Goal: Task Accomplishment & Management: Manage account settings

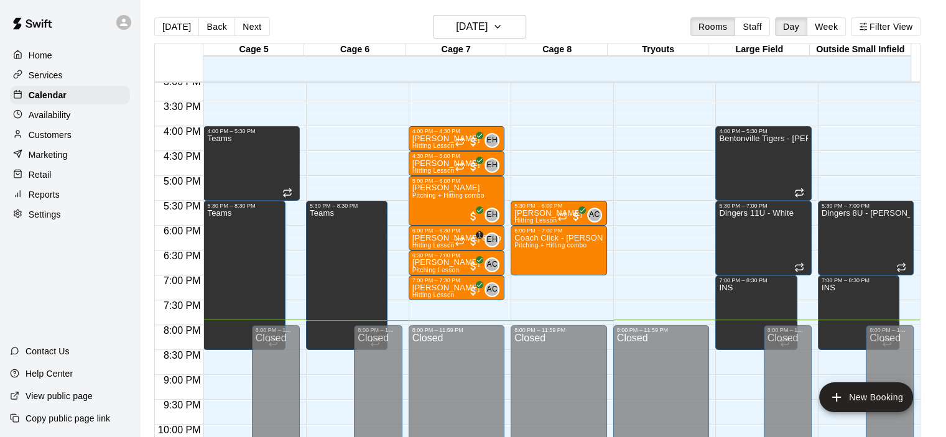
scroll to position [754, 0]
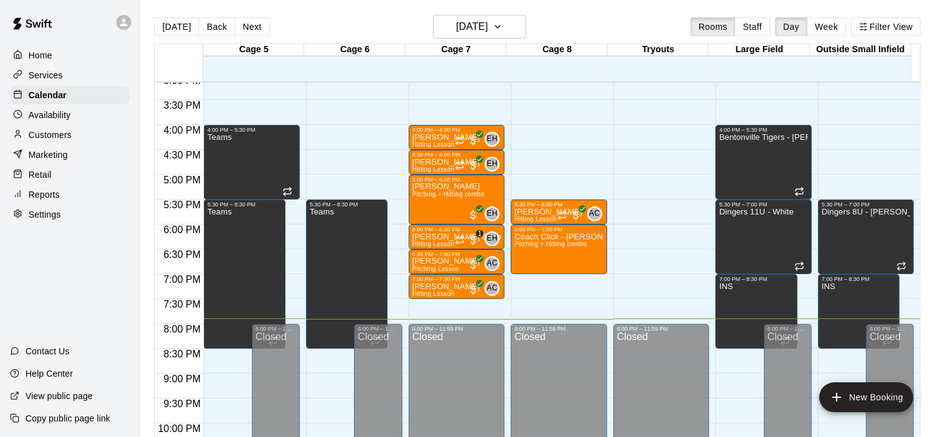
click at [61, 132] on div "Customers" at bounding box center [70, 135] width 120 height 19
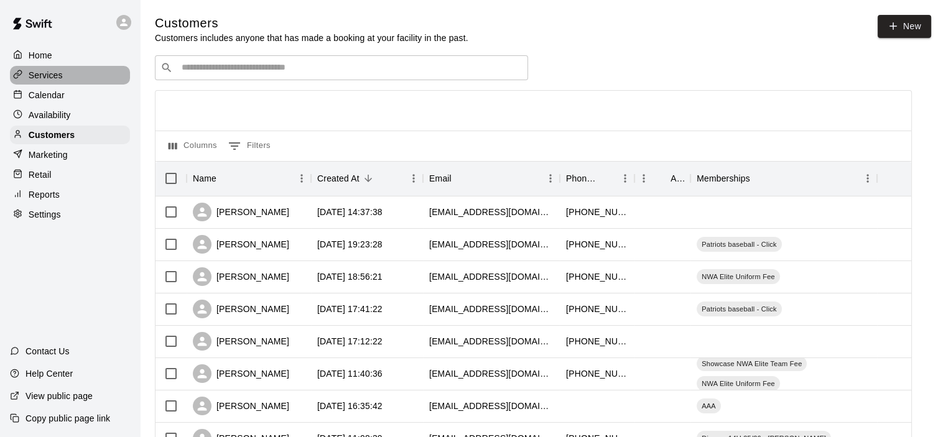
click at [33, 76] on p "Services" at bounding box center [46, 75] width 34 height 12
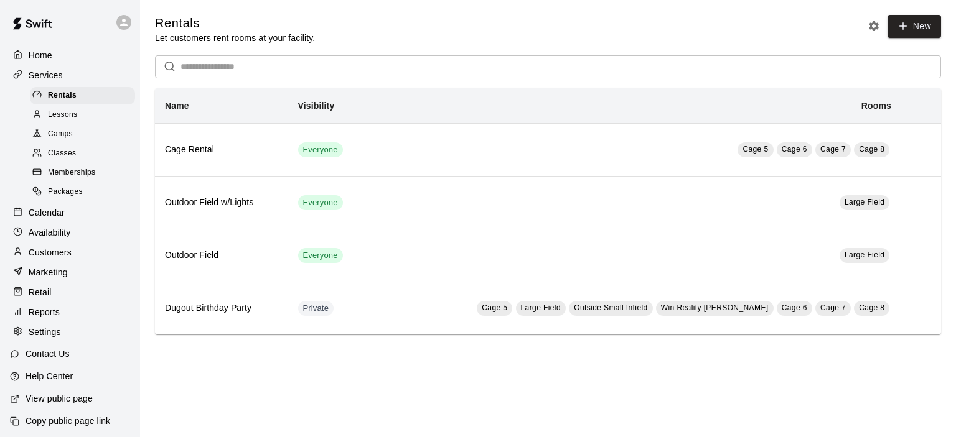
click at [52, 176] on span "Memberships" at bounding box center [71, 173] width 47 height 12
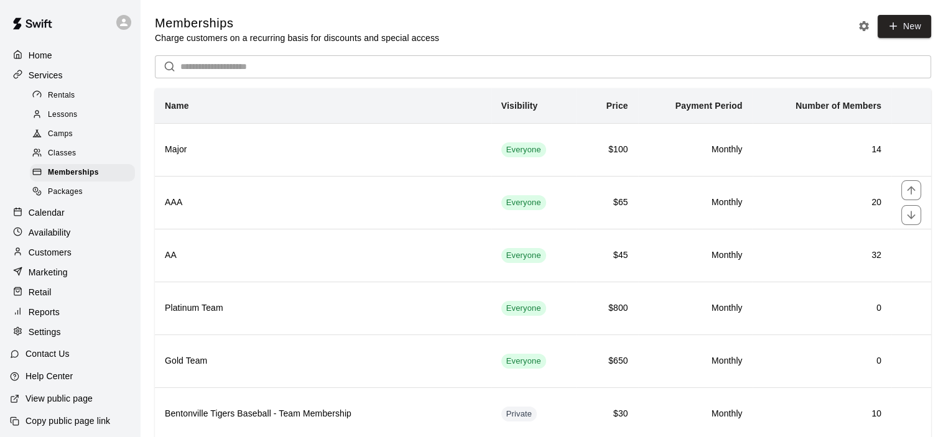
click at [264, 73] on input "text" at bounding box center [555, 66] width 751 height 23
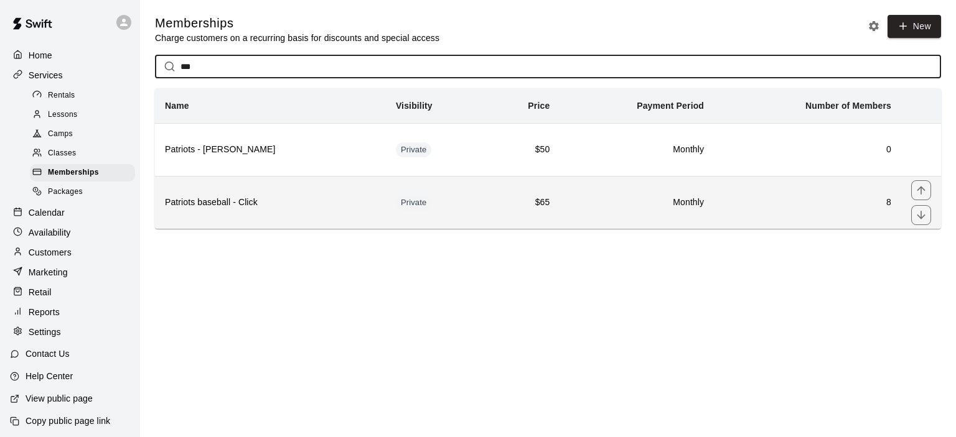
type input "***"
click at [238, 195] on th "Patriots baseball - Click" at bounding box center [270, 202] width 231 height 53
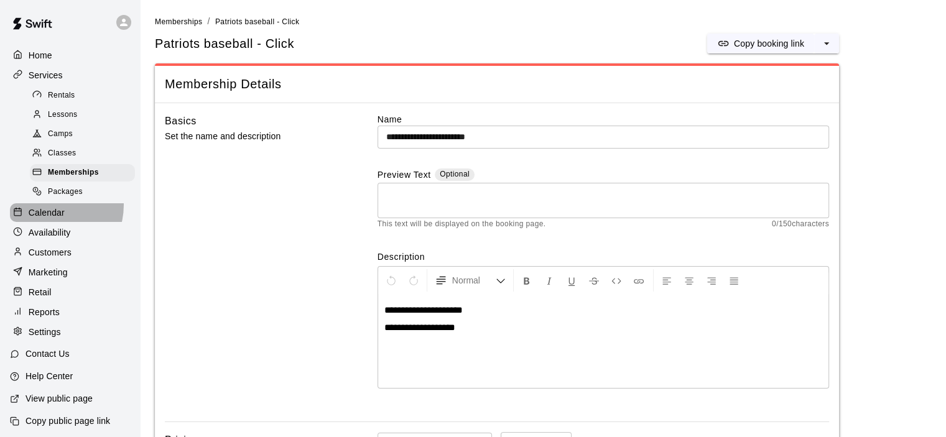
click at [47, 213] on div "Calendar" at bounding box center [70, 212] width 120 height 19
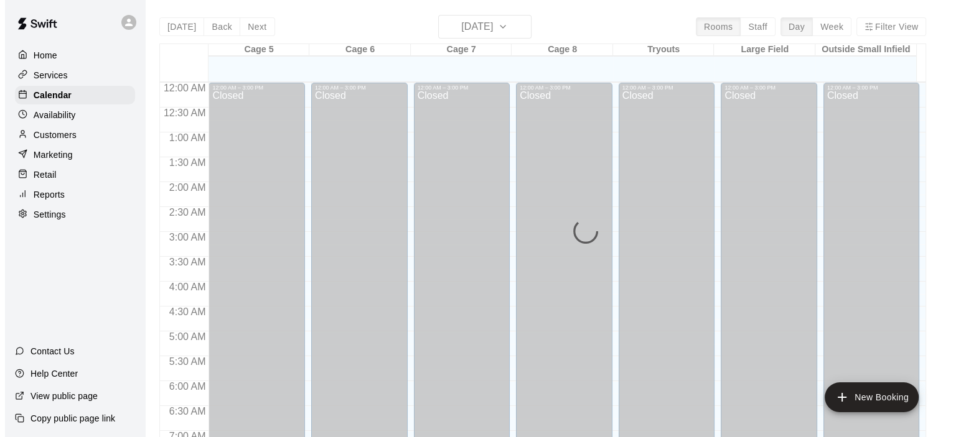
scroll to position [744, 0]
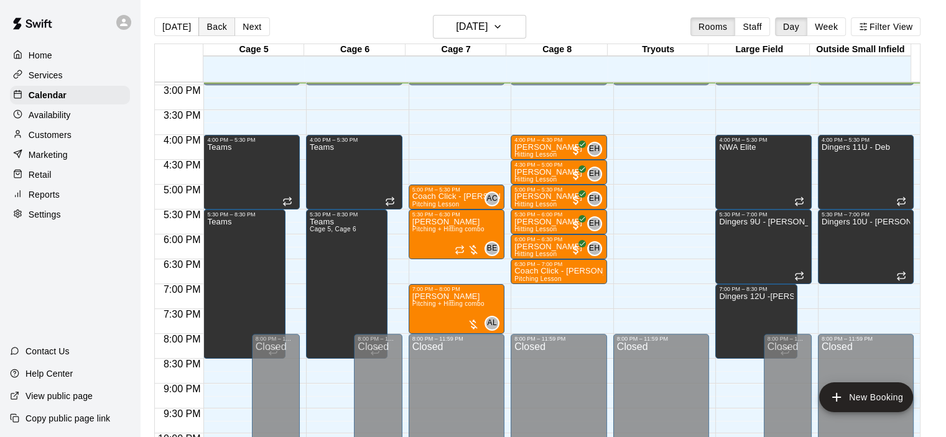
click at [198, 24] on button "Back" at bounding box center [216, 26] width 37 height 19
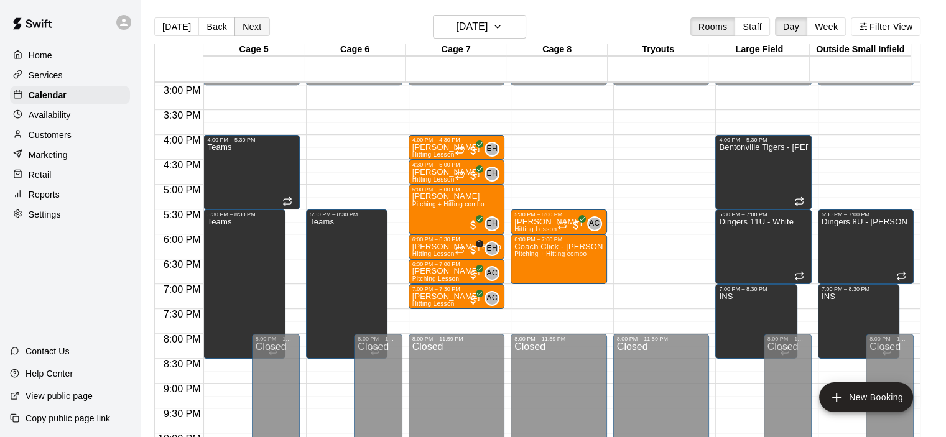
click at [254, 25] on button "Next" at bounding box center [252, 26] width 35 height 19
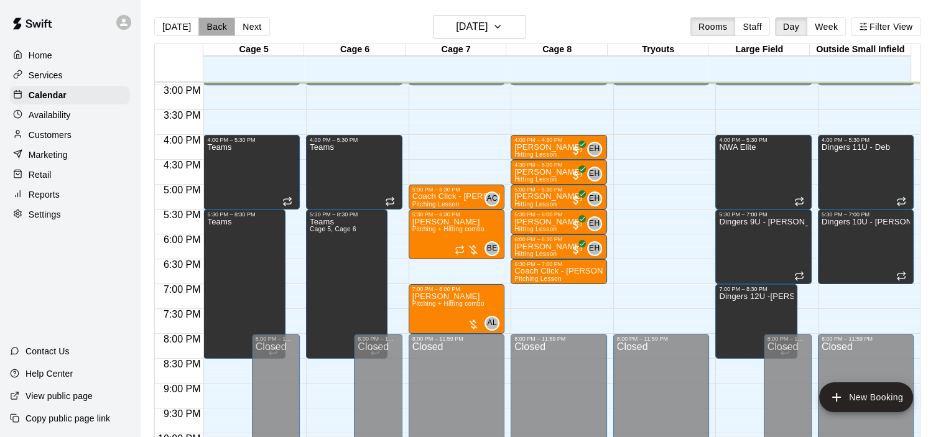
click at [211, 27] on button "Back" at bounding box center [216, 26] width 37 height 19
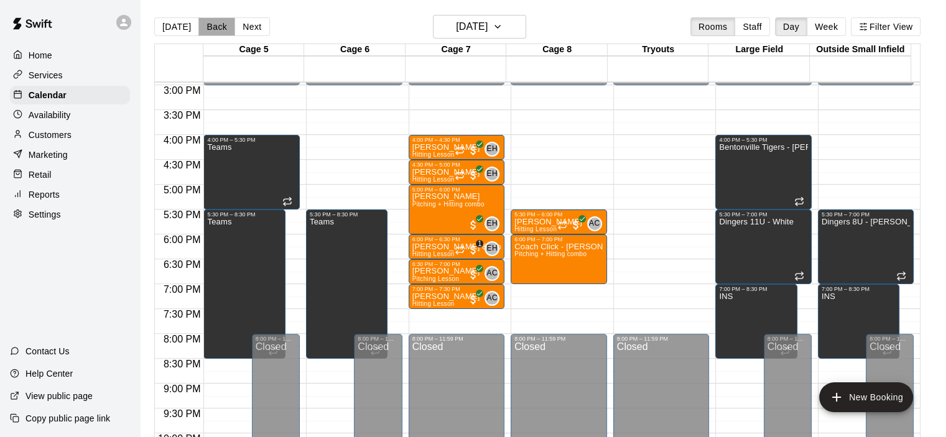
click at [211, 27] on button "Back" at bounding box center [216, 26] width 37 height 19
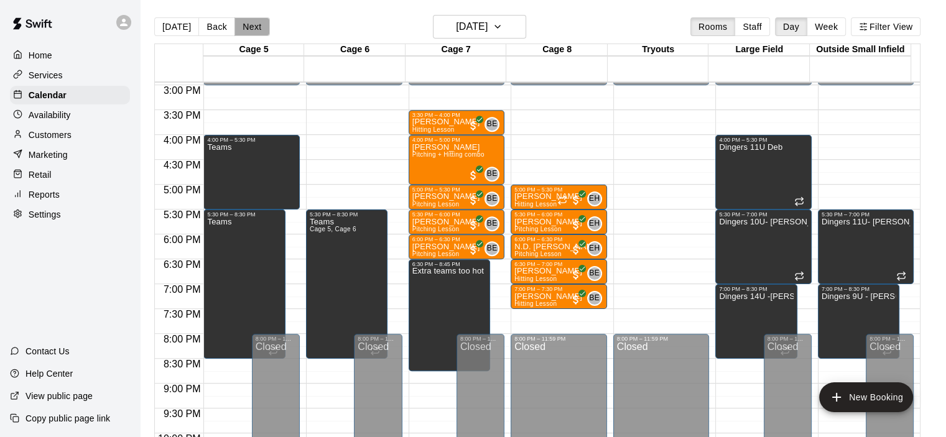
click at [237, 22] on button "Next" at bounding box center [252, 26] width 35 height 19
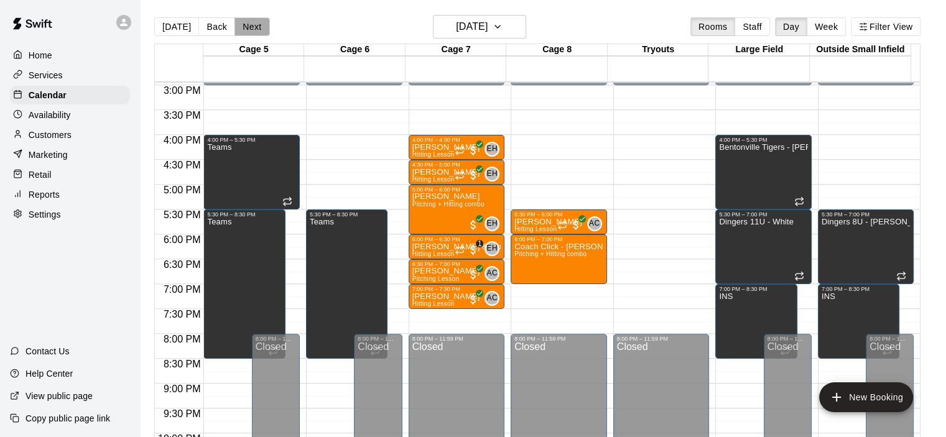
click at [237, 22] on button "Next" at bounding box center [252, 26] width 35 height 19
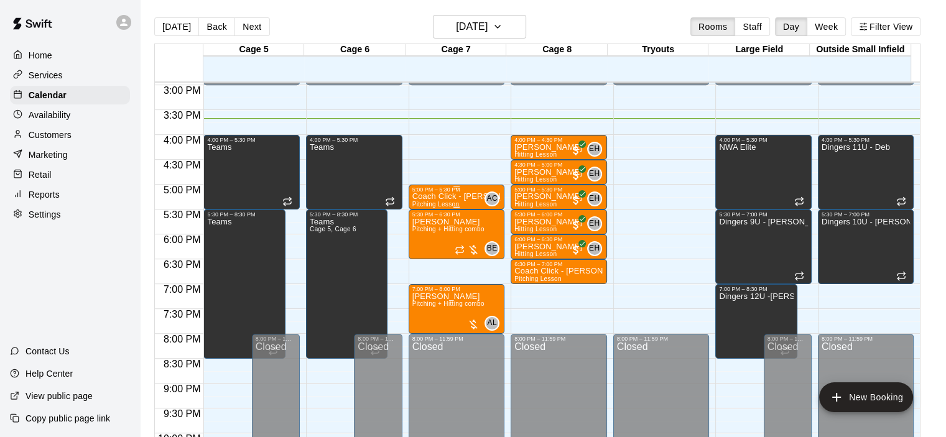
click at [458, 197] on p "Coach Click - [PERSON_NAME]" at bounding box center [457, 197] width 89 height 0
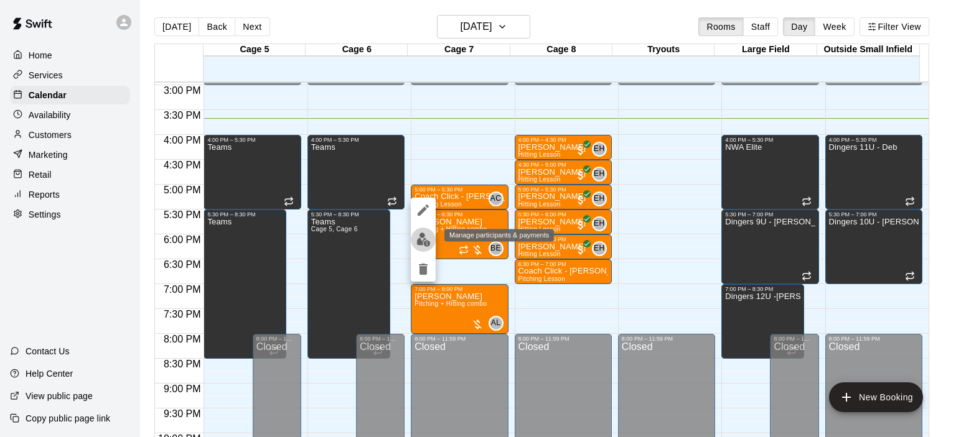
click at [416, 236] on img "edit" at bounding box center [423, 240] width 14 height 14
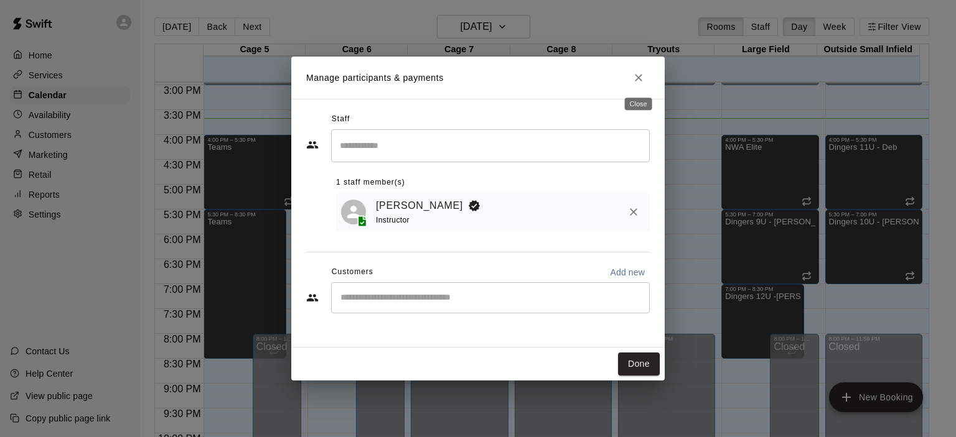
click at [641, 72] on icon "Close" at bounding box center [638, 78] width 12 height 12
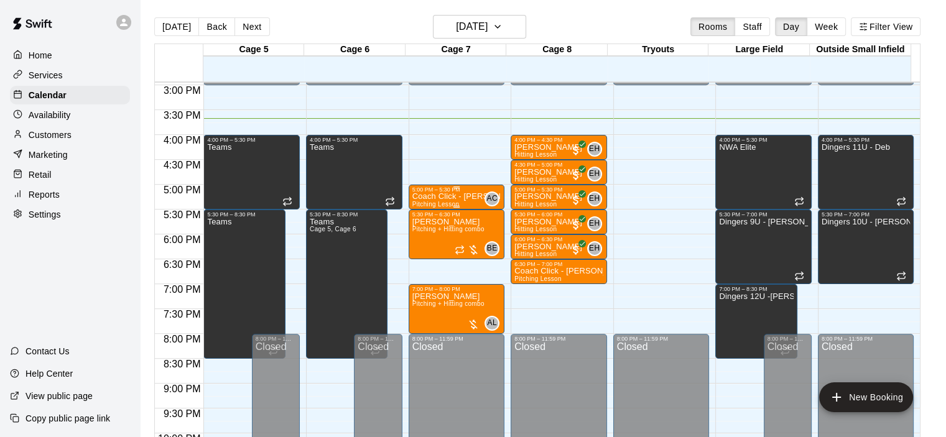
click at [473, 197] on p "Coach Click - [PERSON_NAME]" at bounding box center [457, 197] width 89 height 0
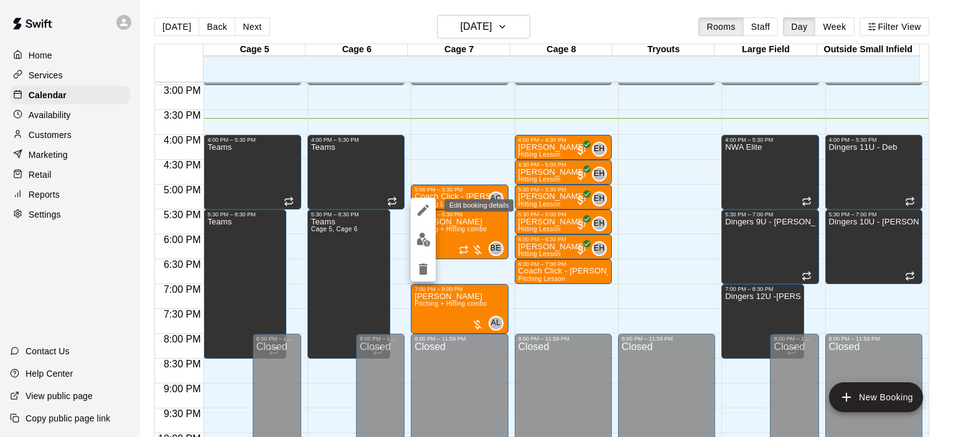
click at [425, 211] on icon "edit" at bounding box center [423, 210] width 15 height 15
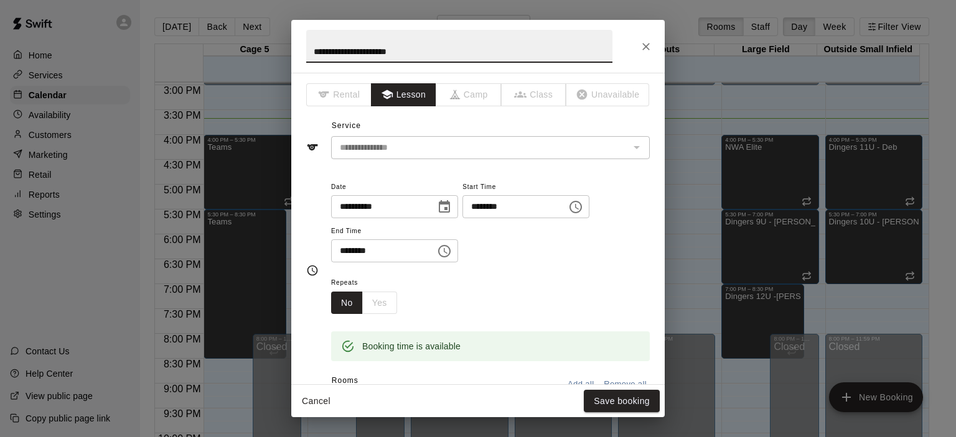
click at [647, 47] on icon "Close" at bounding box center [646, 46] width 12 height 12
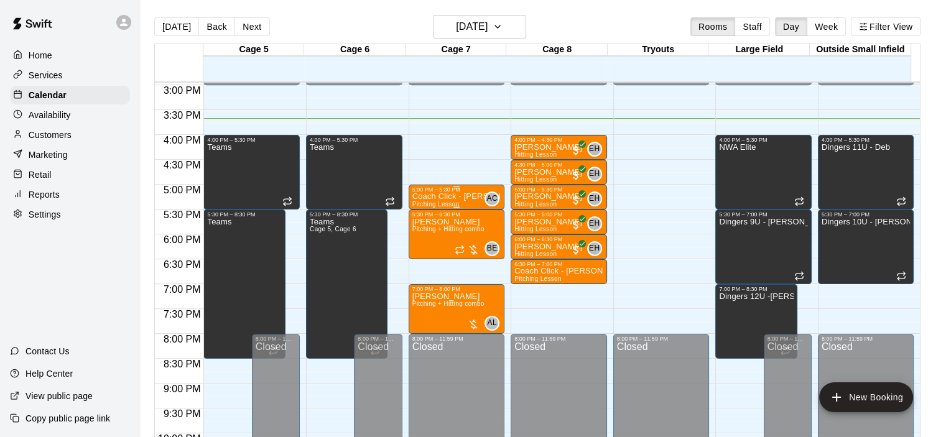
click at [471, 197] on p "Coach Click - [PERSON_NAME]" at bounding box center [457, 197] width 89 height 0
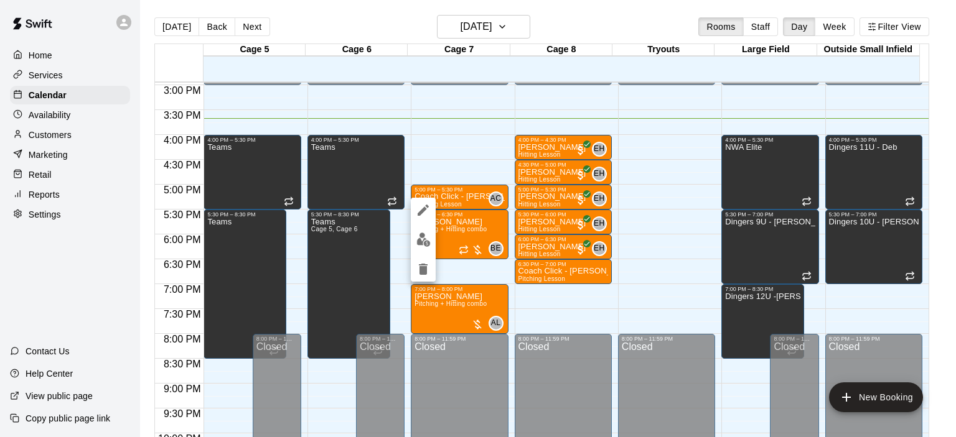
click at [423, 238] on img "edit" at bounding box center [423, 240] width 14 height 14
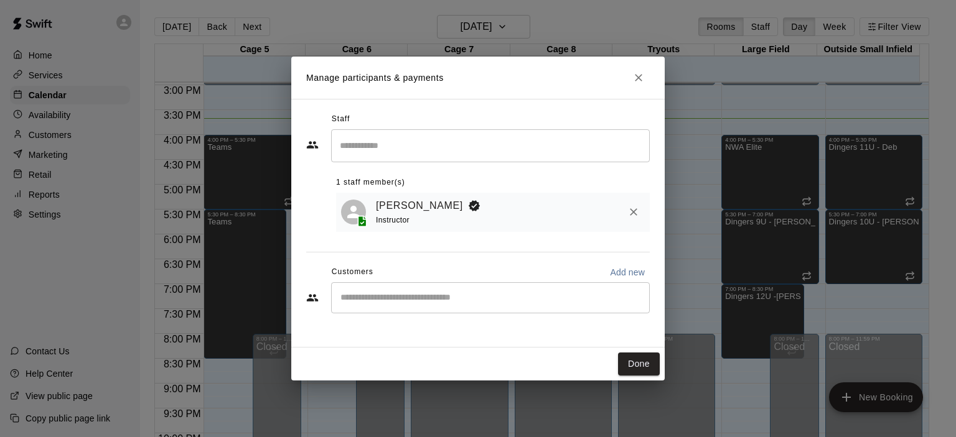
click at [536, 307] on div "​" at bounding box center [490, 297] width 319 height 31
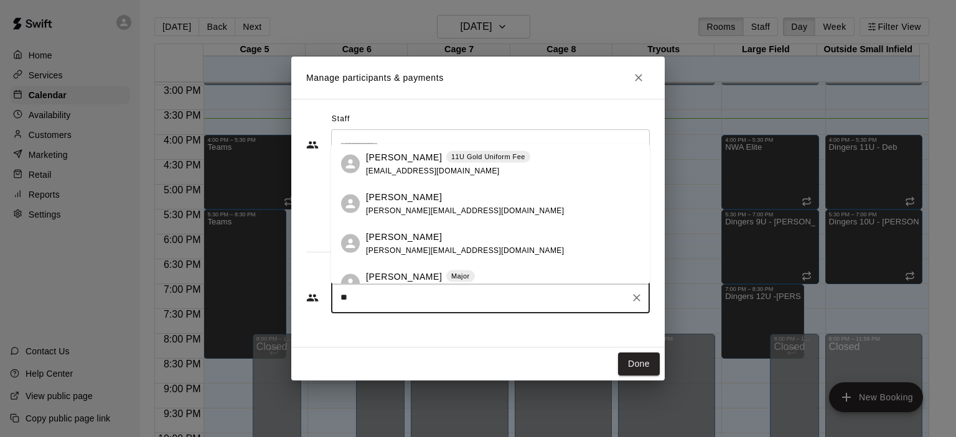
type input "*"
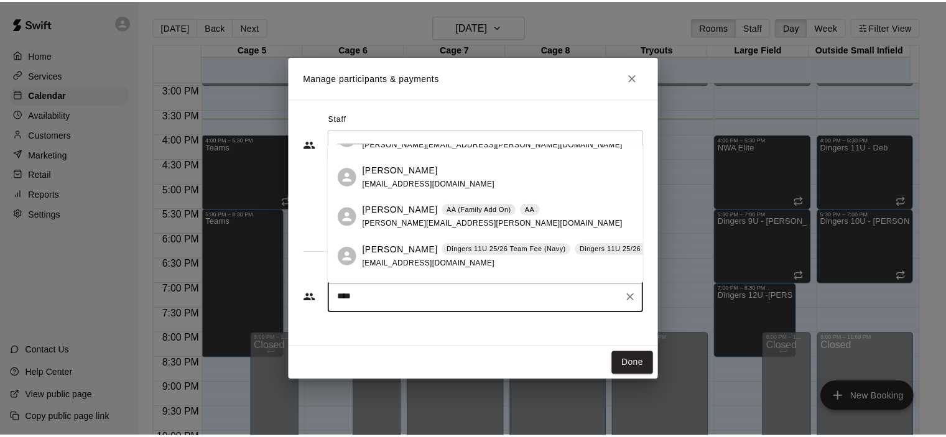
scroll to position [0, 0]
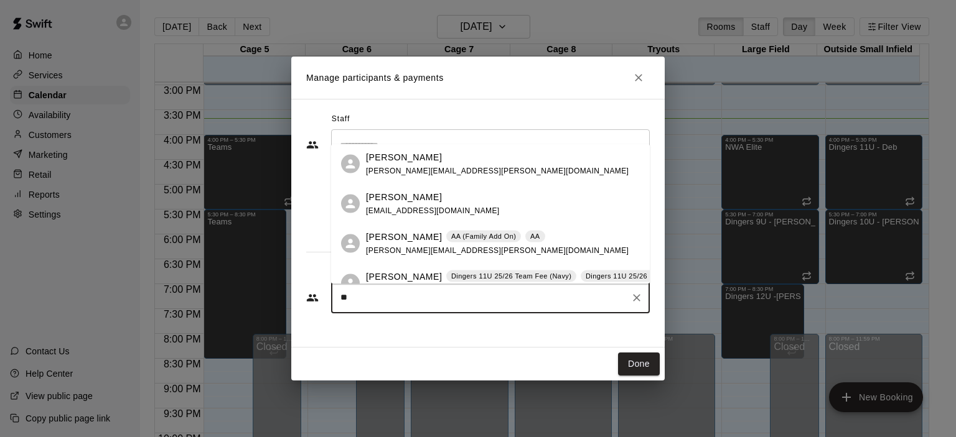
type input "*"
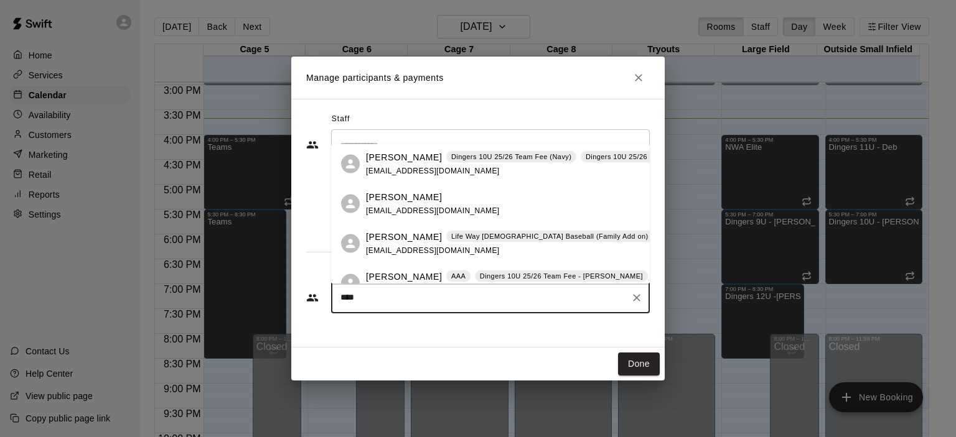
type input "*****"
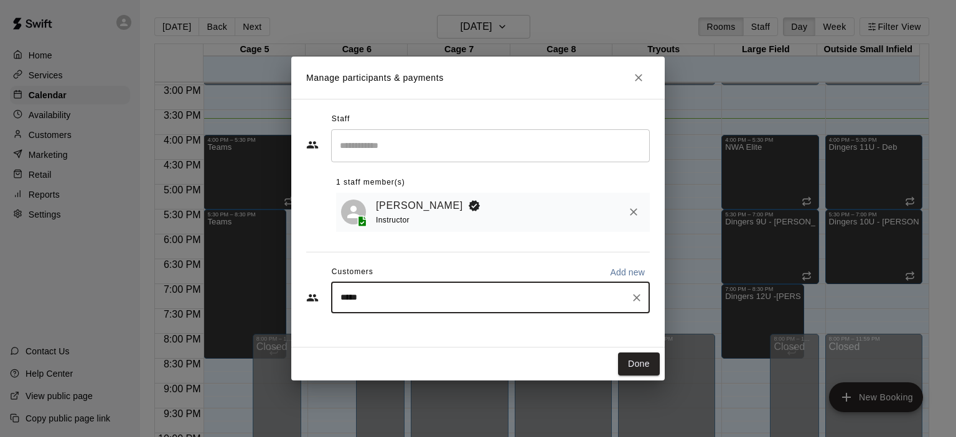
click at [631, 296] on icon "Clear" at bounding box center [636, 298] width 12 height 12
click at [627, 75] on button "Close" at bounding box center [638, 78] width 22 height 22
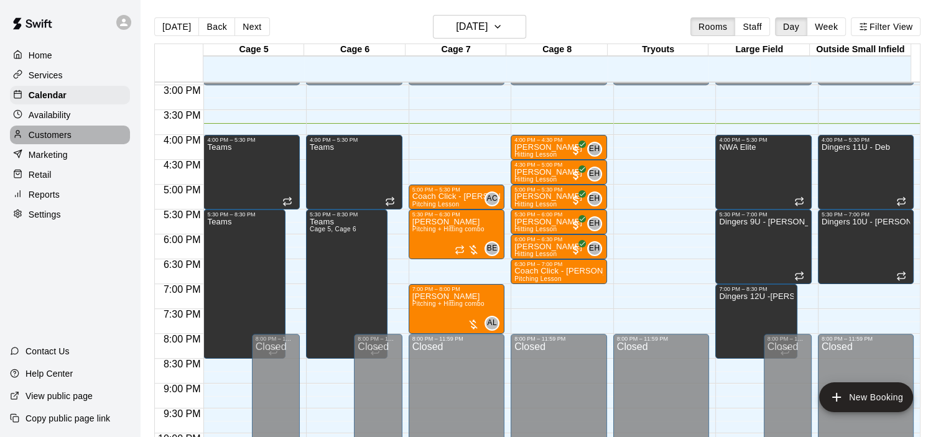
click at [49, 138] on p "Customers" at bounding box center [50, 135] width 43 height 12
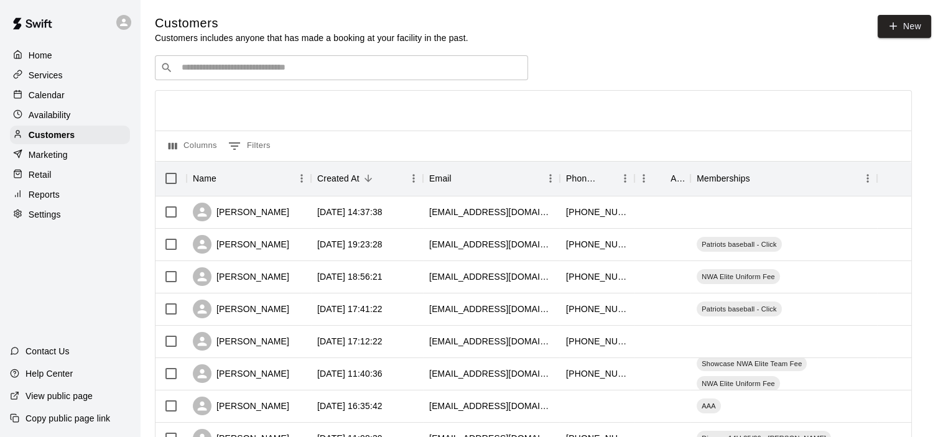
click at [287, 59] on div "​ ​" at bounding box center [341, 67] width 373 height 25
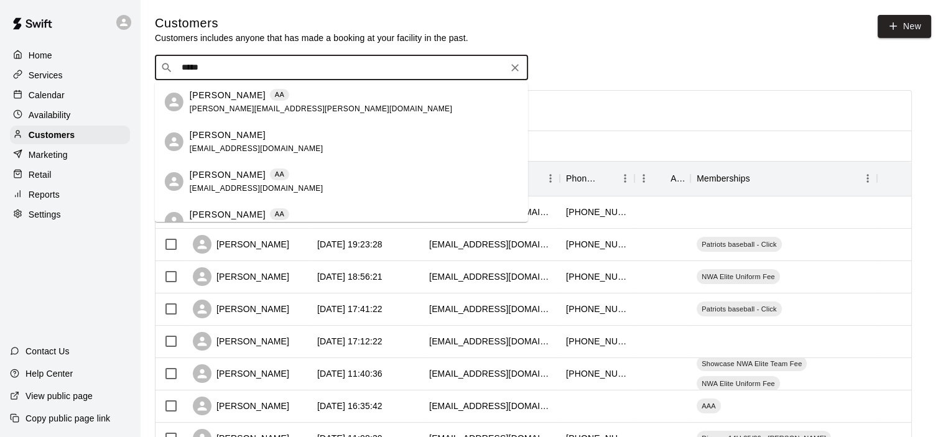
type input "******"
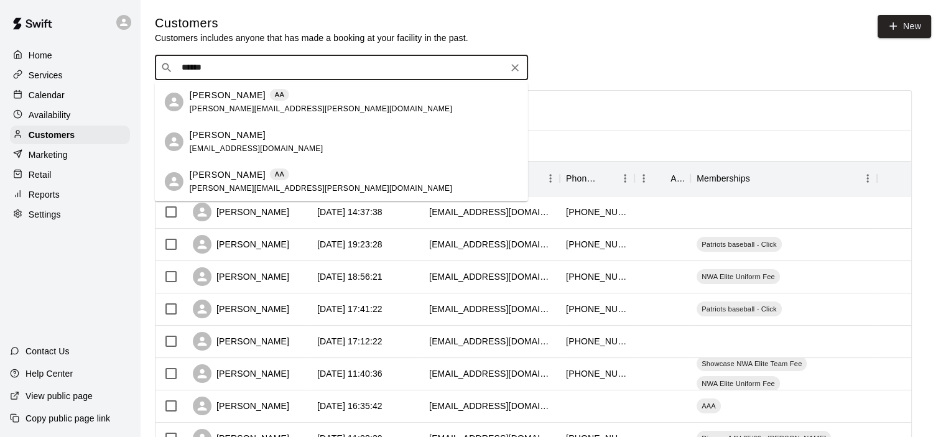
click at [226, 94] on p "[PERSON_NAME]" at bounding box center [228, 95] width 76 height 13
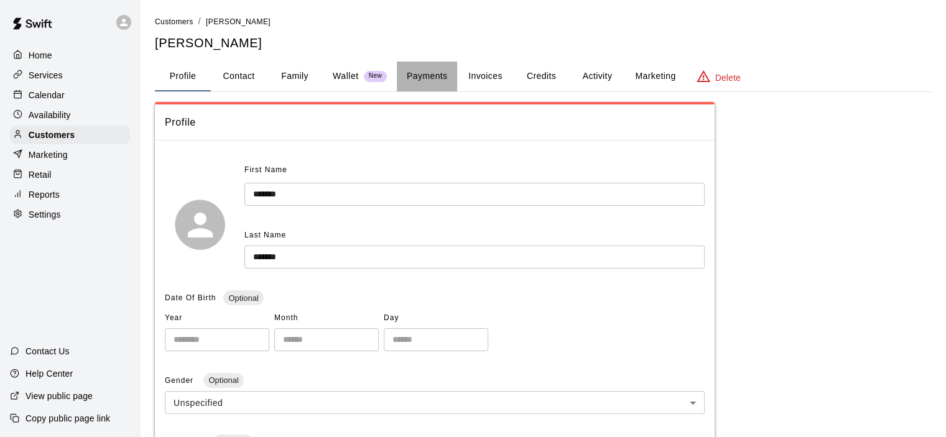
click at [434, 71] on button "Payments" at bounding box center [427, 77] width 60 height 30
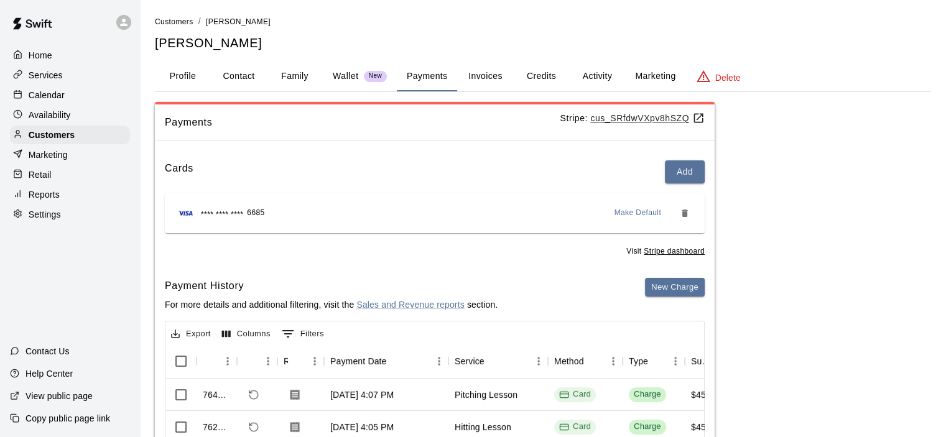
click at [612, 73] on button "Activity" at bounding box center [597, 77] width 56 height 30
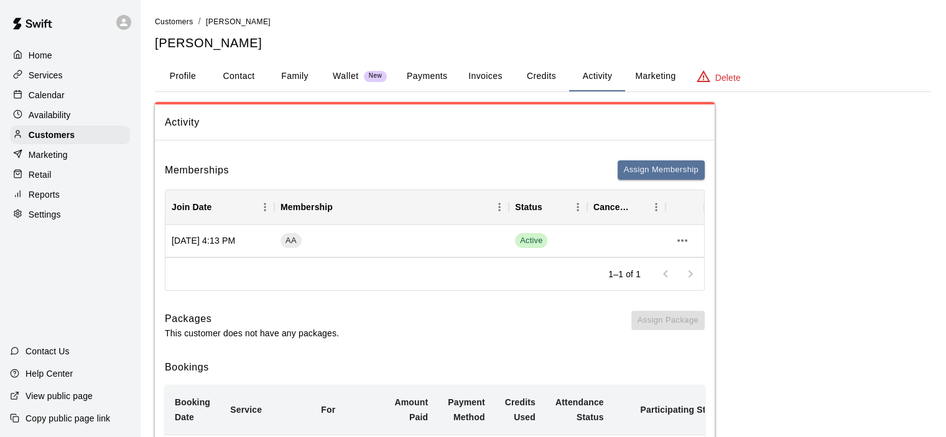
click at [439, 74] on button "Payments" at bounding box center [427, 77] width 60 height 30
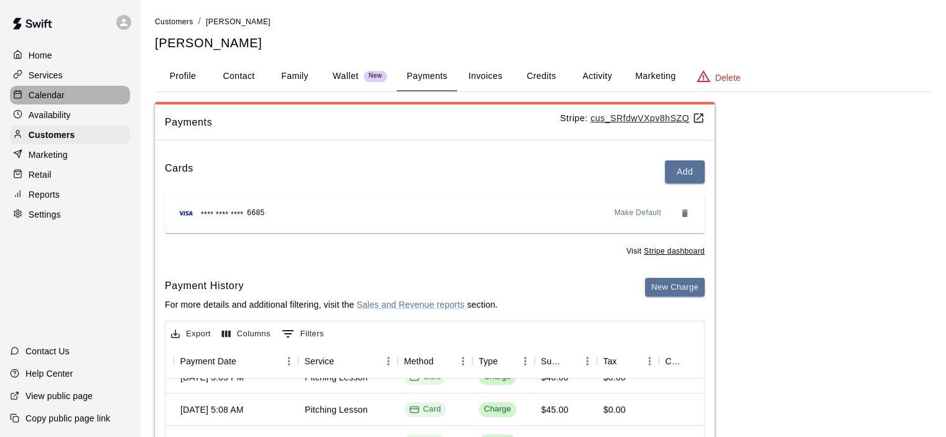
click at [58, 101] on p "Calendar" at bounding box center [47, 95] width 36 height 12
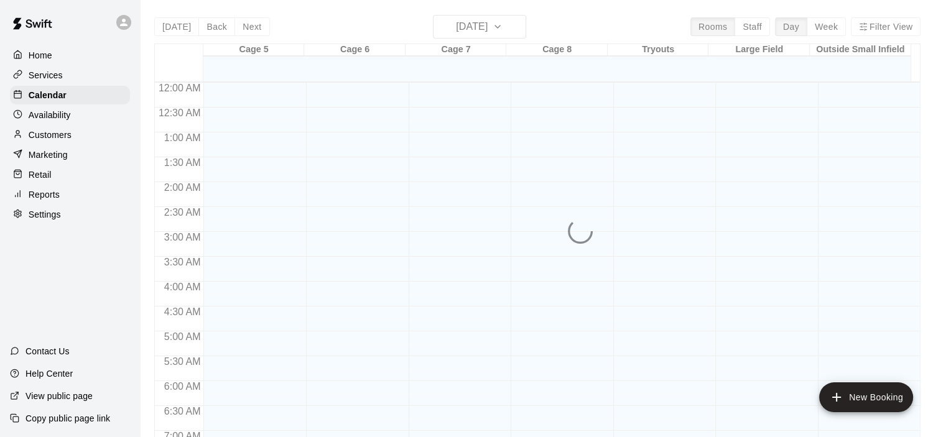
scroll to position [787, 0]
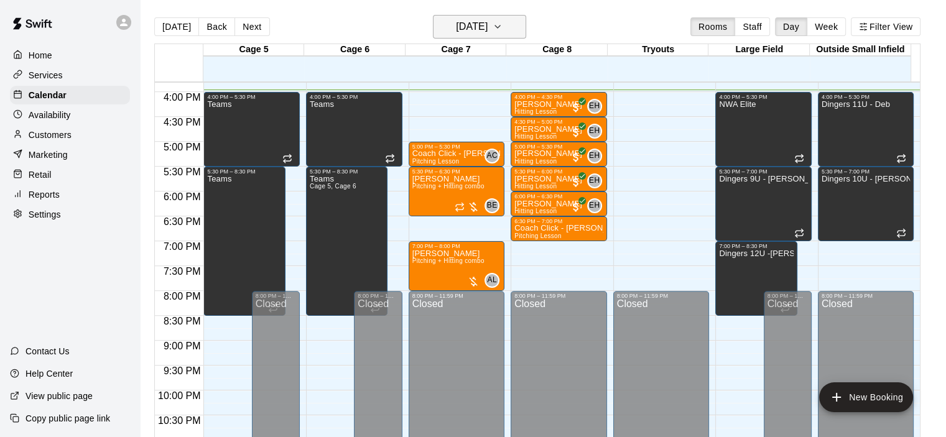
click at [480, 33] on h6 "[DATE]" at bounding box center [472, 26] width 32 height 17
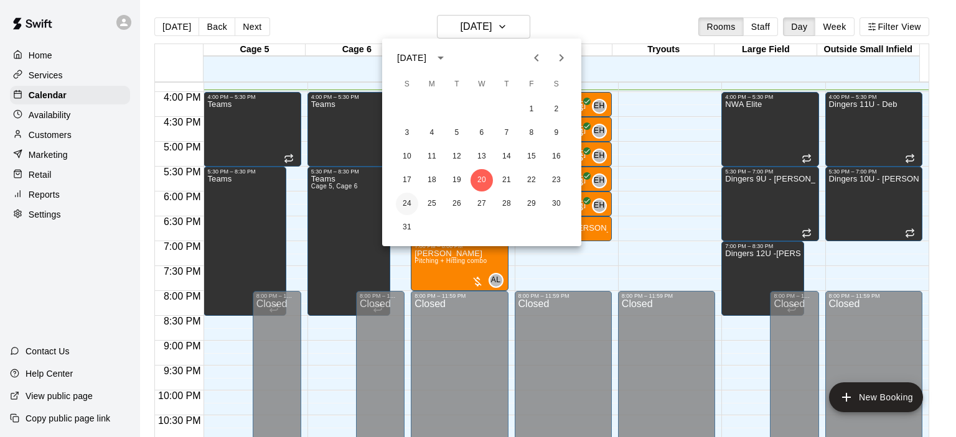
click at [408, 207] on button "24" at bounding box center [407, 204] width 22 height 22
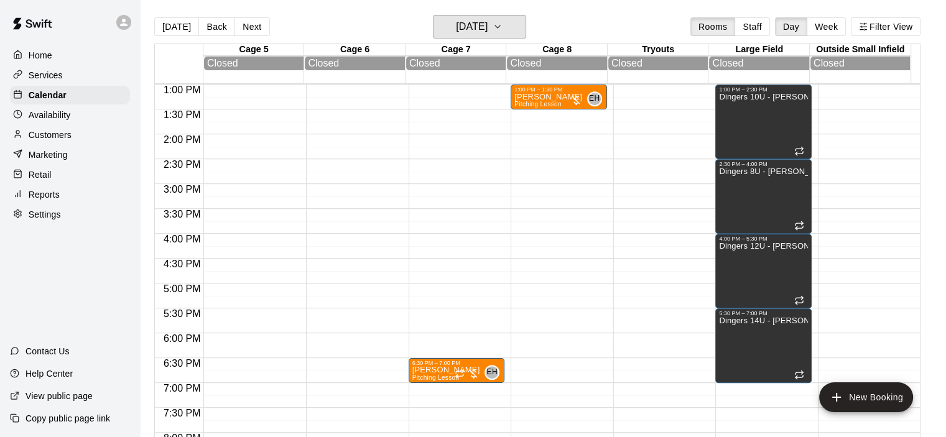
scroll to position [600, 0]
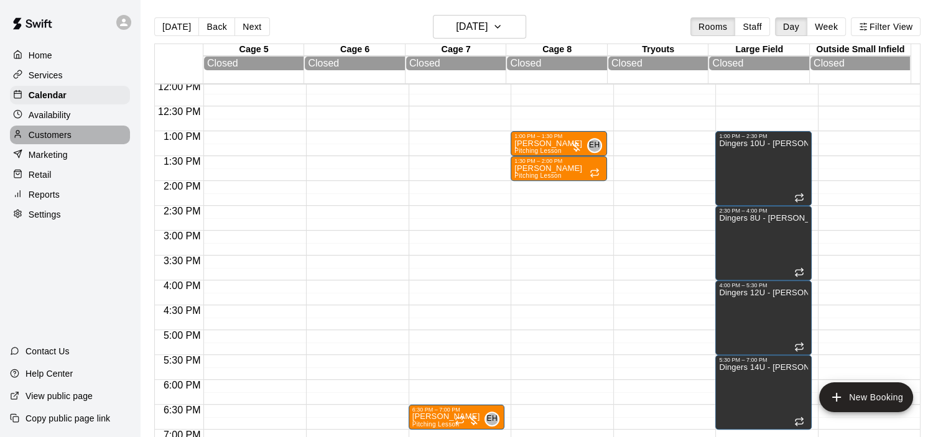
click at [72, 134] on div "Customers" at bounding box center [70, 135] width 120 height 19
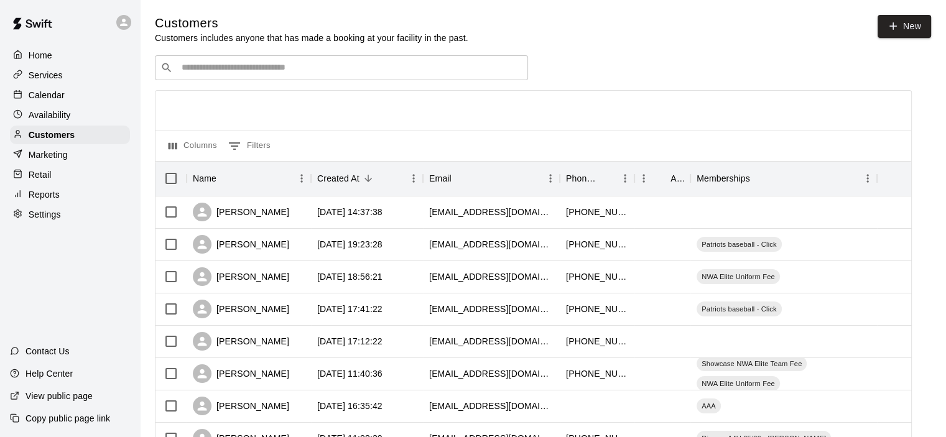
click at [322, 71] on input "Search customers by name or email" at bounding box center [350, 68] width 345 height 12
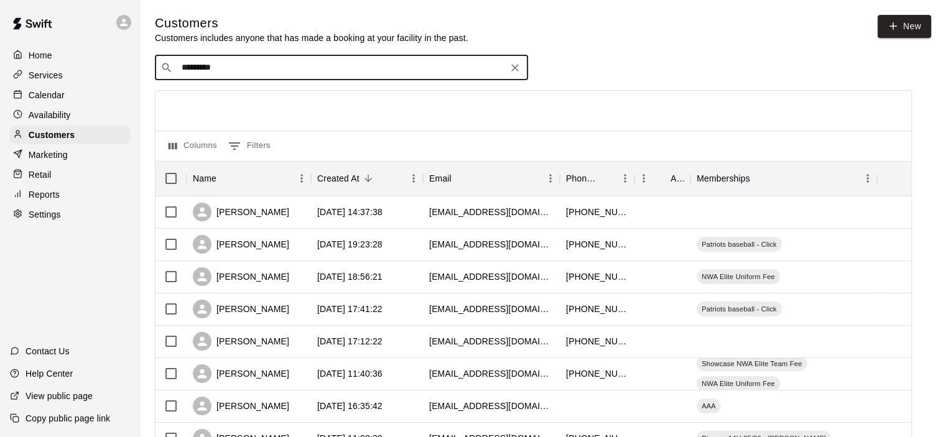
type input "**********"
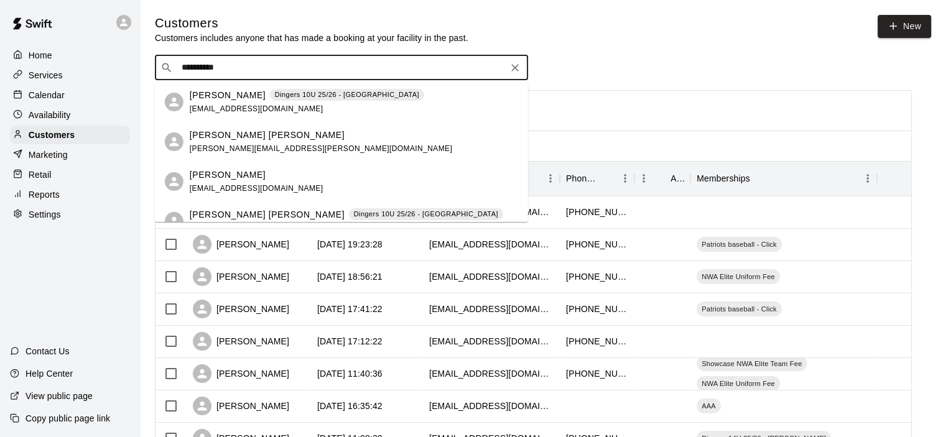
click at [227, 97] on p "Keira Harrington" at bounding box center [228, 95] width 76 height 13
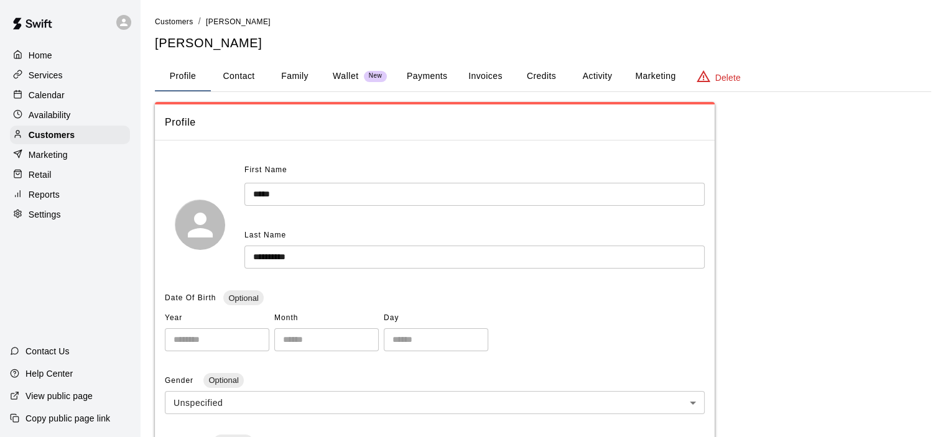
click at [259, 73] on button "Contact" at bounding box center [239, 77] width 56 height 30
select select "**"
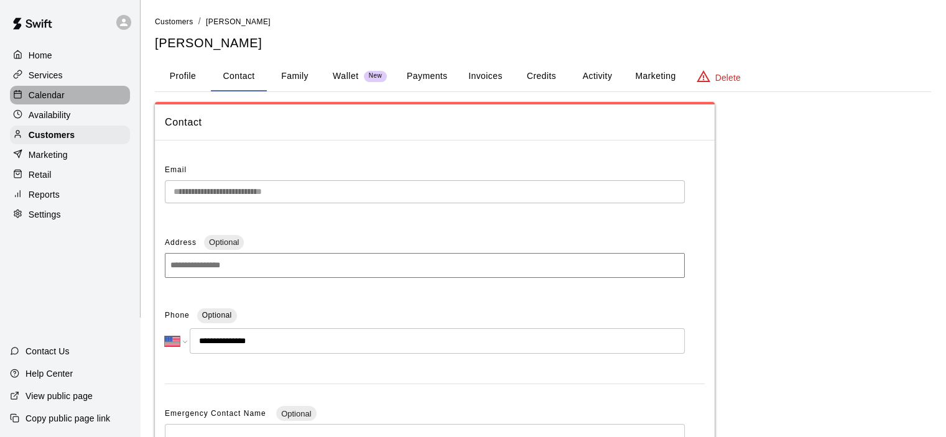
click at [38, 90] on div "Calendar" at bounding box center [70, 95] width 120 height 19
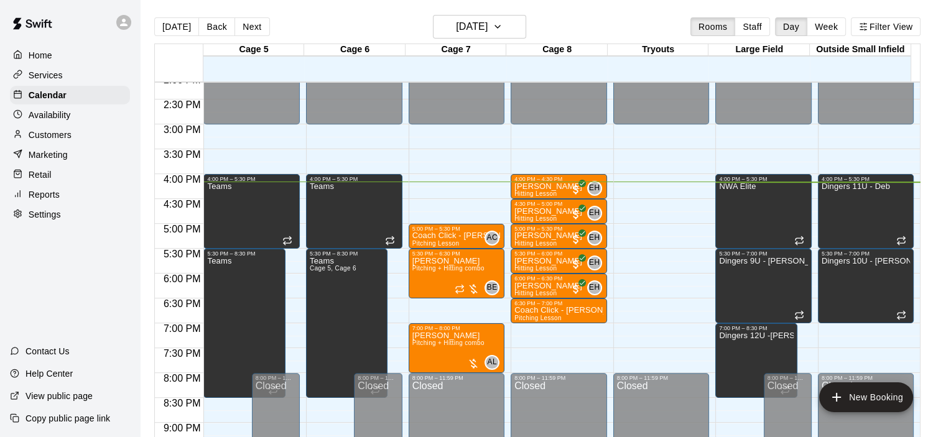
scroll to position [725, 0]
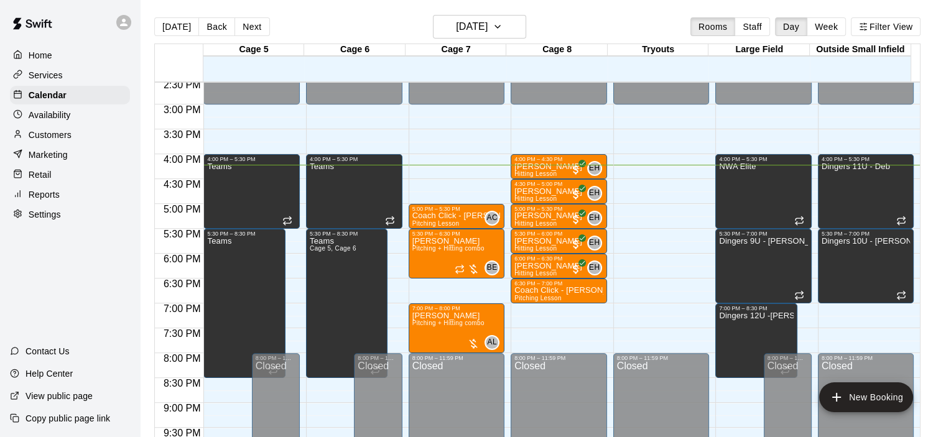
click at [43, 141] on p "Customers" at bounding box center [50, 135] width 43 height 12
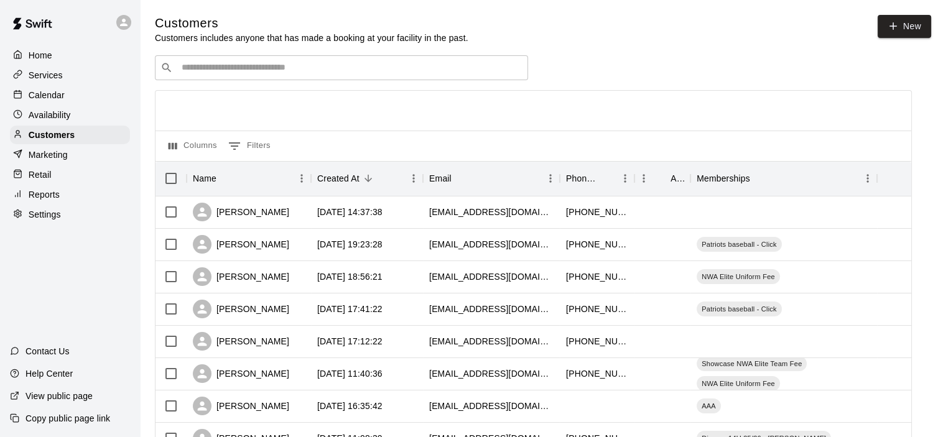
click at [293, 72] on input "Search customers by name or email" at bounding box center [350, 68] width 345 height 12
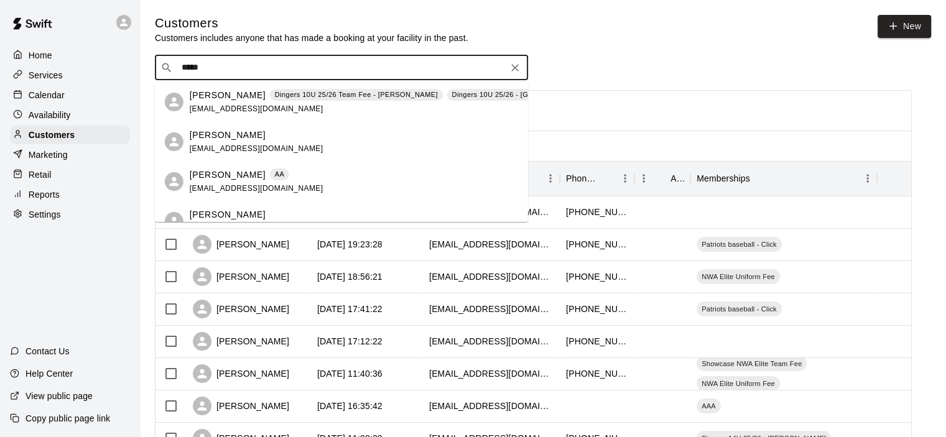
type input "******"
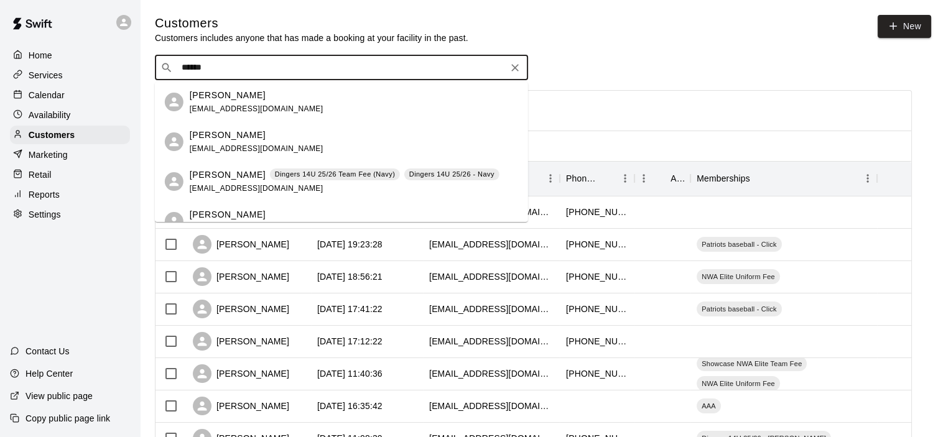
click at [241, 171] on p "[PERSON_NAME]" at bounding box center [228, 175] width 76 height 13
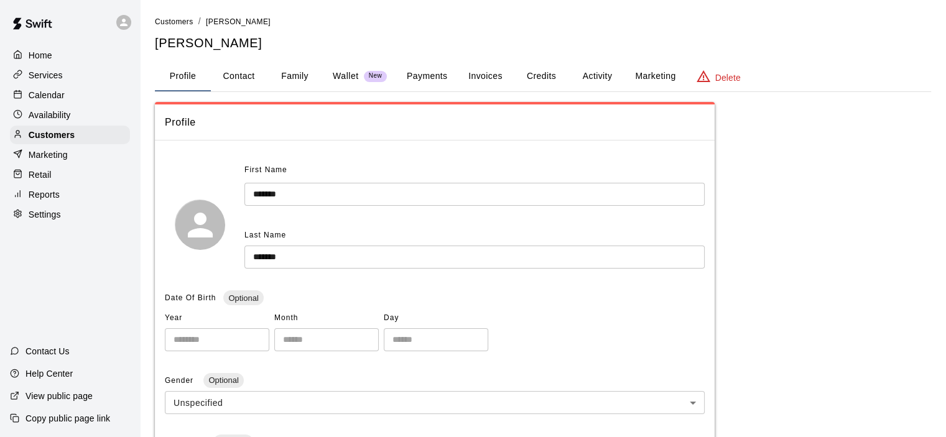
click at [299, 76] on button "Family" at bounding box center [295, 77] width 56 height 30
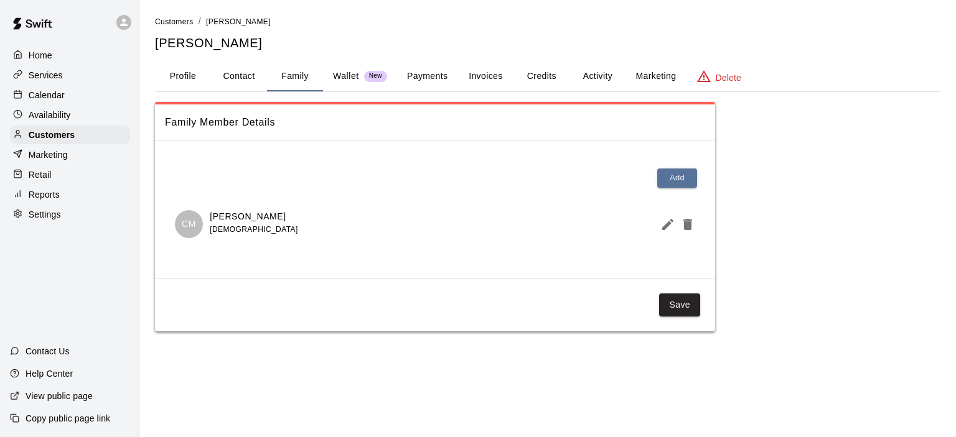
click at [70, 102] on div "Calendar" at bounding box center [70, 95] width 120 height 19
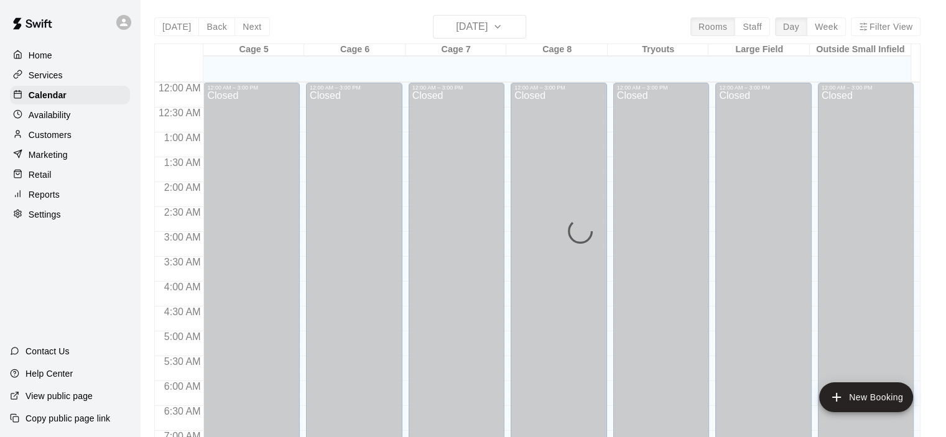
scroll to position [787, 0]
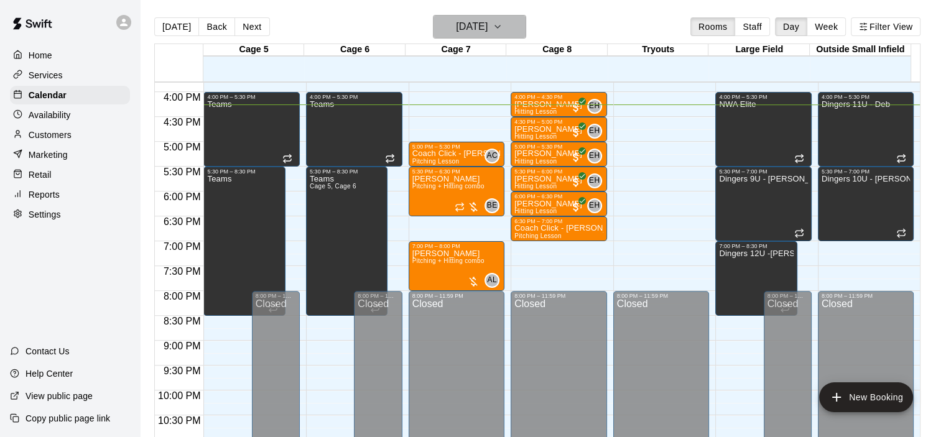
click at [488, 35] on h6 "[DATE]" at bounding box center [472, 26] width 32 height 17
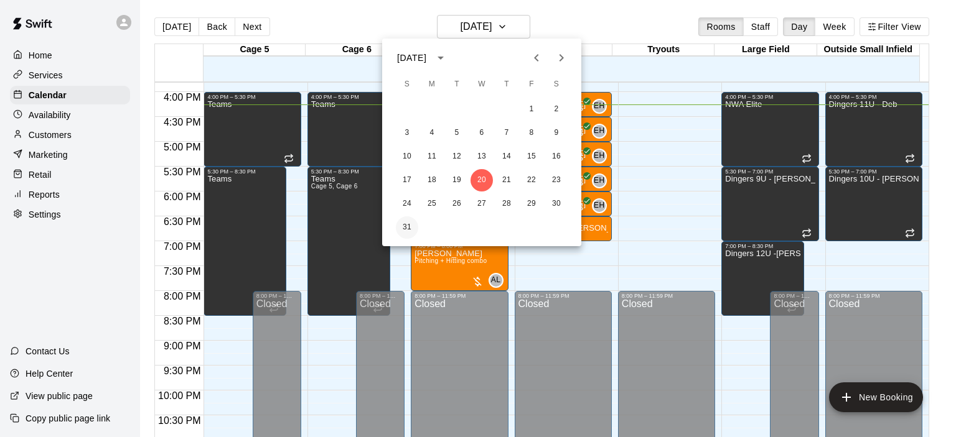
click at [408, 228] on button "31" at bounding box center [407, 228] width 22 height 22
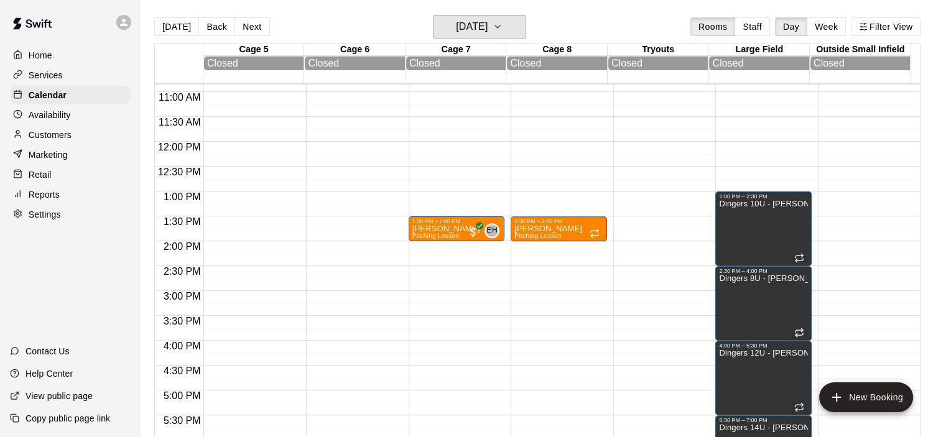
scroll to position [538, 0]
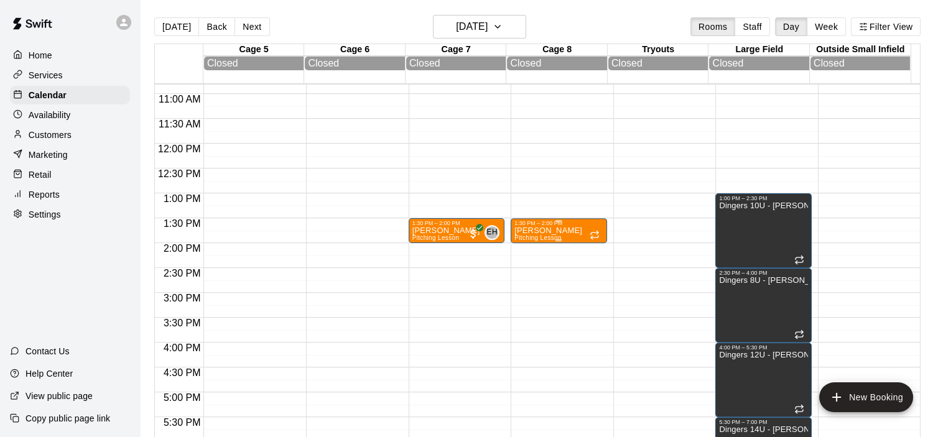
click at [579, 223] on div "1:30 PM – 2:00 PM" at bounding box center [559, 223] width 89 height 6
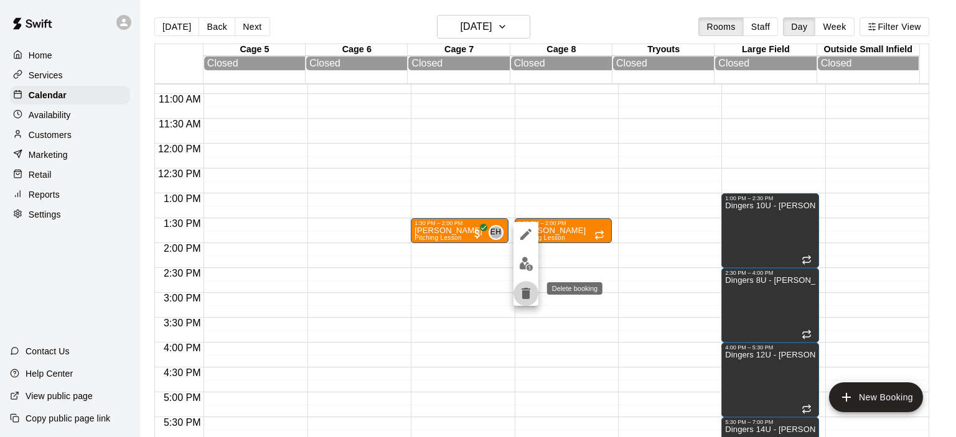
click at [528, 291] on icon "delete" at bounding box center [525, 293] width 9 height 11
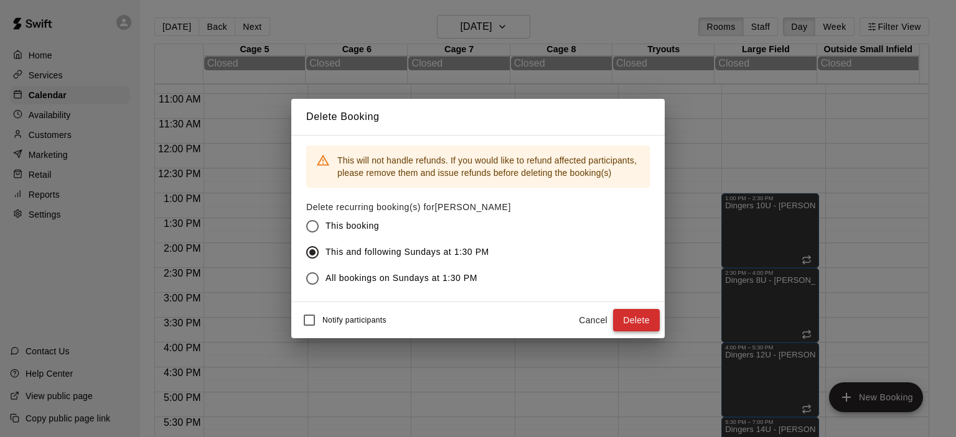
click at [635, 326] on button "Delete" at bounding box center [636, 320] width 47 height 23
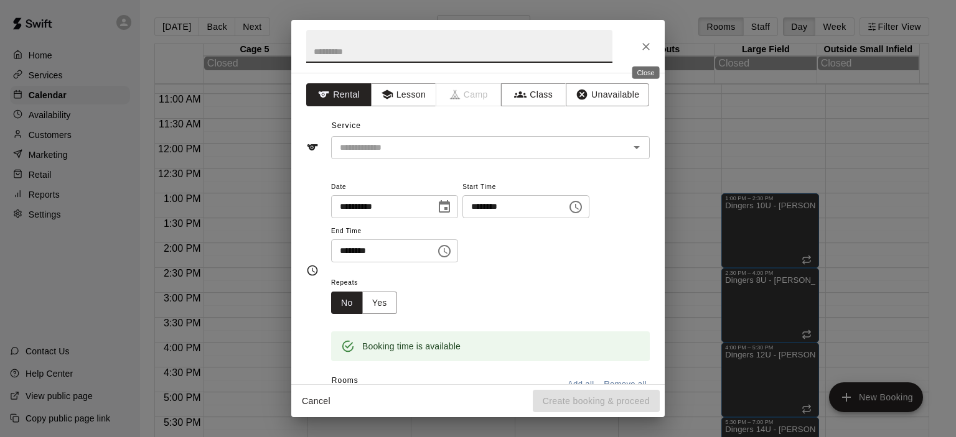
click at [650, 47] on icon "Close" at bounding box center [646, 46] width 12 height 12
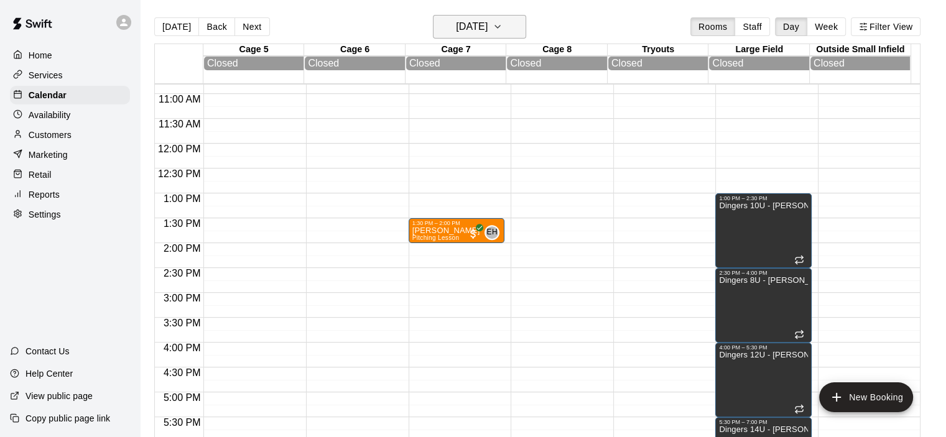
click at [488, 26] on h6 "Sunday Aug 31" at bounding box center [472, 26] width 32 height 17
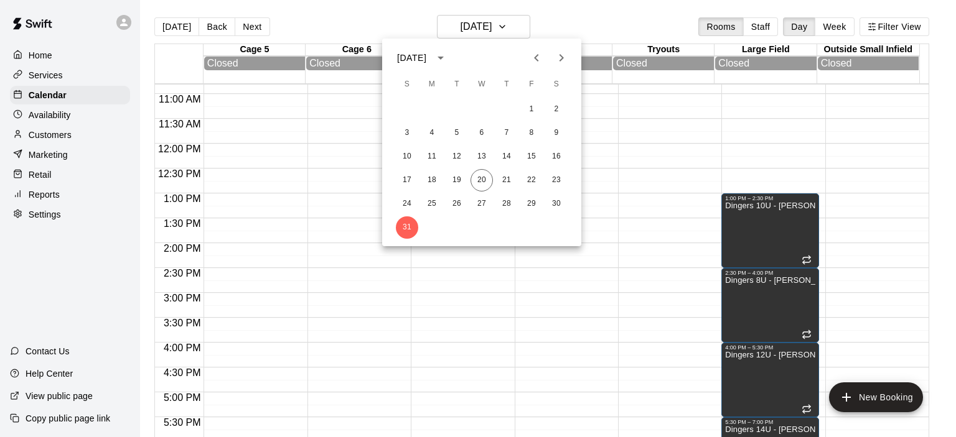
click at [562, 61] on icon "Next month" at bounding box center [561, 57] width 15 height 15
click at [403, 129] on button "7" at bounding box center [407, 133] width 22 height 22
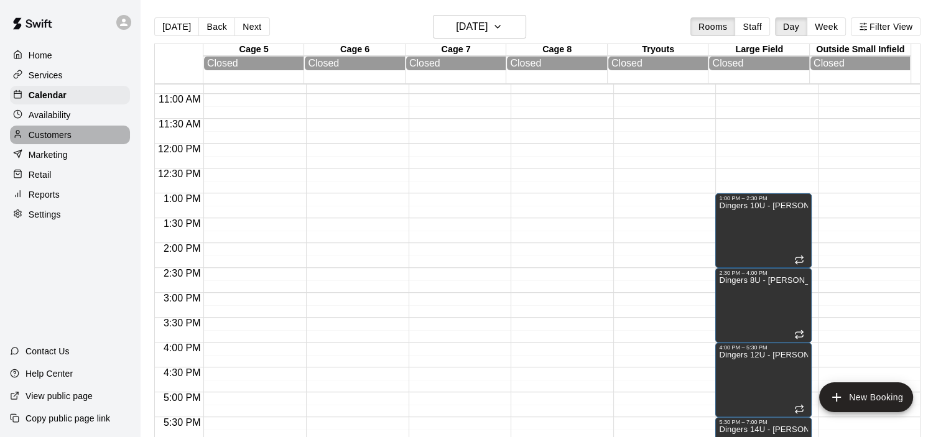
click at [77, 140] on div "Customers" at bounding box center [70, 135] width 120 height 19
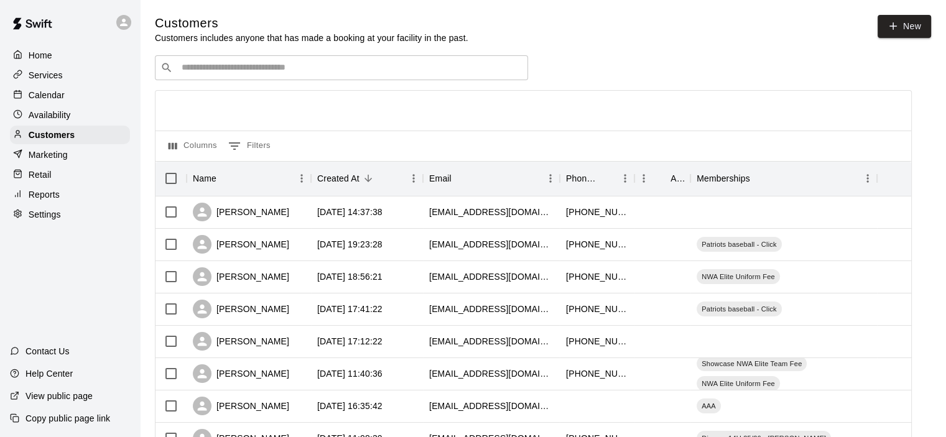
click at [256, 68] on input "Search customers by name or email" at bounding box center [350, 68] width 345 height 12
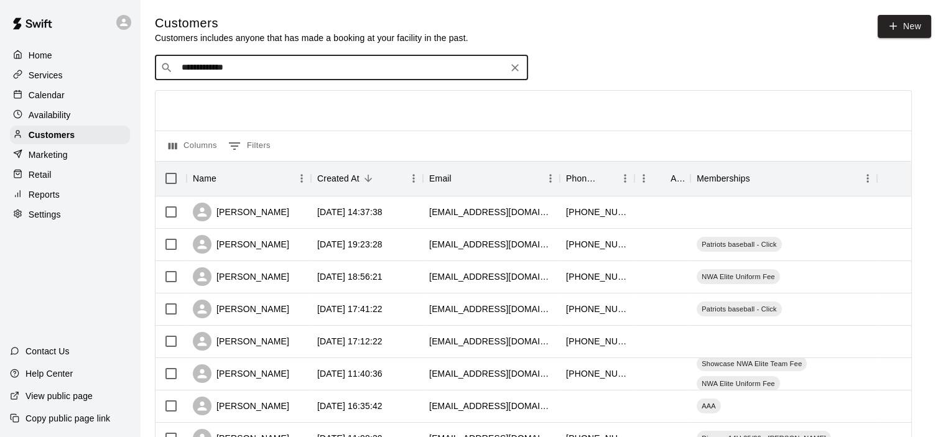
type input "**********"
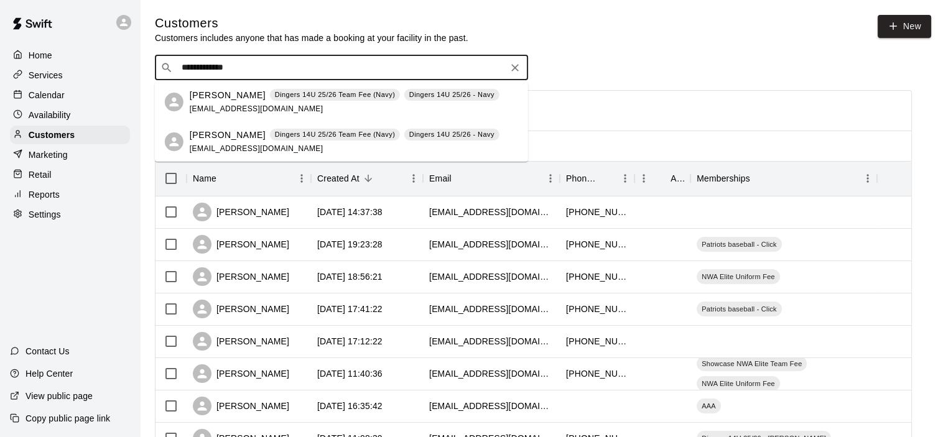
drag, startPoint x: 269, startPoint y: 73, endPoint x: 100, endPoint y: 47, distance: 170.5
click at [233, 106] on span "bmathis@lwcsar.com" at bounding box center [257, 109] width 134 height 9
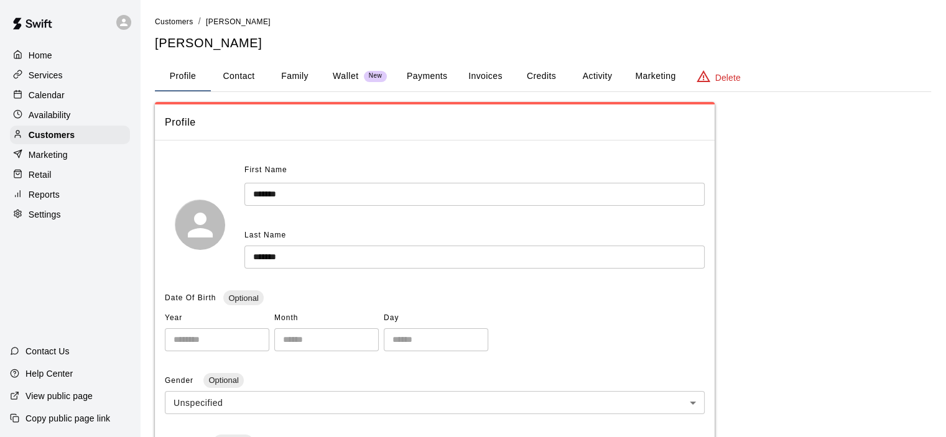
click at [587, 76] on button "Activity" at bounding box center [597, 77] width 56 height 30
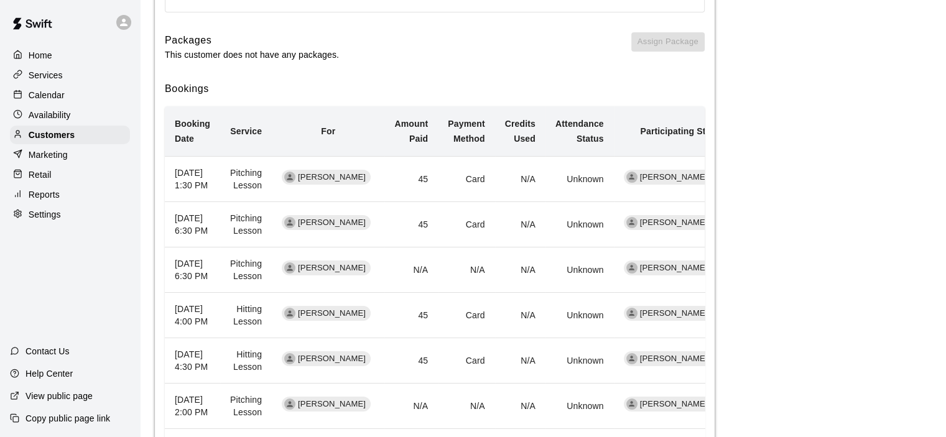
scroll to position [373, 0]
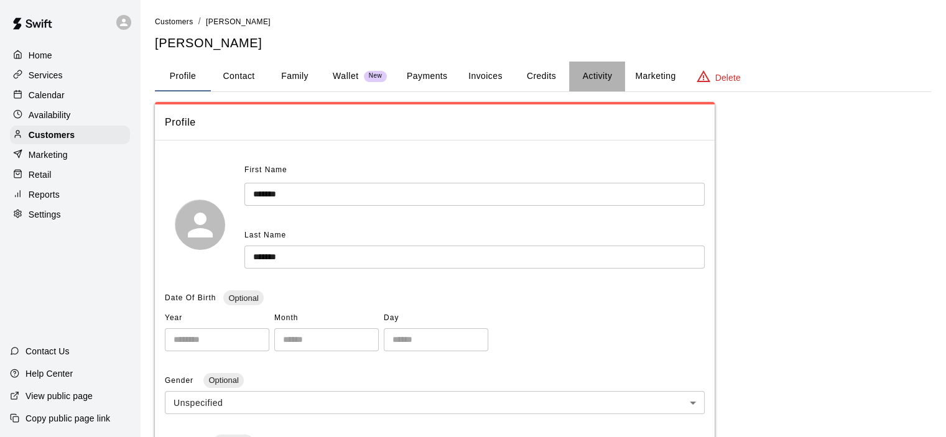
click at [602, 74] on button "Activity" at bounding box center [597, 77] width 56 height 30
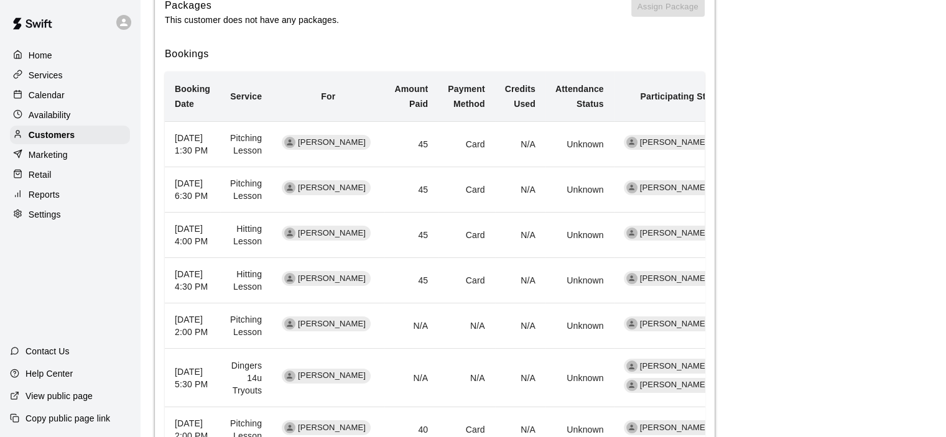
scroll to position [373, 0]
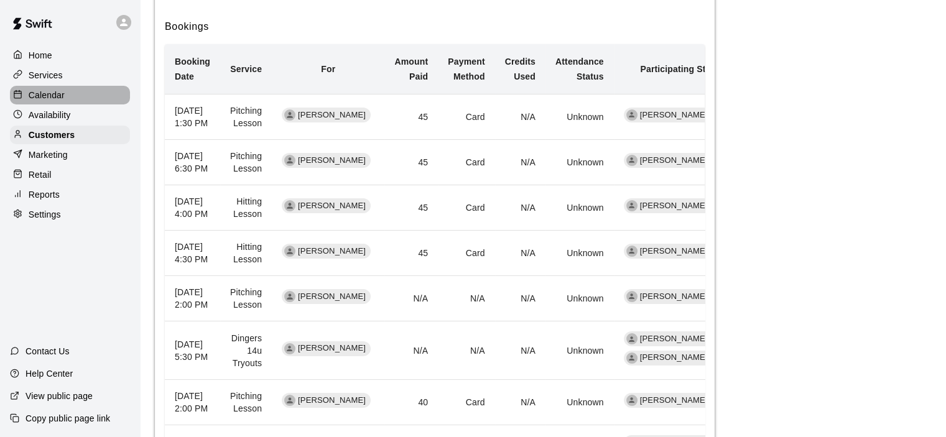
click at [63, 94] on p "Calendar" at bounding box center [47, 95] width 36 height 12
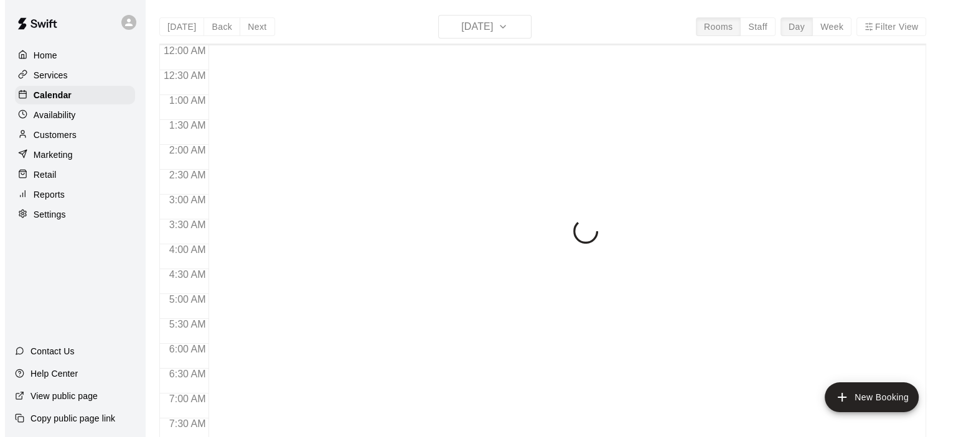
scroll to position [787, 0]
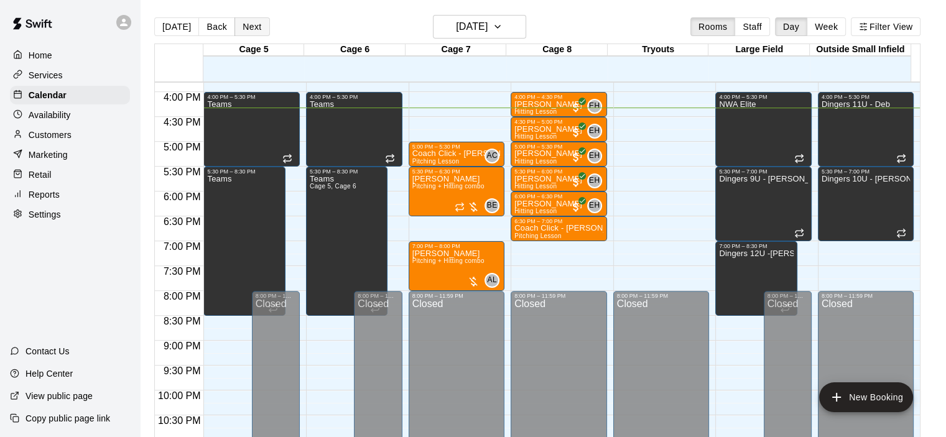
click at [241, 26] on button "Next" at bounding box center [252, 26] width 35 height 19
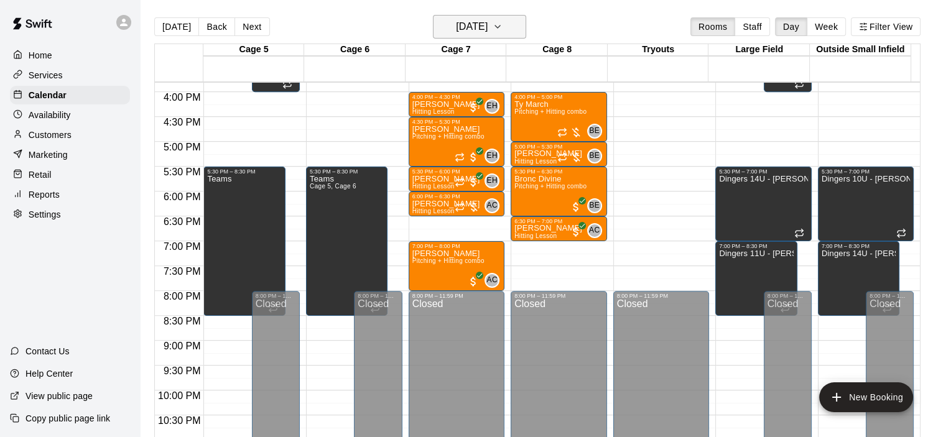
click at [488, 32] on h6 "Thursday Aug 21" at bounding box center [472, 26] width 32 height 17
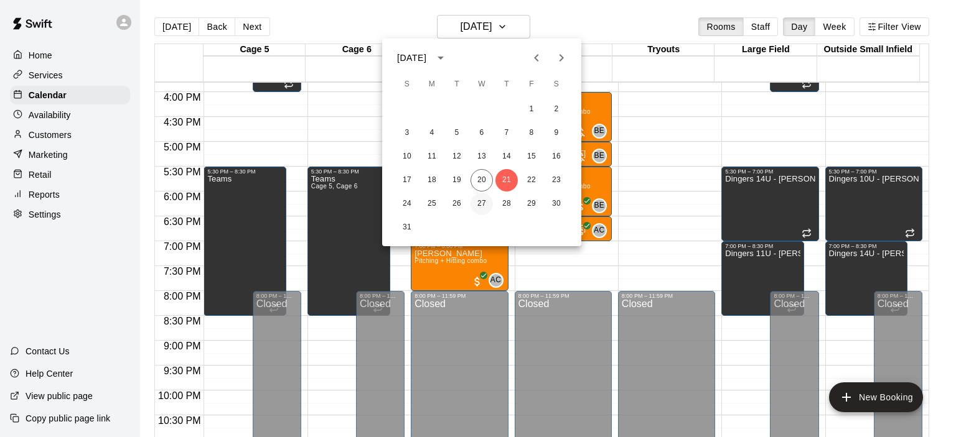
click at [481, 203] on button "27" at bounding box center [481, 204] width 22 height 22
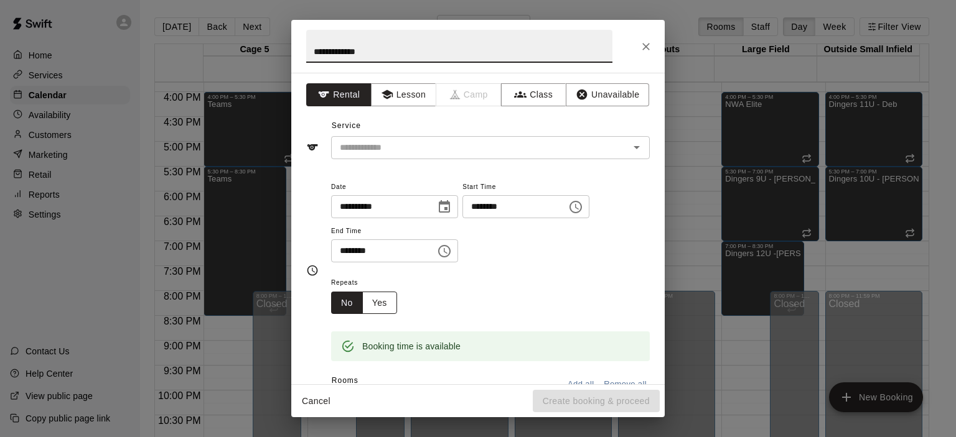
type input "**********"
drag, startPoint x: 381, startPoint y: 306, endPoint x: 424, endPoint y: 323, distance: 46.3
click at [380, 305] on button "Yes" at bounding box center [379, 303] width 35 height 23
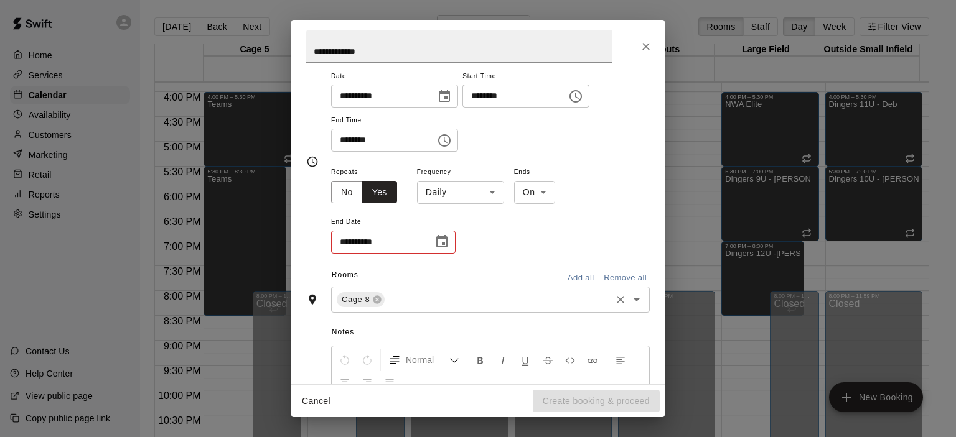
scroll to position [124, 0]
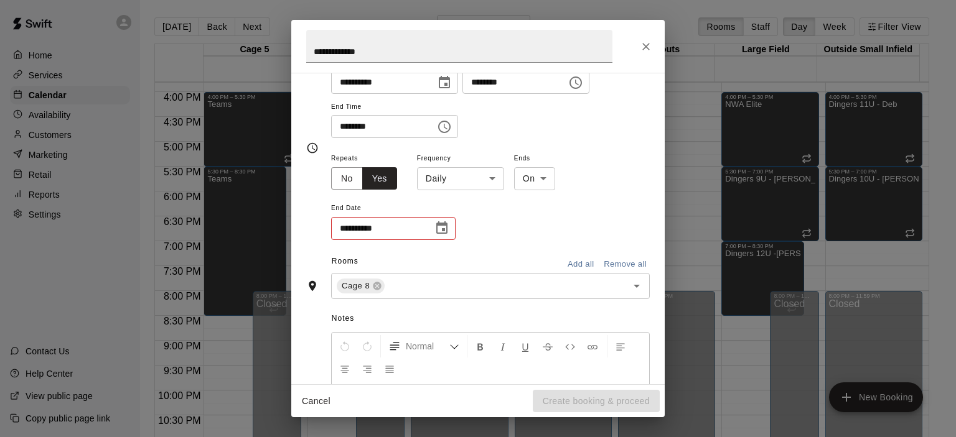
click at [447, 223] on icon "Choose date" at bounding box center [441, 228] width 11 height 12
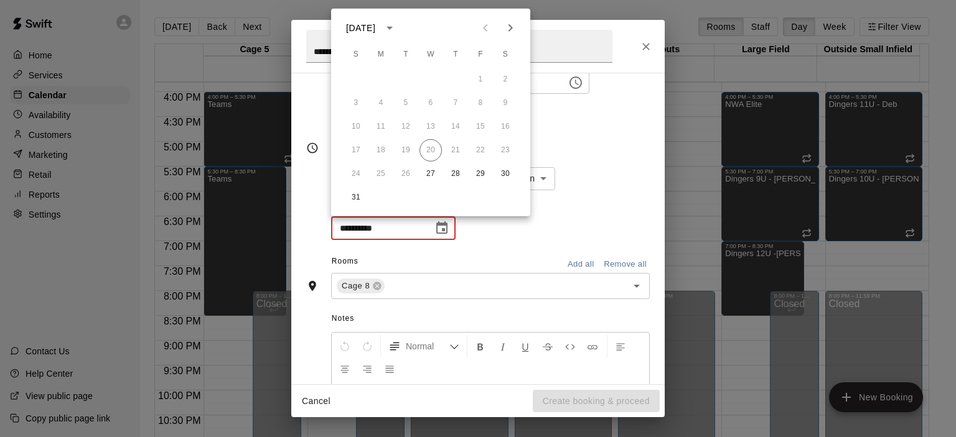
click at [515, 22] on icon "Next month" at bounding box center [510, 28] width 15 height 15
click at [481, 170] on button "31" at bounding box center [480, 174] width 22 height 22
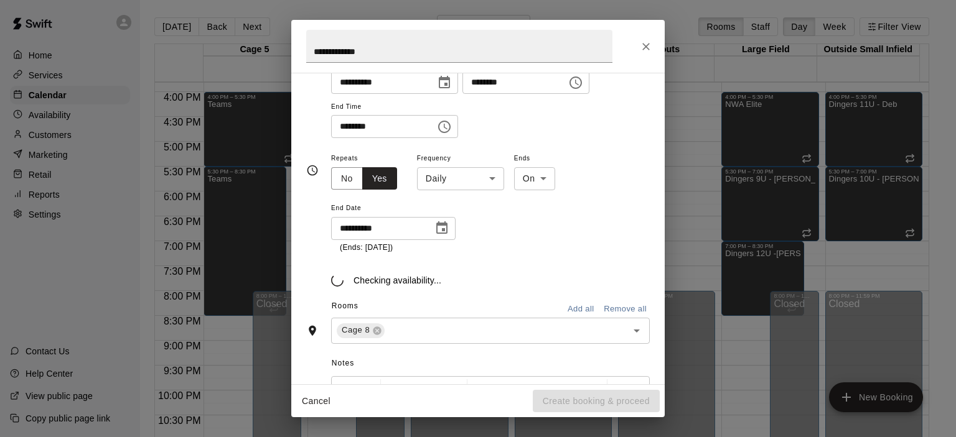
type input "**********"
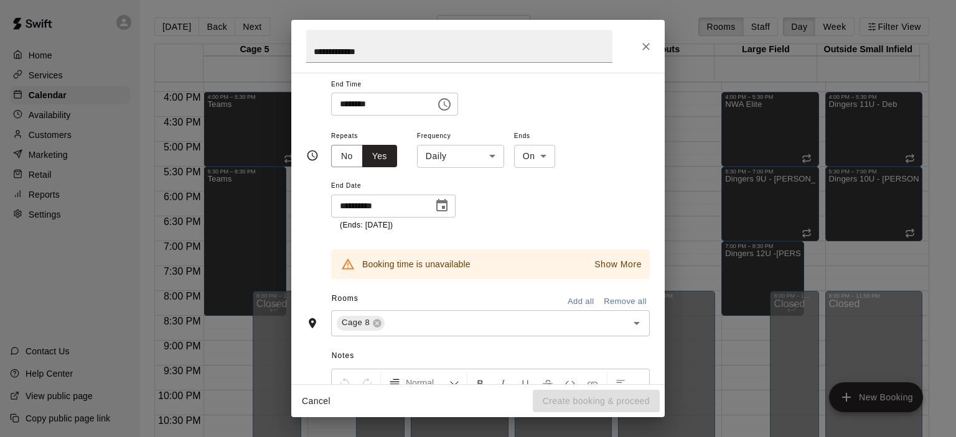
scroll to position [154, 0]
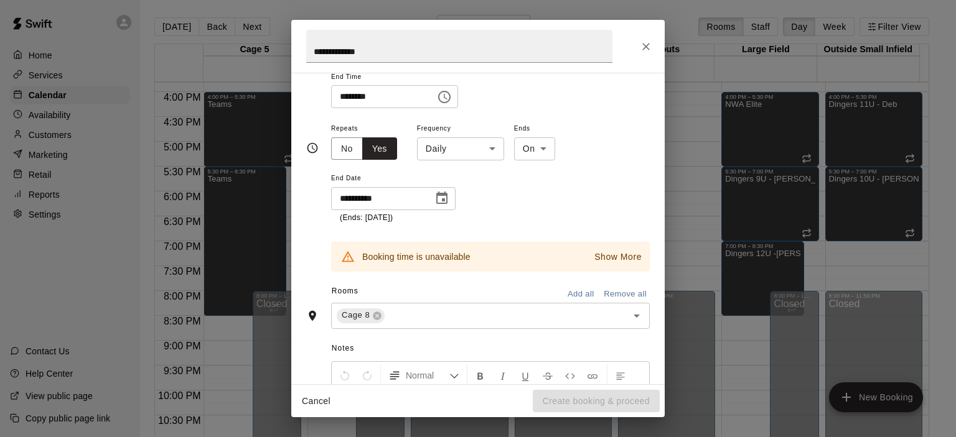
click at [490, 148] on body "Home Services Calendar Availability Customers Marketing Retail Reports Settings…" at bounding box center [478, 228] width 956 height 457
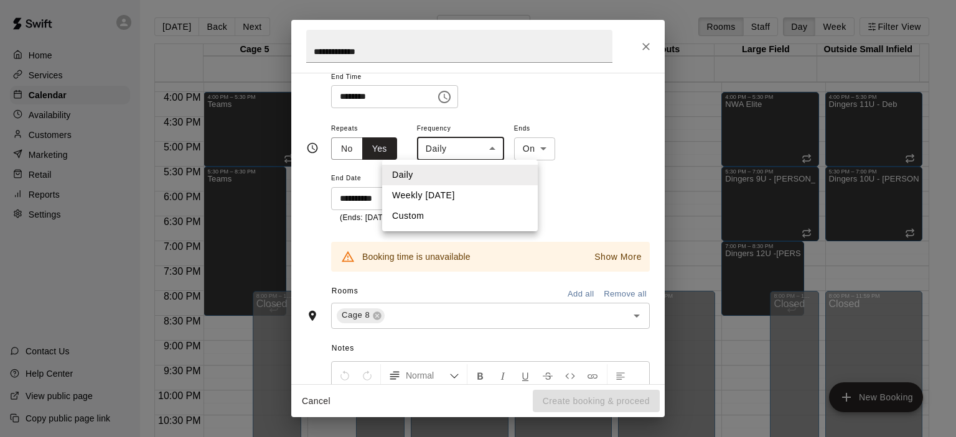
click at [479, 195] on li "Weekly on Wednesday" at bounding box center [460, 195] width 156 height 21
type input "******"
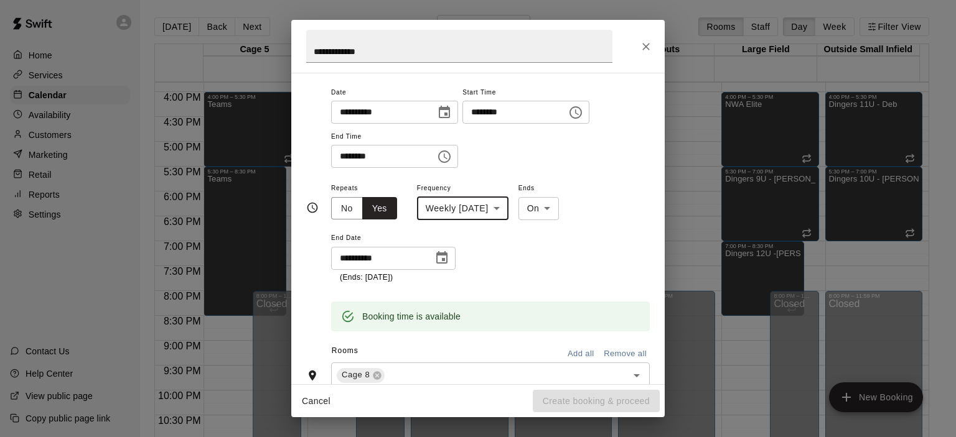
scroll to position [0, 0]
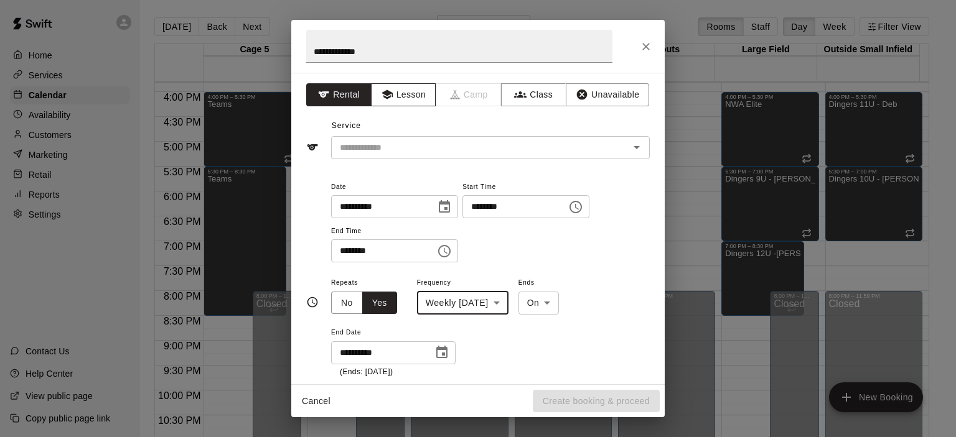
click at [400, 96] on button "Lesson" at bounding box center [403, 94] width 65 height 23
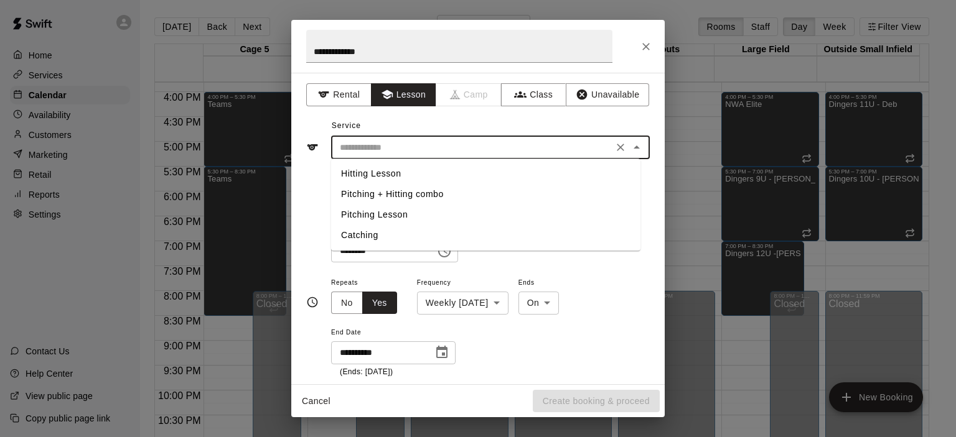
click at [400, 142] on input "text" at bounding box center [472, 148] width 274 height 16
click at [397, 173] on li "Hitting Lesson" at bounding box center [485, 174] width 309 height 21
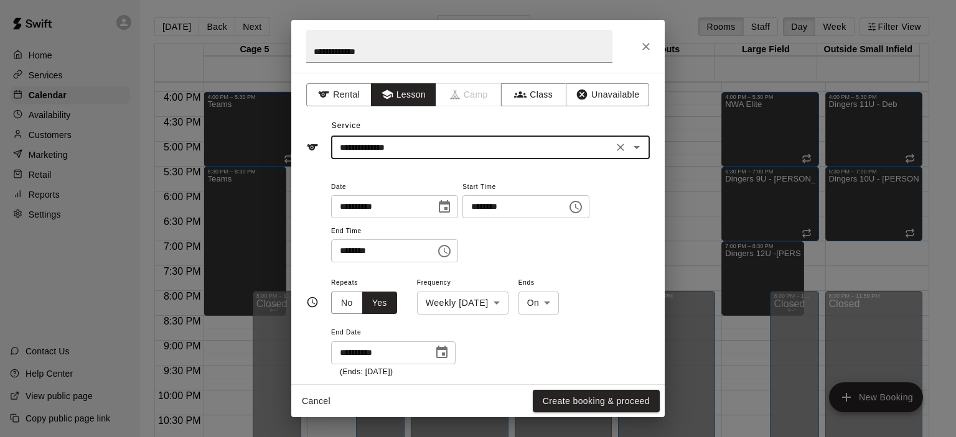
click at [421, 153] on input "**********" at bounding box center [472, 148] width 274 height 16
click at [394, 213] on li "Pitching Lesson" at bounding box center [485, 215] width 309 height 21
type input "**********"
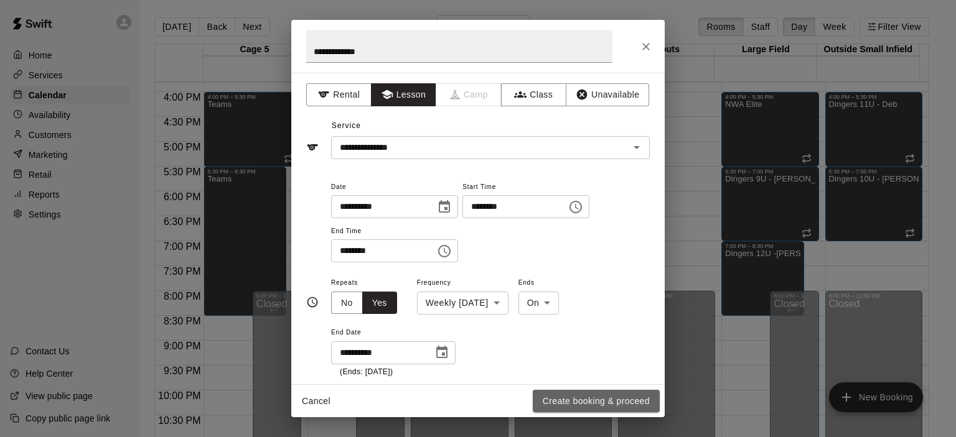
drag, startPoint x: 584, startPoint y: 405, endPoint x: 592, endPoint y: 405, distance: 8.7
click at [591, 405] on button "Create booking & proceed" at bounding box center [596, 401] width 127 height 23
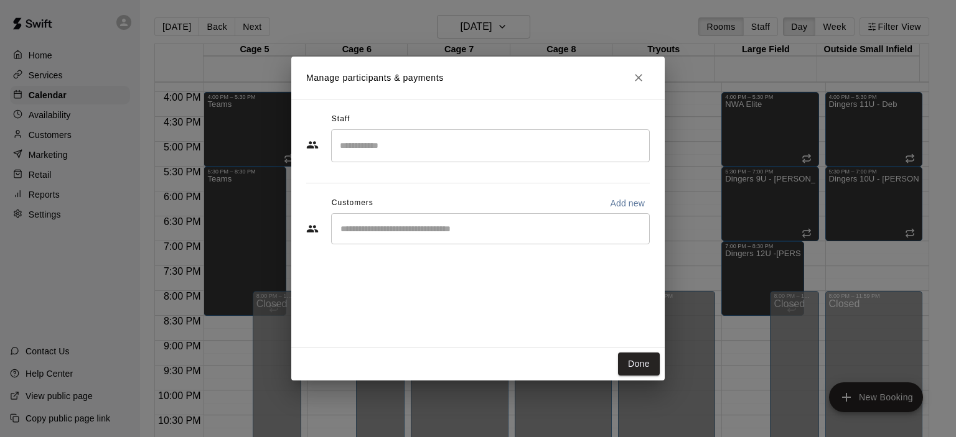
click at [417, 158] on div "​" at bounding box center [490, 145] width 319 height 33
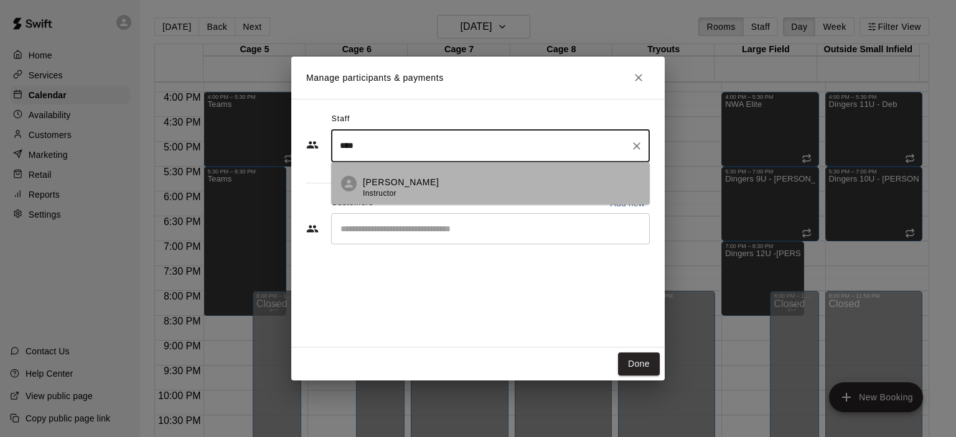
click at [412, 180] on p "Eric Harrington" at bounding box center [401, 181] width 76 height 13
type input "****"
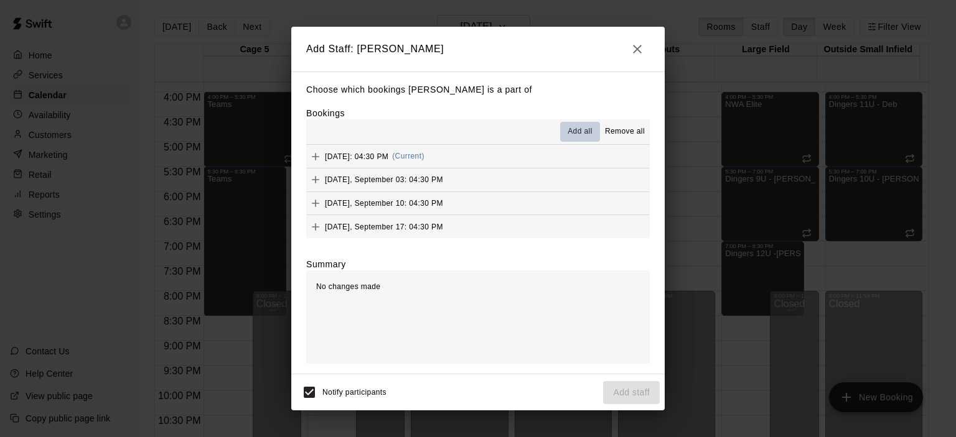
click at [588, 136] on span "Add all" at bounding box center [579, 132] width 25 height 12
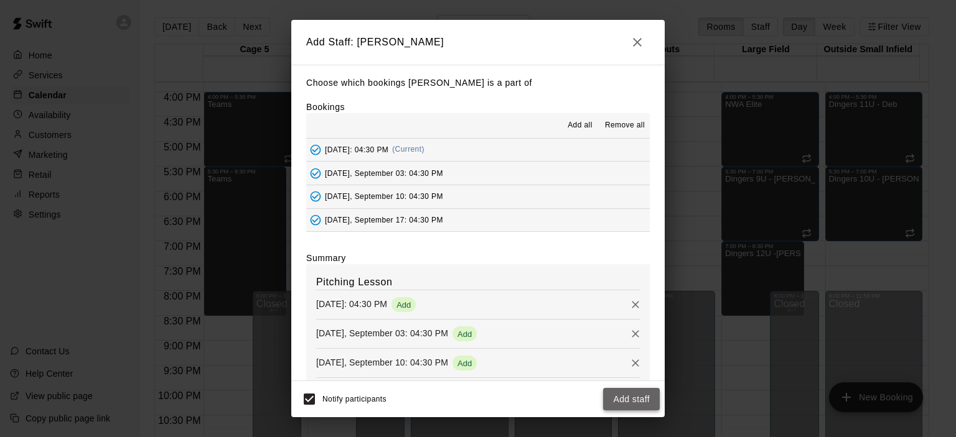
click at [625, 390] on button "Add staff" at bounding box center [631, 399] width 57 height 23
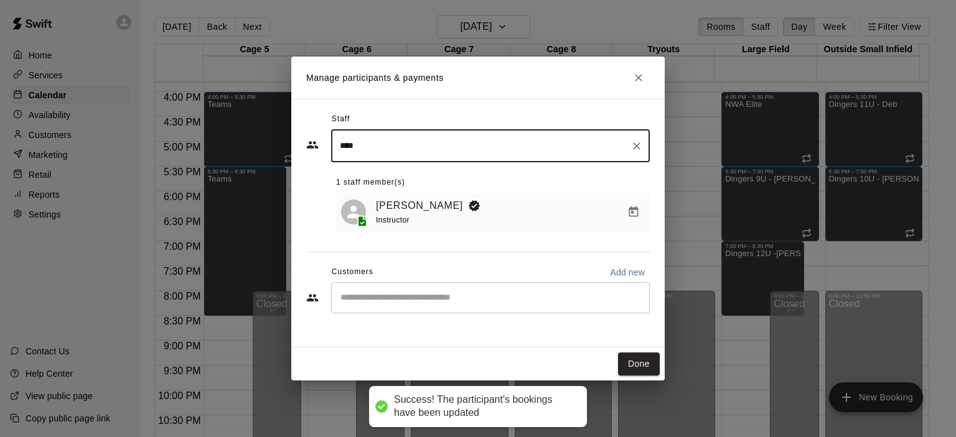
click at [522, 301] on input "Start typing to search customers..." at bounding box center [490, 298] width 307 height 12
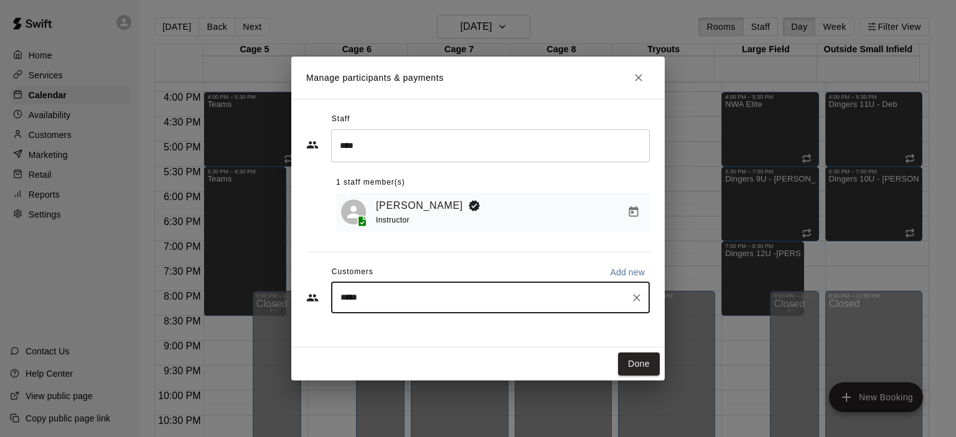
type input "******"
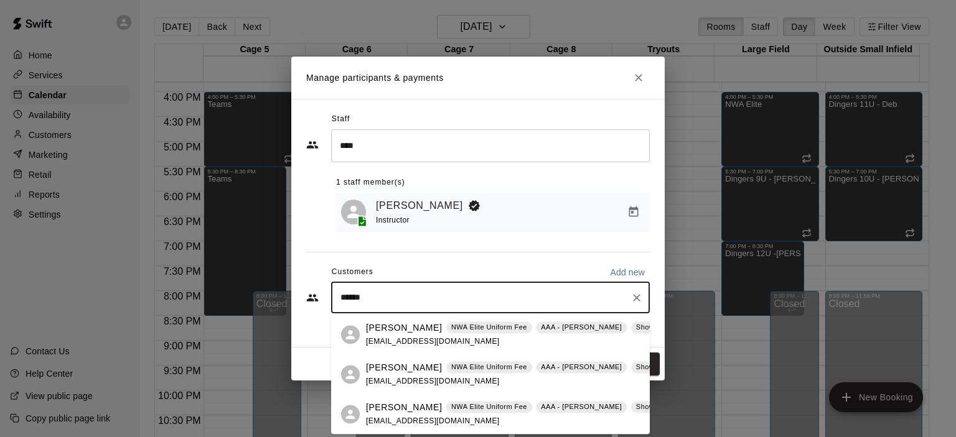
click at [394, 331] on p "[PERSON_NAME]" at bounding box center [404, 328] width 76 height 13
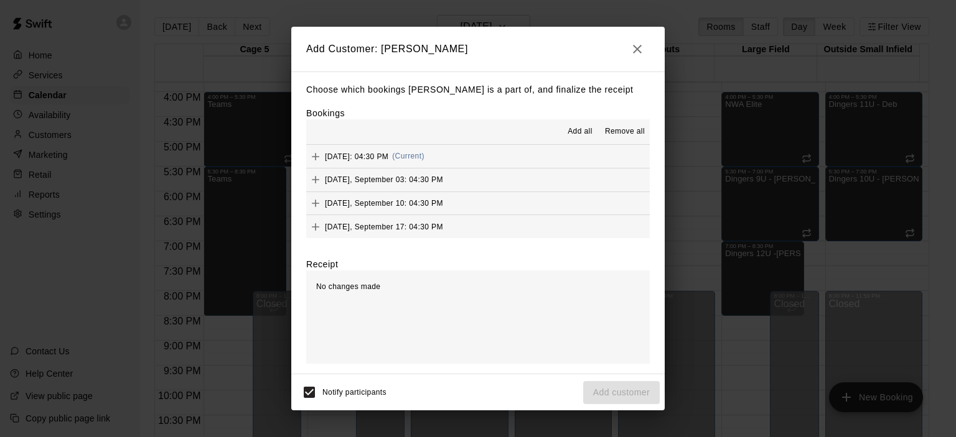
click at [577, 133] on span "Add all" at bounding box center [579, 132] width 25 height 12
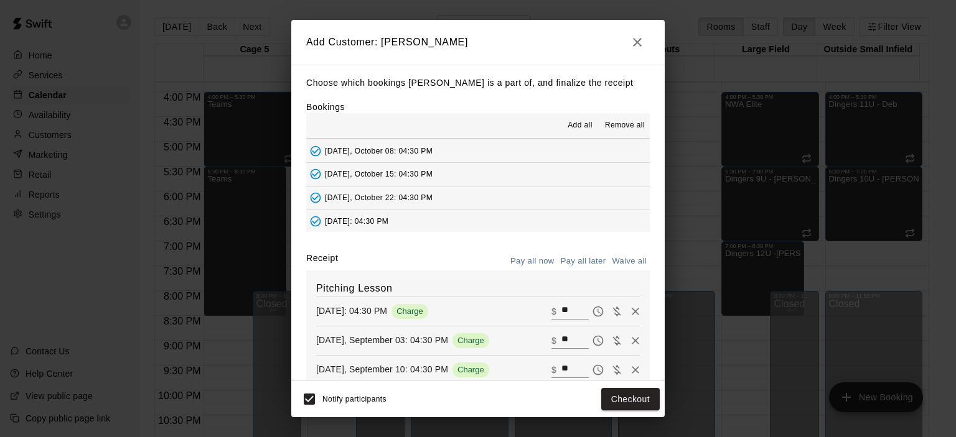
click at [537, 258] on button "Pay all now" at bounding box center [532, 261] width 50 height 19
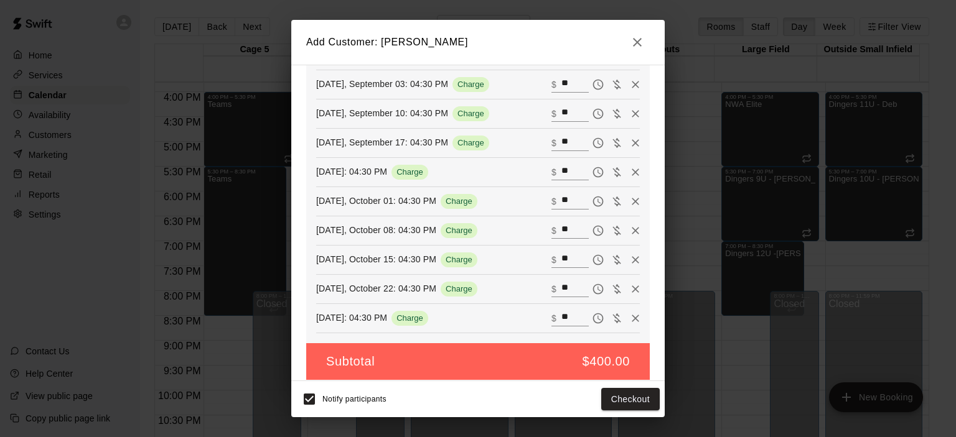
scroll to position [265, 0]
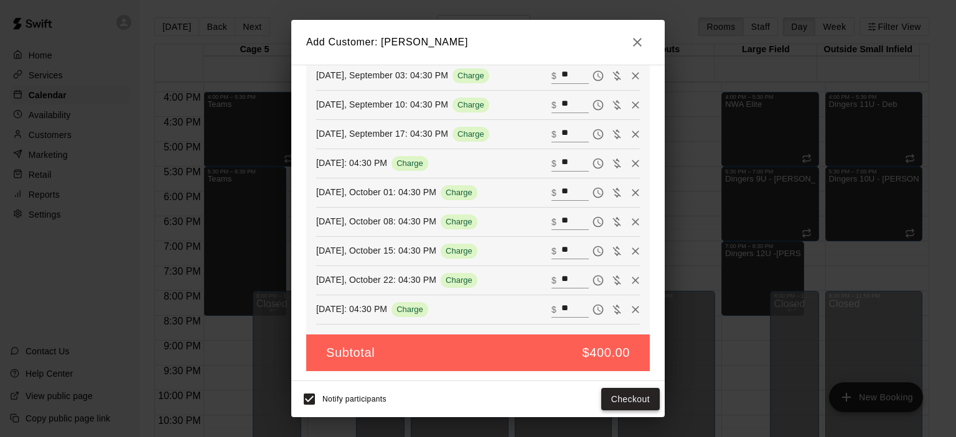
click at [625, 399] on button "Checkout" at bounding box center [630, 399] width 58 height 23
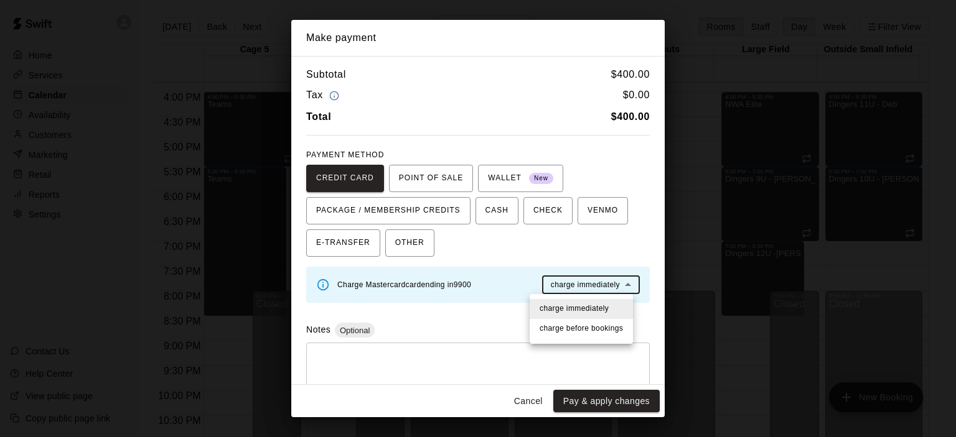
click at [596, 286] on body "Home Services Calendar Availability Customers Marketing Retail Reports Settings…" at bounding box center [478, 228] width 956 height 457
click at [590, 328] on span "charge before booking s" at bounding box center [580, 329] width 83 height 12
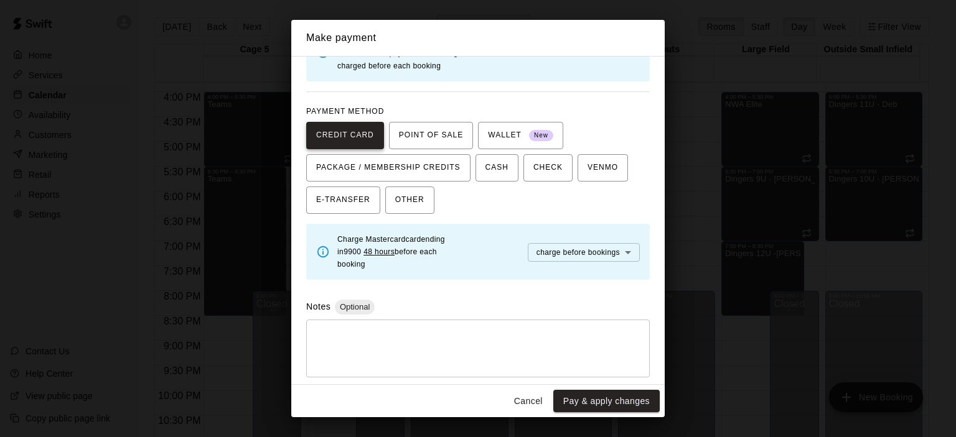
scroll to position [99, 0]
click at [607, 398] on button "Pay & apply changes" at bounding box center [606, 401] width 106 height 23
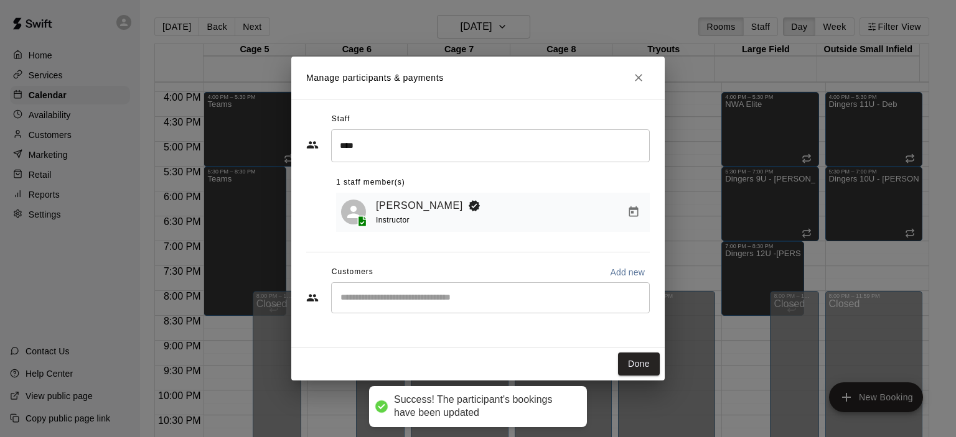
scroll to position [222, 0]
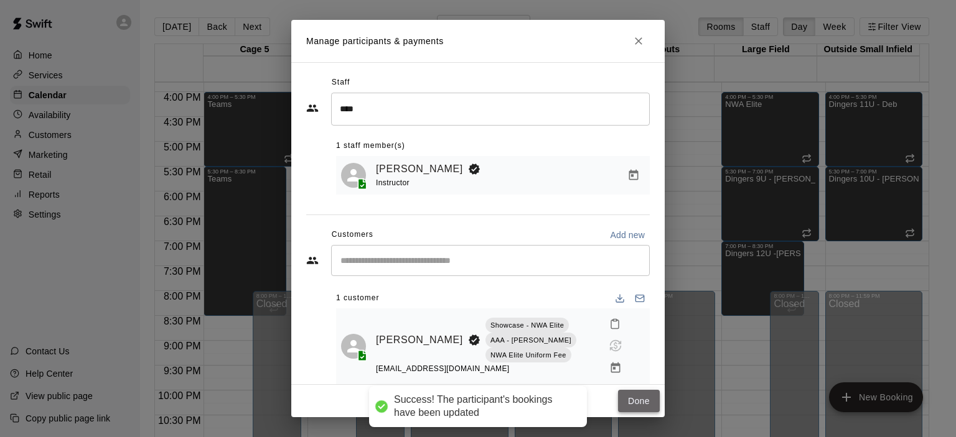
click at [633, 396] on button "Done" at bounding box center [639, 401] width 42 height 23
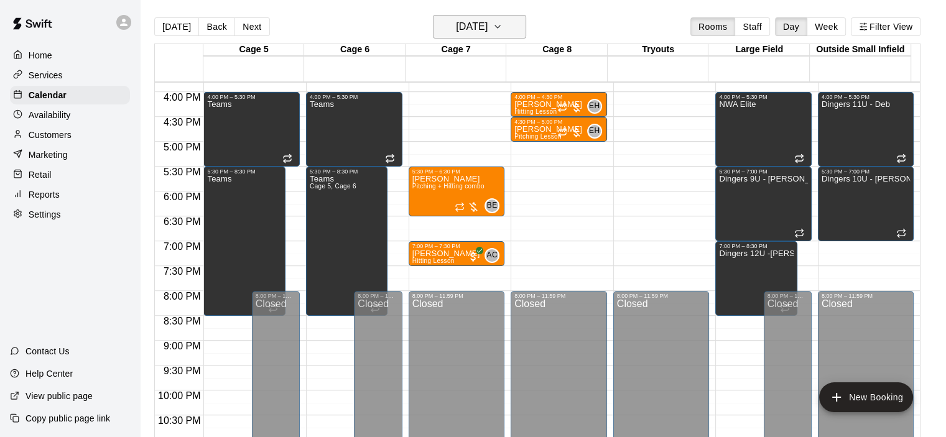
click at [488, 27] on h6 "Wednesday Aug 27" at bounding box center [472, 26] width 32 height 17
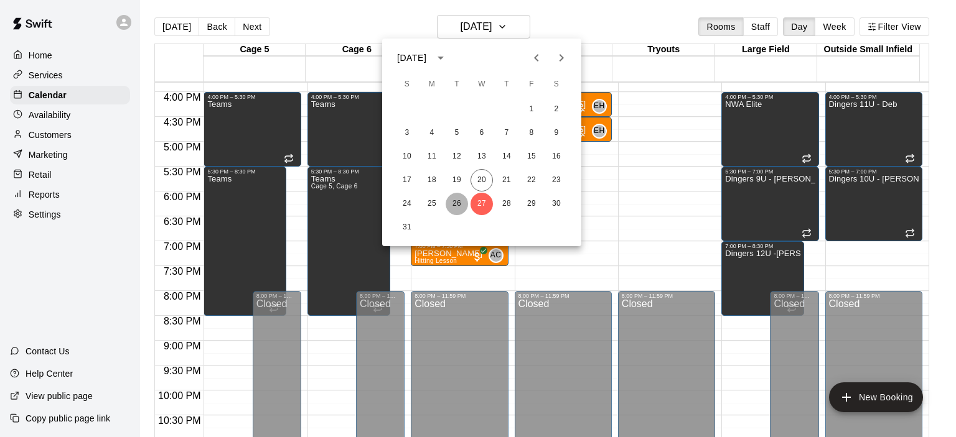
click at [460, 202] on button "26" at bounding box center [456, 204] width 22 height 22
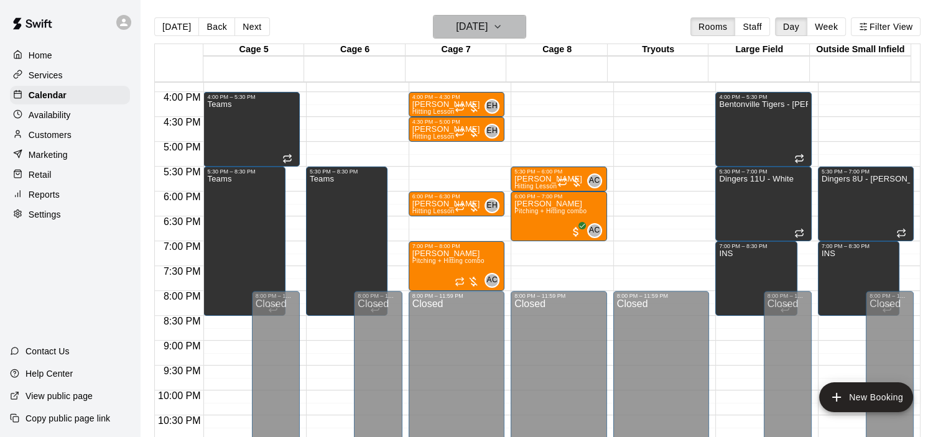
click at [500, 27] on icon "button" at bounding box center [497, 27] width 5 height 2
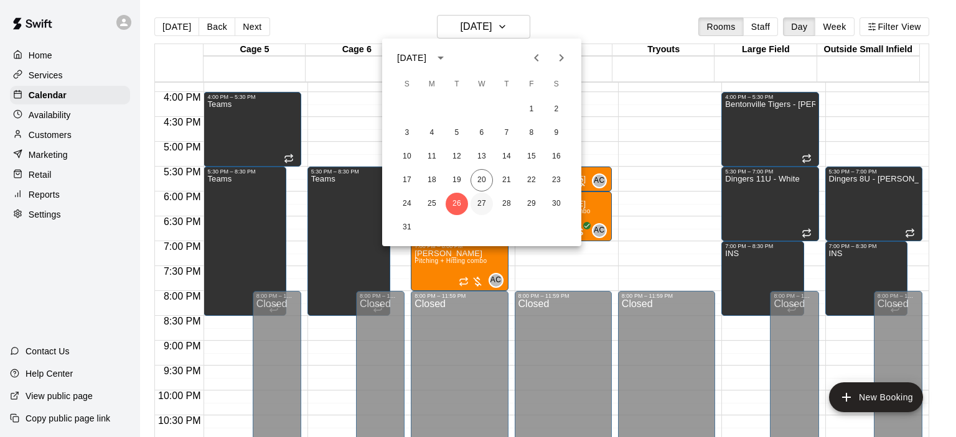
click at [482, 205] on button "27" at bounding box center [481, 204] width 22 height 22
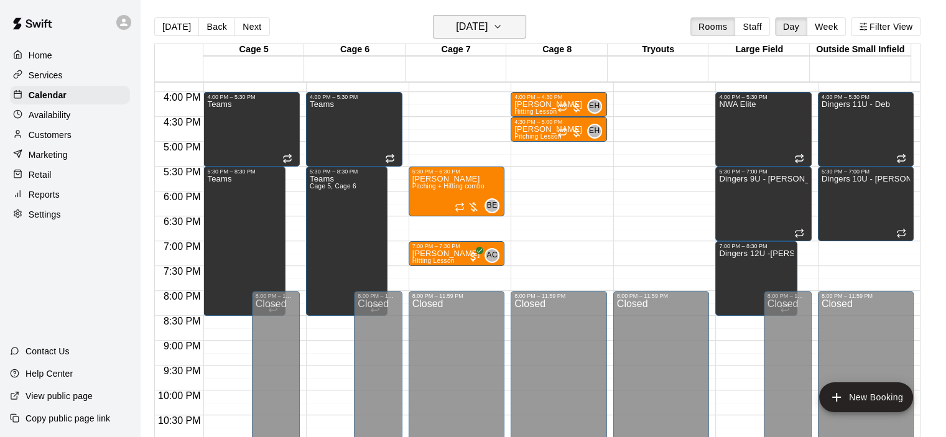
click at [503, 20] on icon "button" at bounding box center [498, 26] width 10 height 15
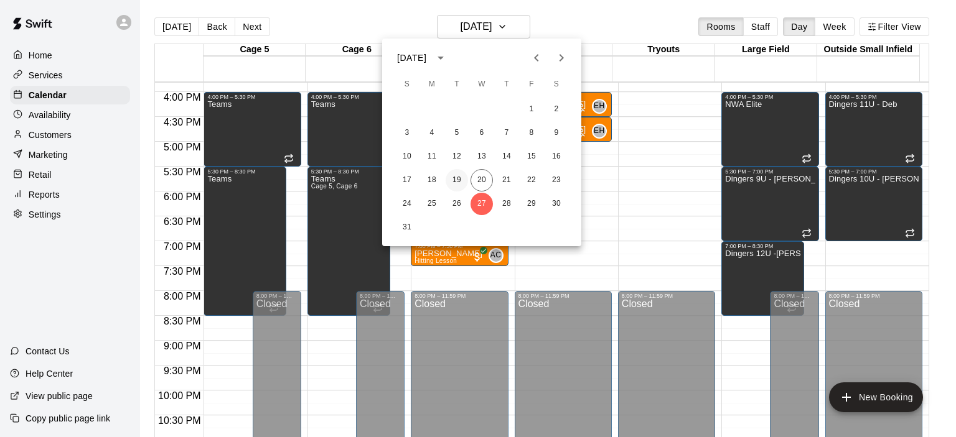
click at [456, 181] on button "19" at bounding box center [456, 180] width 22 height 22
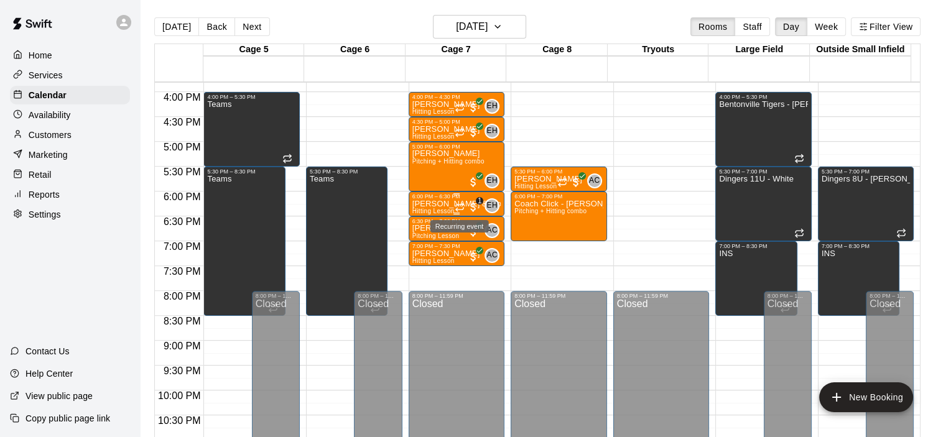
click at [455, 202] on icon "Recurring event" at bounding box center [460, 207] width 10 height 10
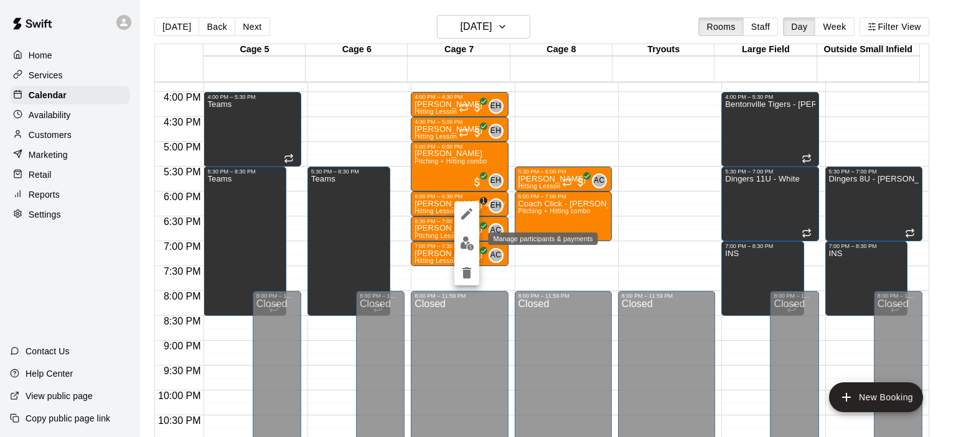
click at [465, 249] on img "edit" at bounding box center [467, 243] width 14 height 14
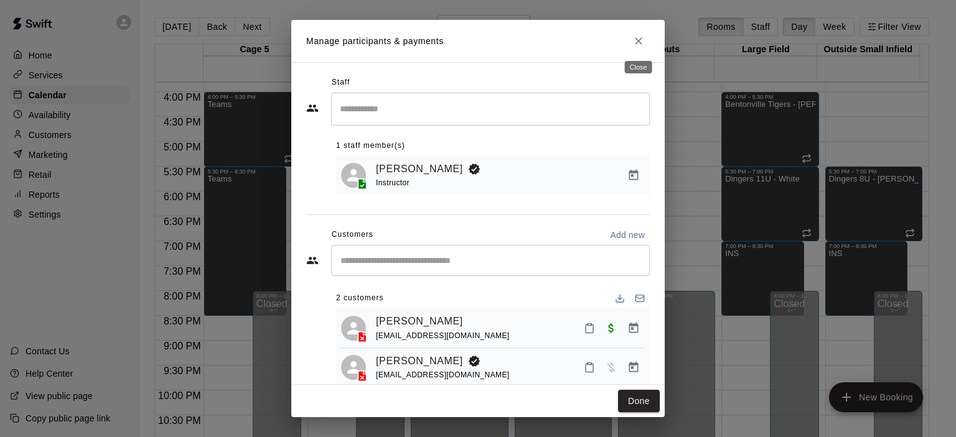
click at [640, 39] on icon "Close" at bounding box center [638, 40] width 7 height 7
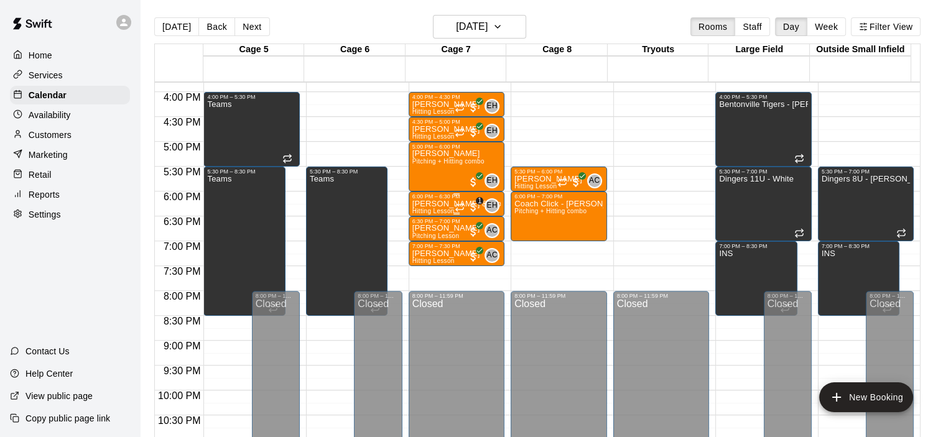
click at [433, 204] on p "[PERSON_NAME] & 1 other" at bounding box center [457, 204] width 89 height 0
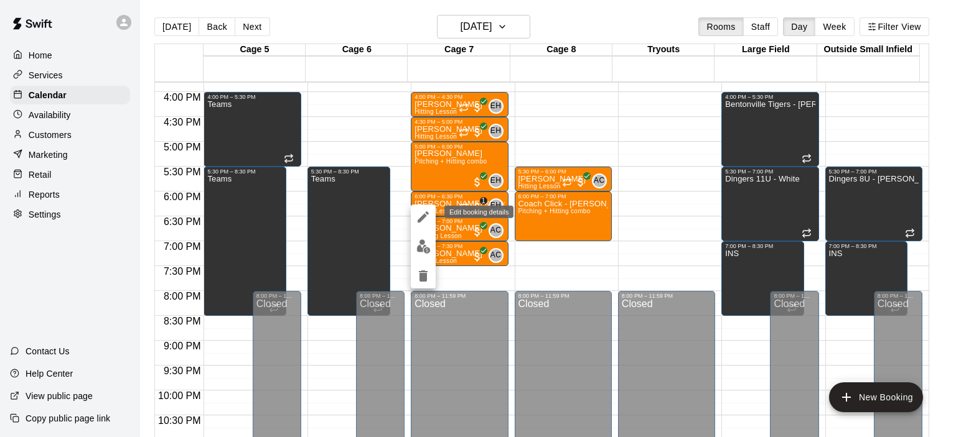
click at [428, 218] on icon "edit" at bounding box center [423, 217] width 15 height 15
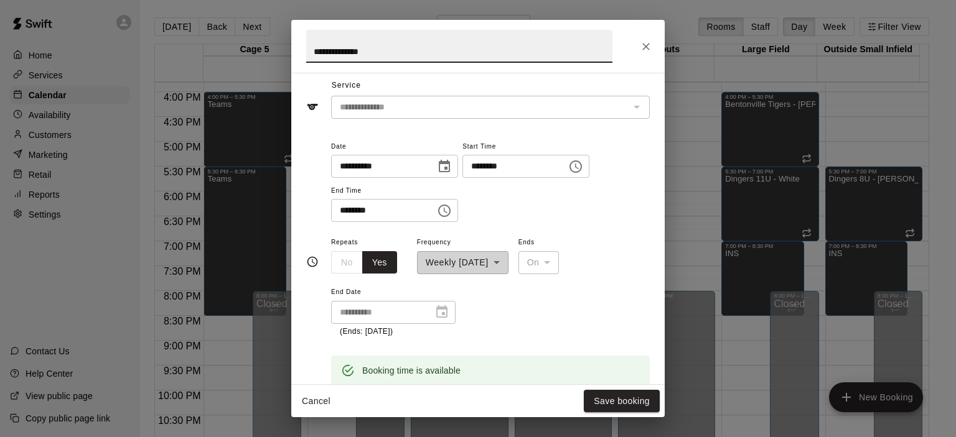
scroll to position [62, 0]
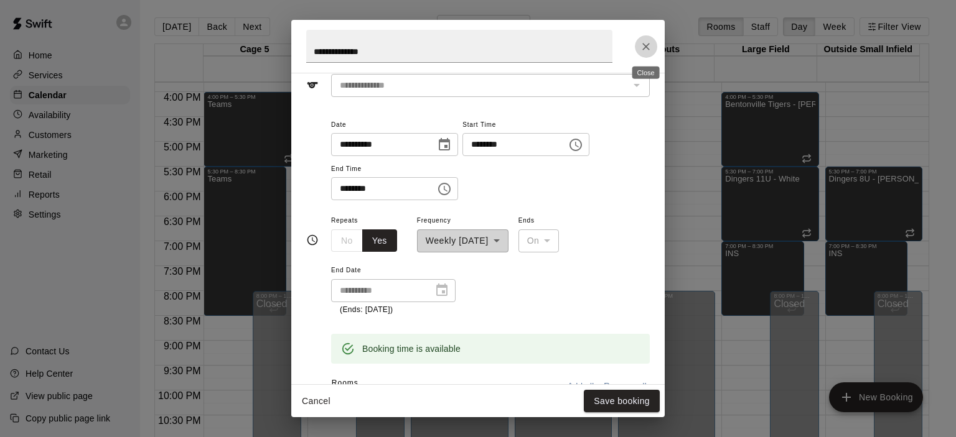
click at [651, 42] on icon "Close" at bounding box center [646, 46] width 12 height 12
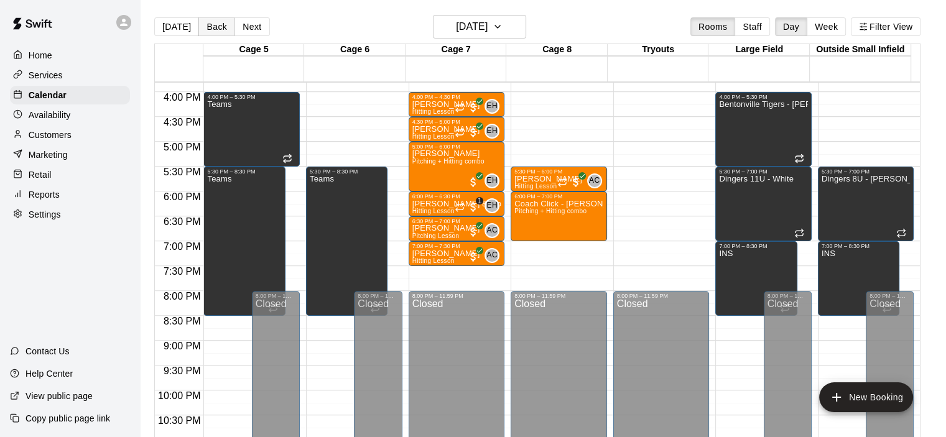
click at [220, 24] on button "Back" at bounding box center [216, 26] width 37 height 19
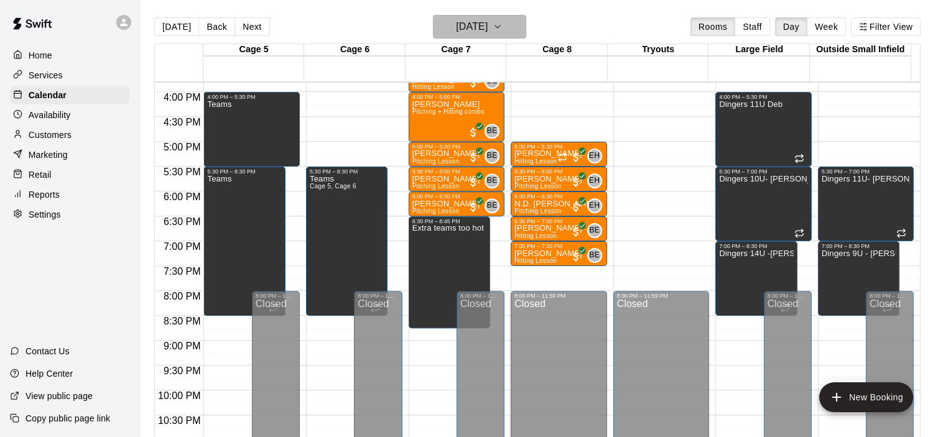
click at [488, 29] on h6 "Monday Aug 18" at bounding box center [472, 26] width 32 height 17
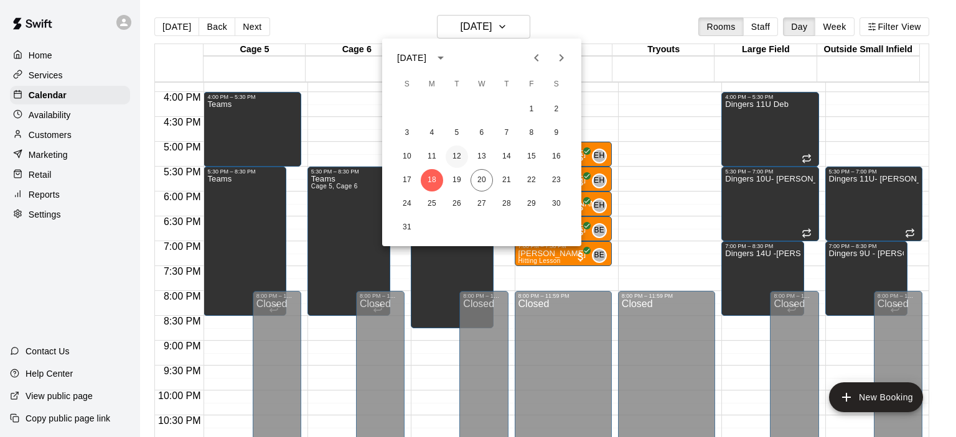
click at [456, 159] on button "12" at bounding box center [456, 157] width 22 height 22
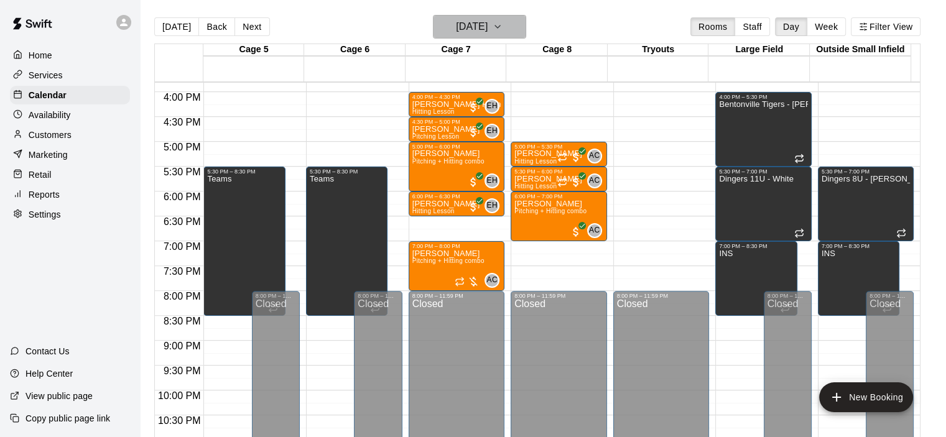
click at [478, 24] on h6 "Tuesday Aug 12" at bounding box center [472, 26] width 32 height 17
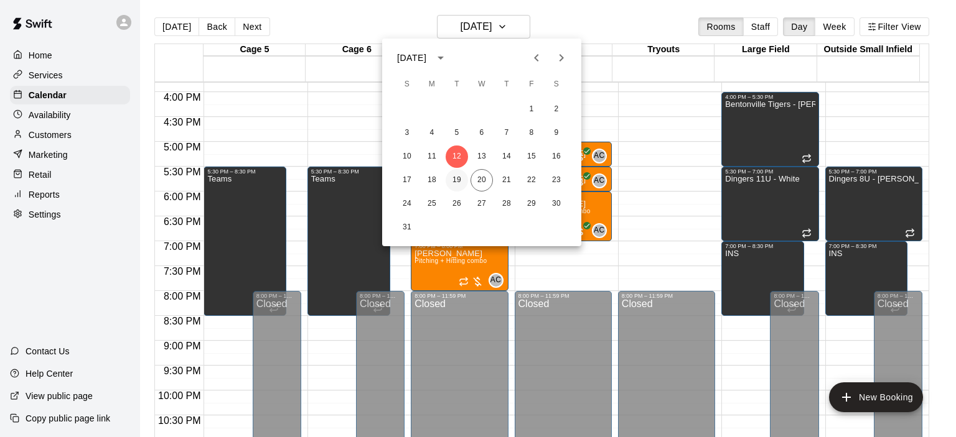
click at [460, 183] on button "19" at bounding box center [456, 180] width 22 height 22
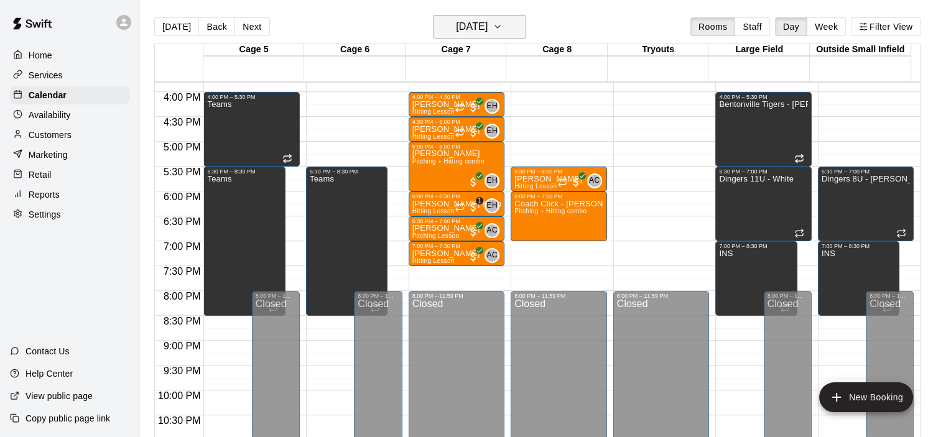
click at [475, 27] on h6 "[DATE]" at bounding box center [472, 26] width 32 height 17
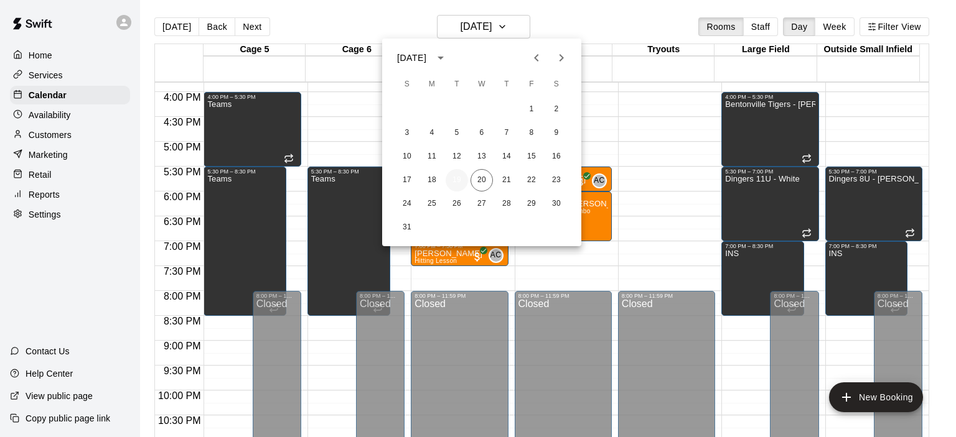
click at [460, 182] on button "19" at bounding box center [456, 180] width 22 height 22
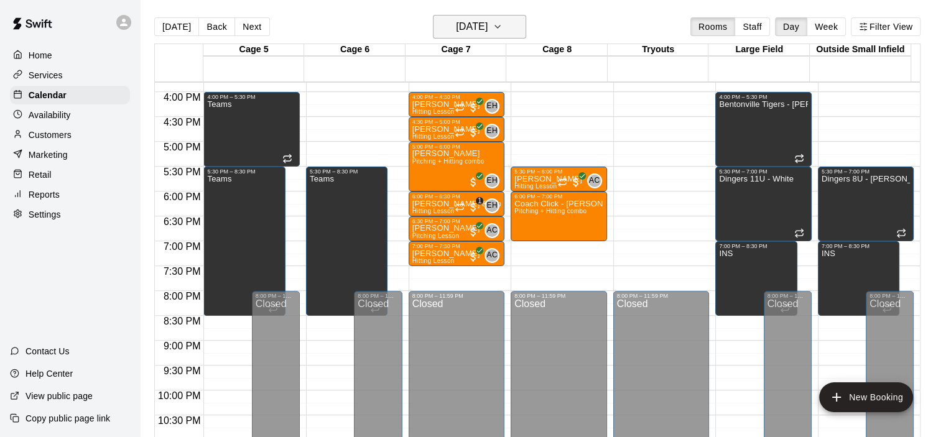
click at [478, 25] on h6 "[DATE]" at bounding box center [472, 26] width 32 height 17
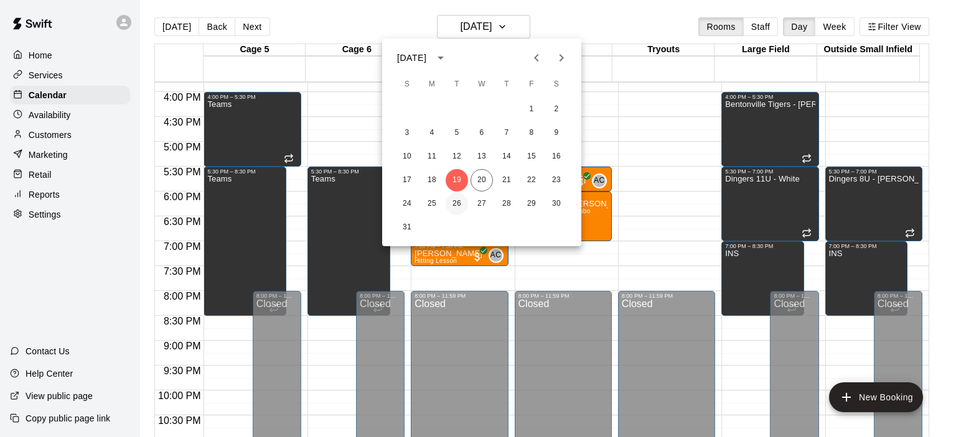
click at [459, 203] on button "26" at bounding box center [456, 204] width 22 height 22
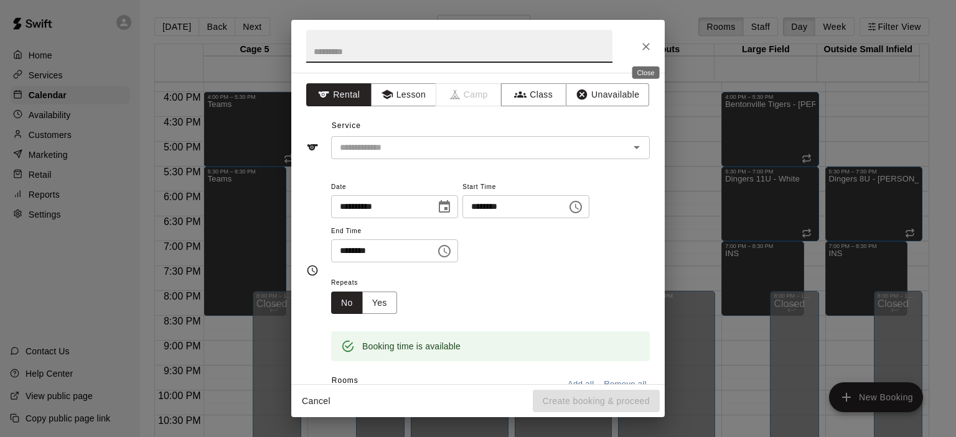
click at [646, 53] on button "Close" at bounding box center [646, 46] width 22 height 22
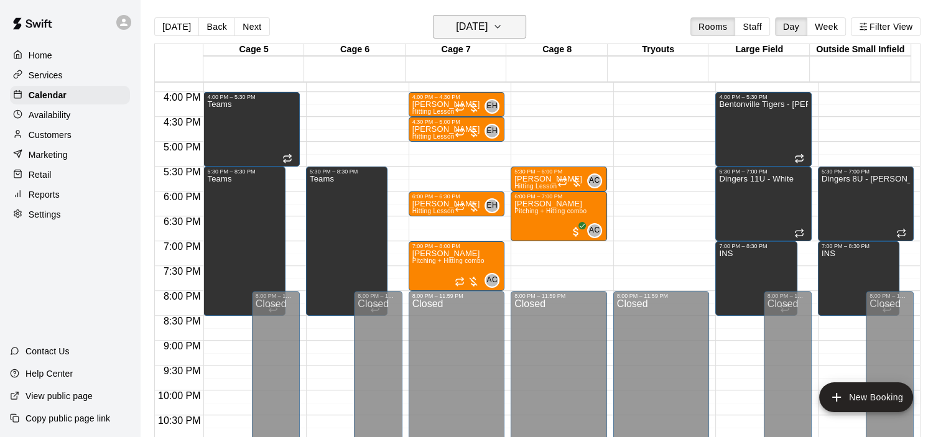
click at [477, 29] on h6 "Tuesday Aug 26" at bounding box center [472, 26] width 32 height 17
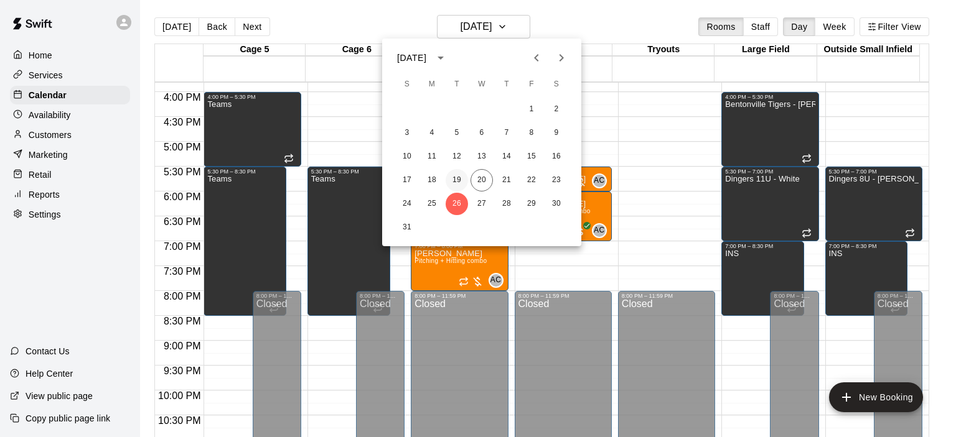
click at [455, 179] on button "19" at bounding box center [456, 180] width 22 height 22
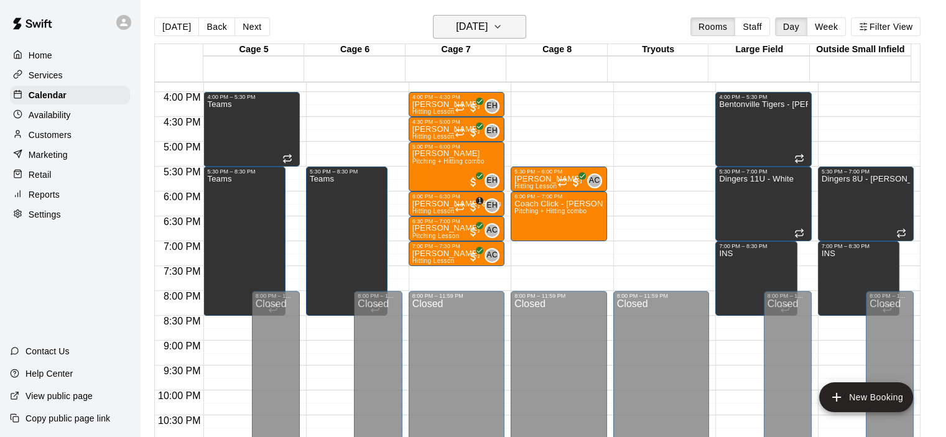
click at [460, 34] on button "[DATE]" at bounding box center [479, 27] width 93 height 24
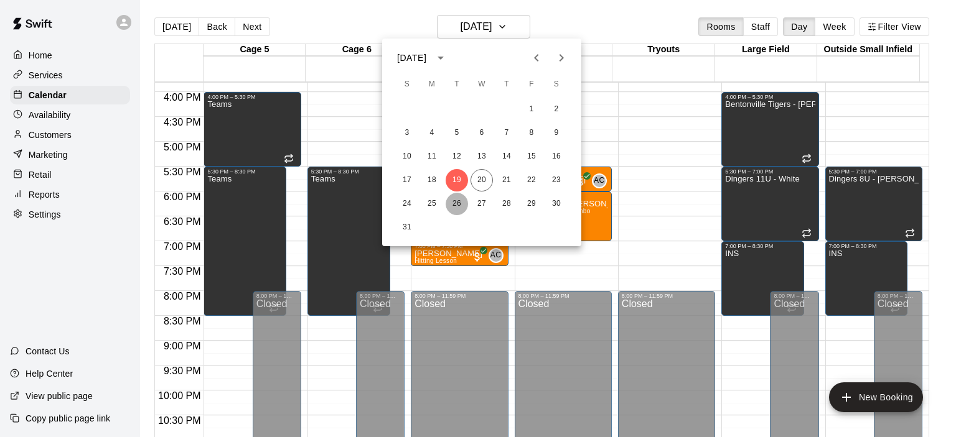
click at [456, 203] on button "26" at bounding box center [456, 204] width 22 height 22
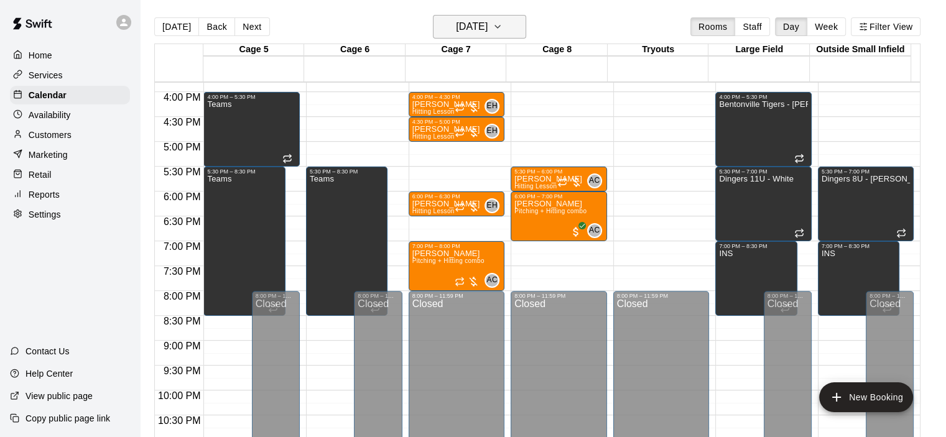
click at [456, 22] on h6 "Tuesday Aug 26" at bounding box center [472, 26] width 32 height 17
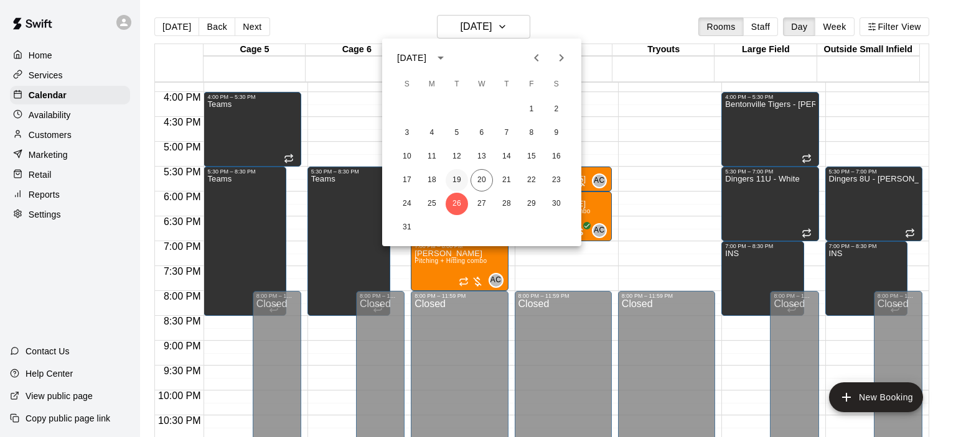
click at [458, 174] on button "19" at bounding box center [456, 180] width 22 height 22
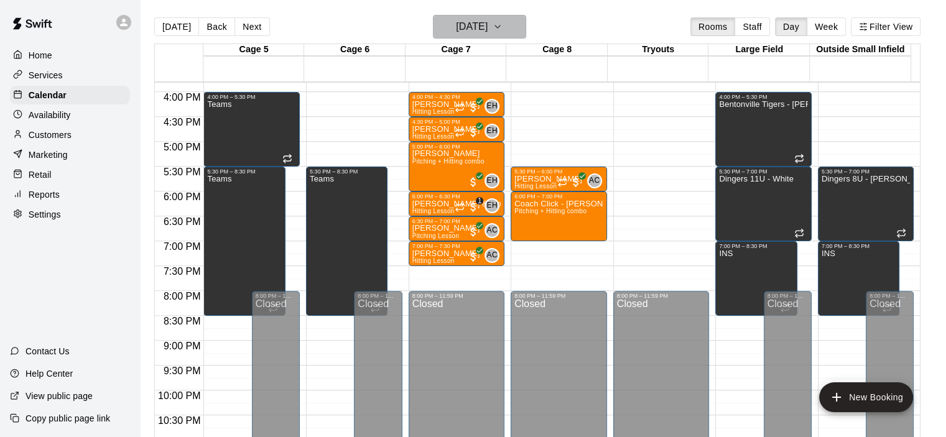
click at [488, 29] on h6 "[DATE]" at bounding box center [472, 26] width 32 height 17
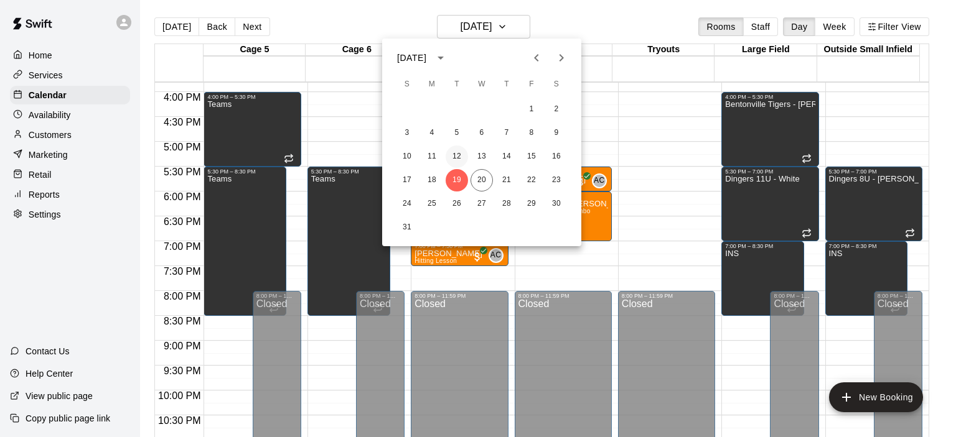
click at [458, 161] on button "12" at bounding box center [456, 157] width 22 height 22
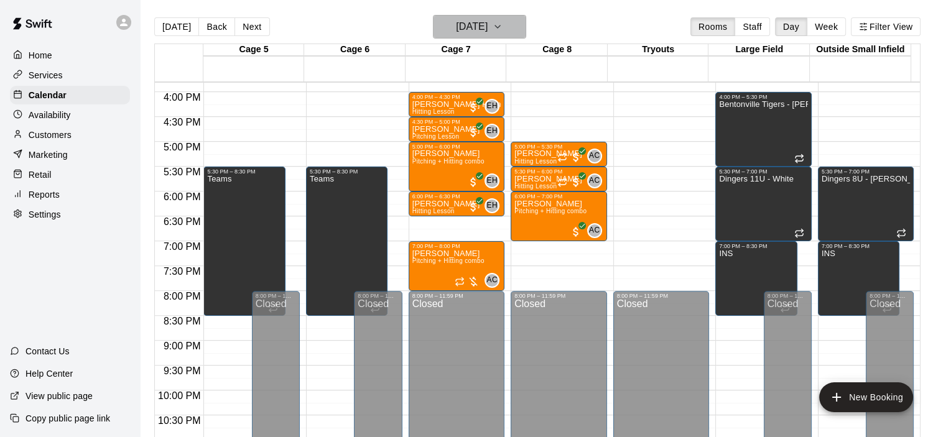
click at [480, 29] on h6 "Tuesday Aug 12" at bounding box center [472, 26] width 32 height 17
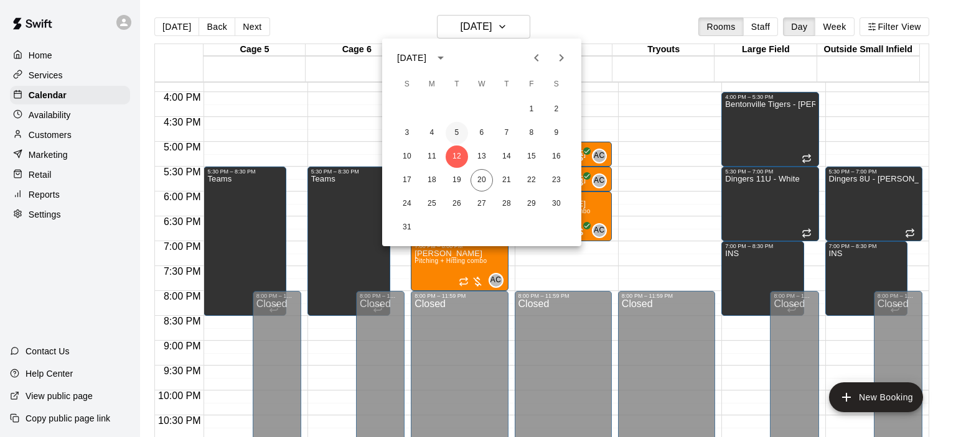
click at [459, 134] on button "5" at bounding box center [456, 133] width 22 height 22
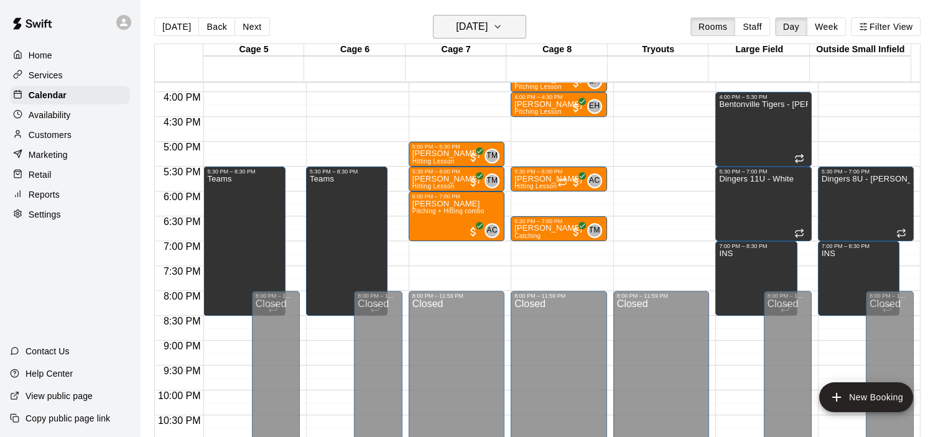
click at [482, 23] on h6 "Tuesday Aug 05" at bounding box center [472, 26] width 32 height 17
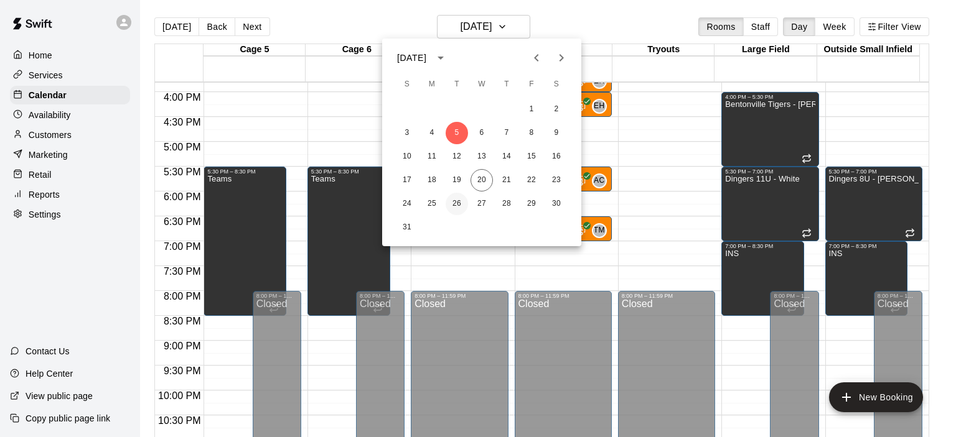
click at [456, 203] on button "26" at bounding box center [456, 204] width 22 height 22
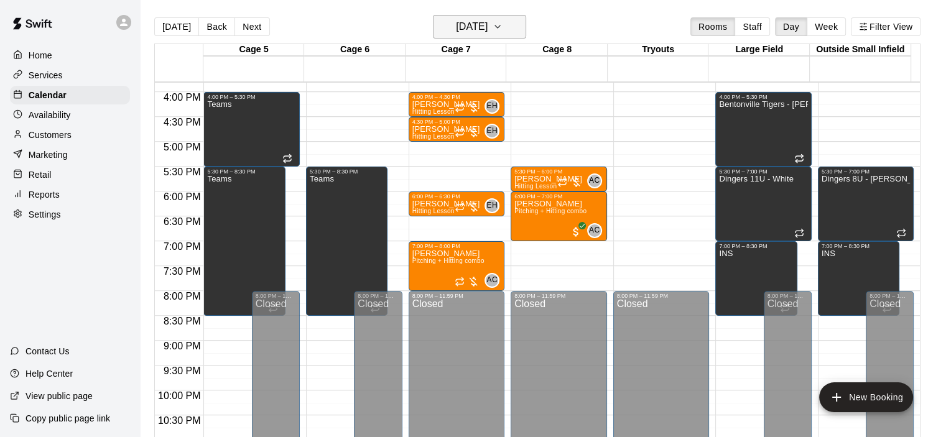
click at [482, 15] on button "Tuesday Aug 26" at bounding box center [479, 27] width 93 height 24
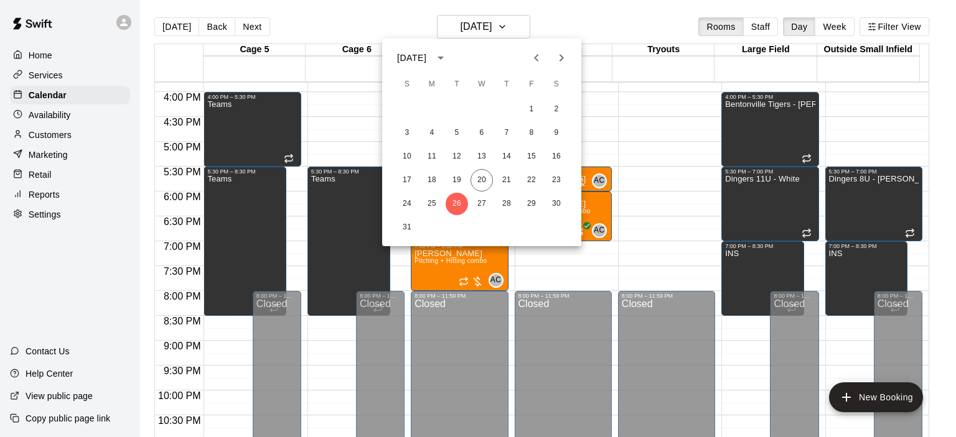
click at [556, 58] on icon "Next month" at bounding box center [561, 57] width 15 height 15
click at [453, 111] on button "2" at bounding box center [456, 109] width 22 height 22
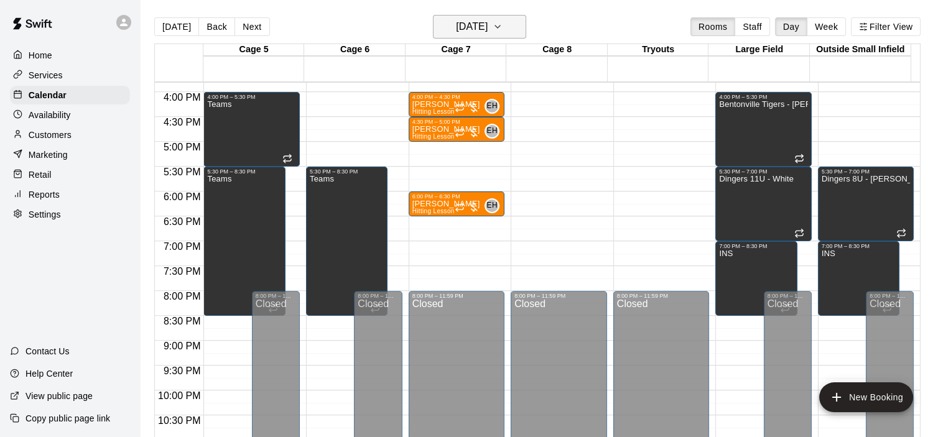
click at [488, 32] on h6 "Tuesday Sep 02" at bounding box center [472, 26] width 32 height 17
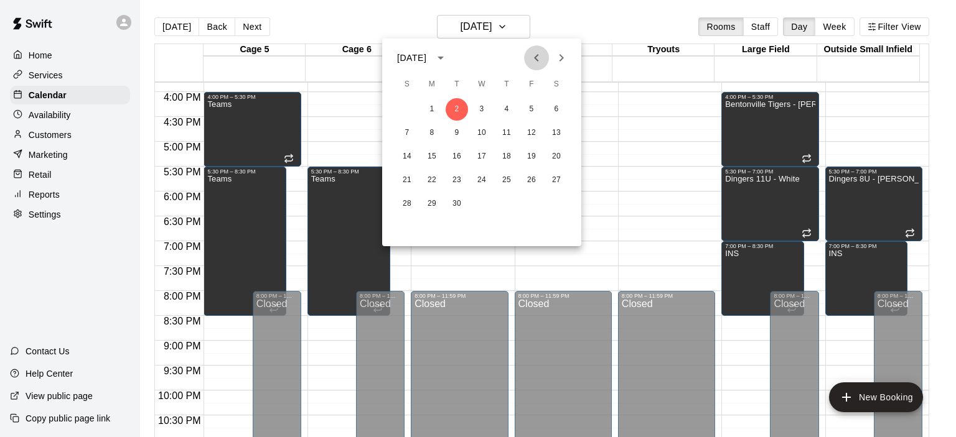
click at [538, 63] on icon "Previous month" at bounding box center [536, 57] width 15 height 15
click at [457, 204] on button "26" at bounding box center [456, 204] width 22 height 22
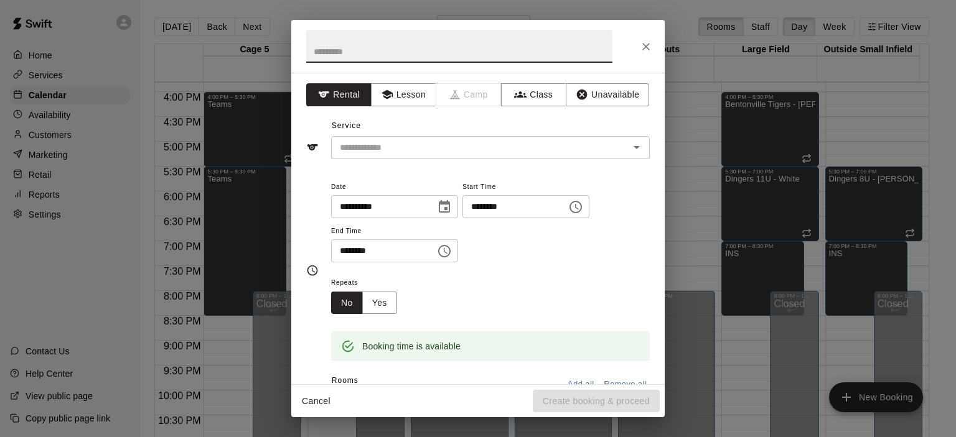
click at [414, 58] on input "text" at bounding box center [459, 46] width 306 height 33
type input "**********"
click at [399, 99] on button "Lesson" at bounding box center [403, 94] width 65 height 23
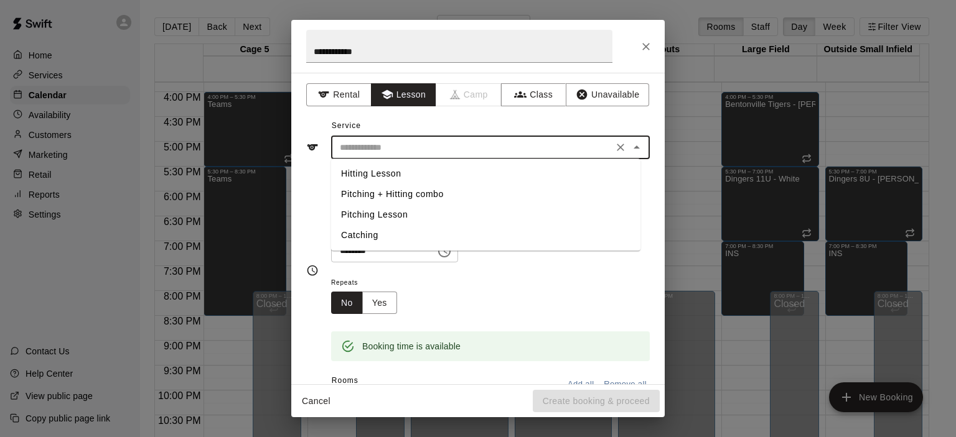
click at [397, 144] on input "text" at bounding box center [472, 148] width 274 height 16
click at [394, 177] on li "Hitting Lesson" at bounding box center [485, 174] width 309 height 21
type input "**********"
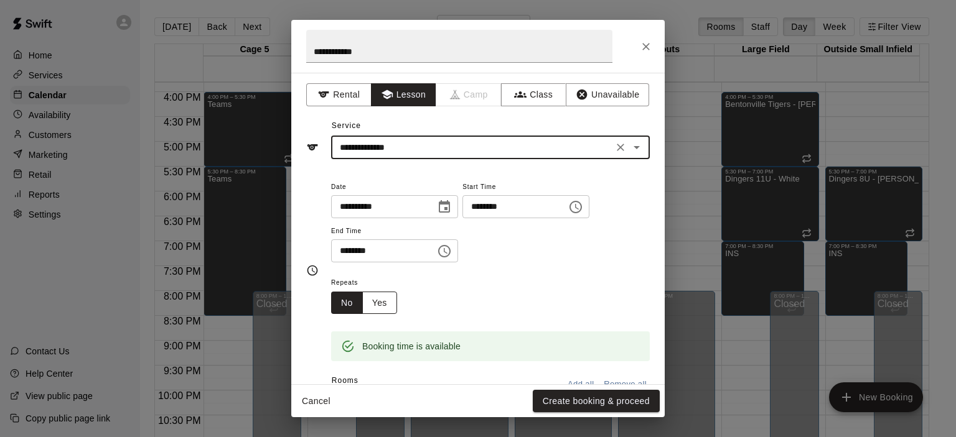
click at [373, 304] on button "Yes" at bounding box center [379, 303] width 35 height 23
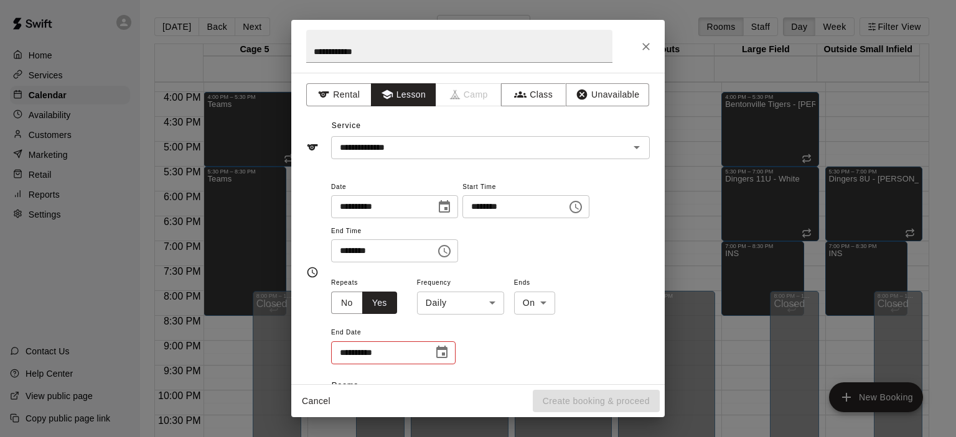
click at [482, 302] on body "Home Services Calendar Availability Customers Marketing Retail Reports Settings…" at bounding box center [478, 228] width 956 height 457
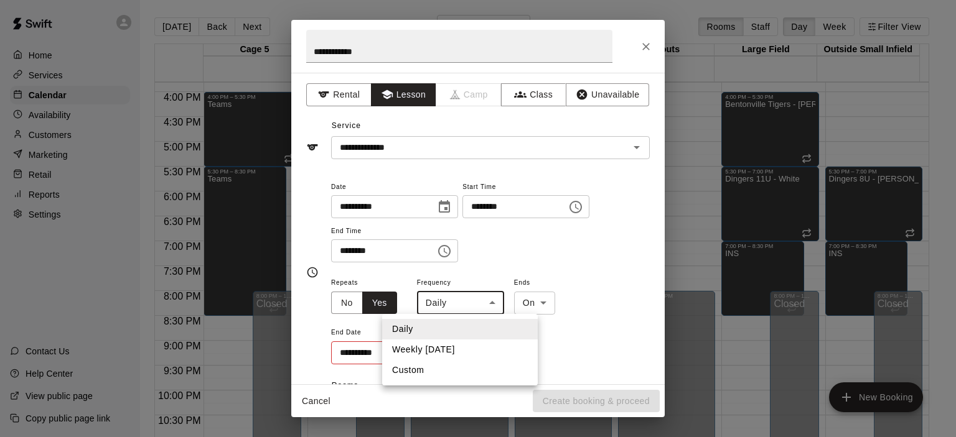
click at [471, 353] on li "Weekly on Tuesday" at bounding box center [460, 350] width 156 height 21
type input "******"
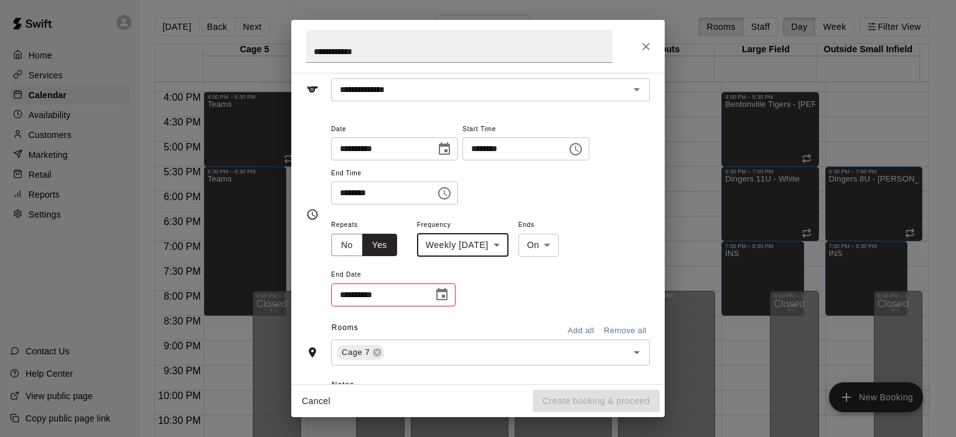
scroll to position [124, 0]
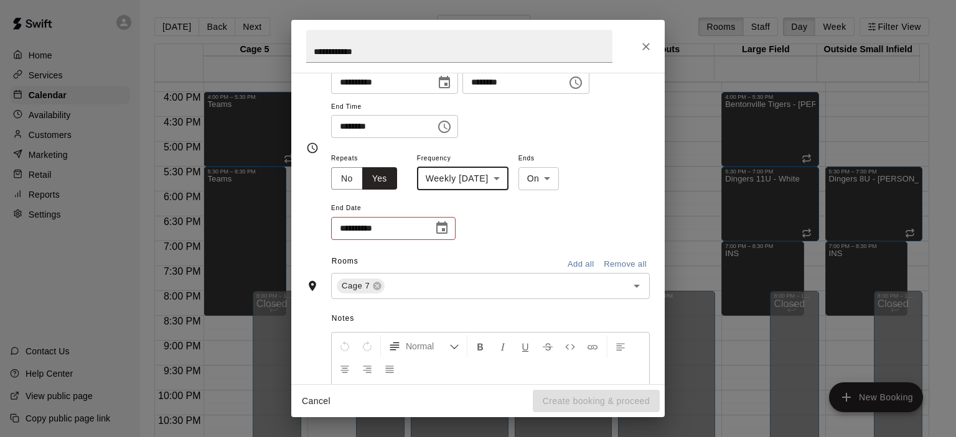
click at [441, 235] on icon "Choose date" at bounding box center [441, 228] width 15 height 15
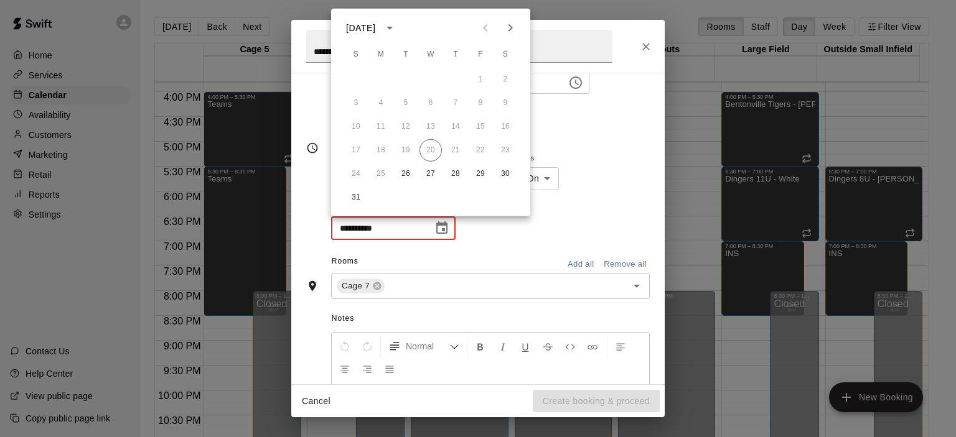
click at [506, 27] on icon "Next month" at bounding box center [510, 28] width 15 height 15
click at [481, 172] on button "31" at bounding box center [480, 174] width 22 height 22
type input "**********"
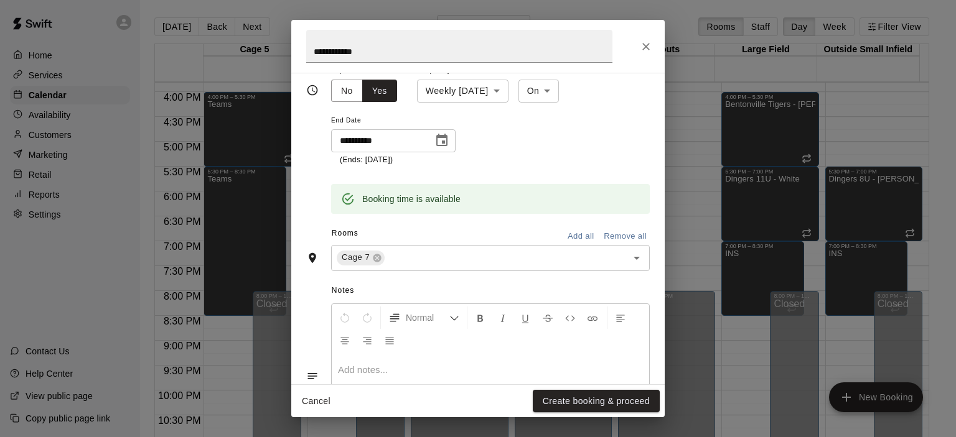
scroll to position [154, 0]
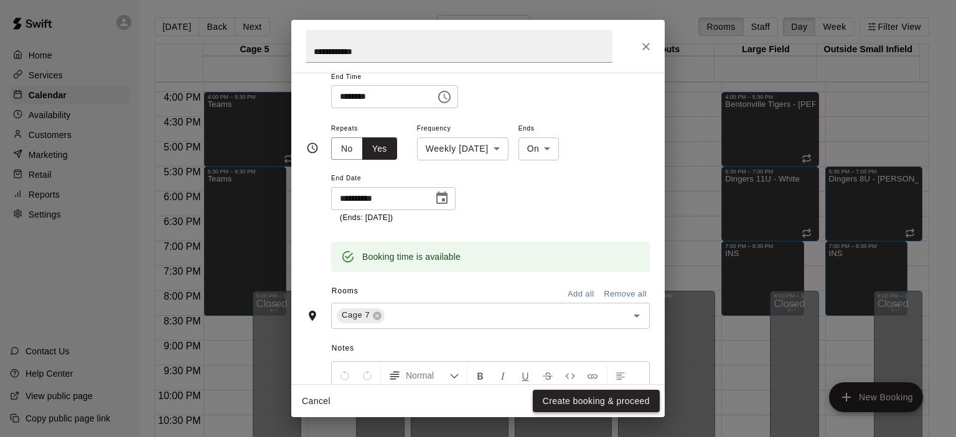
click at [612, 398] on button "Create booking & proceed" at bounding box center [596, 401] width 127 height 23
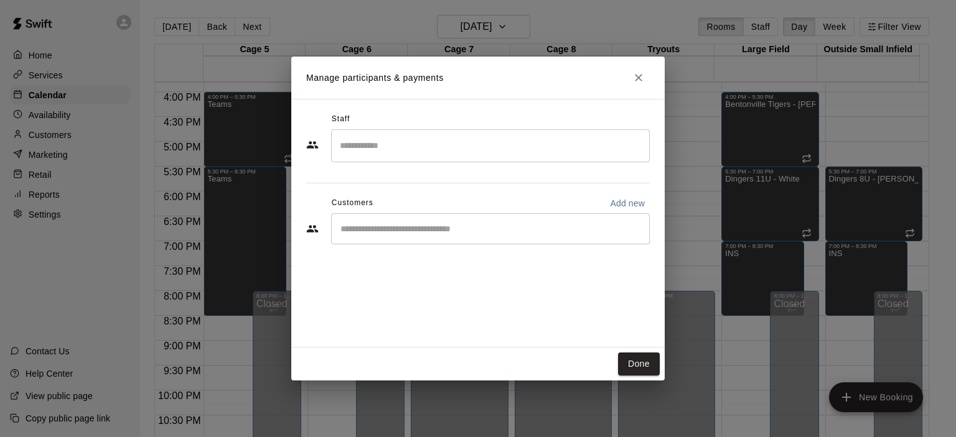
click at [447, 143] on input "Search staff" at bounding box center [490, 146] width 307 height 22
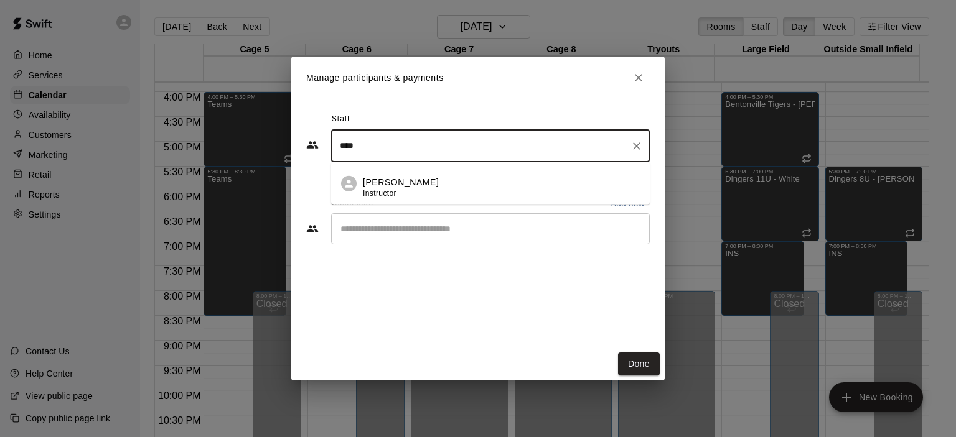
click at [433, 184] on div "Eric Harrington Instructor" at bounding box center [501, 187] width 277 height 24
type input "****"
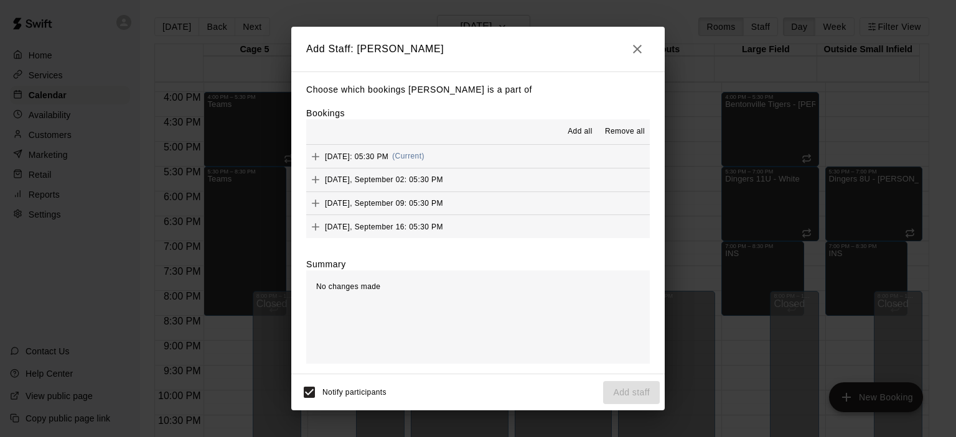
click at [577, 129] on span "Add all" at bounding box center [579, 132] width 25 height 12
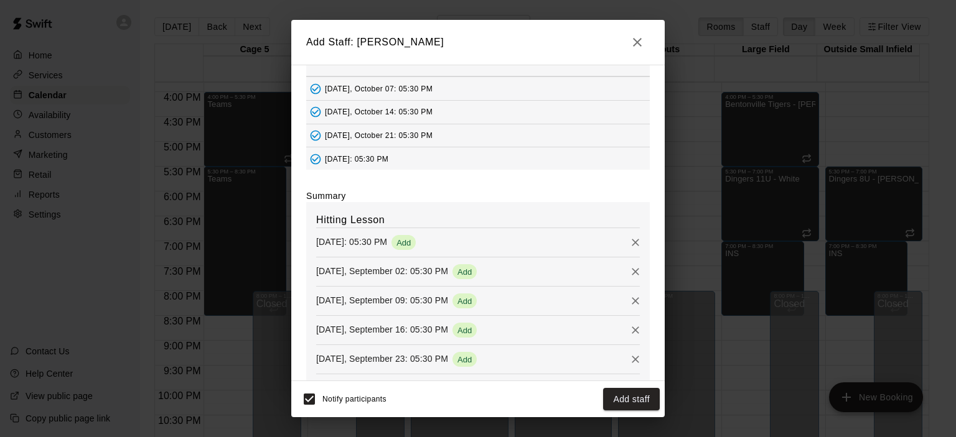
scroll to position [222, 0]
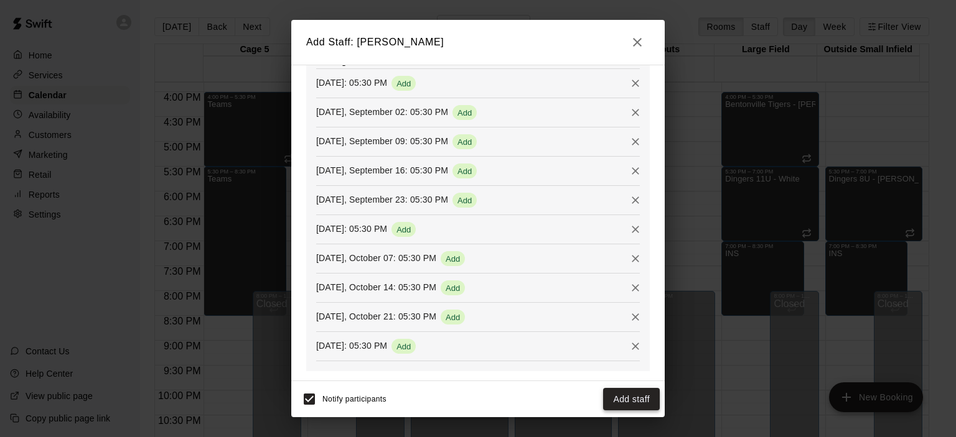
click at [632, 408] on button "Add staff" at bounding box center [631, 399] width 57 height 23
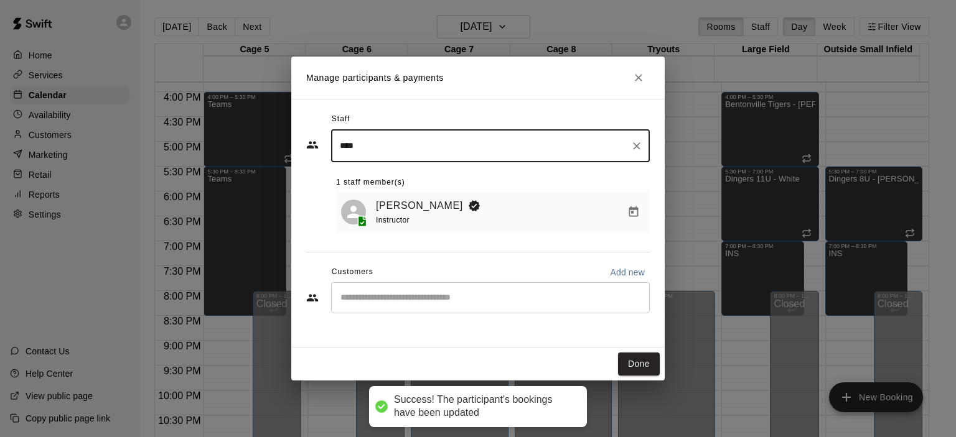
click at [575, 291] on div "​" at bounding box center [490, 297] width 319 height 31
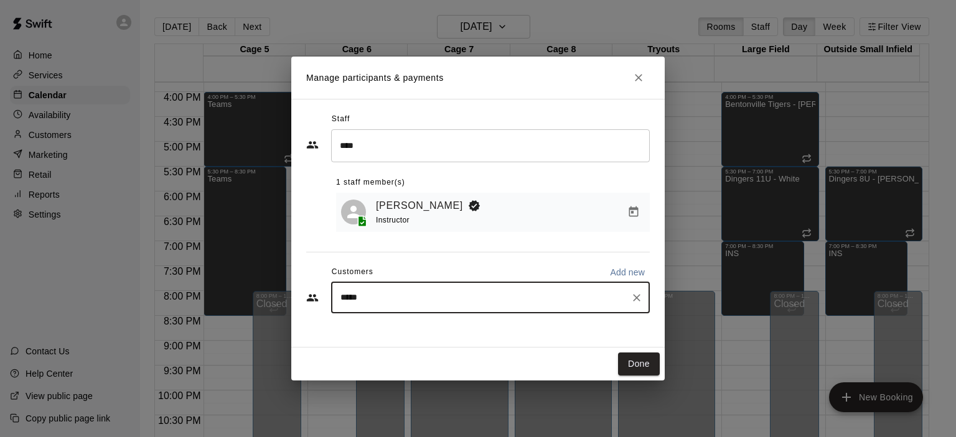
type input "******"
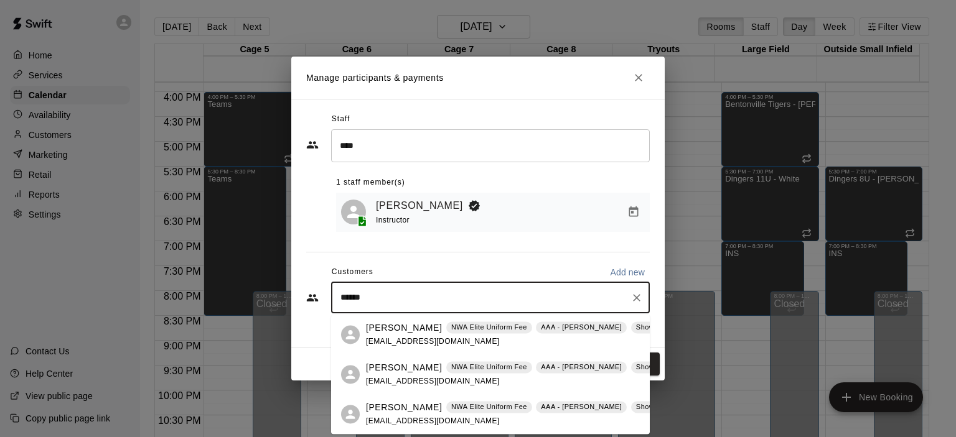
click at [411, 327] on p "[PERSON_NAME]" at bounding box center [404, 328] width 76 height 13
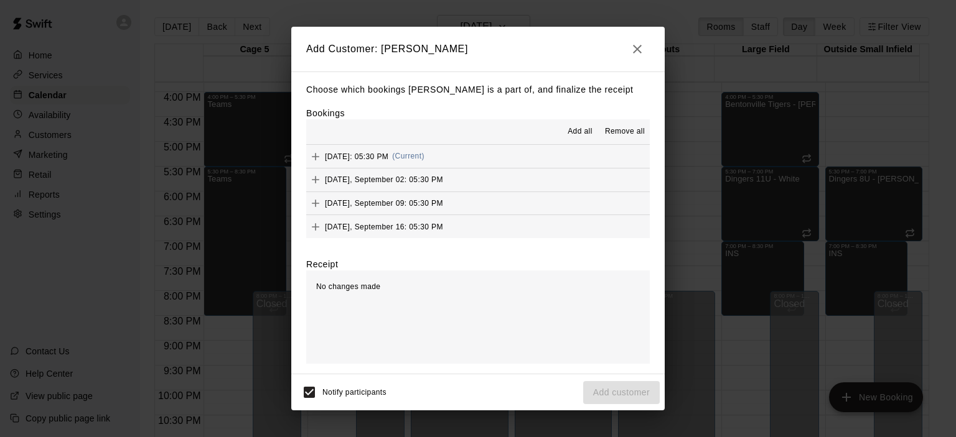
click at [571, 126] on button "Add all" at bounding box center [580, 132] width 40 height 20
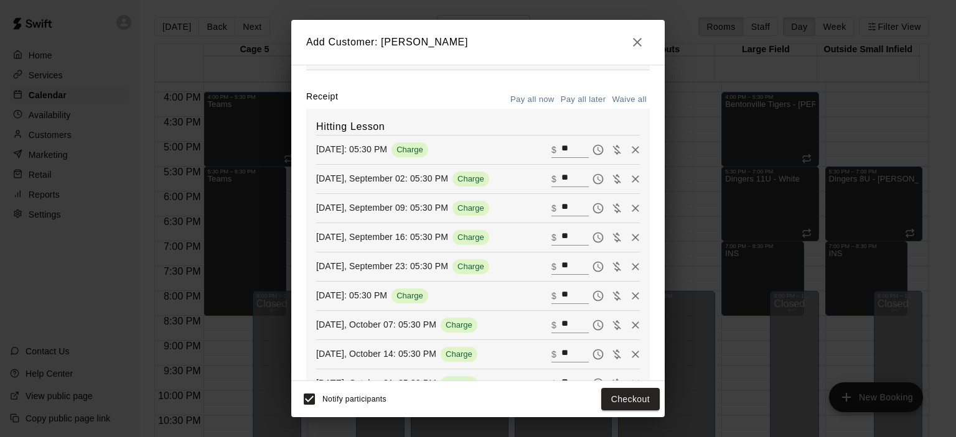
scroll to position [141, 0]
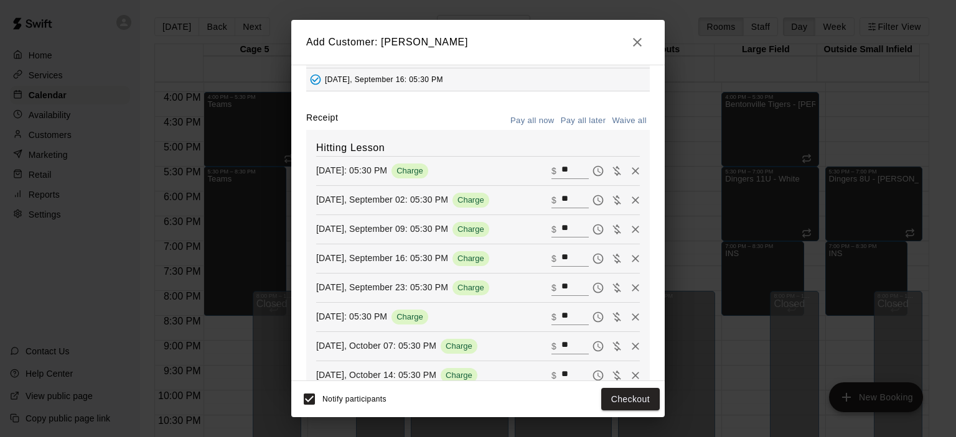
click at [523, 117] on button "Pay all now" at bounding box center [532, 120] width 50 height 19
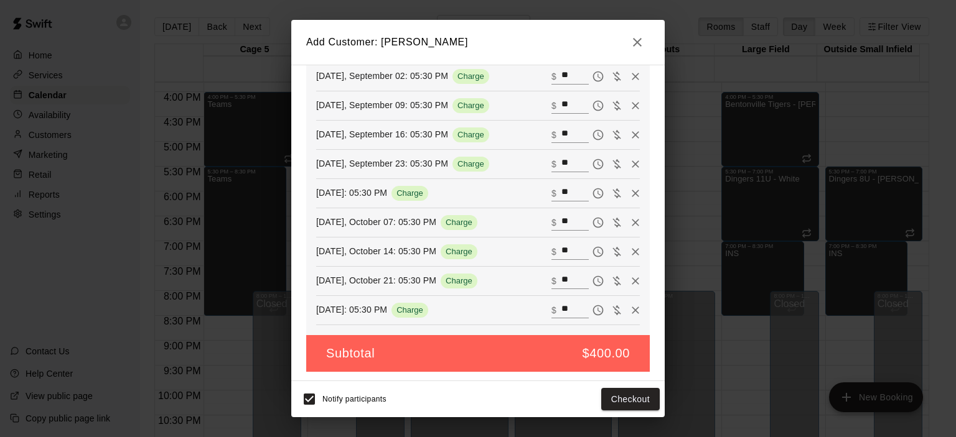
scroll to position [265, 0]
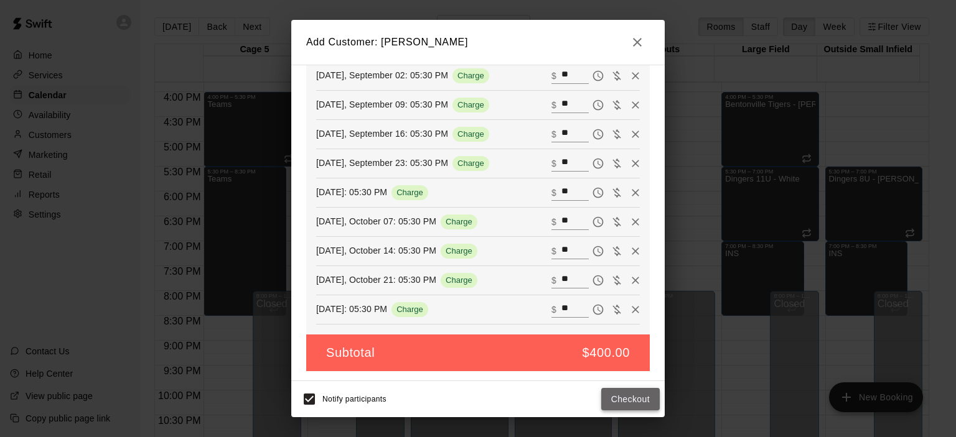
click at [628, 400] on button "Checkout" at bounding box center [630, 399] width 58 height 23
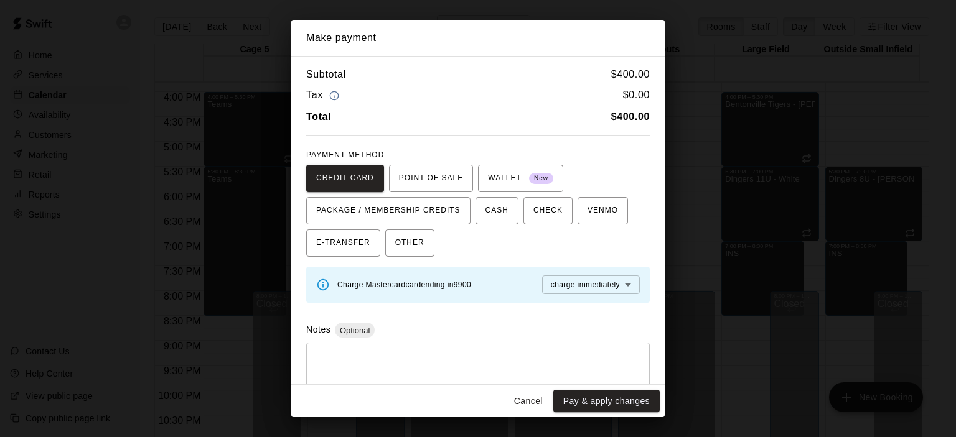
click at [599, 287] on body "Home Services Calendar Availability Customers Marketing Retail Reports Settings…" at bounding box center [478, 228] width 956 height 457
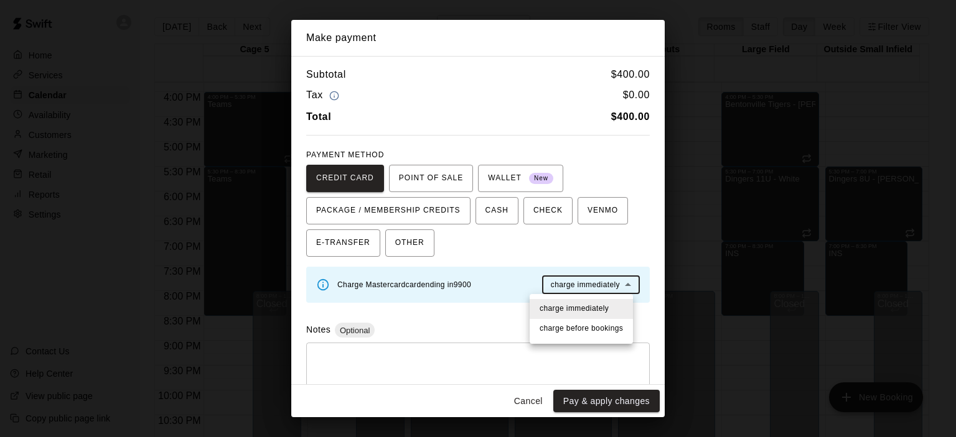
click at [593, 327] on span "charge before booking s" at bounding box center [580, 329] width 83 height 12
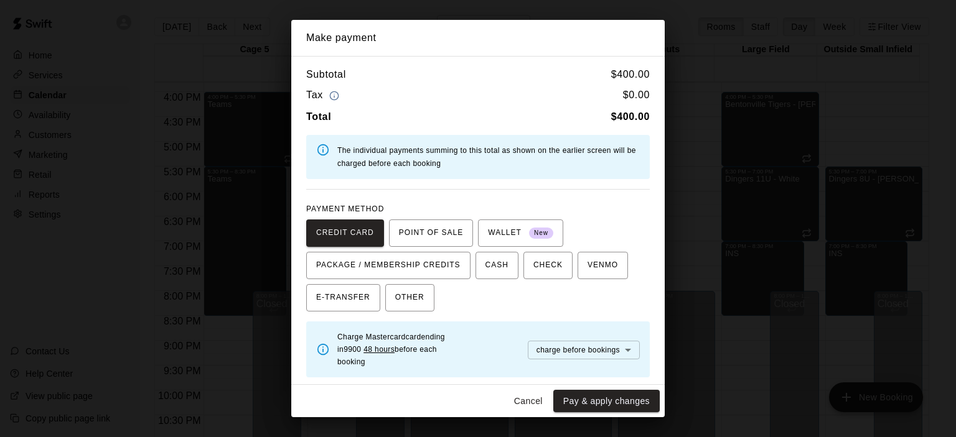
scroll to position [99, 0]
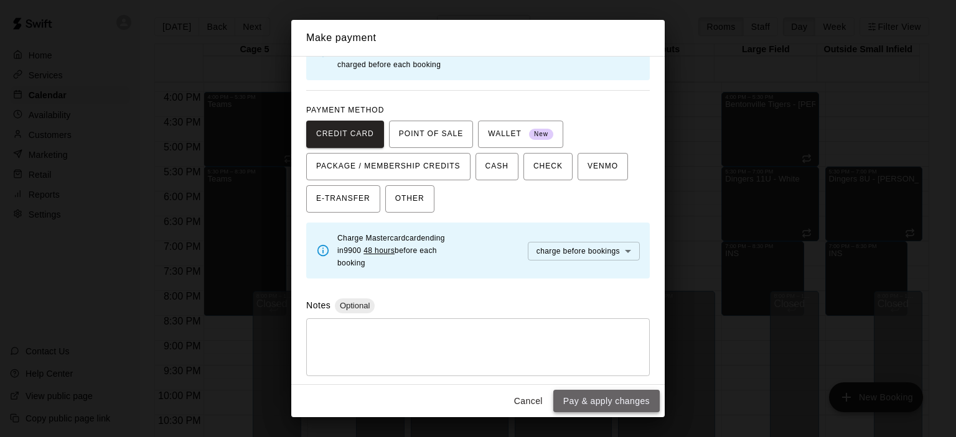
click at [609, 401] on button "Pay & apply changes" at bounding box center [606, 401] width 106 height 23
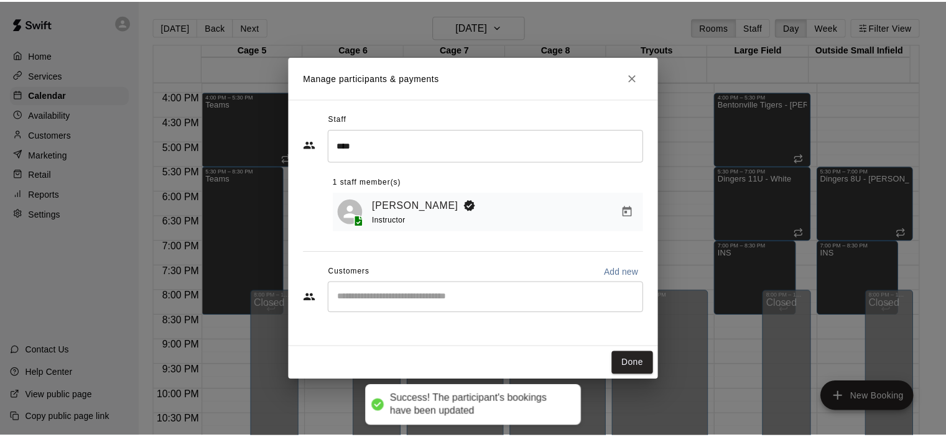
scroll to position [222, 0]
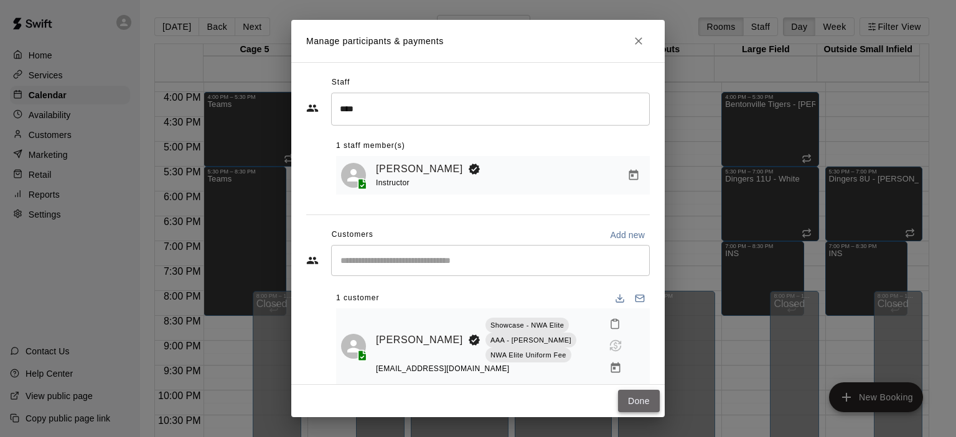
click at [635, 400] on button "Done" at bounding box center [639, 401] width 42 height 23
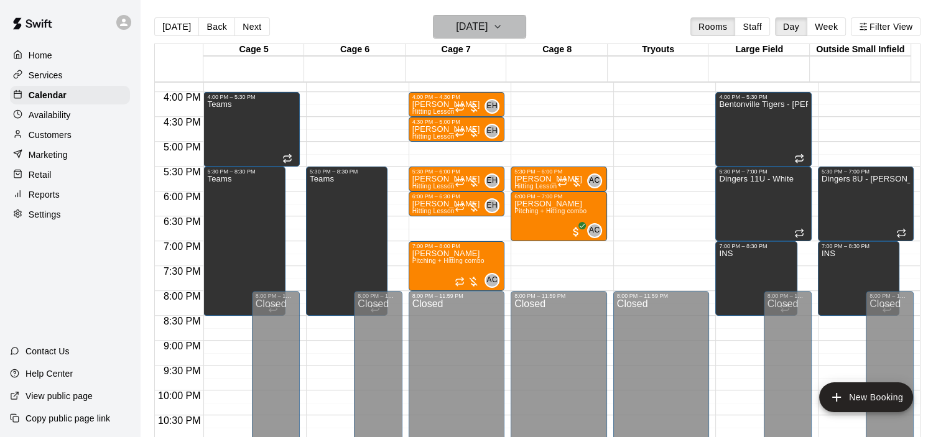
click at [503, 29] on icon "button" at bounding box center [498, 26] width 10 height 15
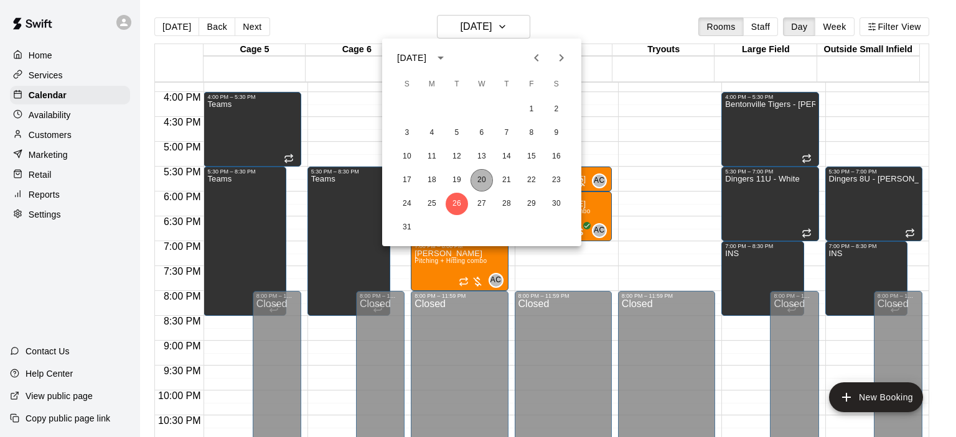
click at [482, 186] on button "20" at bounding box center [481, 180] width 22 height 22
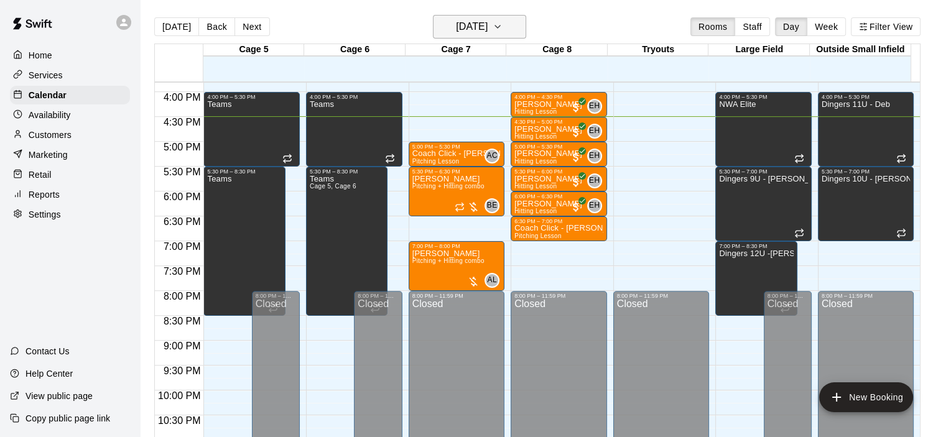
click at [503, 25] on icon "button" at bounding box center [498, 26] width 10 height 15
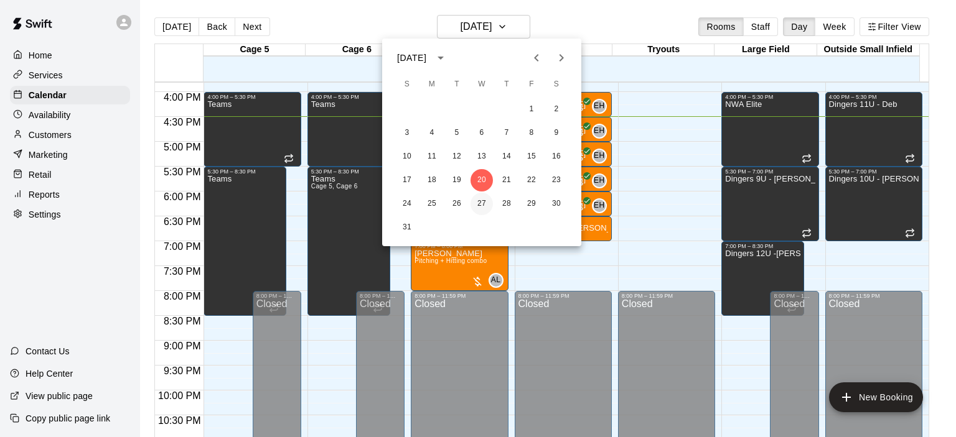
click at [483, 206] on button "27" at bounding box center [481, 204] width 22 height 22
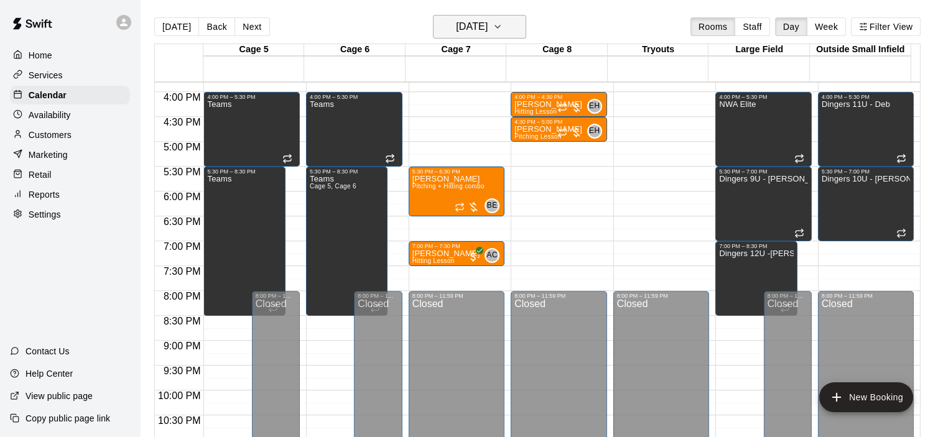
click at [503, 24] on icon "button" at bounding box center [498, 26] width 10 height 15
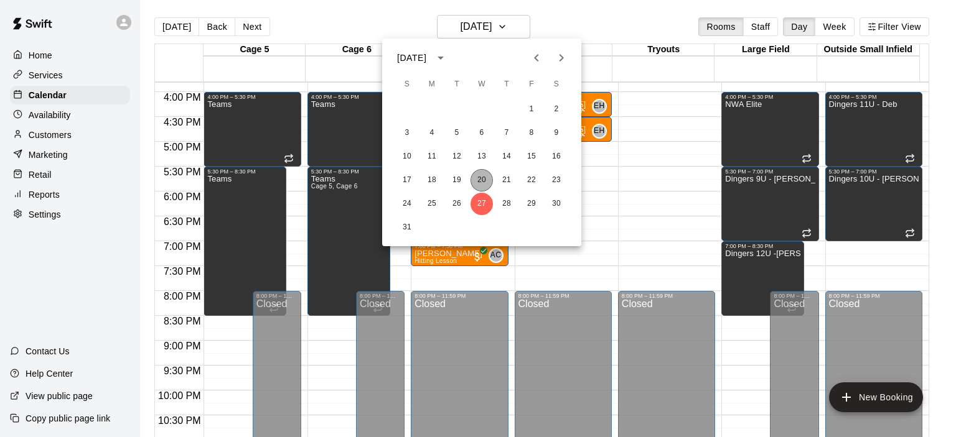
click at [477, 175] on button "20" at bounding box center [481, 180] width 22 height 22
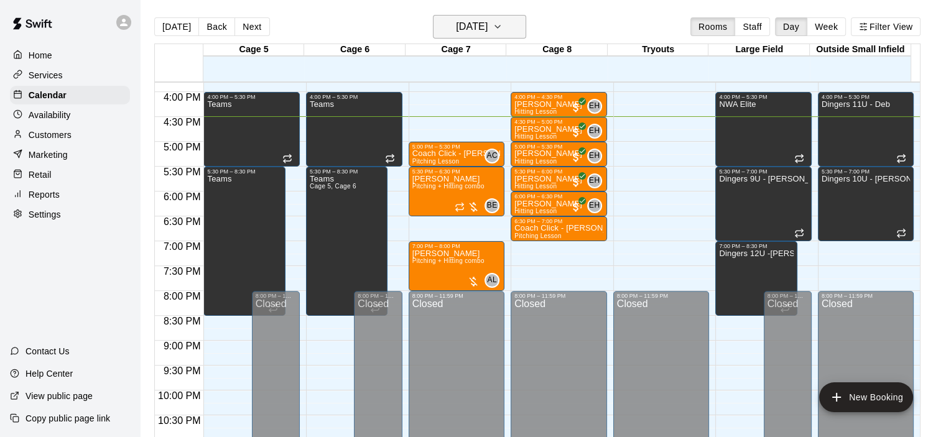
click at [480, 32] on h6 "[DATE]" at bounding box center [472, 26] width 32 height 17
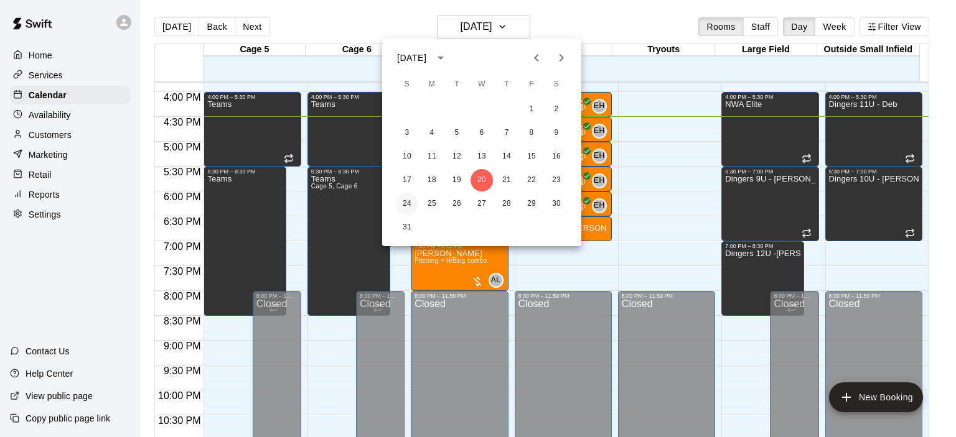
click at [408, 203] on button "24" at bounding box center [407, 204] width 22 height 22
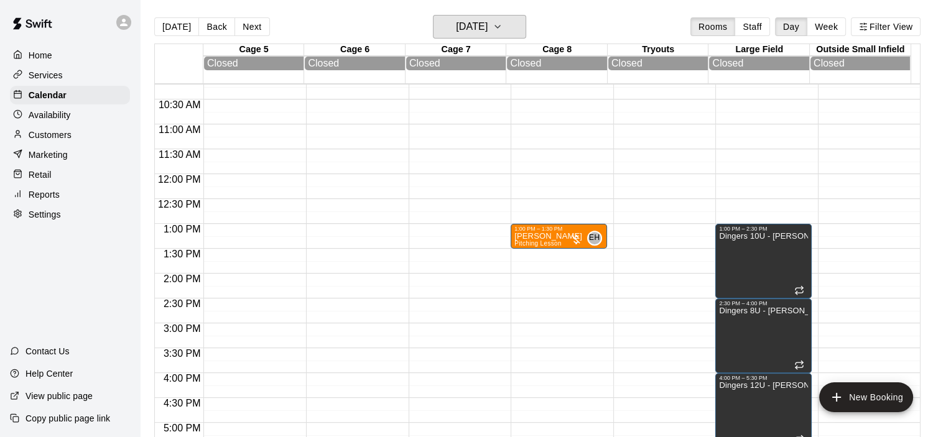
scroll to position [538, 0]
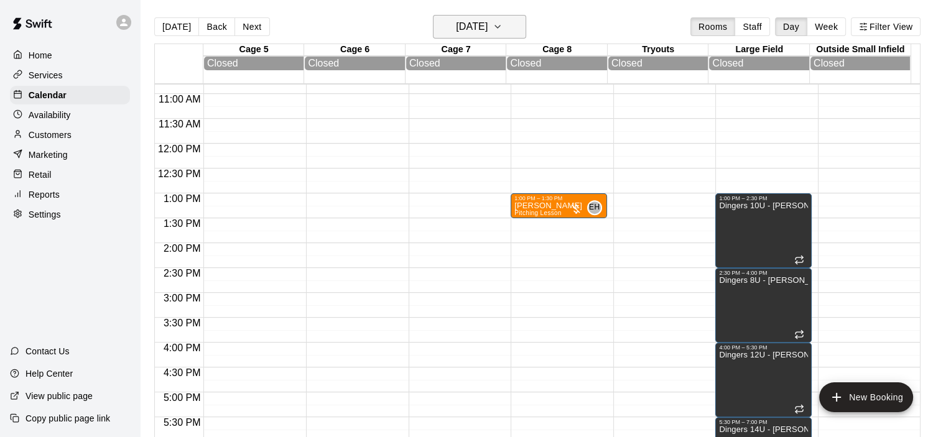
click at [503, 24] on icon "button" at bounding box center [498, 26] width 10 height 15
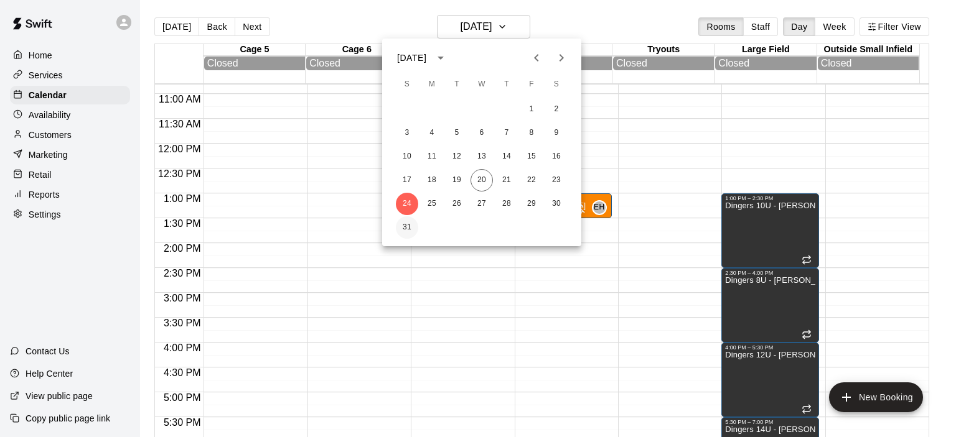
click at [411, 228] on button "31" at bounding box center [407, 228] width 22 height 22
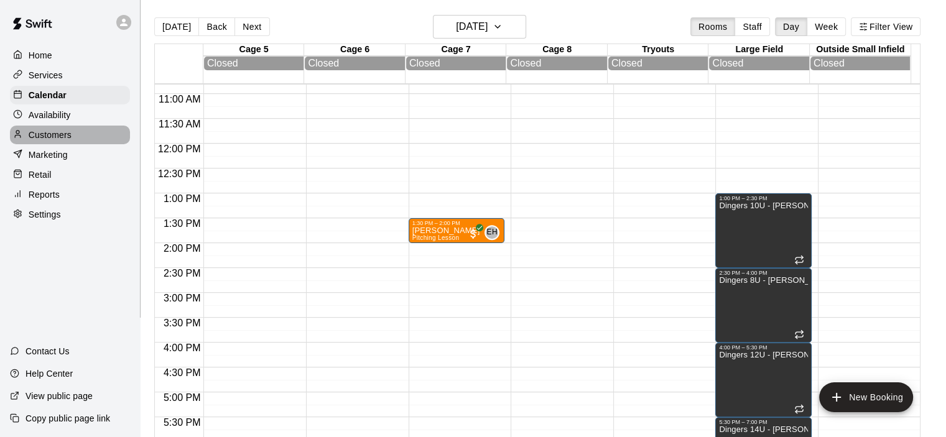
click at [40, 140] on p "Customers" at bounding box center [50, 135] width 43 height 12
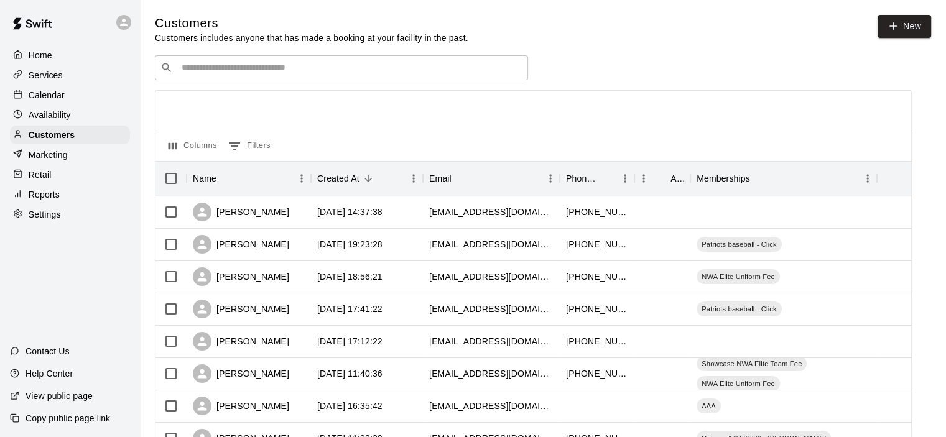
click at [309, 72] on input "Search customers by name or email" at bounding box center [350, 68] width 345 height 12
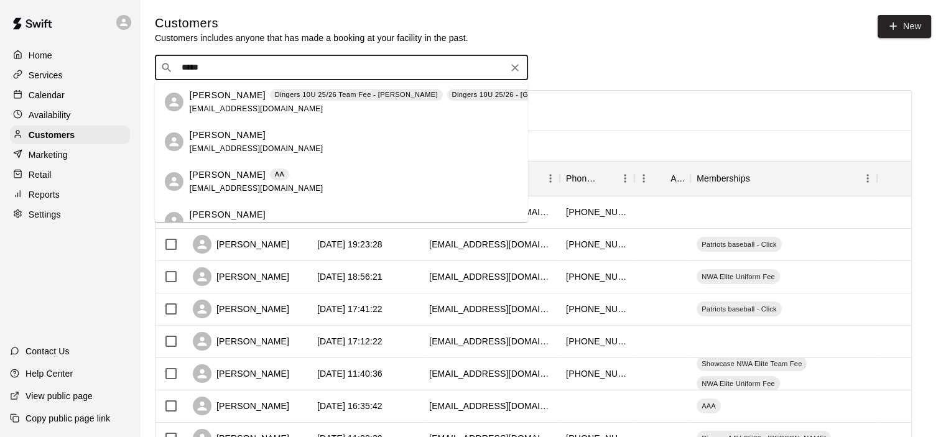
type input "******"
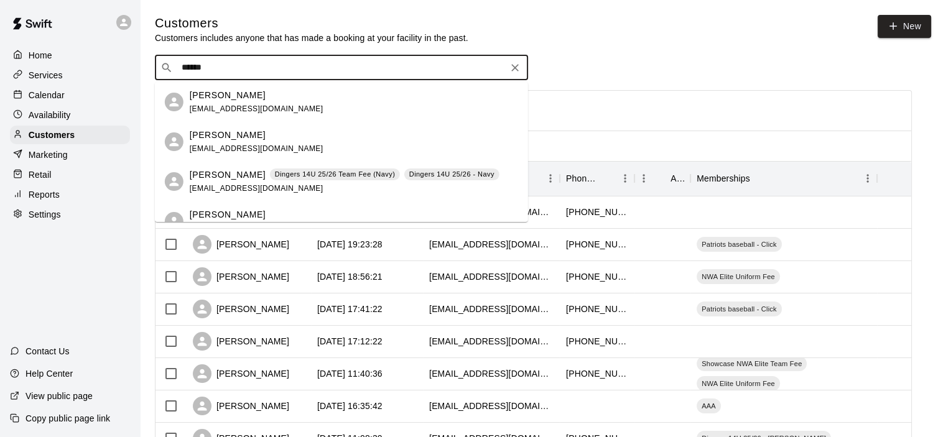
click at [237, 190] on span "bmathis@lwcsar.com" at bounding box center [257, 188] width 134 height 9
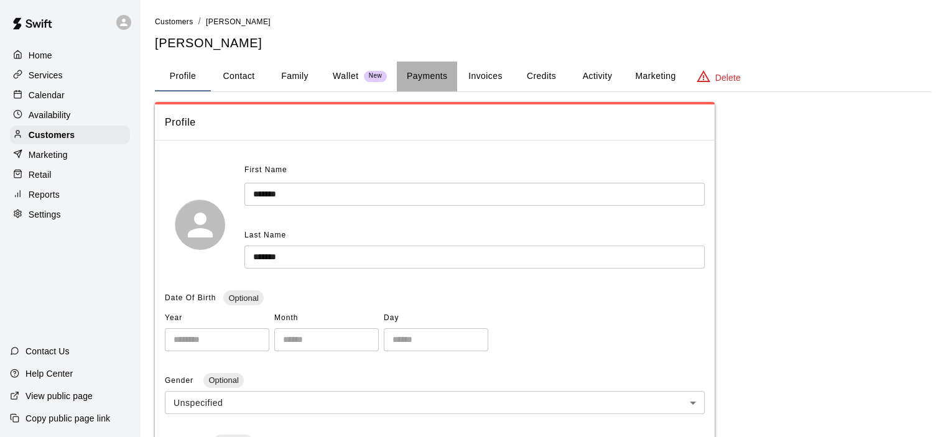
click at [437, 72] on button "Payments" at bounding box center [427, 77] width 60 height 30
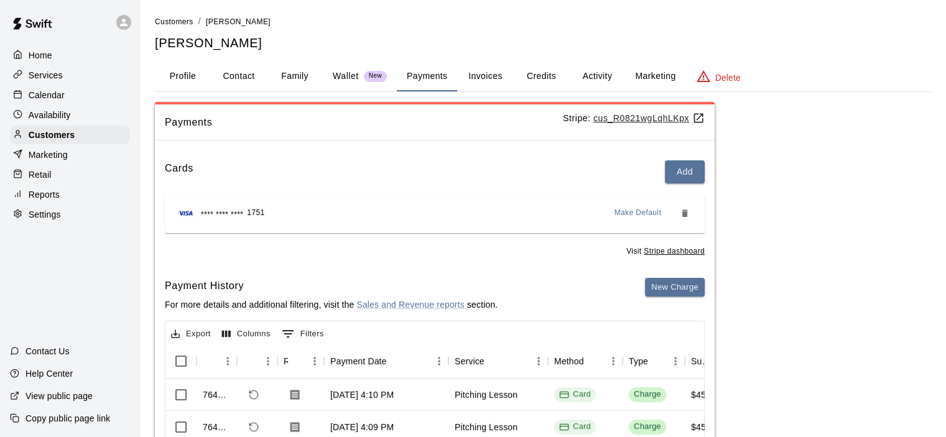
click at [533, 69] on button "Credits" at bounding box center [541, 77] width 56 height 30
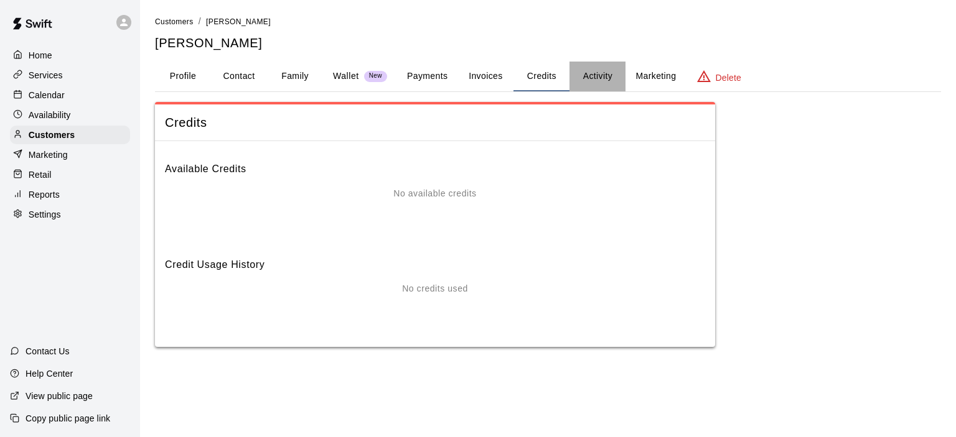
click at [607, 75] on button "Activity" at bounding box center [597, 77] width 56 height 30
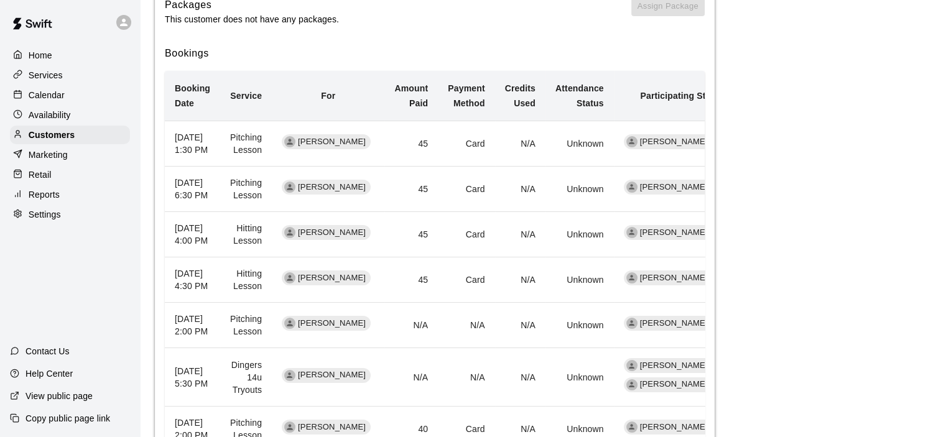
scroll to position [373, 0]
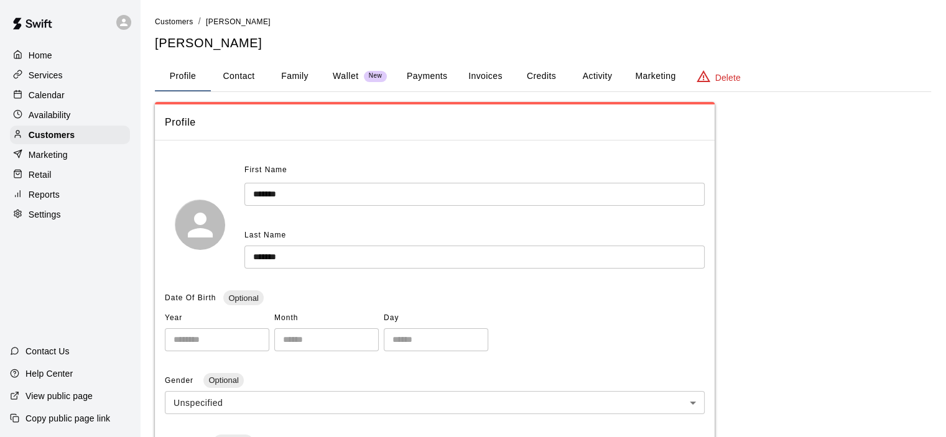
click at [605, 67] on button "Activity" at bounding box center [597, 77] width 56 height 30
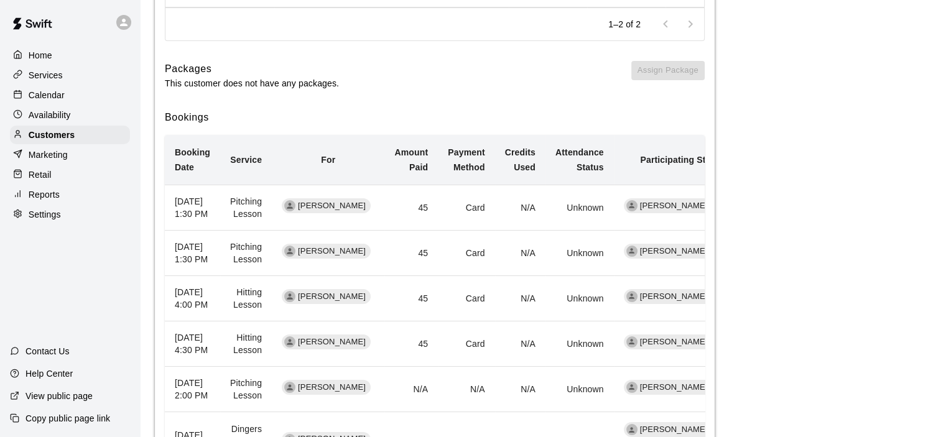
scroll to position [311, 0]
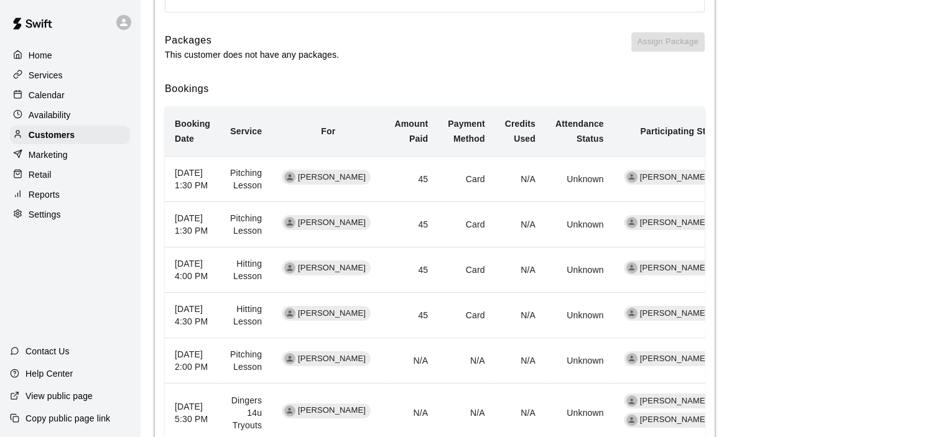
click at [50, 99] on p "Calendar" at bounding box center [47, 95] width 36 height 12
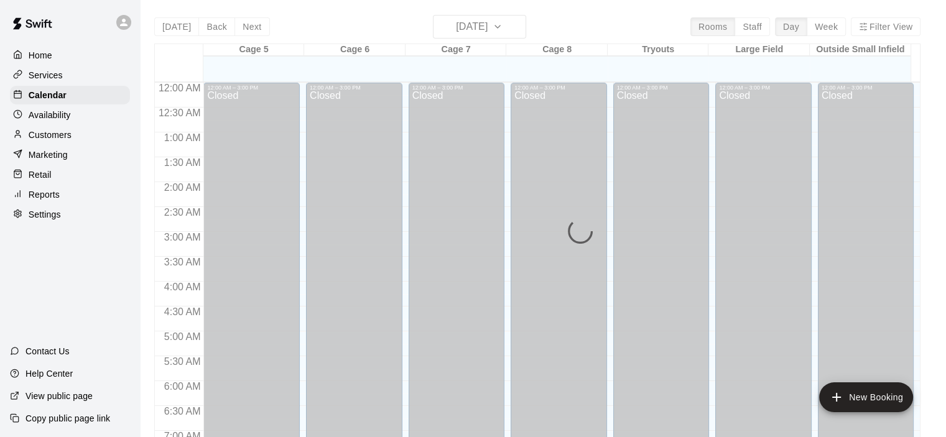
scroll to position [787, 0]
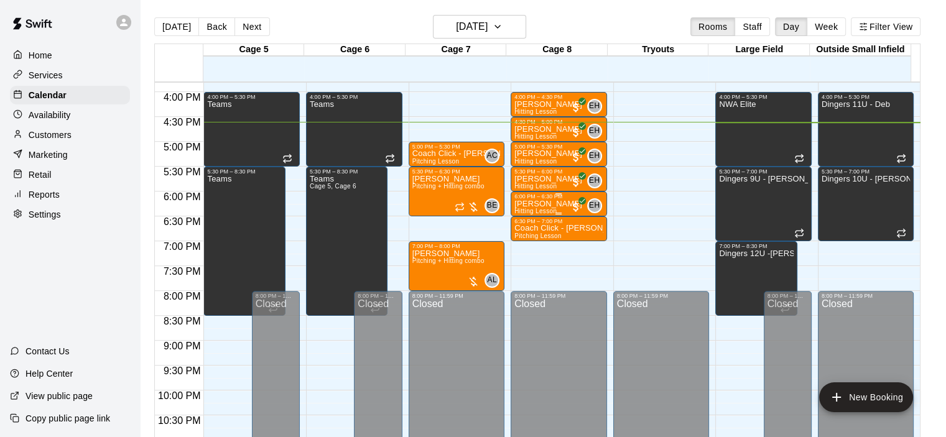
click at [554, 204] on p "[PERSON_NAME]" at bounding box center [549, 204] width 68 height 0
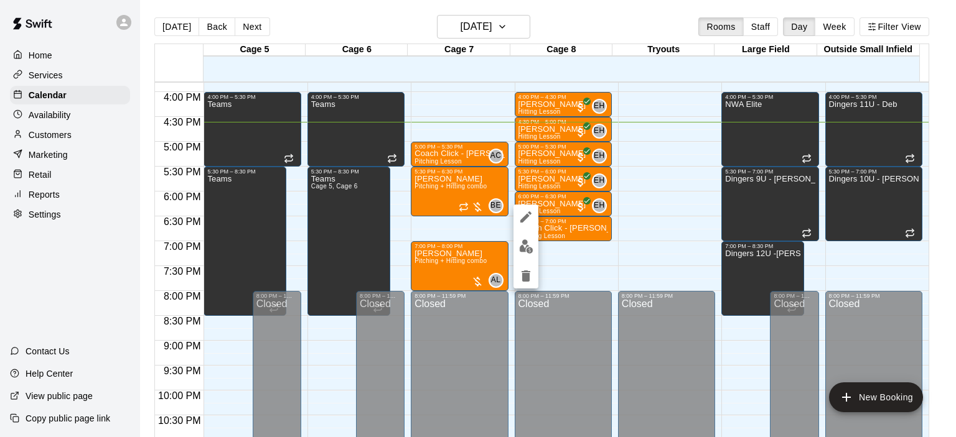
click at [638, 220] on div at bounding box center [478, 218] width 956 height 437
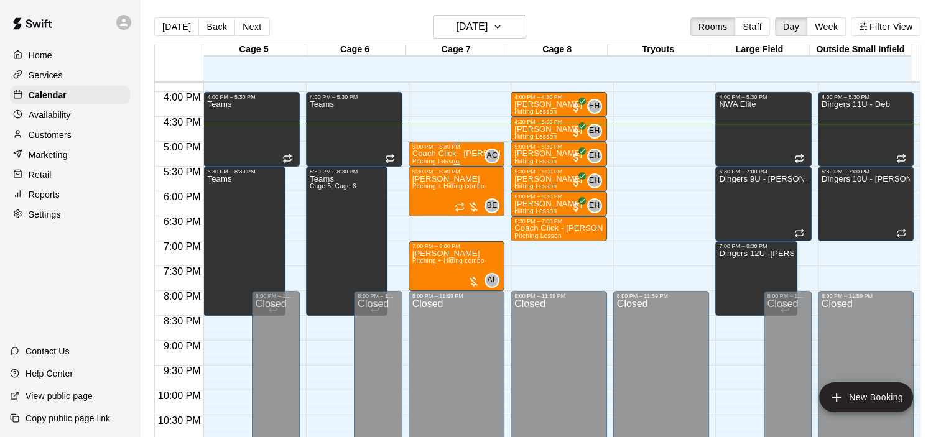
click at [466, 154] on p "Coach Click - [PERSON_NAME]" at bounding box center [457, 154] width 89 height 0
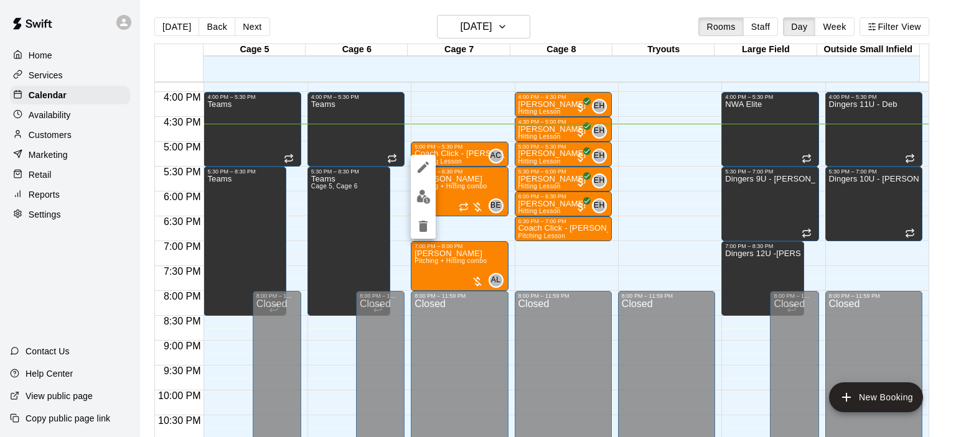
click at [462, 159] on div at bounding box center [478, 218] width 956 height 437
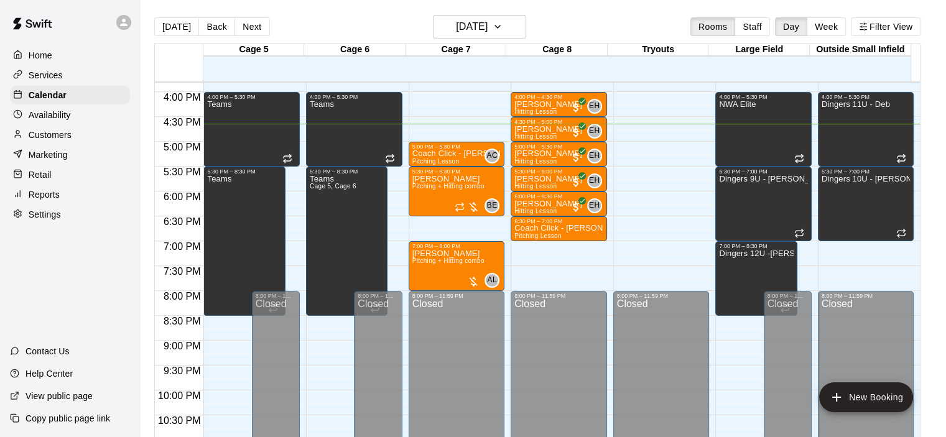
click at [200, 24] on button "Back" at bounding box center [216, 26] width 37 height 19
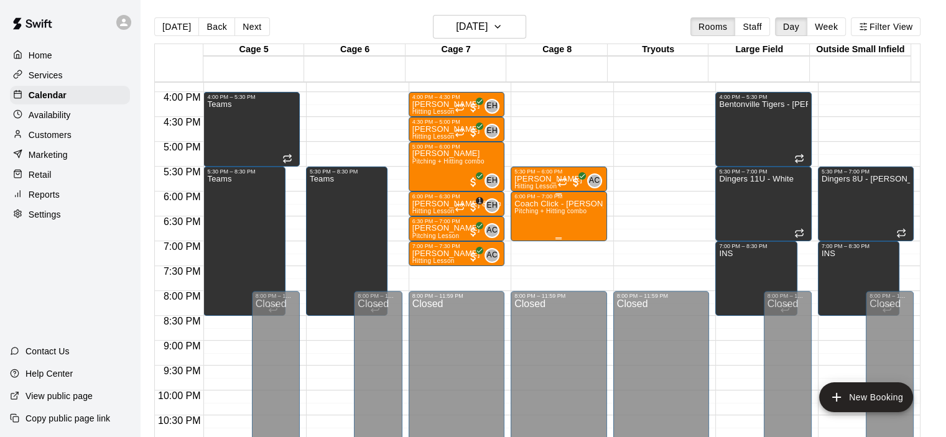
click at [560, 210] on span "Pitching + Hitting combo" at bounding box center [551, 211] width 72 height 7
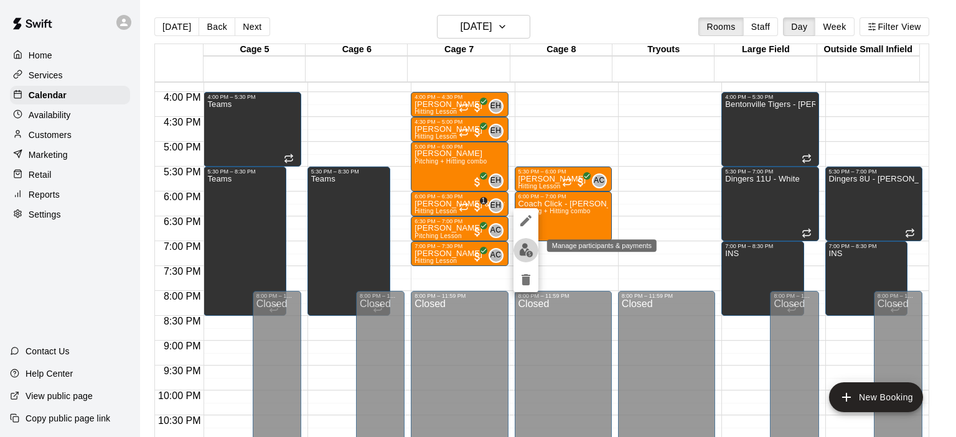
click at [524, 254] on img "edit" at bounding box center [526, 250] width 14 height 14
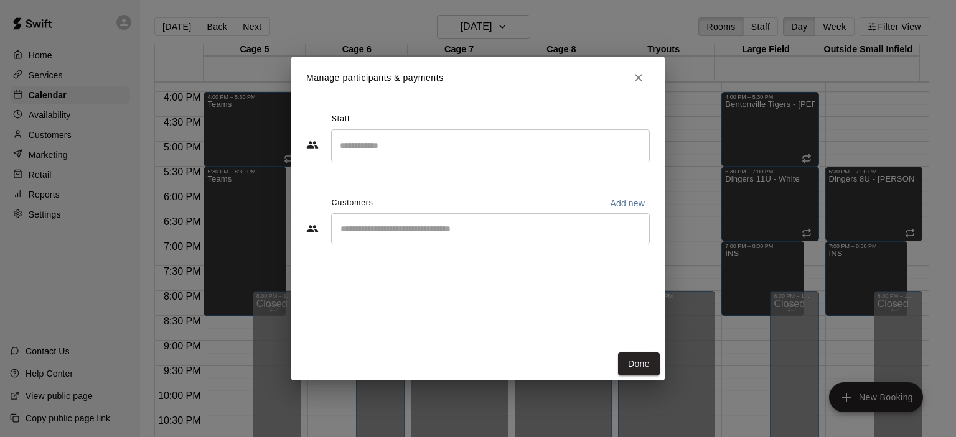
click at [533, 228] on input "Start typing to search customers..." at bounding box center [490, 229] width 307 height 12
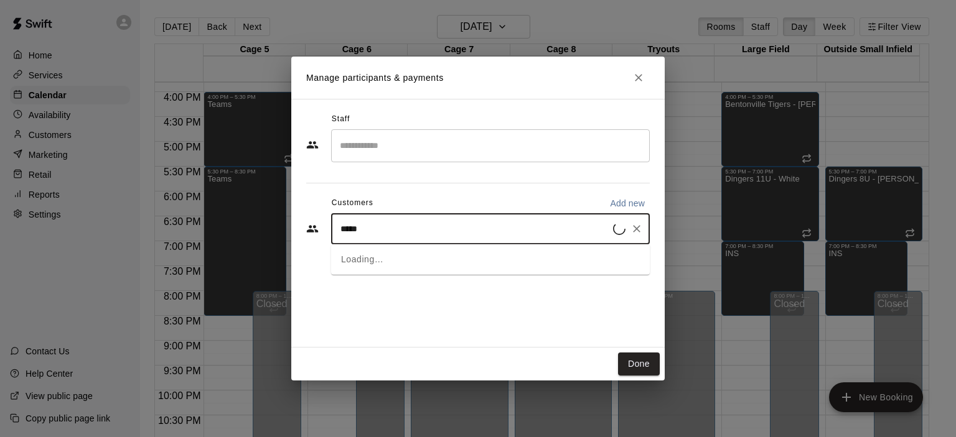
type input "*****"
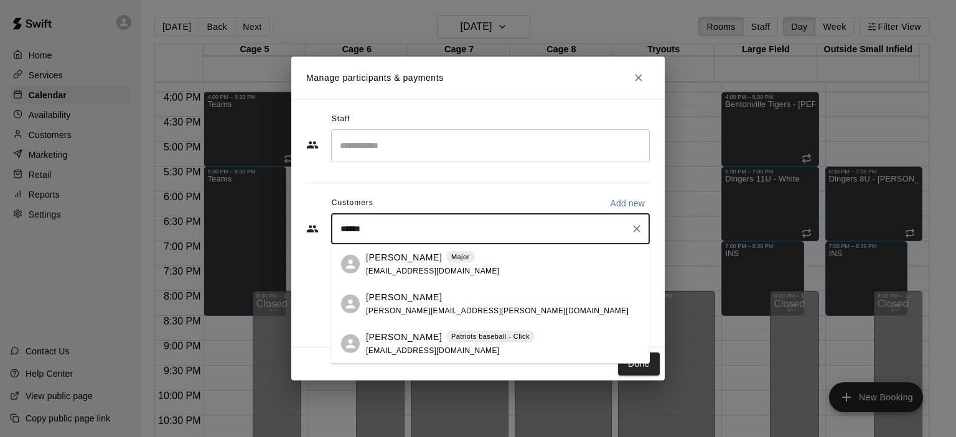
click at [394, 345] on div "[PERSON_NAME] Patriots baseball - Click [EMAIL_ADDRESS][DOMAIN_NAME]" at bounding box center [450, 343] width 169 height 27
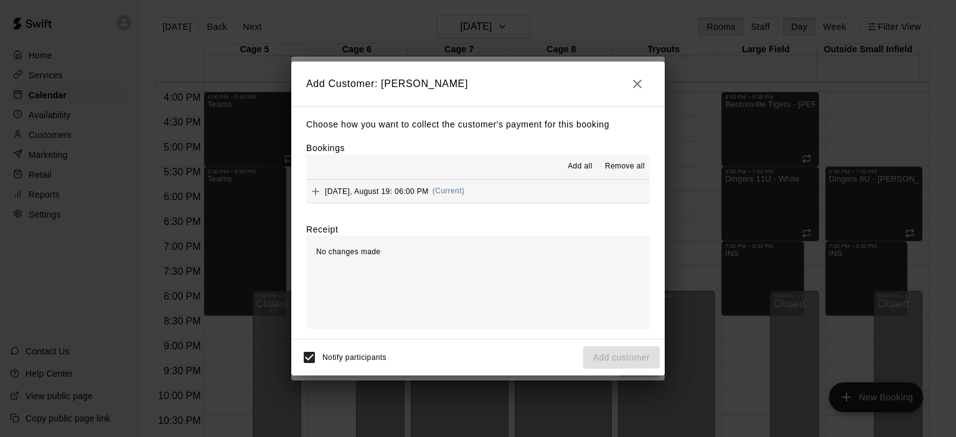
click at [577, 167] on span "Add all" at bounding box center [579, 167] width 25 height 12
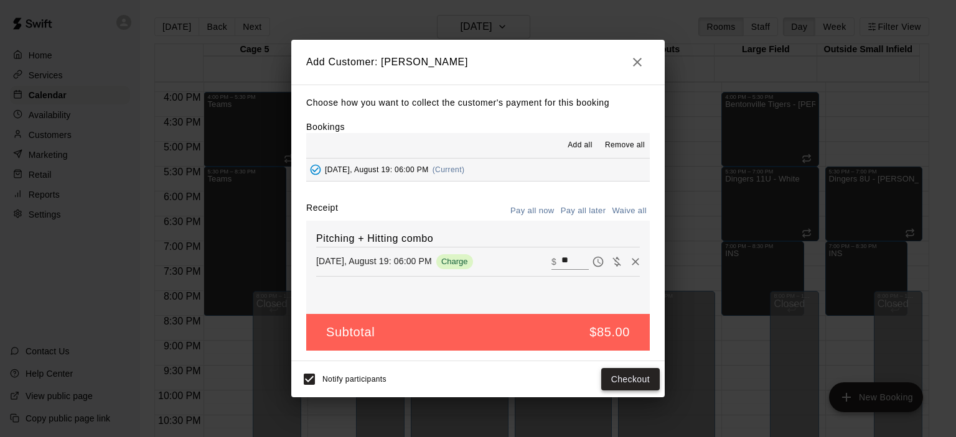
click at [615, 385] on button "Checkout" at bounding box center [630, 379] width 58 height 23
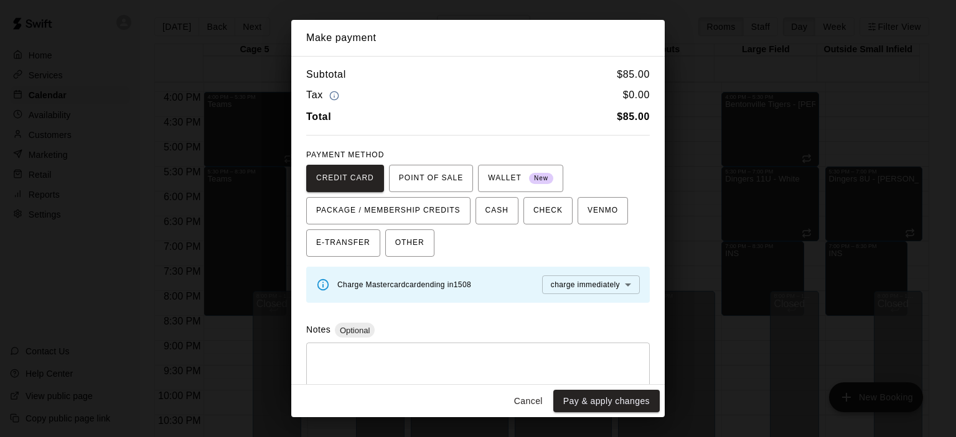
click at [532, 399] on button "Cancel" at bounding box center [528, 401] width 40 height 23
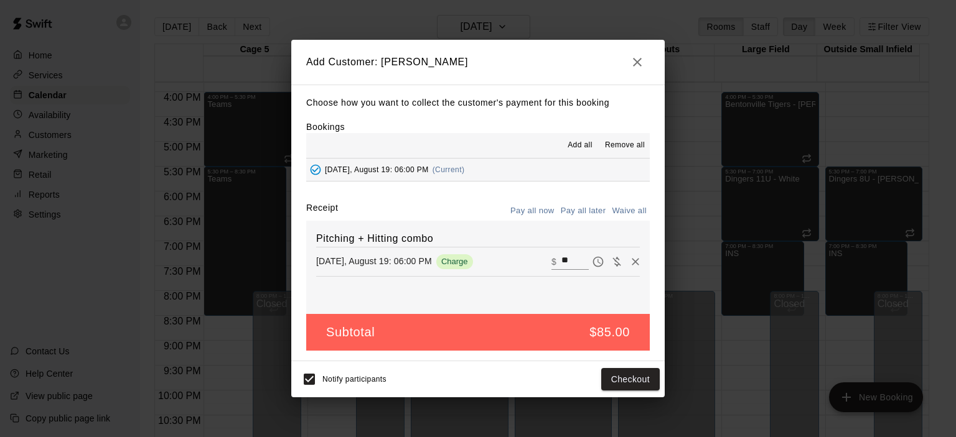
click at [635, 68] on icon "button" at bounding box center [637, 62] width 15 height 15
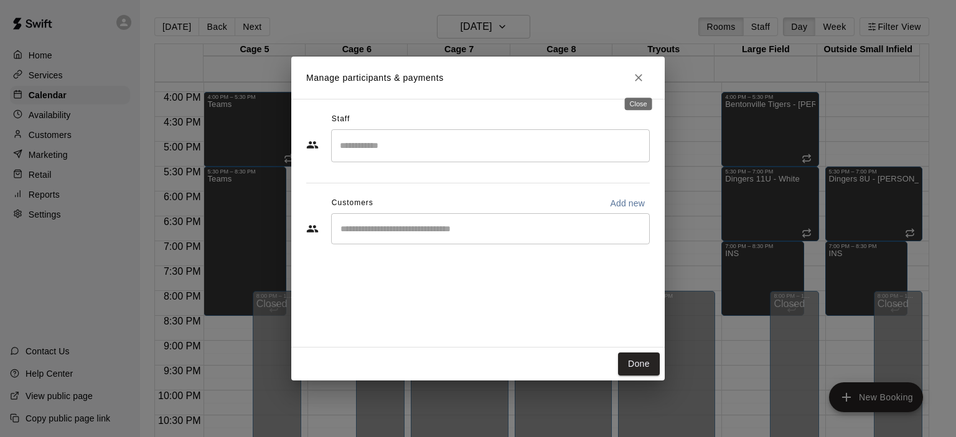
click at [641, 79] on icon "Close" at bounding box center [638, 78] width 12 height 12
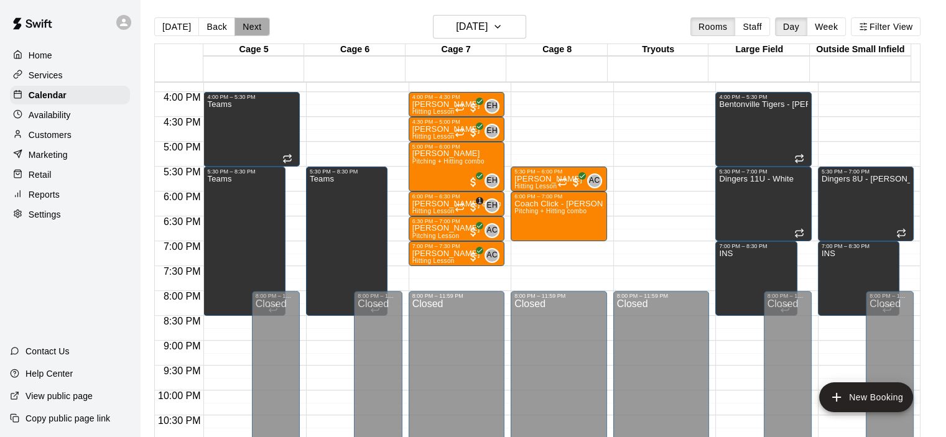
click at [246, 27] on button "Next" at bounding box center [252, 26] width 35 height 19
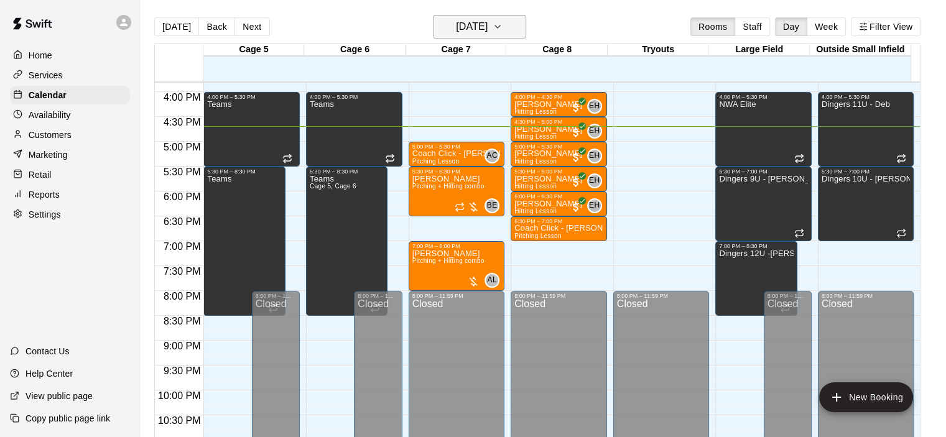
click at [503, 27] on icon "button" at bounding box center [498, 26] width 10 height 15
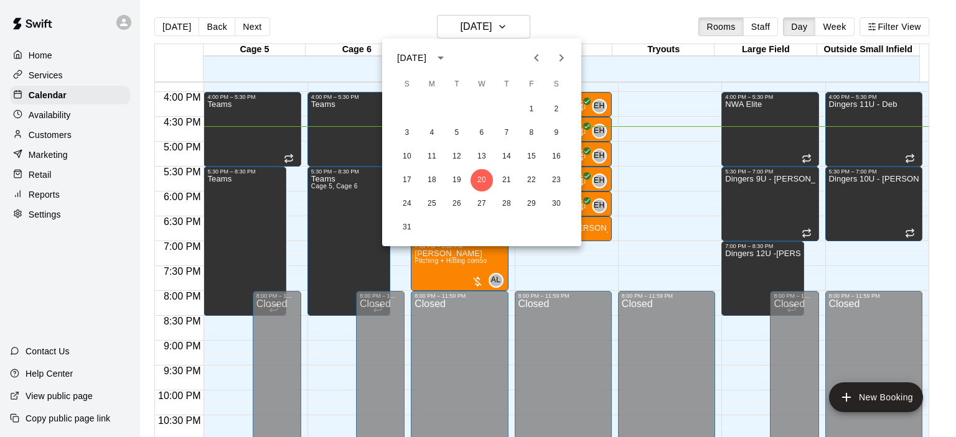
click at [601, 73] on div at bounding box center [478, 218] width 956 height 437
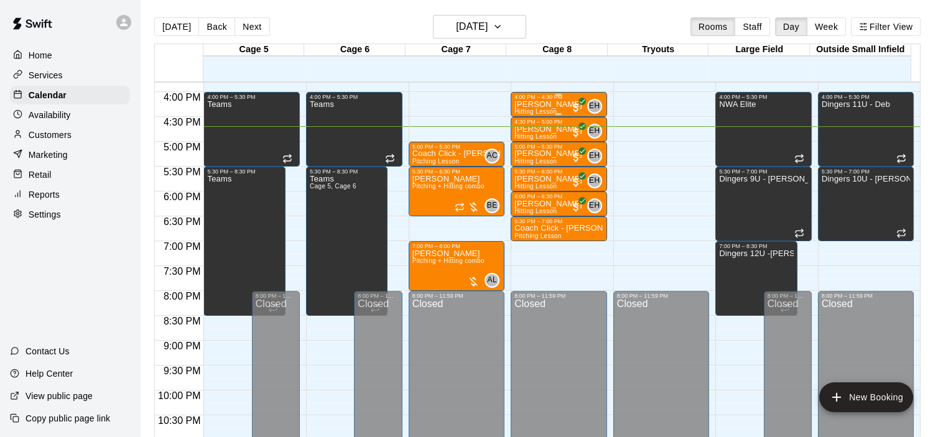
click at [553, 105] on p "[PERSON_NAME]" at bounding box center [549, 105] width 68 height 0
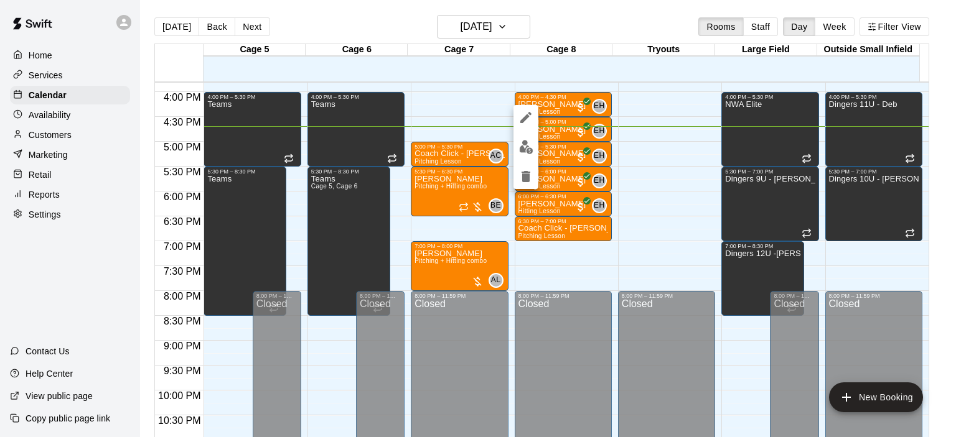
drag, startPoint x: 669, startPoint y: 111, endPoint x: 609, endPoint y: 68, distance: 73.9
click at [664, 111] on div at bounding box center [478, 218] width 956 height 437
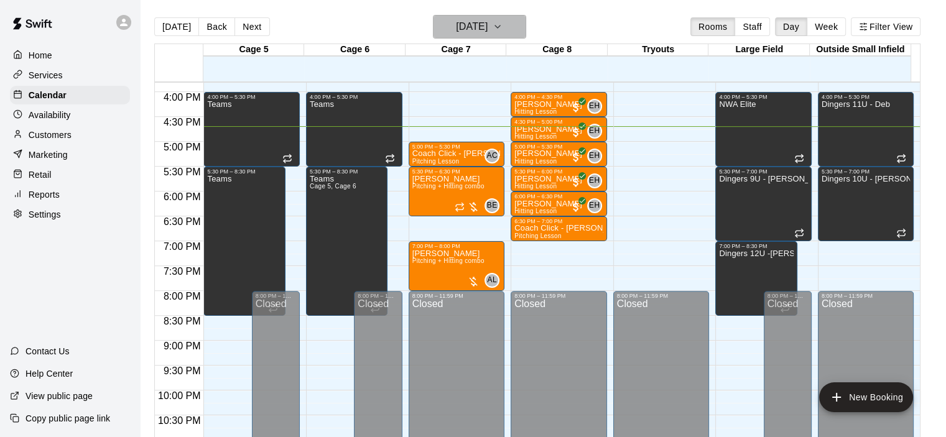
click at [503, 22] on icon "button" at bounding box center [498, 26] width 10 height 15
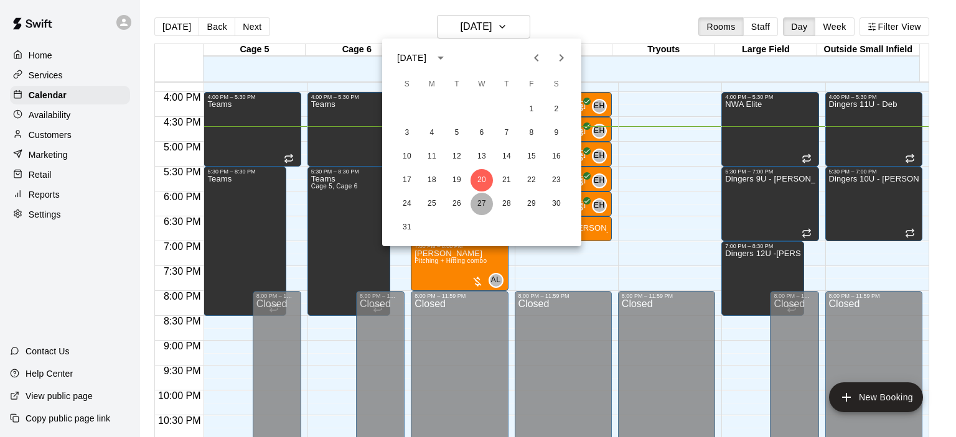
click at [486, 198] on button "27" at bounding box center [481, 204] width 22 height 22
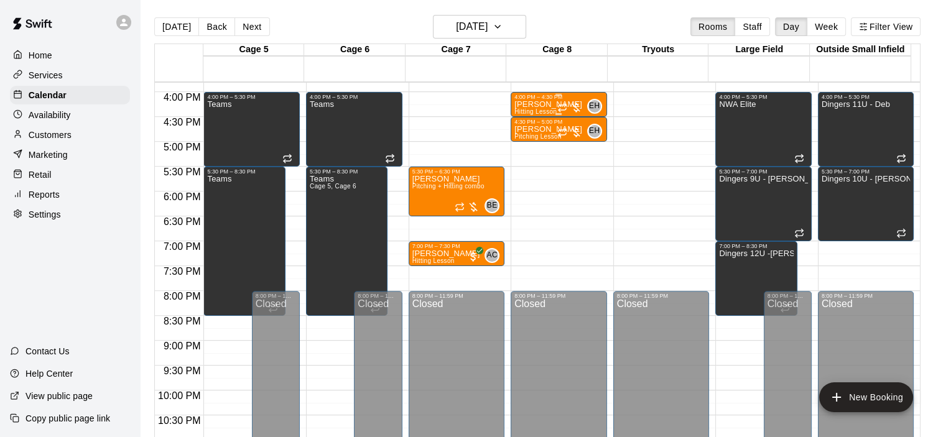
click at [575, 109] on div at bounding box center [569, 107] width 25 height 12
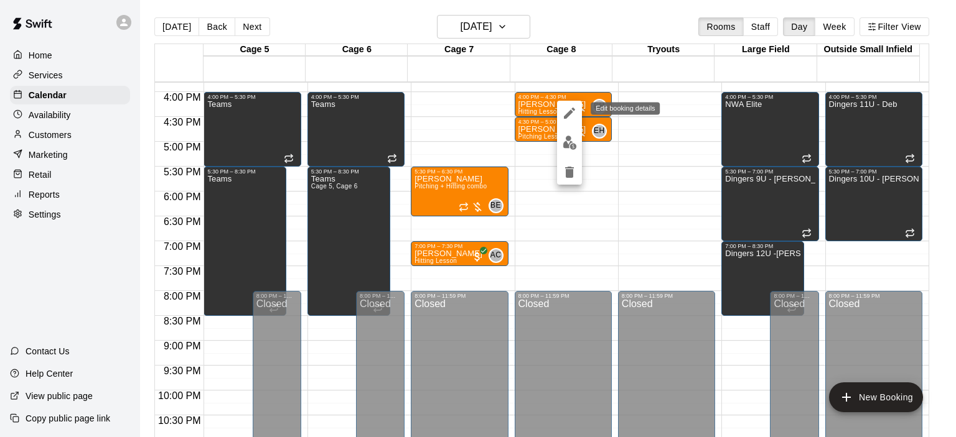
click at [570, 118] on icon "edit" at bounding box center [569, 113] width 15 height 15
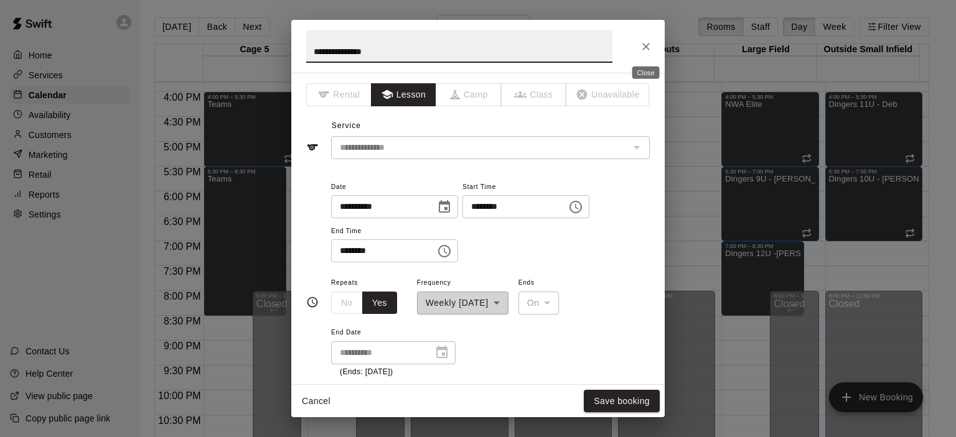
click at [650, 44] on icon "Close" at bounding box center [646, 46] width 12 height 12
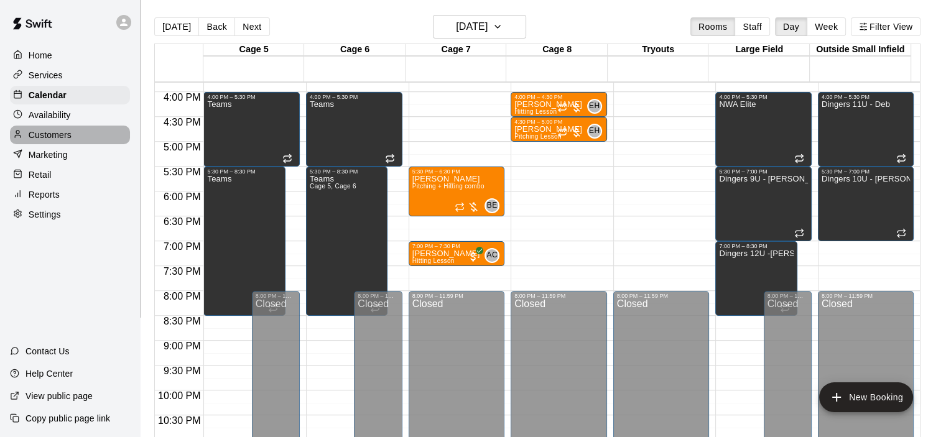
click at [23, 140] on div at bounding box center [21, 135] width 16 height 12
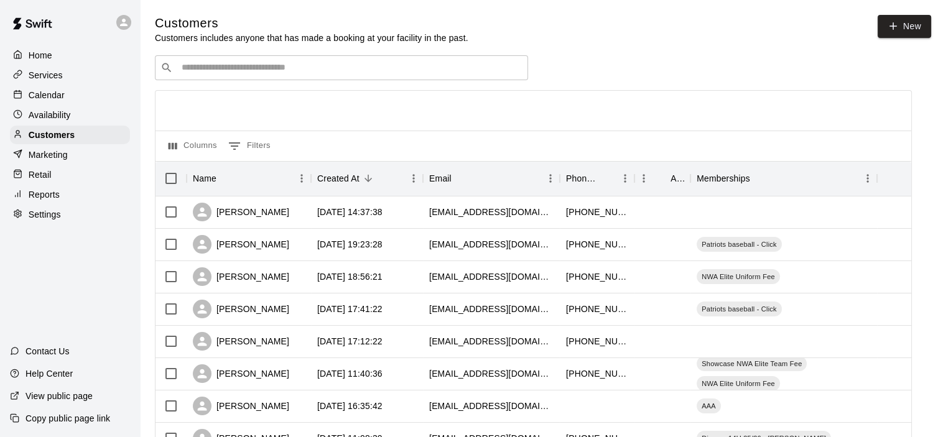
click at [187, 62] on div "​ ​" at bounding box center [341, 67] width 373 height 25
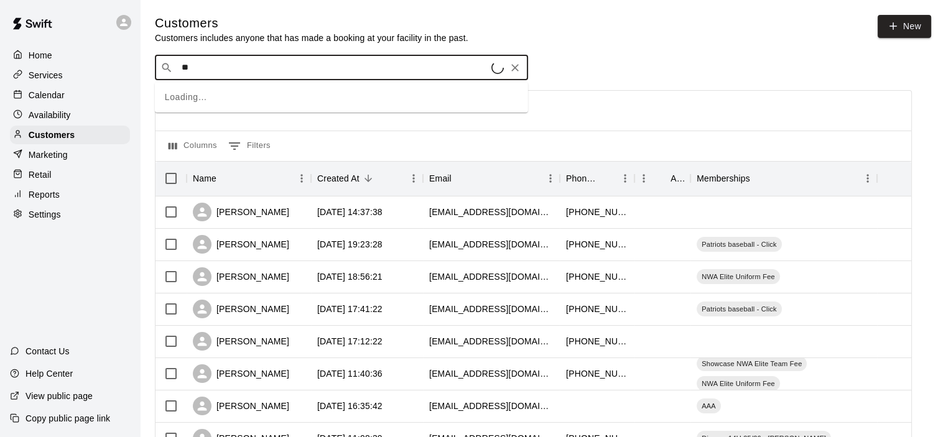
type input "*"
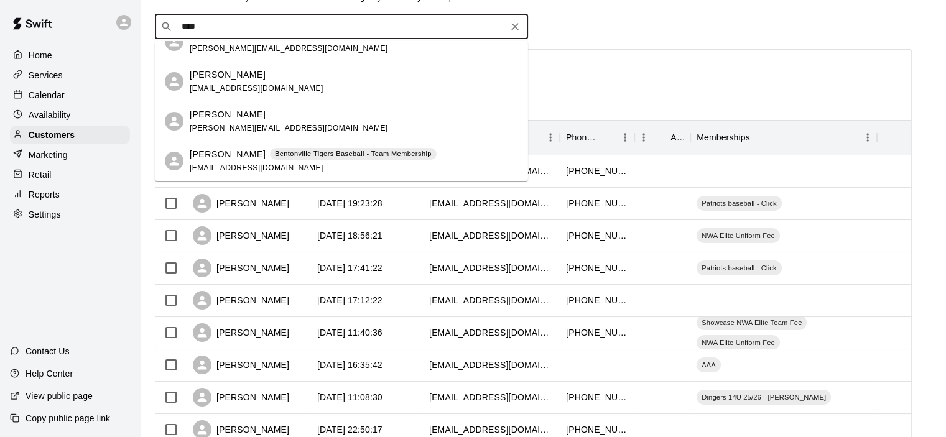
scroll to position [62, 0]
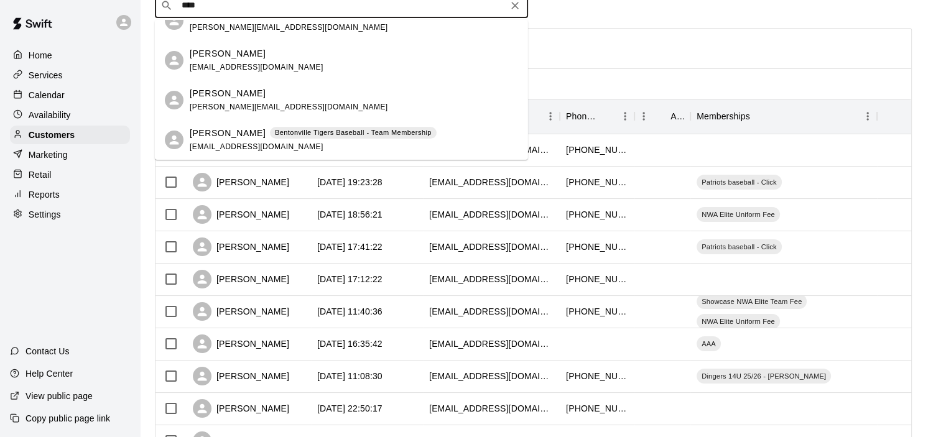
type input "***"
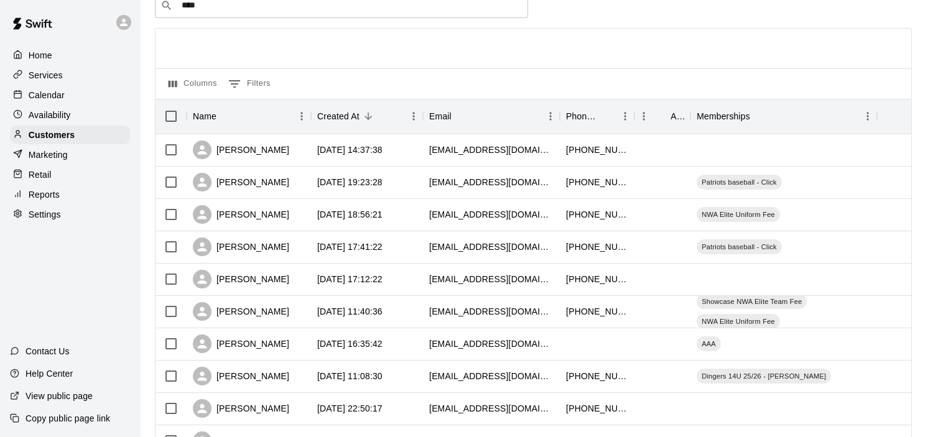
click at [582, 34] on div at bounding box center [534, 49] width 756 height 40
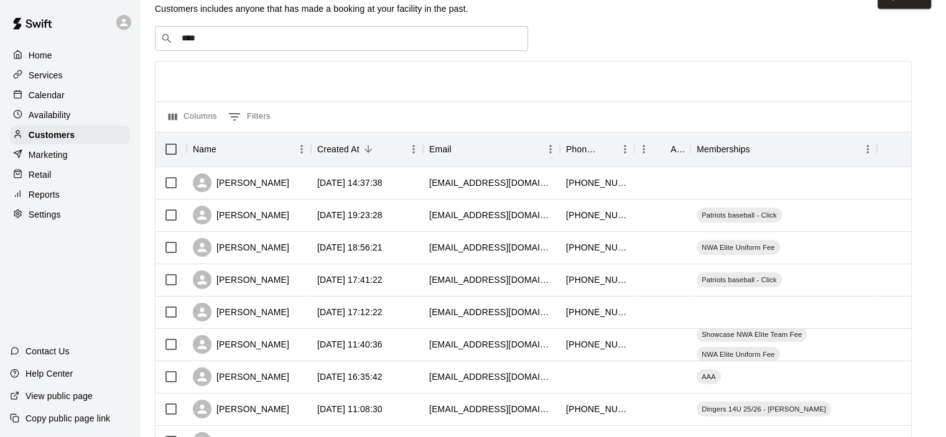
scroll to position [0, 0]
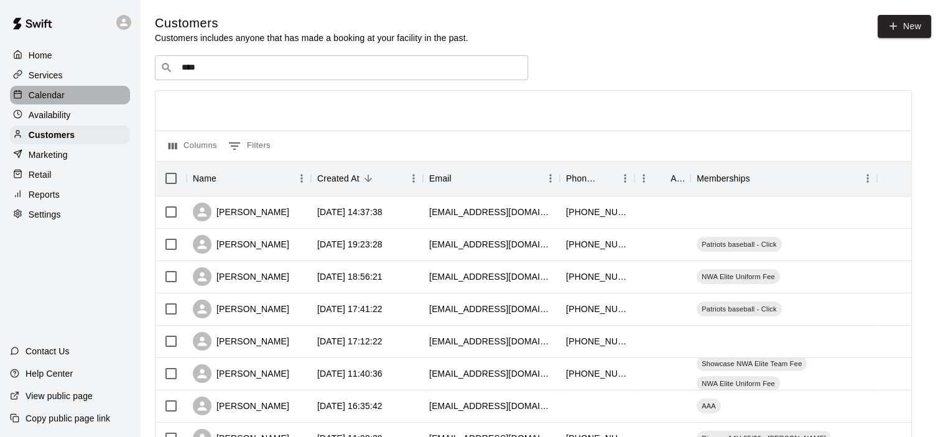
click at [87, 99] on div "Calendar" at bounding box center [70, 95] width 120 height 19
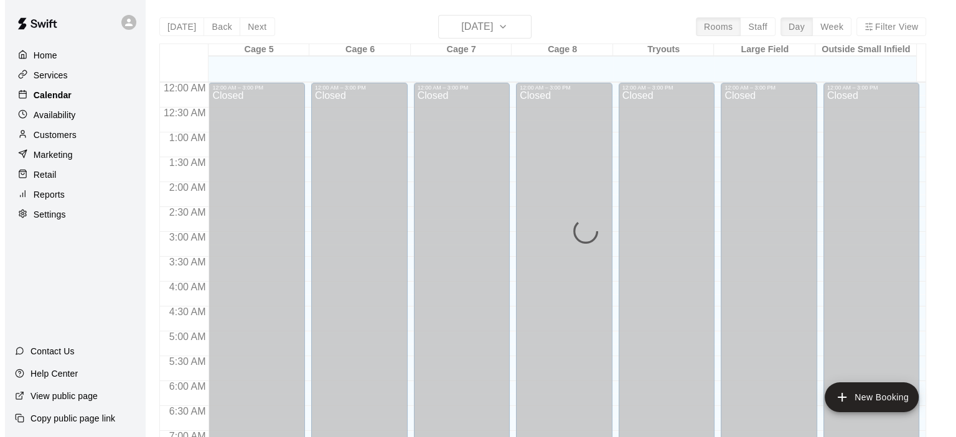
scroll to position [787, 0]
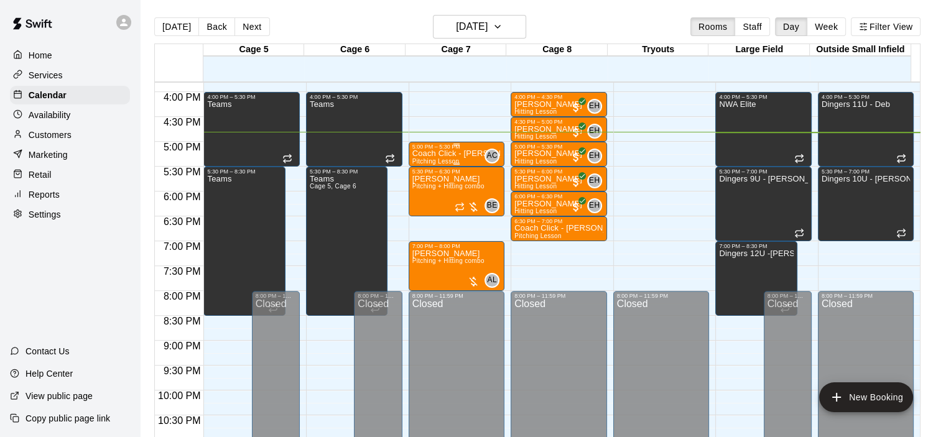
click at [429, 154] on p "Coach Click - [PERSON_NAME]" at bounding box center [457, 154] width 89 height 0
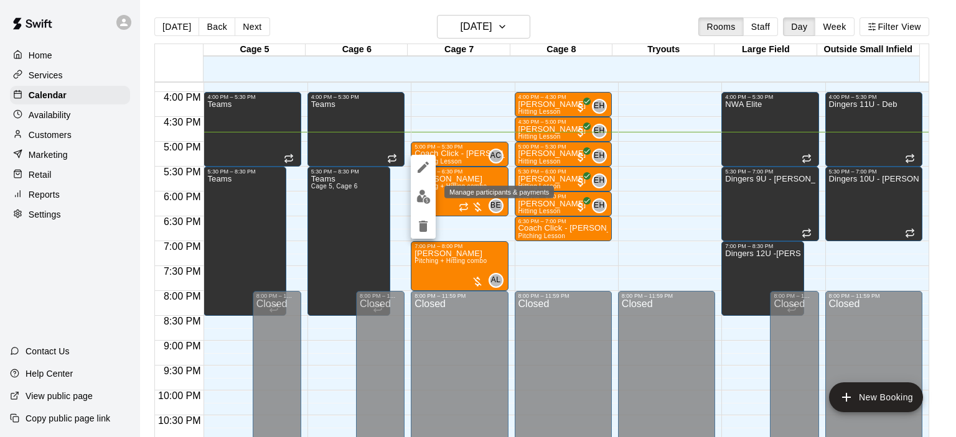
click at [417, 187] on button "edit" at bounding box center [423, 197] width 25 height 24
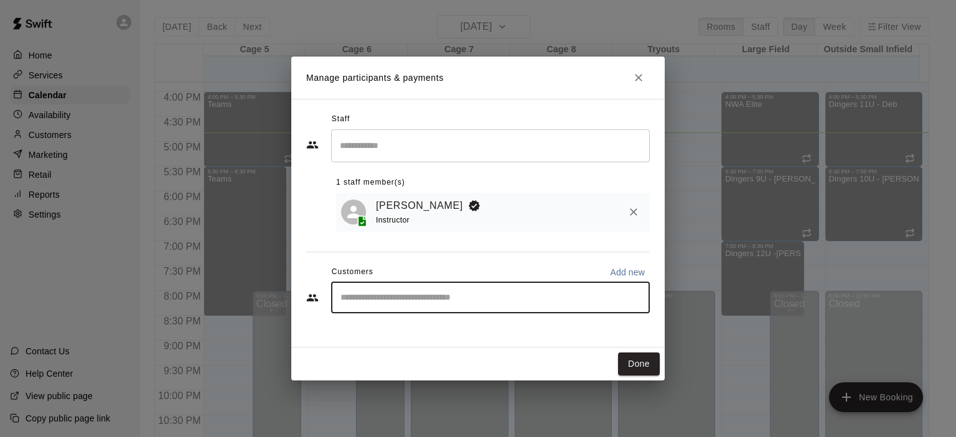
click at [454, 304] on input "Start typing to search customers..." at bounding box center [490, 298] width 307 height 12
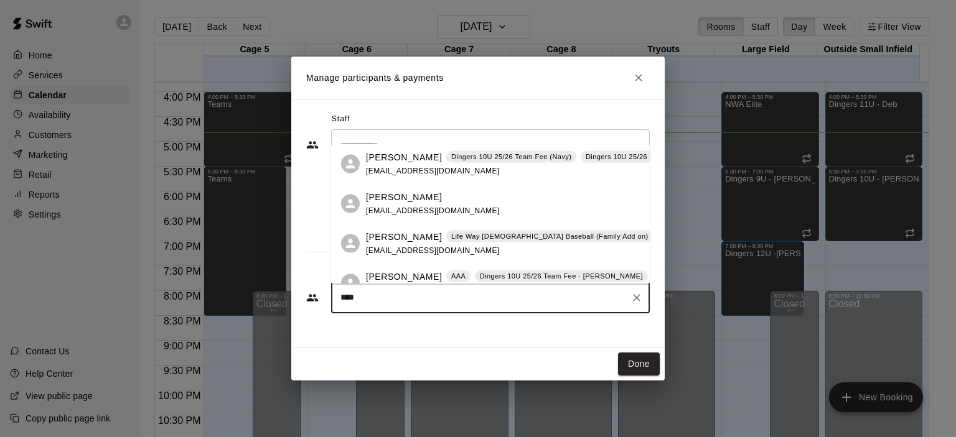
type input "***"
click at [643, 82] on icon "Close" at bounding box center [638, 78] width 12 height 12
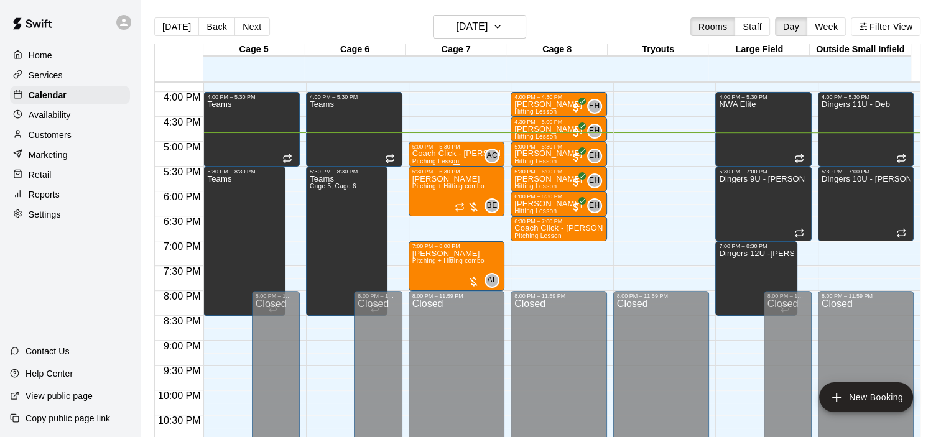
click at [444, 149] on div "5:00 PM – 5:30 PM" at bounding box center [457, 147] width 89 height 6
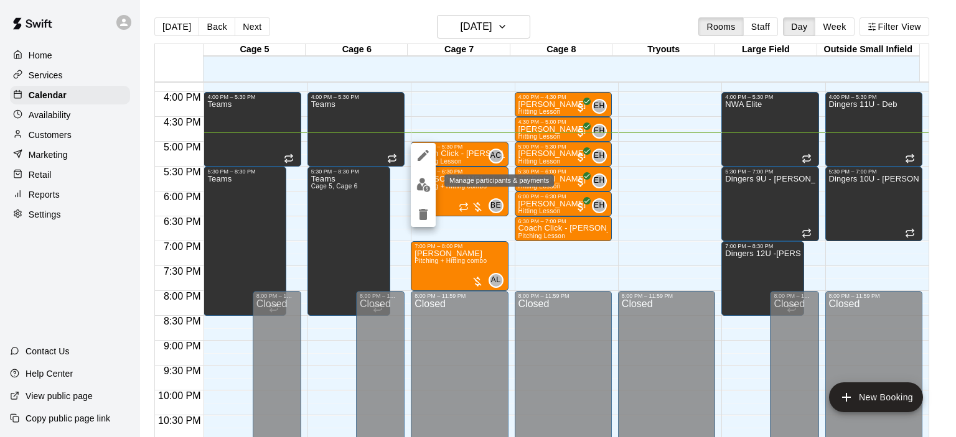
click at [429, 190] on img "edit" at bounding box center [423, 185] width 14 height 14
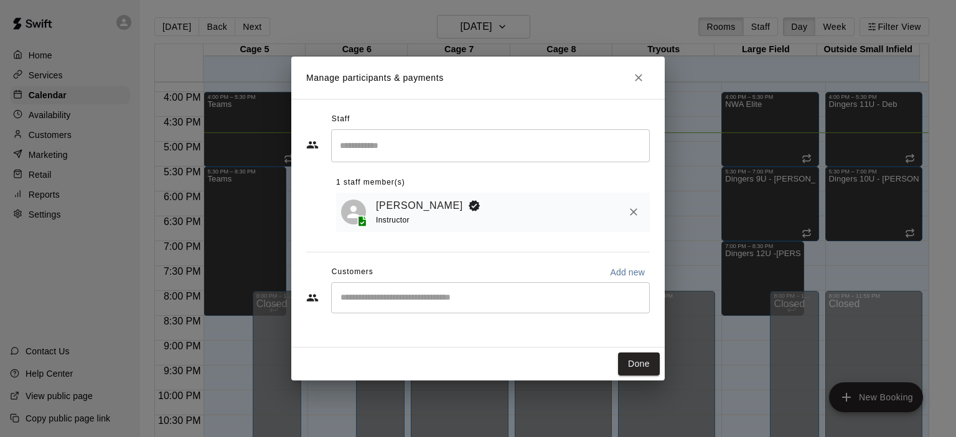
click at [398, 310] on div "​" at bounding box center [490, 297] width 319 height 31
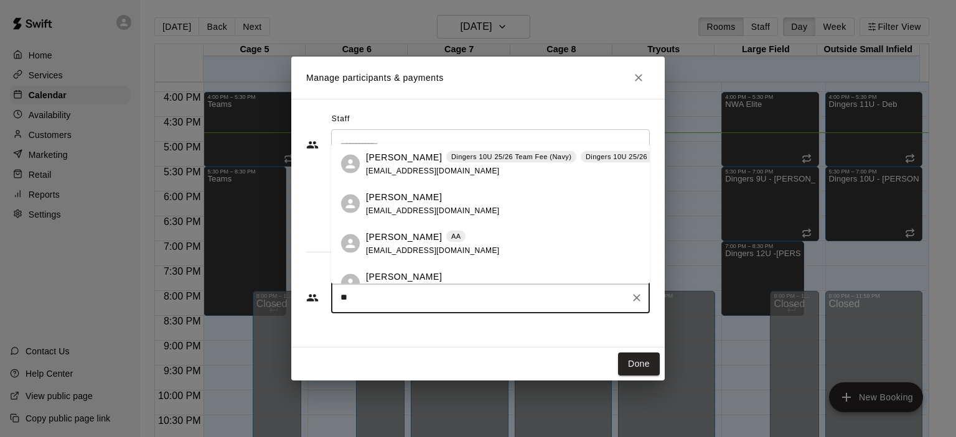
type input "*"
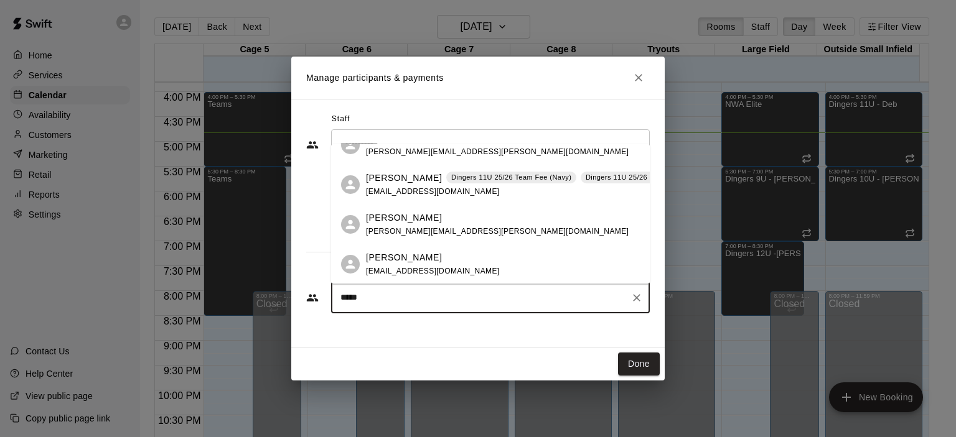
scroll to position [0, 0]
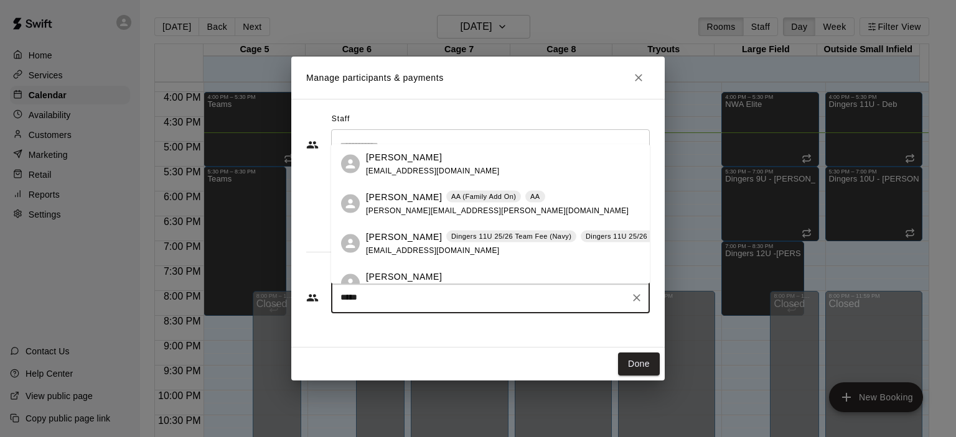
type input "*****"
click at [595, 320] on div "Staff ​ 1 staff member(s) Austin Click Instructor Customers Add new ***** ​" at bounding box center [477, 218] width 343 height 216
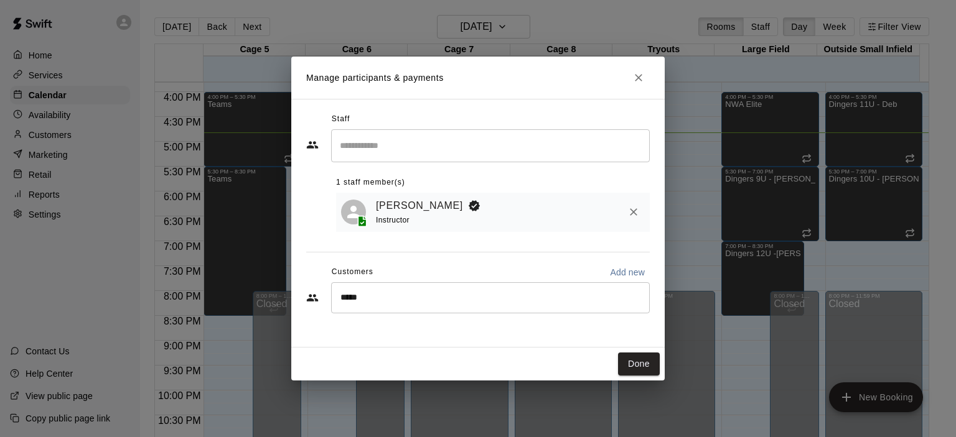
click at [621, 273] on p "Add new" at bounding box center [627, 272] width 35 height 12
select select "**"
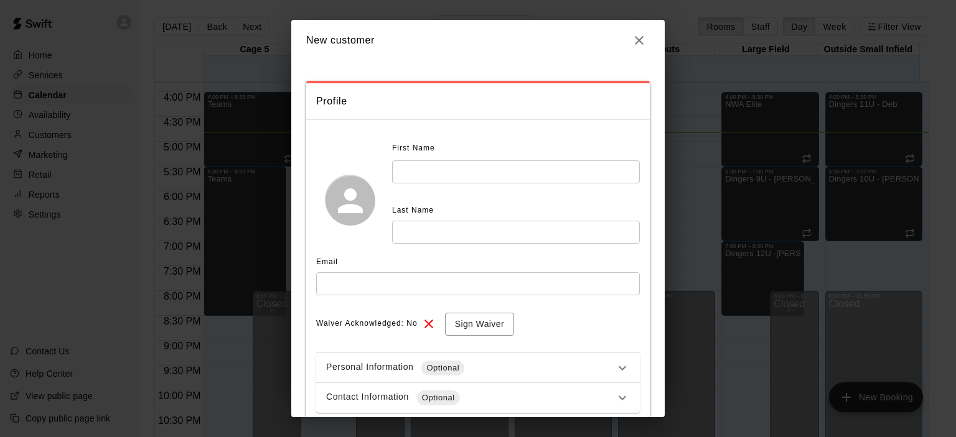
click at [480, 166] on input "text" at bounding box center [516, 172] width 248 height 23
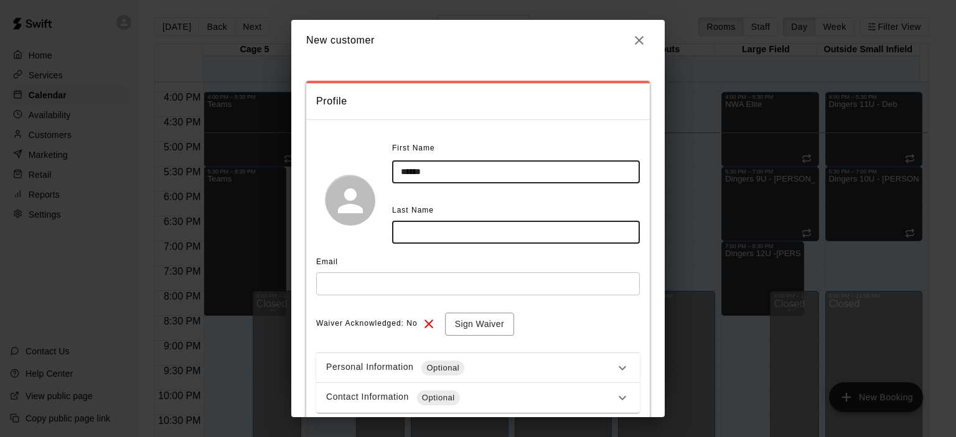
type input "******"
type input "*****"
click at [423, 277] on input "text" at bounding box center [478, 284] width 324 height 23
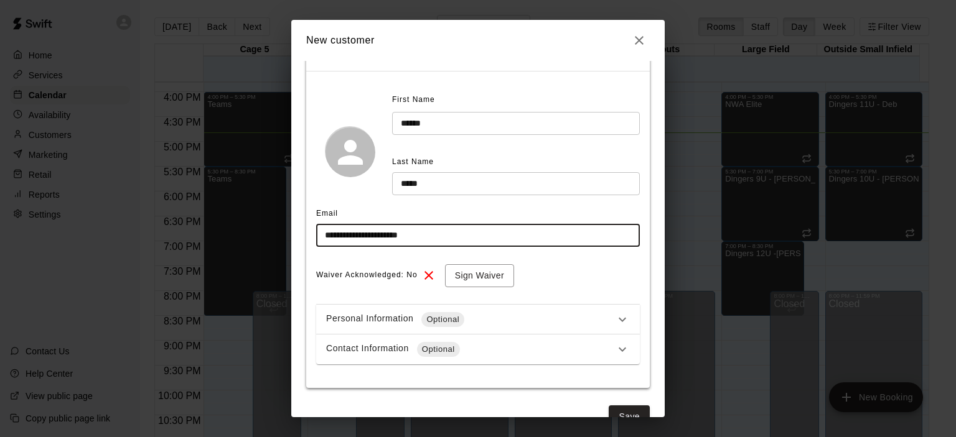
scroll to position [76, 0]
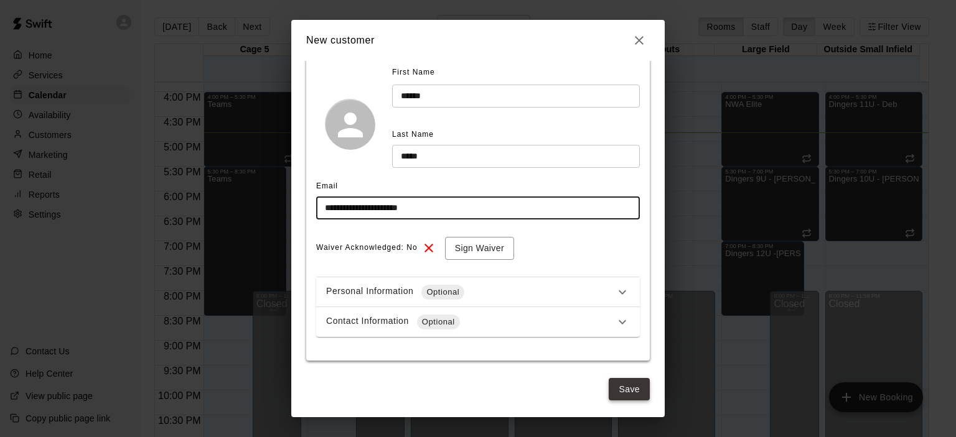
type input "**********"
click at [625, 386] on button "Save" at bounding box center [629, 389] width 41 height 23
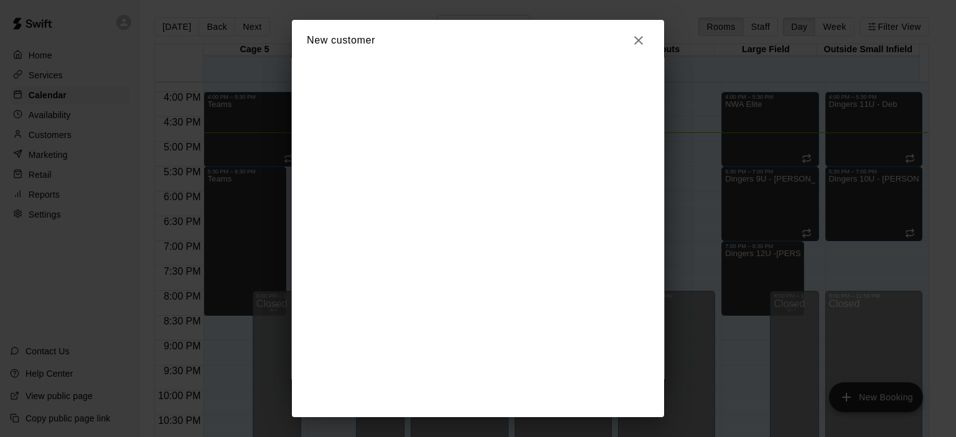
scroll to position [0, 0]
select select "**"
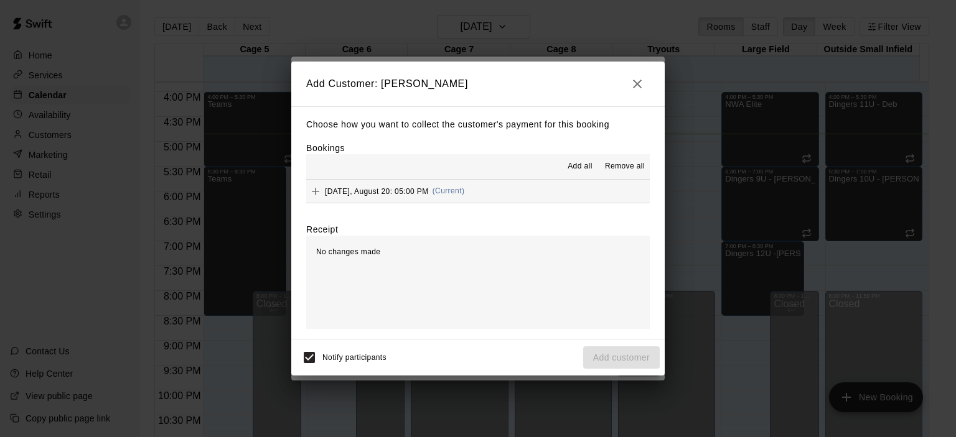
click at [485, 192] on button "Wednesday, August 20: 05:00 PM (Current)" at bounding box center [477, 191] width 343 height 23
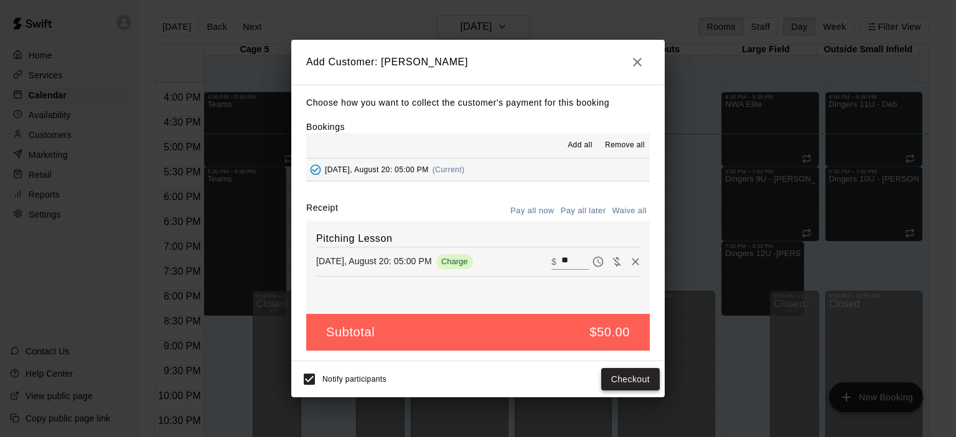
click at [631, 379] on button "Checkout" at bounding box center [630, 379] width 58 height 23
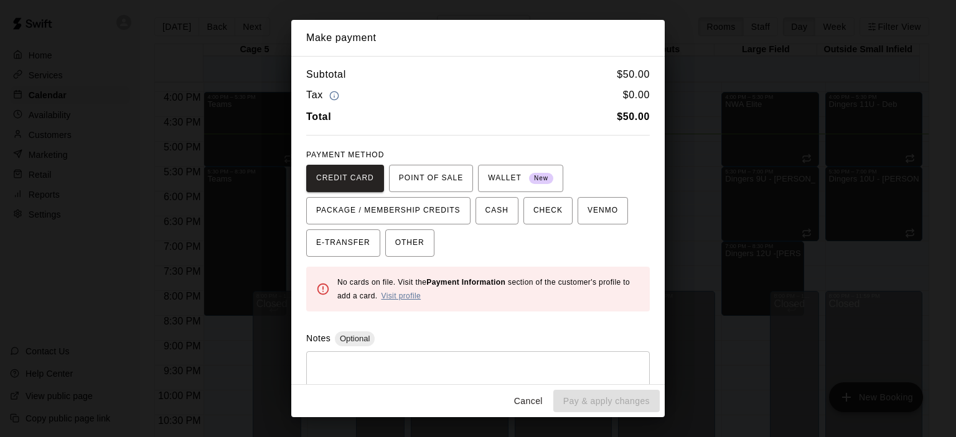
click at [408, 292] on link "Visit profile" at bounding box center [401, 296] width 40 height 9
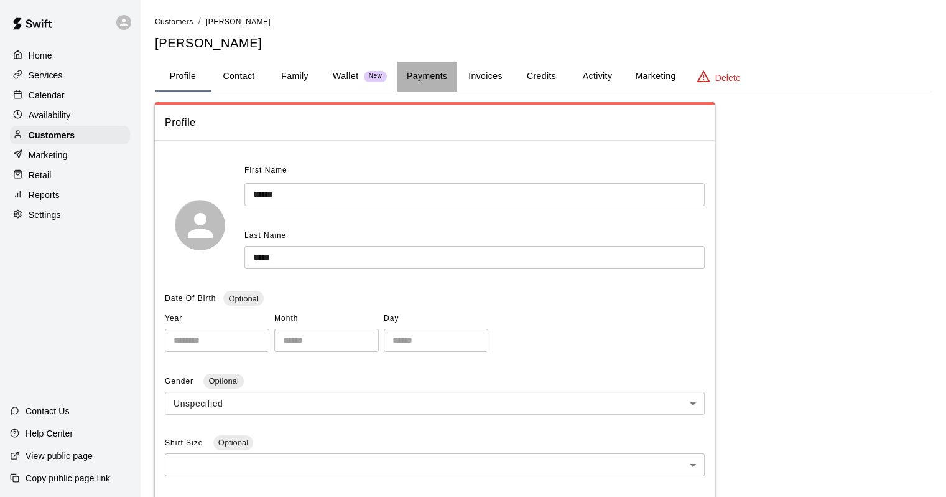
click at [420, 77] on button "Payments" at bounding box center [427, 77] width 60 height 30
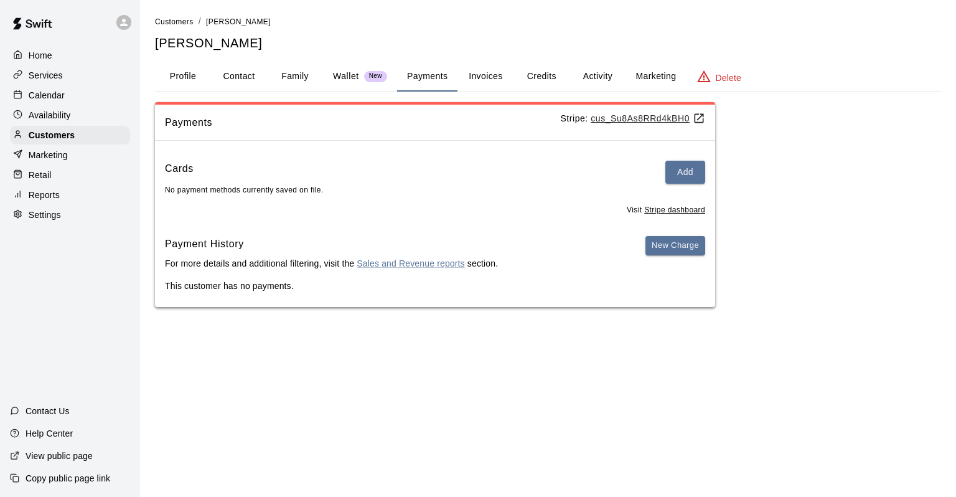
click at [687, 183] on div "Cards Add No payment methods currently saved on file." at bounding box center [435, 178] width 540 height 35
click at [676, 175] on button "Add" at bounding box center [685, 172] width 40 height 23
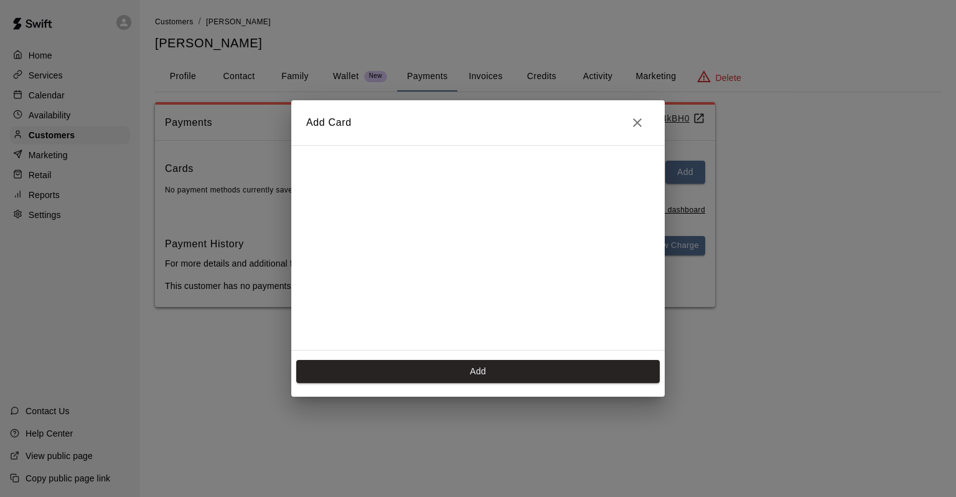
scroll to position [220, 0]
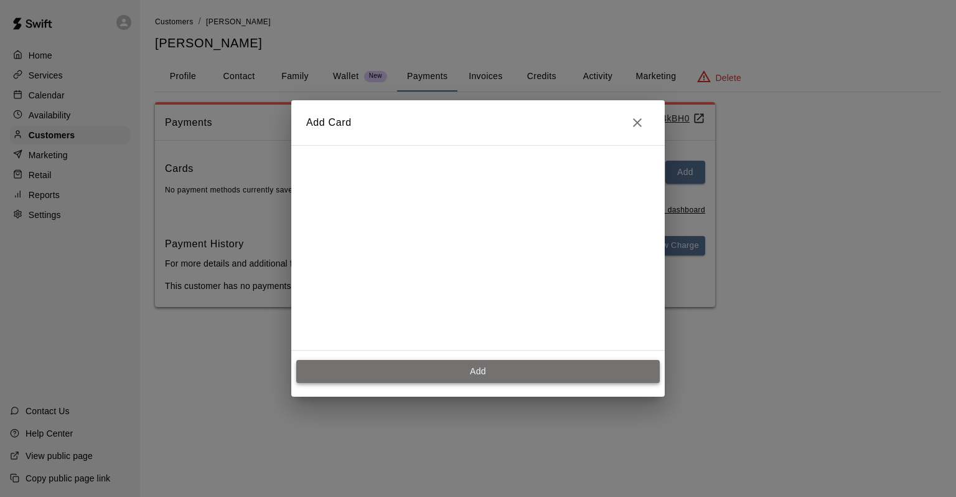
click at [435, 373] on button "Add" at bounding box center [477, 371] width 363 height 23
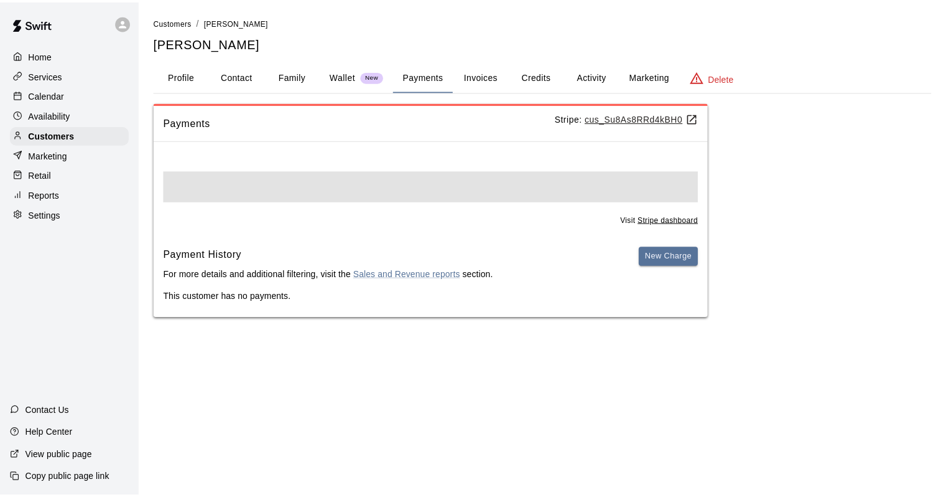
scroll to position [0, 0]
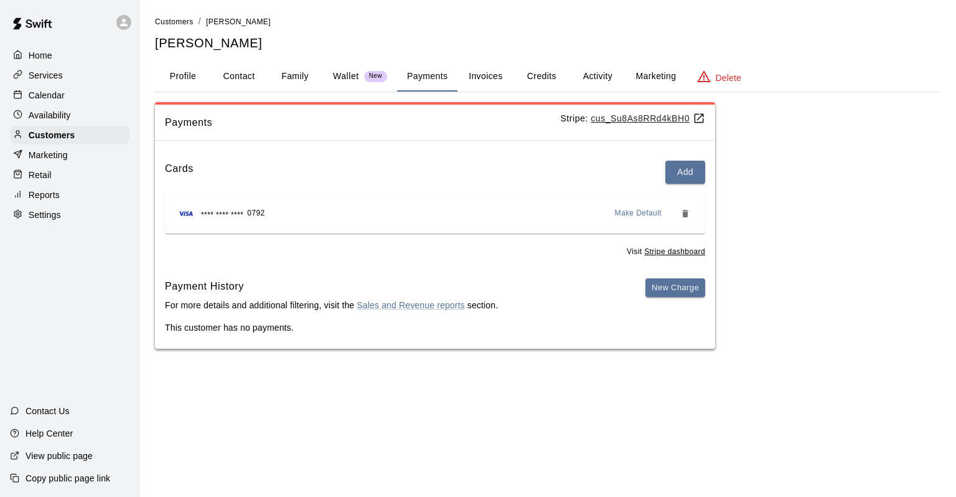
click at [70, 95] on div "Calendar" at bounding box center [70, 95] width 120 height 19
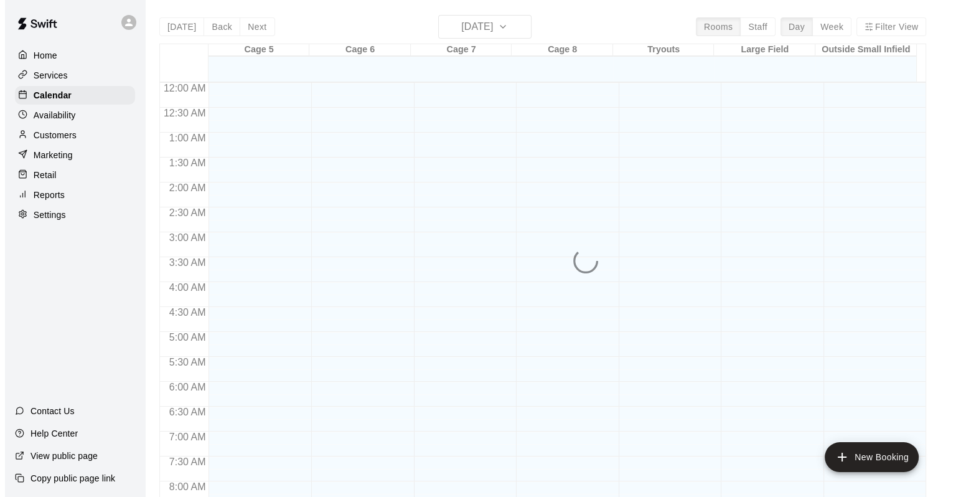
scroll to position [728, 0]
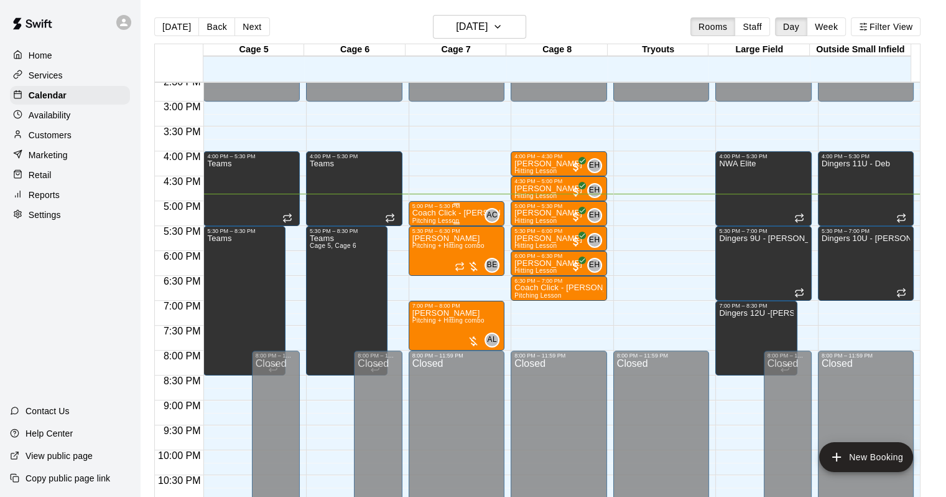
click at [459, 213] on p "Coach Click - [PERSON_NAME]" at bounding box center [457, 213] width 89 height 0
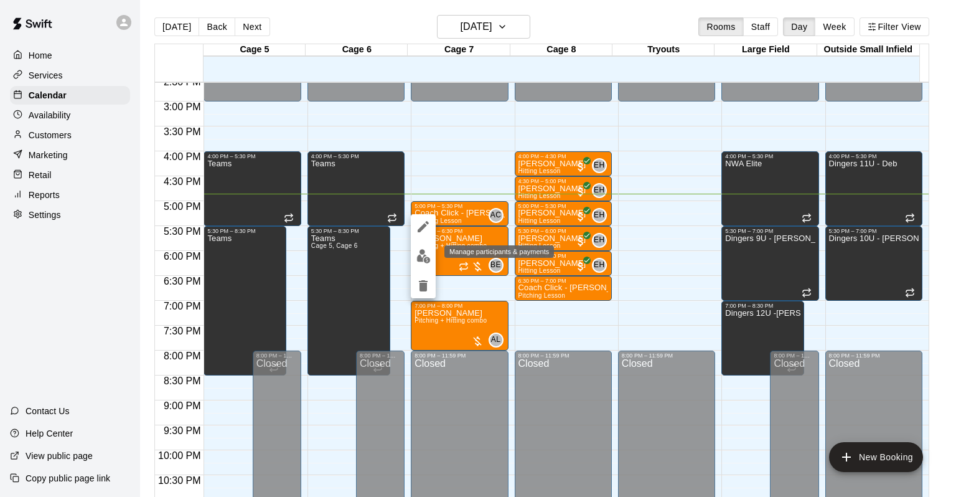
click at [424, 255] on img "edit" at bounding box center [423, 256] width 14 height 14
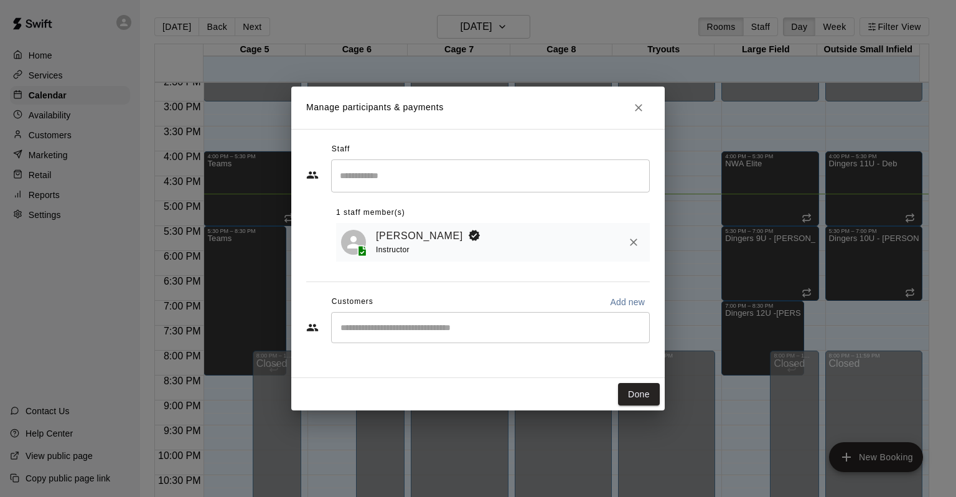
click at [516, 325] on input "Start typing to search customers..." at bounding box center [490, 327] width 307 height 12
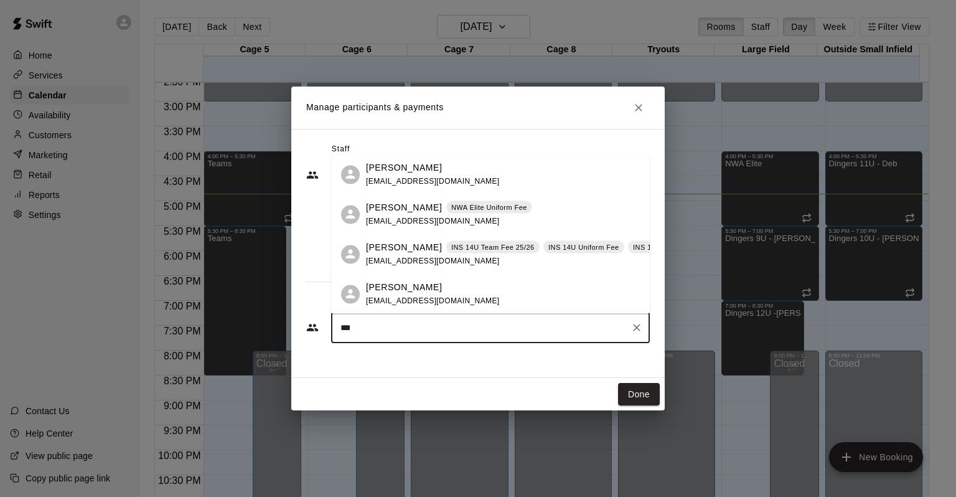
type input "****"
click at [464, 174] on div "Leslie Henry lskeltonhenry@gmail.com" at bounding box center [503, 174] width 274 height 27
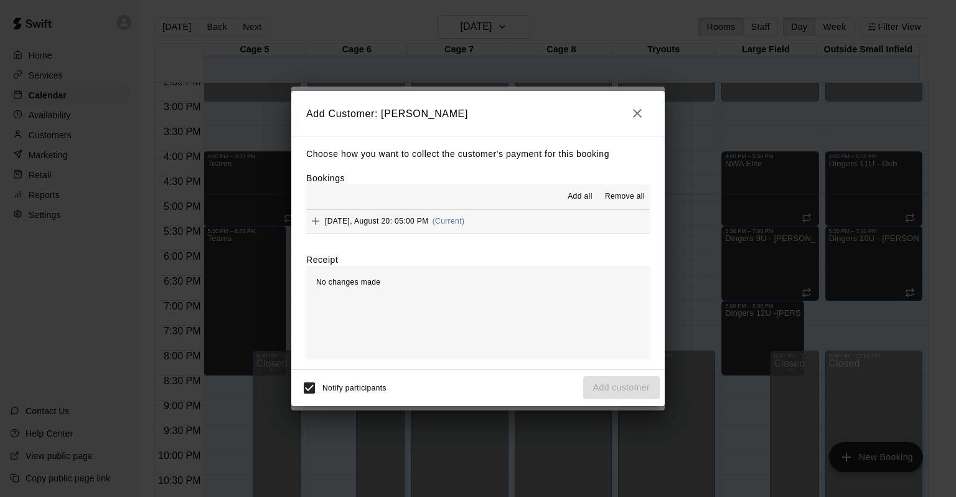
click at [505, 218] on button "[DATE], August 20: 05:00 PM (Current)" at bounding box center [477, 221] width 343 height 23
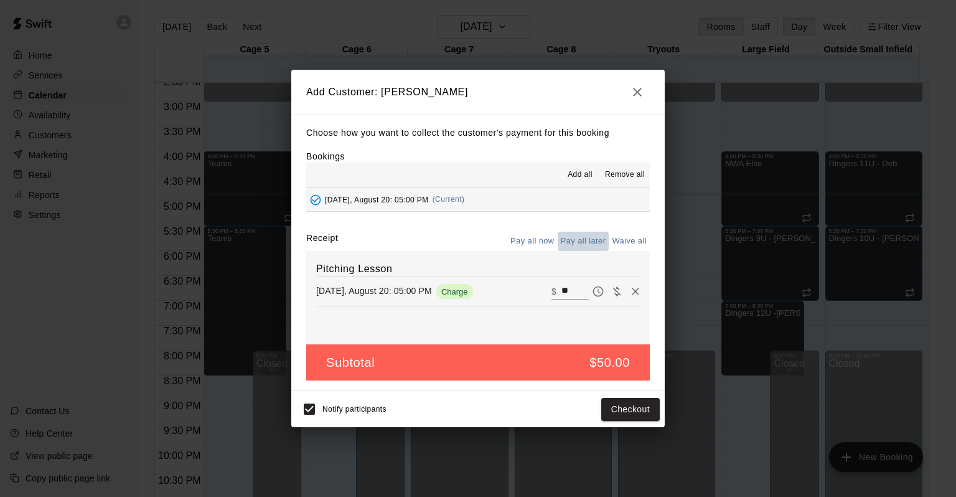
click at [577, 240] on button "Pay all later" at bounding box center [583, 240] width 52 height 19
click at [579, 241] on button "Pay all later" at bounding box center [583, 240] width 52 height 19
click at [592, 292] on icon "Pay now" at bounding box center [598, 291] width 12 height 12
click at [637, 411] on button "Checkout" at bounding box center [630, 409] width 58 height 23
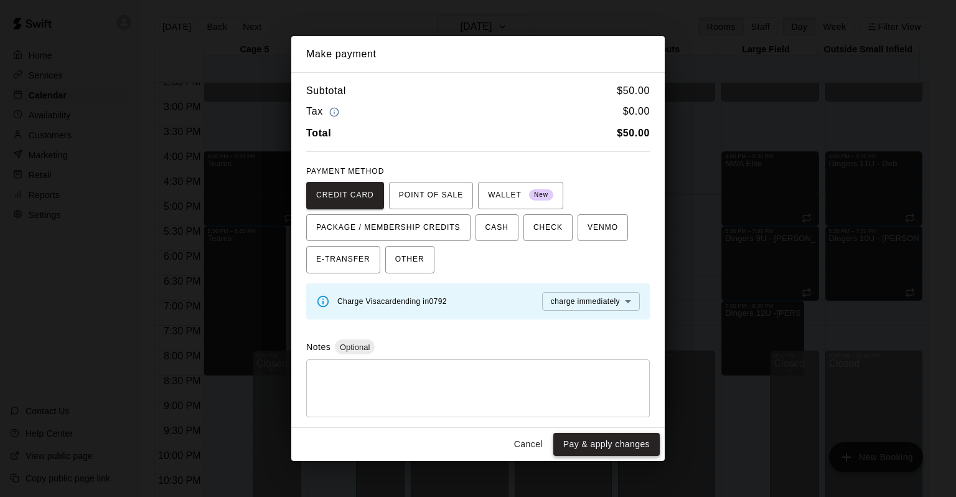
click at [618, 442] on button "Pay & apply changes" at bounding box center [606, 443] width 106 height 23
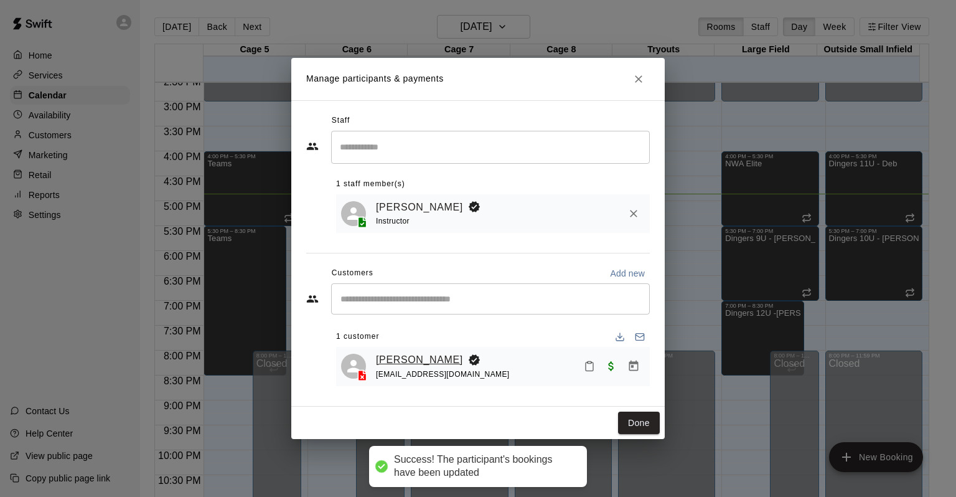
click at [401, 365] on link "Leslie Henry" at bounding box center [419, 360] width 87 height 16
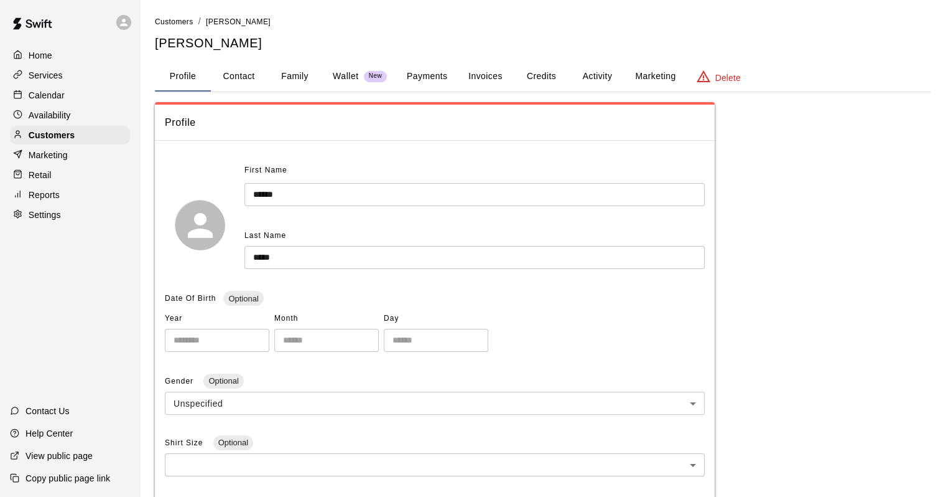
click at [589, 78] on button "Activity" at bounding box center [597, 77] width 56 height 30
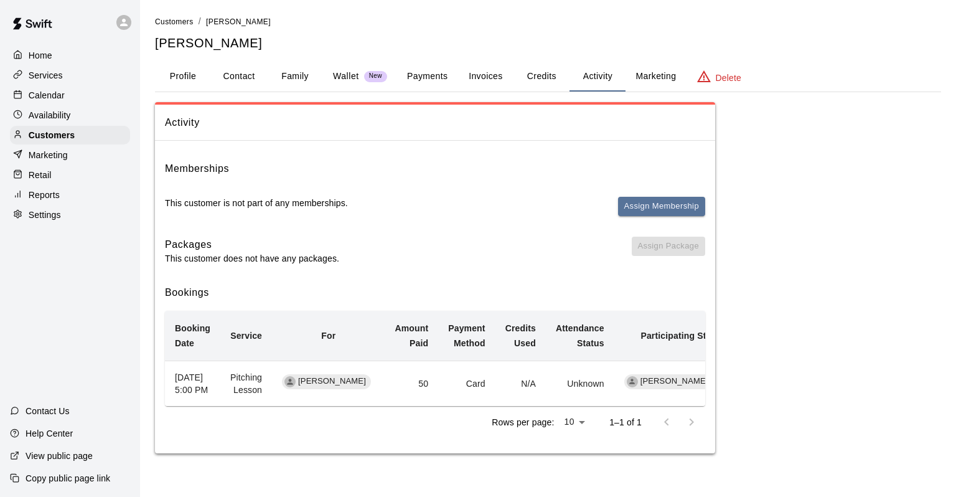
click at [676, 192] on div "Memberships This customer is not part of any memberships. Assign Membership" at bounding box center [435, 194] width 540 height 66
click at [674, 201] on button "Assign Membership" at bounding box center [661, 206] width 87 height 19
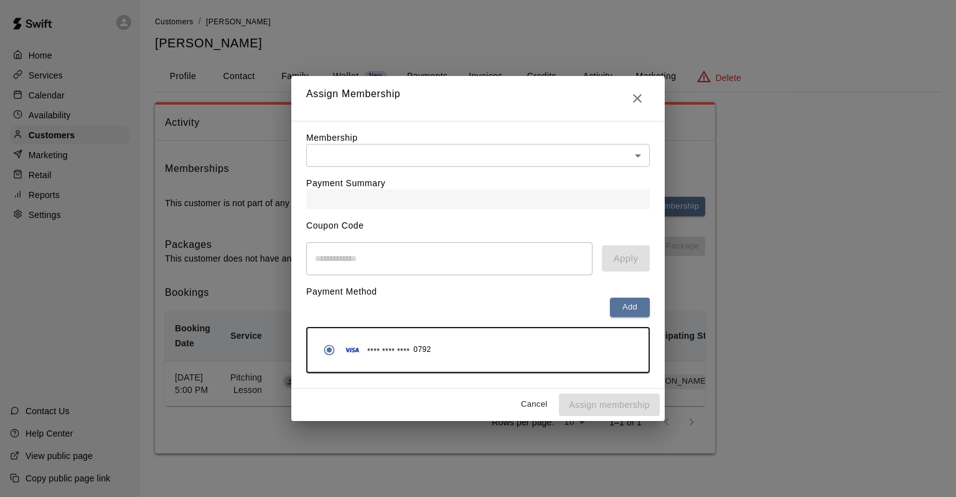
click at [566, 154] on body "Home Services Calendar Availability Customers Marketing Retail Reports Settings…" at bounding box center [478, 239] width 956 height 478
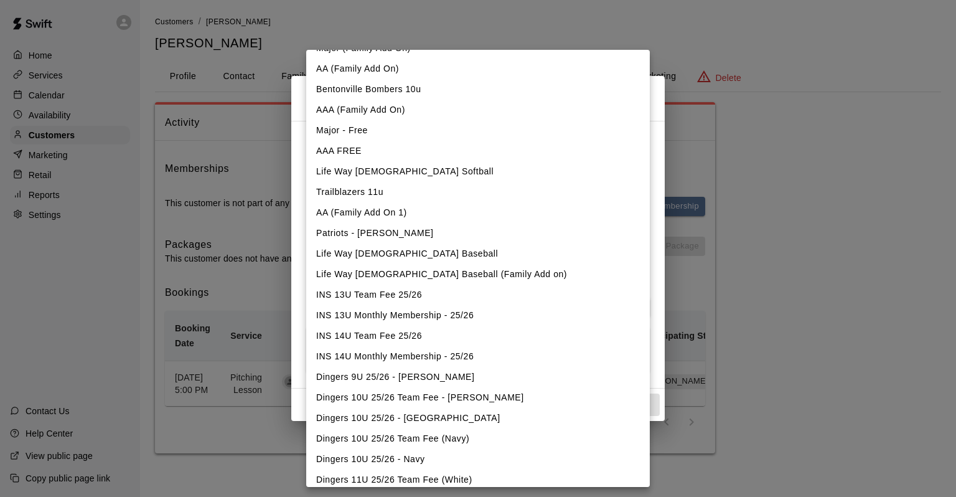
scroll to position [245, 0]
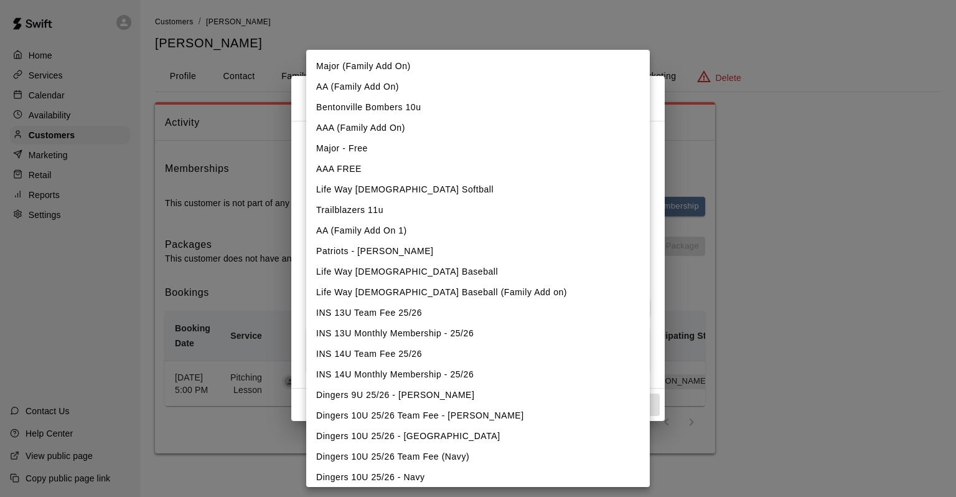
click at [418, 245] on li "Patriots - Austin Click" at bounding box center [477, 251] width 343 height 21
type input "**********"
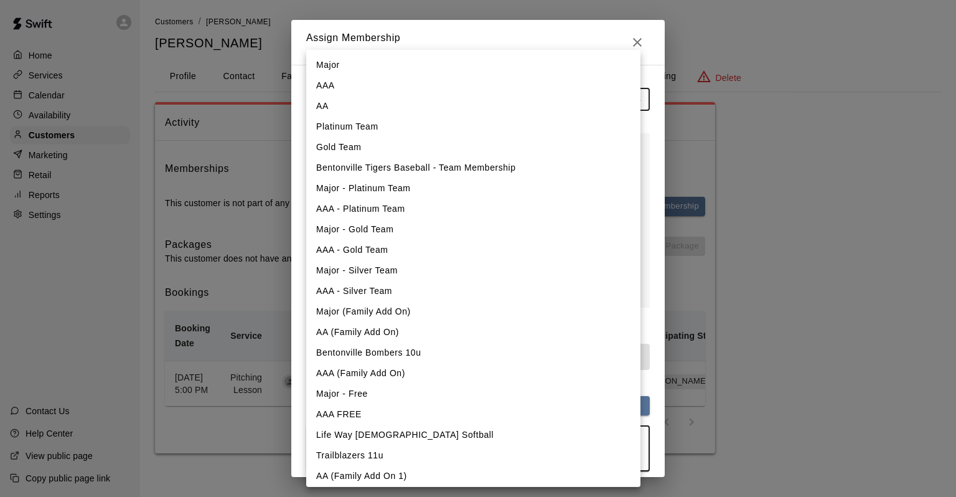
click at [607, 108] on body "**********" at bounding box center [478, 239] width 956 height 478
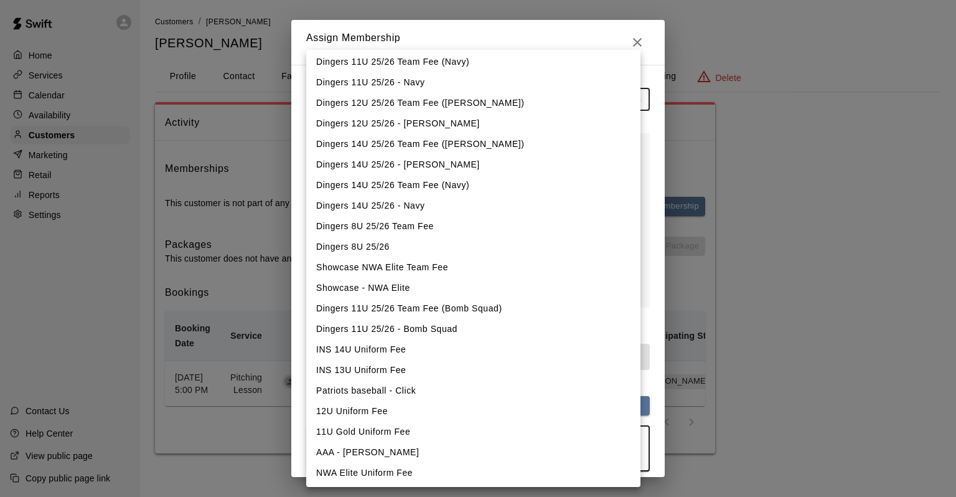
scroll to position [743, 0]
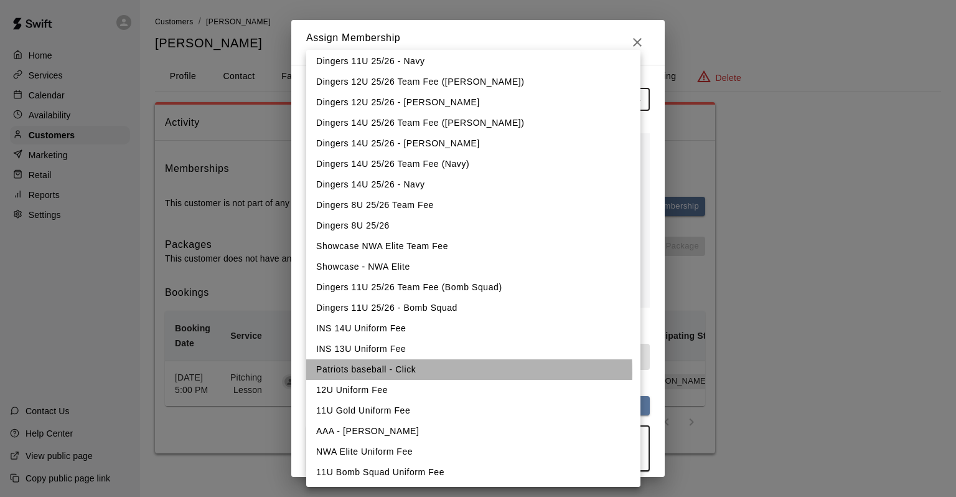
click at [392, 372] on li "Patriots baseball - Click" at bounding box center [473, 369] width 334 height 21
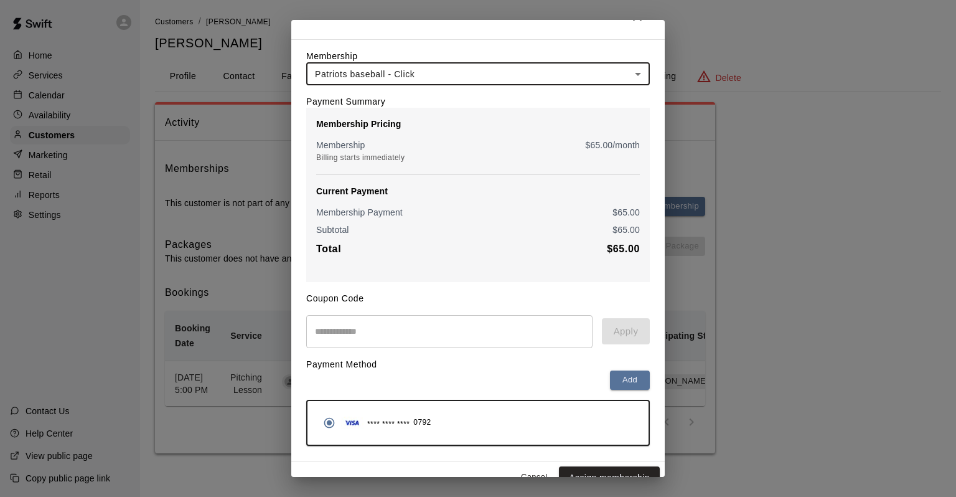
scroll to position [49, 0]
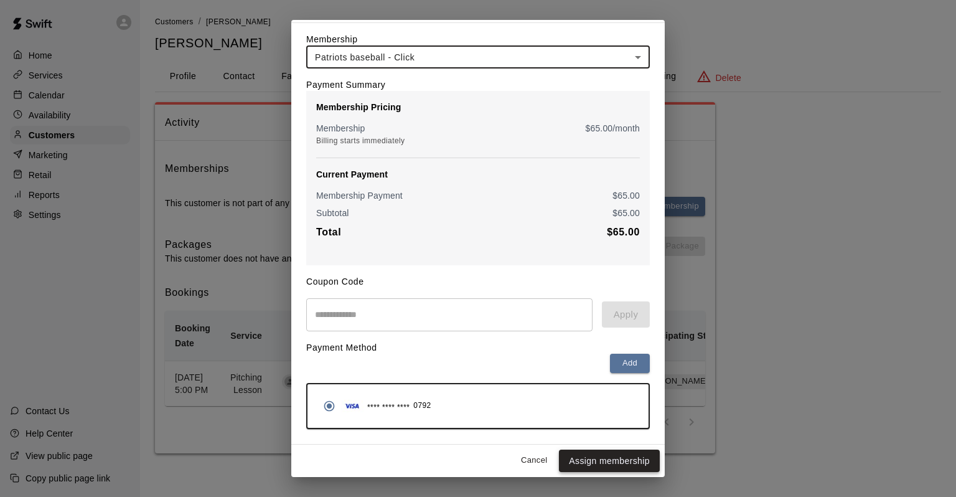
click at [605, 457] on button "Assign membership" at bounding box center [609, 460] width 101 height 23
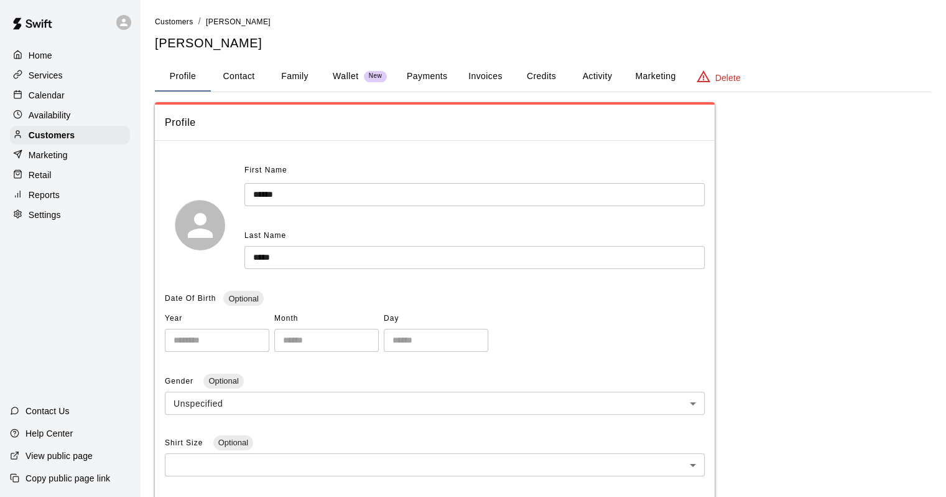
click at [81, 99] on div "Calendar" at bounding box center [70, 95] width 120 height 19
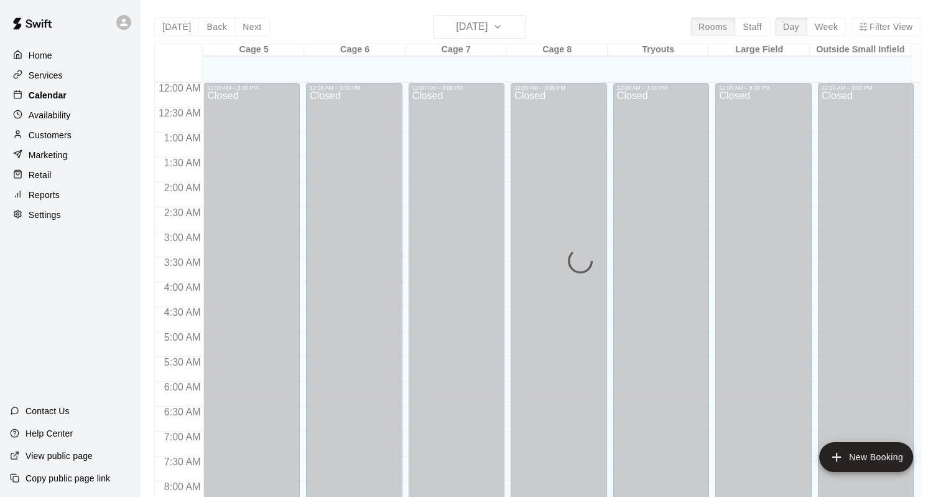
scroll to position [728, 0]
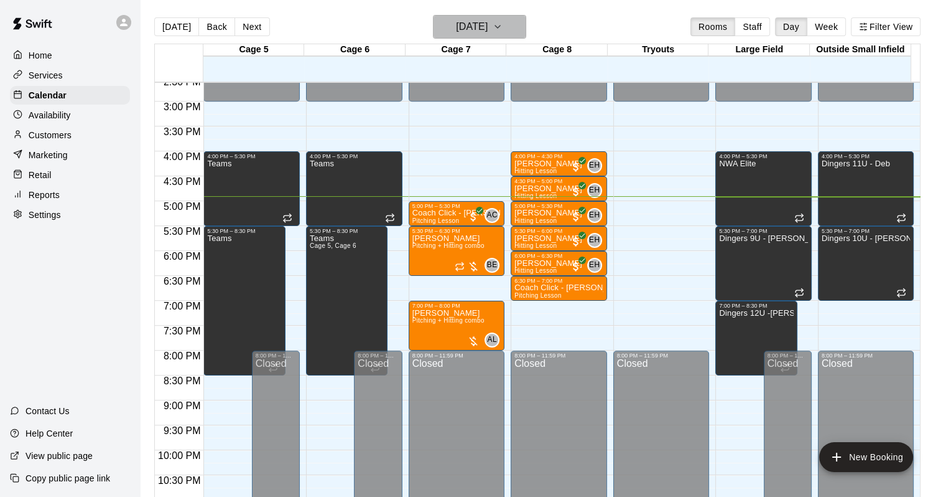
click at [471, 32] on h6 "[DATE]" at bounding box center [472, 26] width 32 height 17
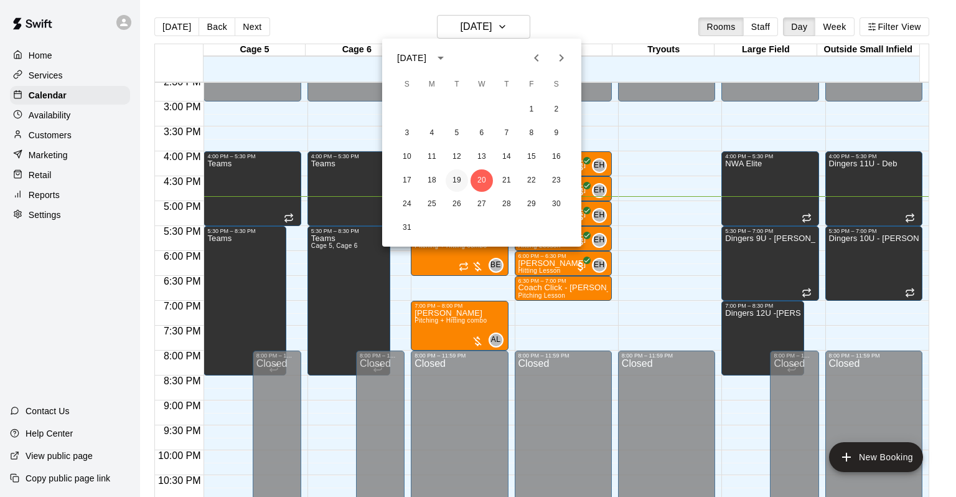
click at [460, 180] on button "19" at bounding box center [456, 180] width 22 height 22
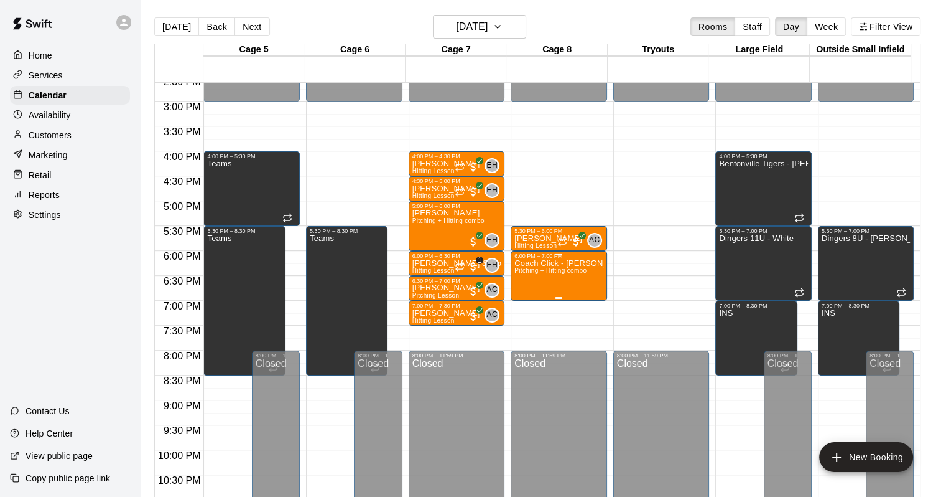
click at [603, 271] on div "6:00 PM – 7:00 PM Coach Click - [PERSON_NAME] + Hitting combo" at bounding box center [559, 276] width 96 height 50
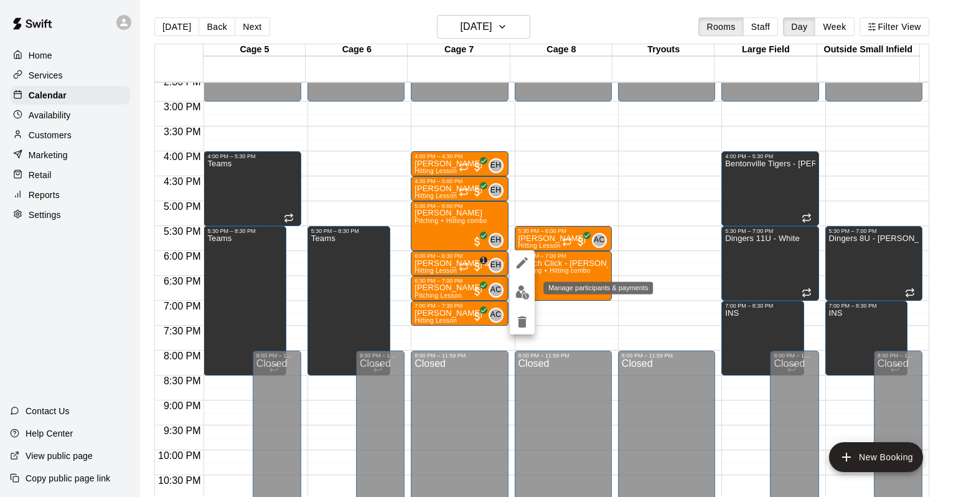
click at [530, 290] on button "edit" at bounding box center [522, 292] width 25 height 24
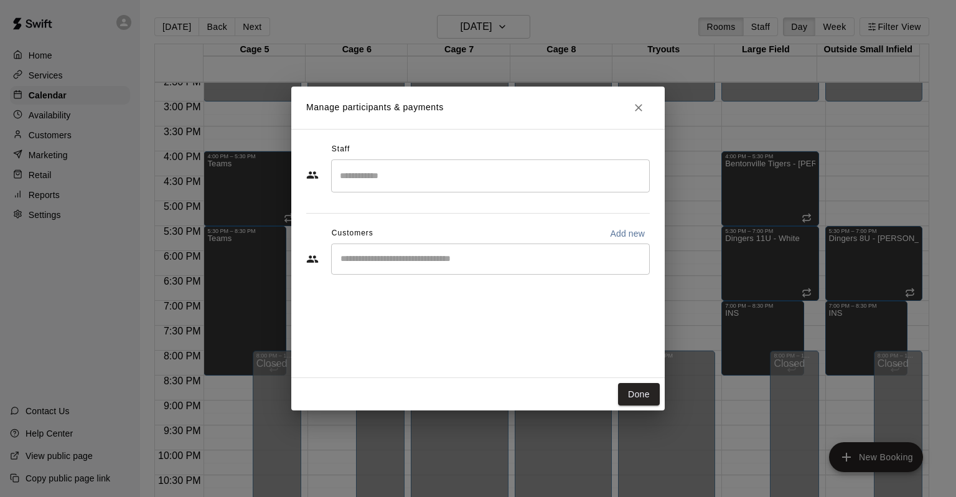
click at [469, 250] on div "​" at bounding box center [490, 258] width 319 height 31
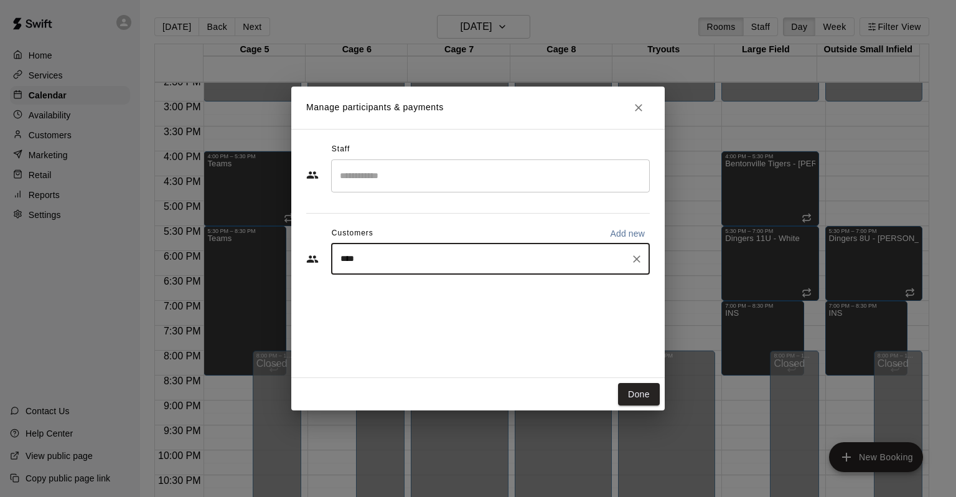
type input "*****"
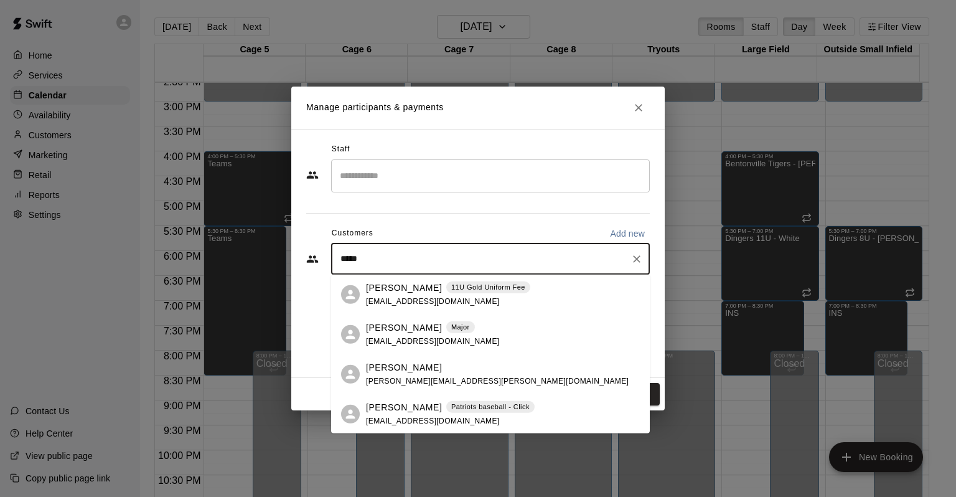
click at [407, 427] on div "[PERSON_NAME] Patriots baseball - Click [EMAIL_ADDRESS][DOMAIN_NAME]" at bounding box center [450, 413] width 169 height 27
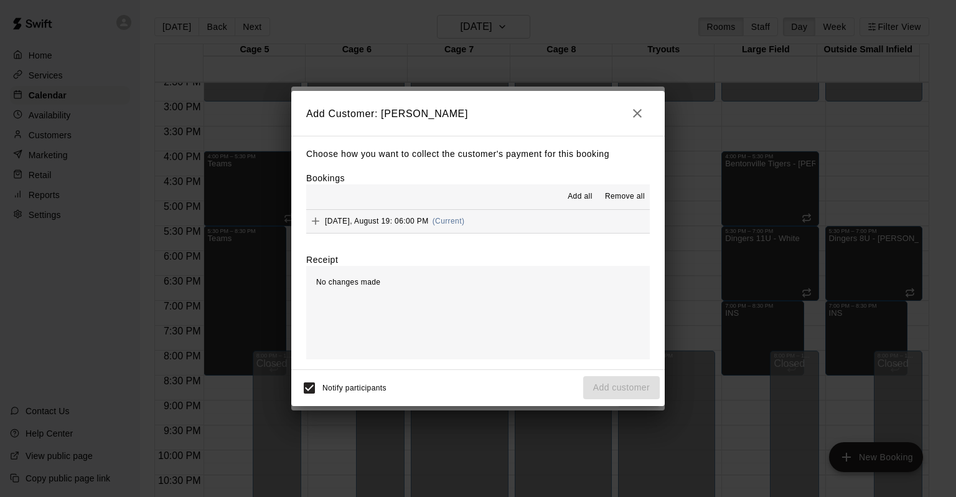
click at [517, 224] on button "[DATE], August 19: 06:00 PM (Current)" at bounding box center [477, 221] width 343 height 23
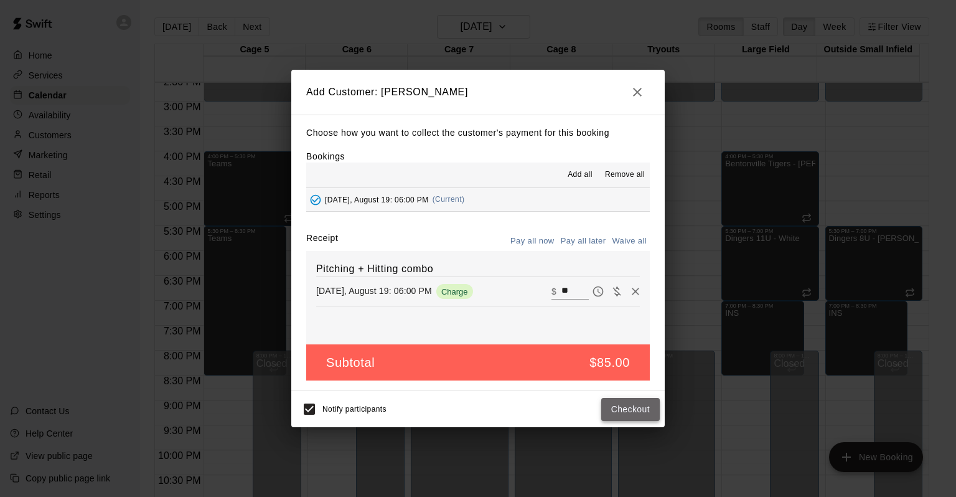
click at [638, 408] on button "Checkout" at bounding box center [630, 409] width 58 height 23
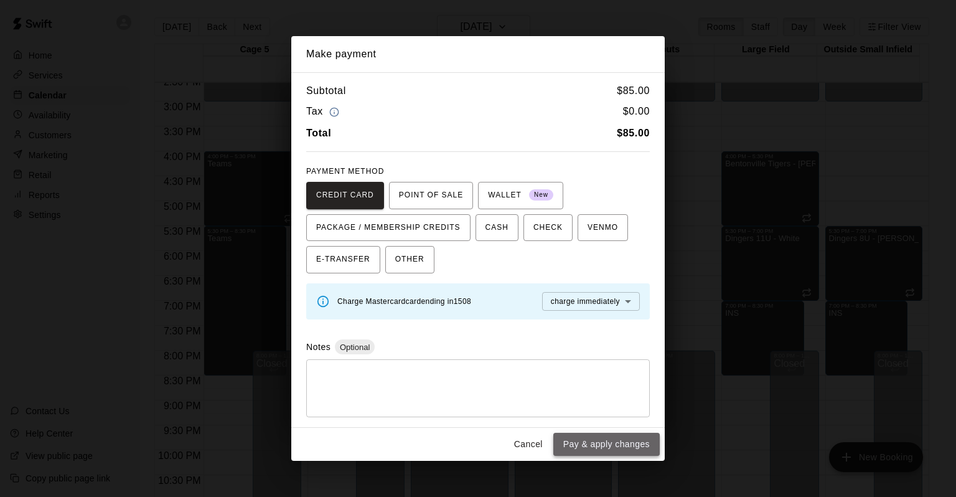
click at [621, 440] on button "Pay & apply changes" at bounding box center [606, 443] width 106 height 23
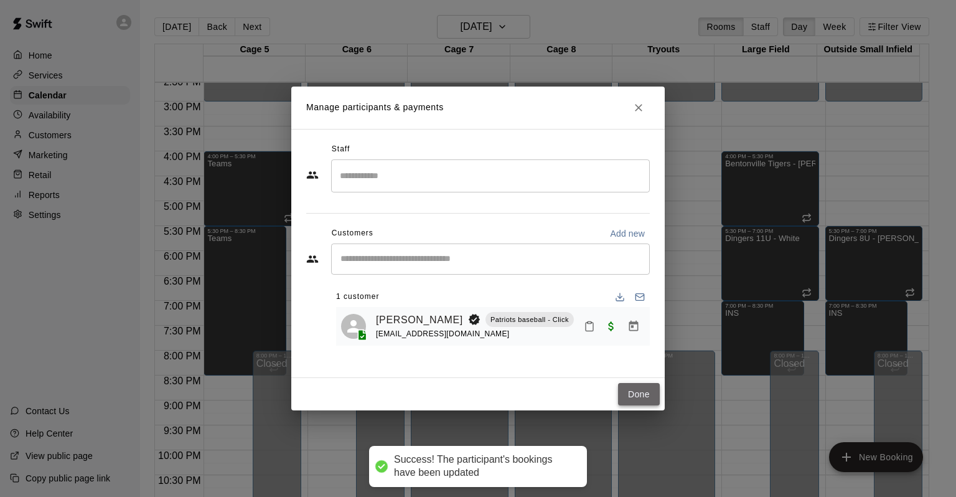
click at [635, 389] on button "Done" at bounding box center [639, 394] width 42 height 23
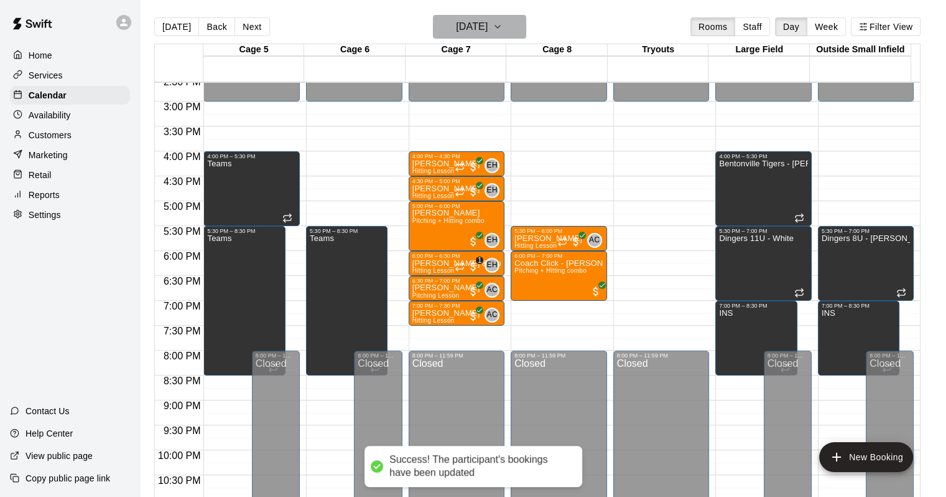
click at [509, 16] on button "[DATE]" at bounding box center [479, 27] width 93 height 24
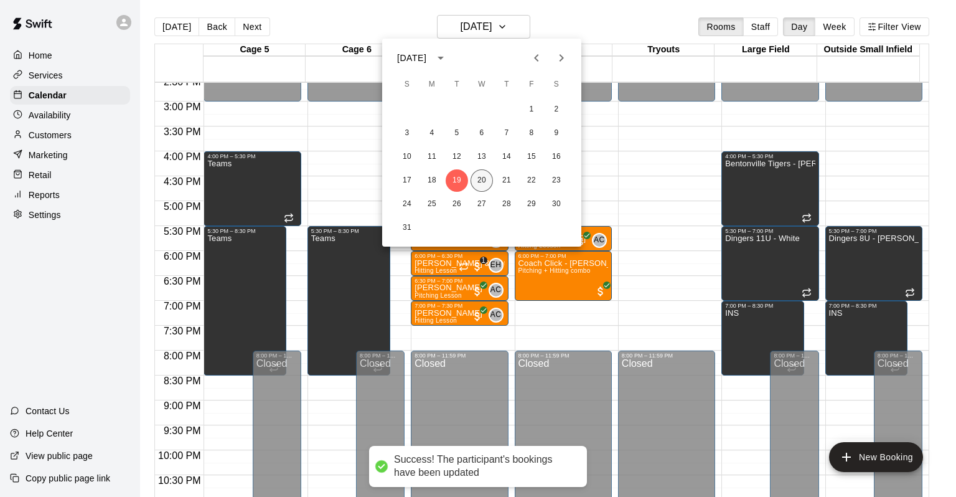
click at [484, 180] on button "20" at bounding box center [481, 180] width 22 height 22
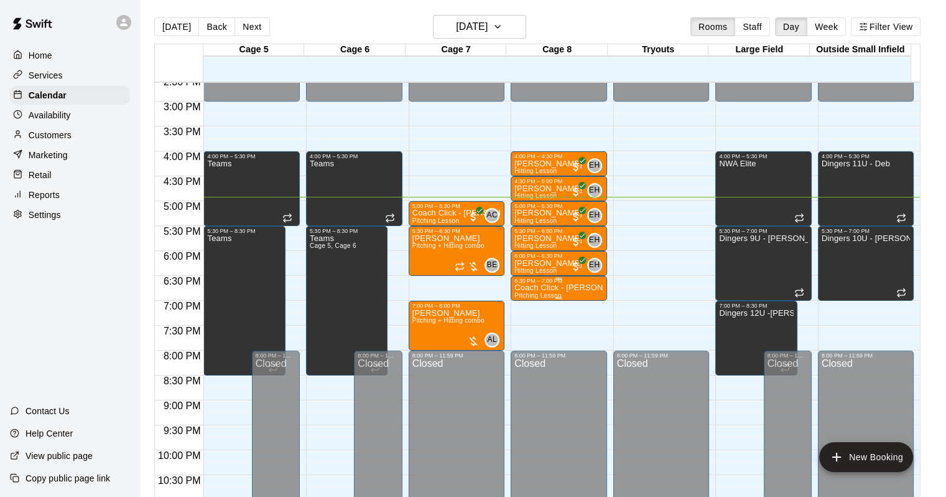
click at [579, 281] on div "6:30 PM – 7:00 PM" at bounding box center [559, 281] width 89 height 6
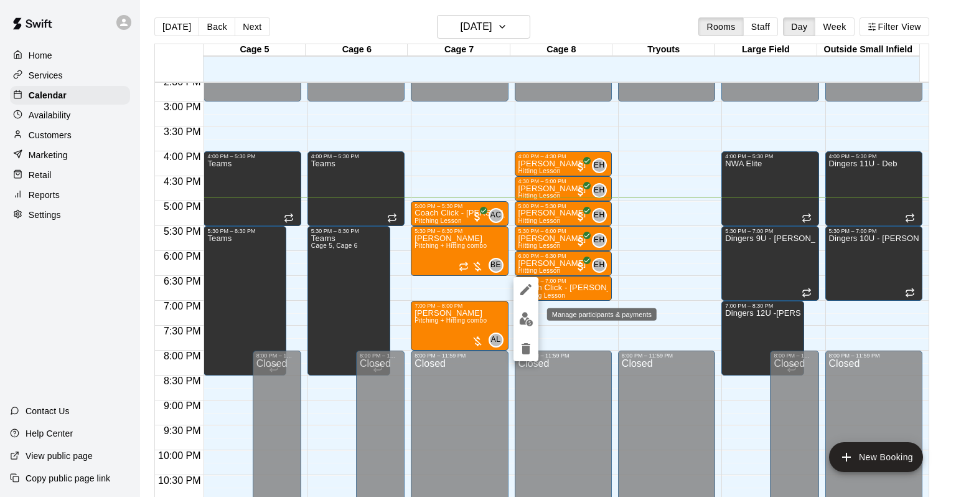
click at [526, 315] on img "edit" at bounding box center [526, 319] width 14 height 14
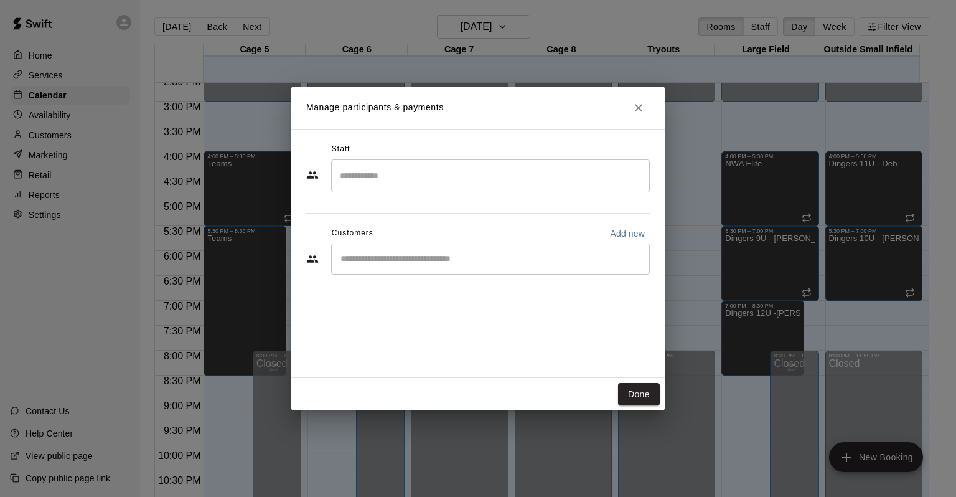
click at [470, 256] on input "Start typing to search customers..." at bounding box center [490, 259] width 307 height 12
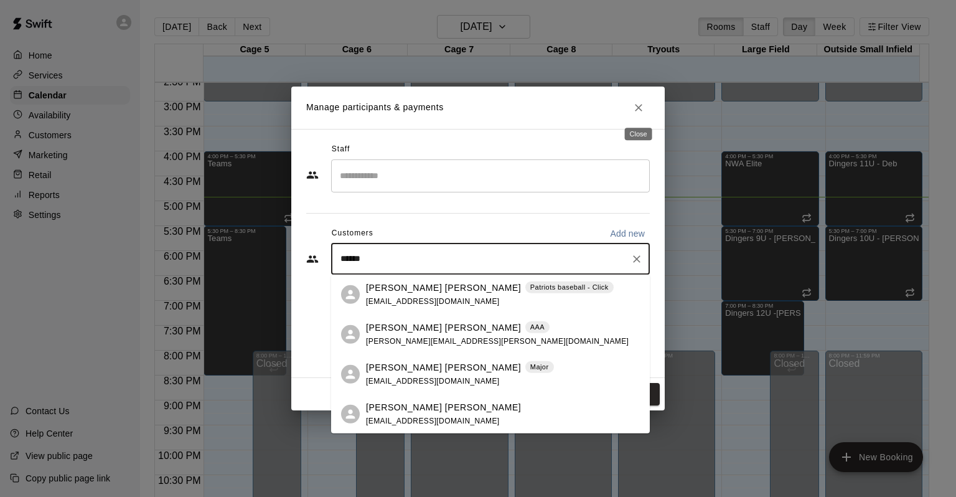
type input "******"
click at [640, 103] on icon "Close" at bounding box center [638, 107] width 12 height 12
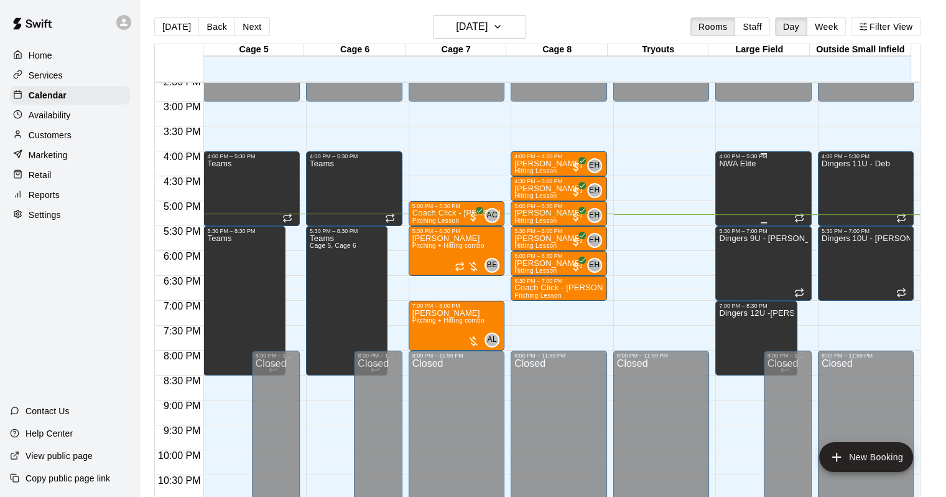
scroll to position [20, 0]
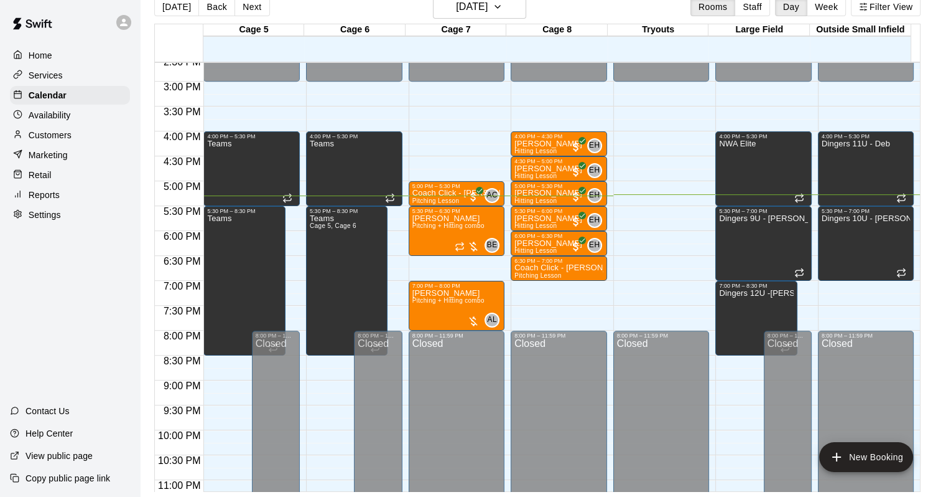
click at [95, 139] on div "Customers" at bounding box center [70, 135] width 120 height 19
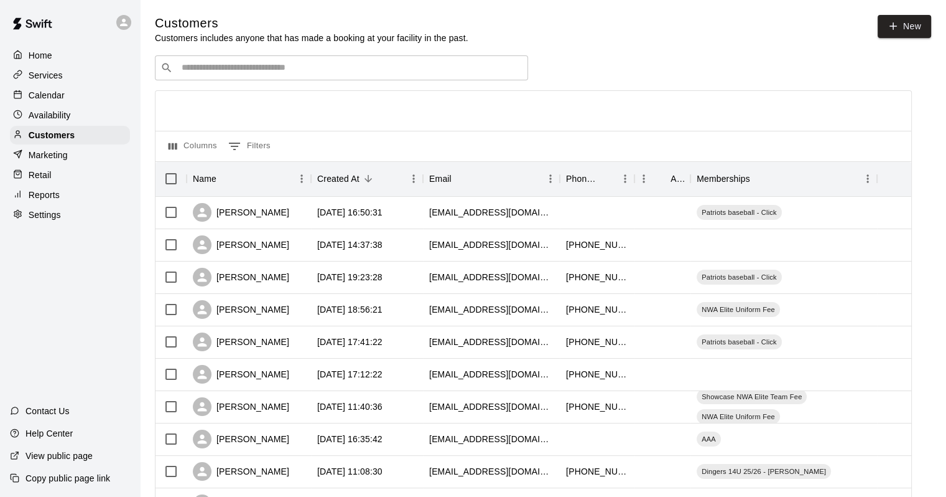
click at [333, 66] on input "Search customers by name or email" at bounding box center [350, 68] width 345 height 12
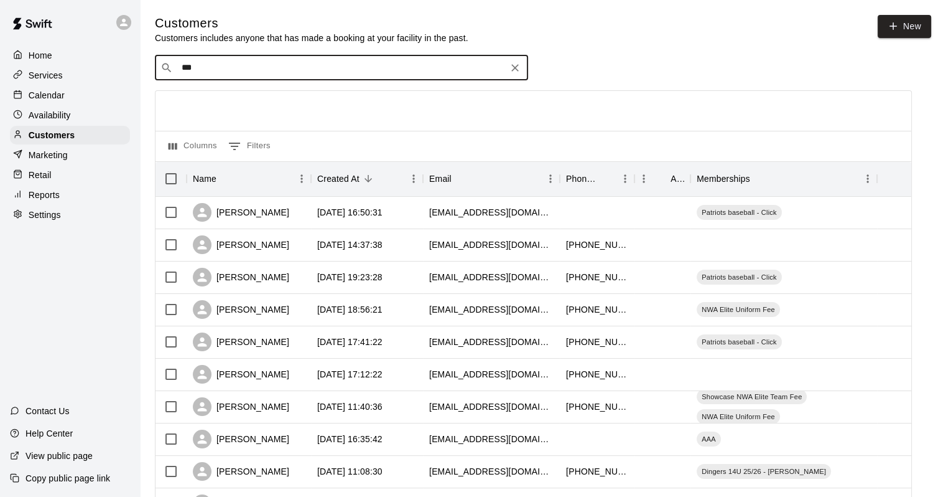
type input "****"
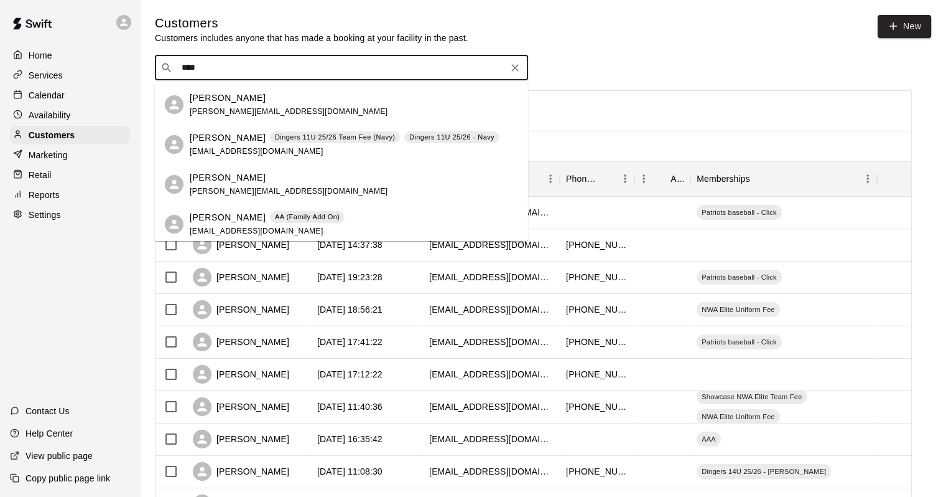
scroll to position [249, 0]
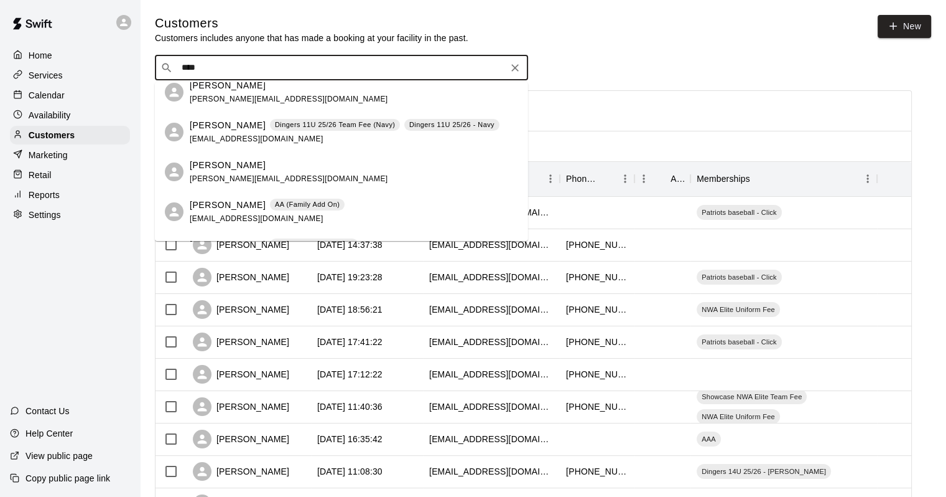
click at [221, 137] on span "[EMAIL_ADDRESS][DOMAIN_NAME]" at bounding box center [257, 138] width 134 height 9
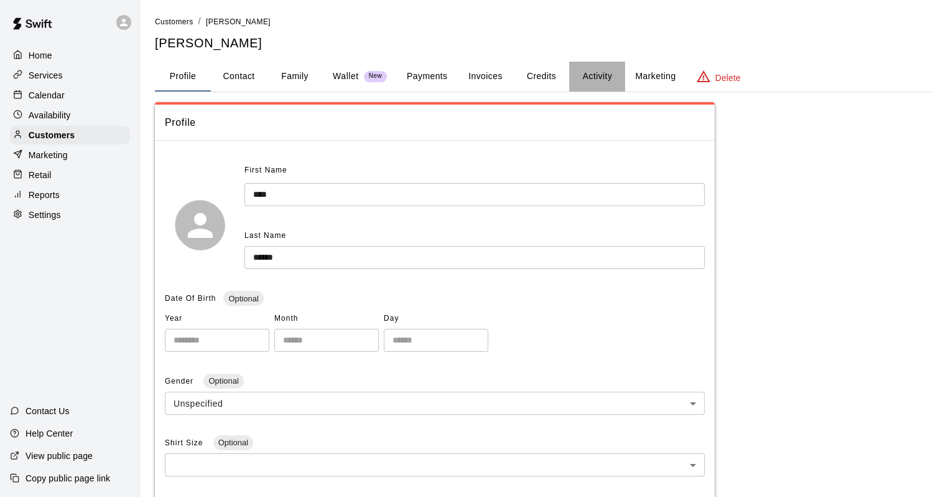
click at [589, 73] on button "Activity" at bounding box center [597, 77] width 56 height 30
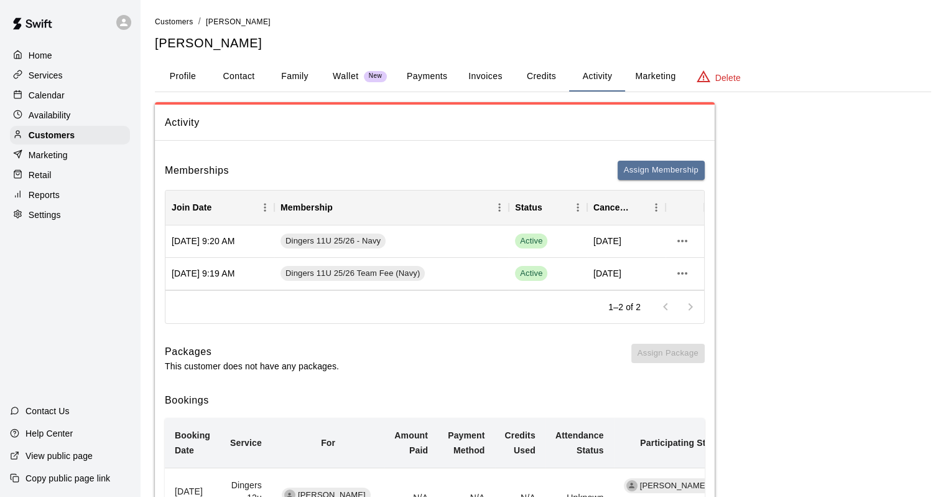
click at [49, 91] on p "Calendar" at bounding box center [47, 95] width 36 height 12
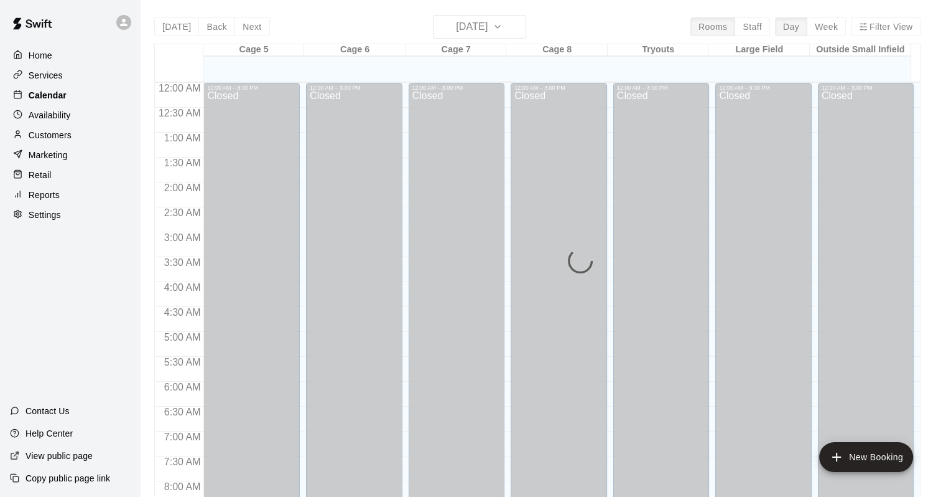
scroll to position [728, 0]
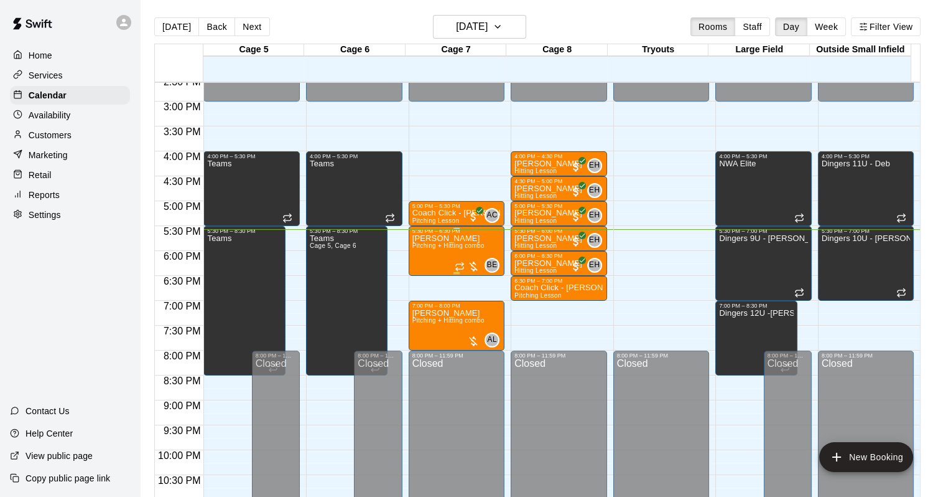
click at [462, 246] on span "Pitching + Hitting combo" at bounding box center [449, 245] width 72 height 7
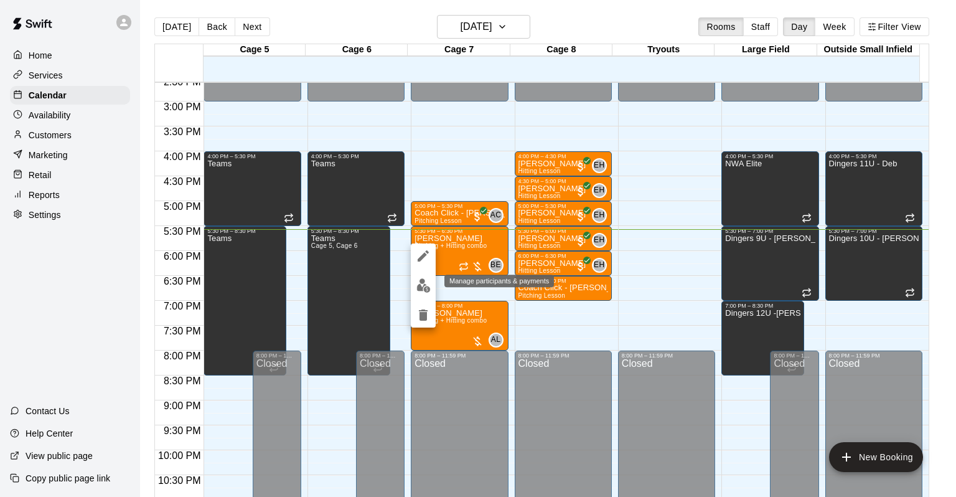
click at [428, 290] on img "edit" at bounding box center [423, 285] width 14 height 14
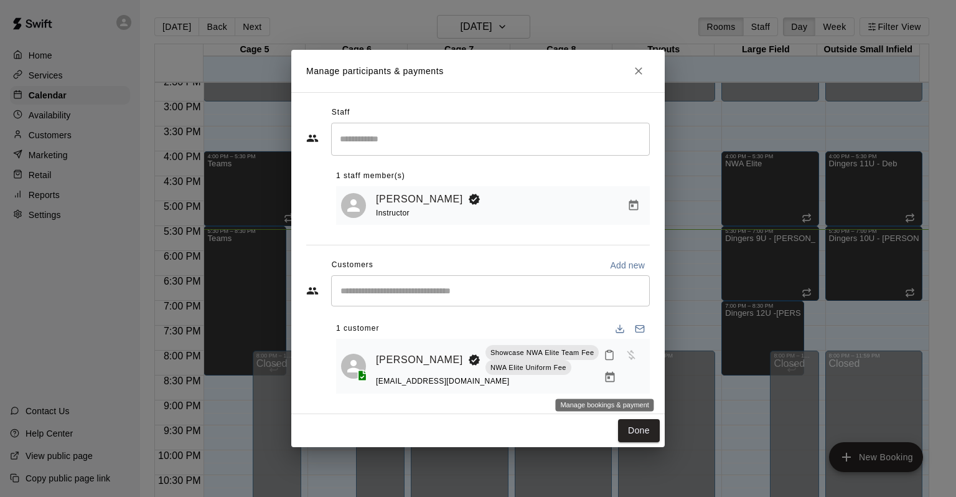
click at [605, 377] on icon "Manage bookings & payment" at bounding box center [609, 376] width 9 height 11
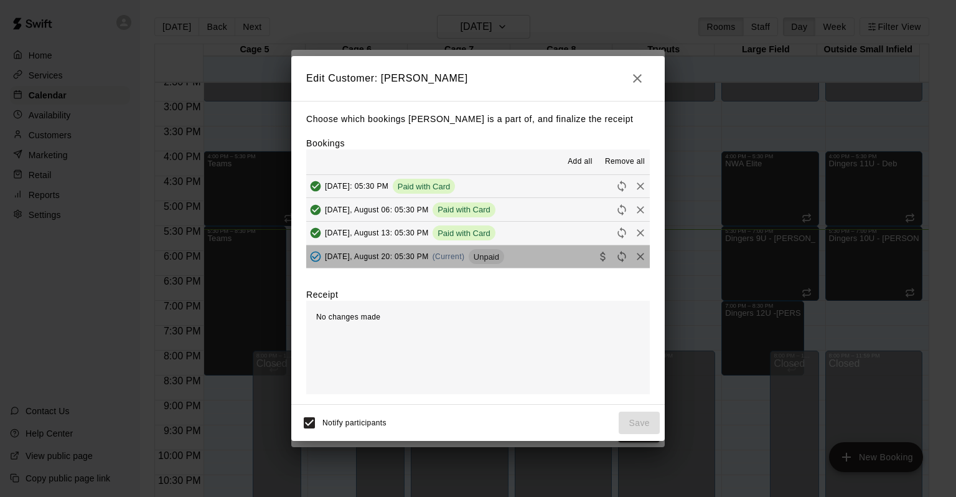
click at [522, 254] on button "[DATE], August 20: 05:30 PM (Current) Unpaid" at bounding box center [477, 256] width 343 height 23
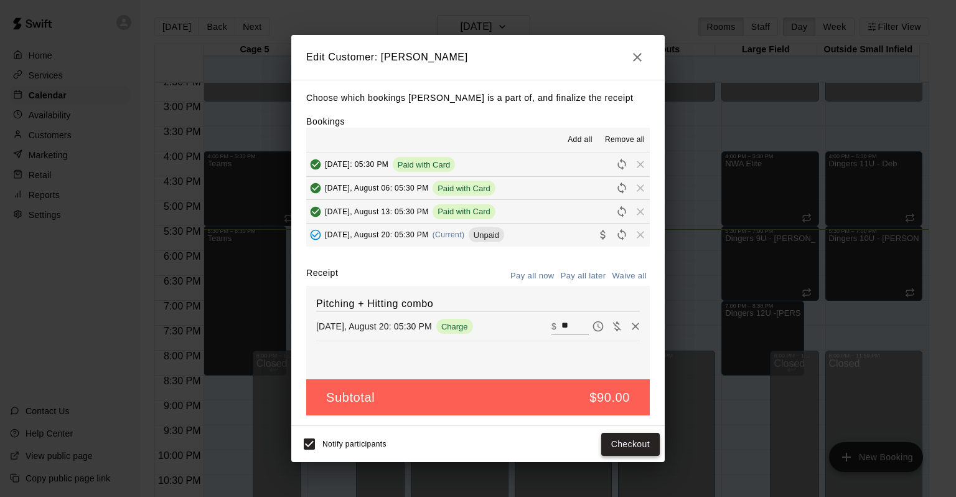
click at [630, 436] on button "Checkout" at bounding box center [630, 443] width 58 height 23
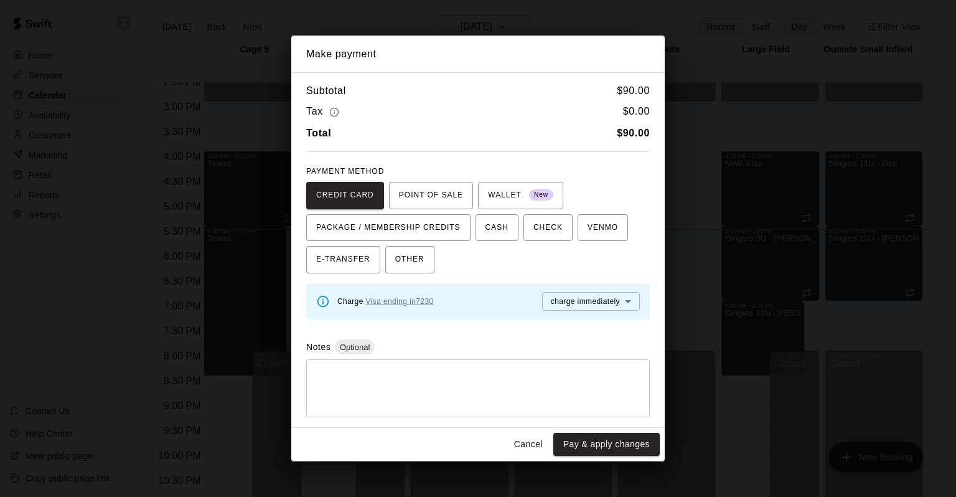
click at [384, 300] on link "Visa ending in 7230" at bounding box center [400, 301] width 68 height 9
click at [421, 310] on div "Charge Visa ending in 7230 charge immediately **** ​" at bounding box center [488, 301] width 302 height 19
click at [419, 295] on div "Charge Visa ending in 7230" at bounding box center [385, 301] width 96 height 14
click at [419, 302] on link "Visa ending in 7230" at bounding box center [400, 301] width 68 height 9
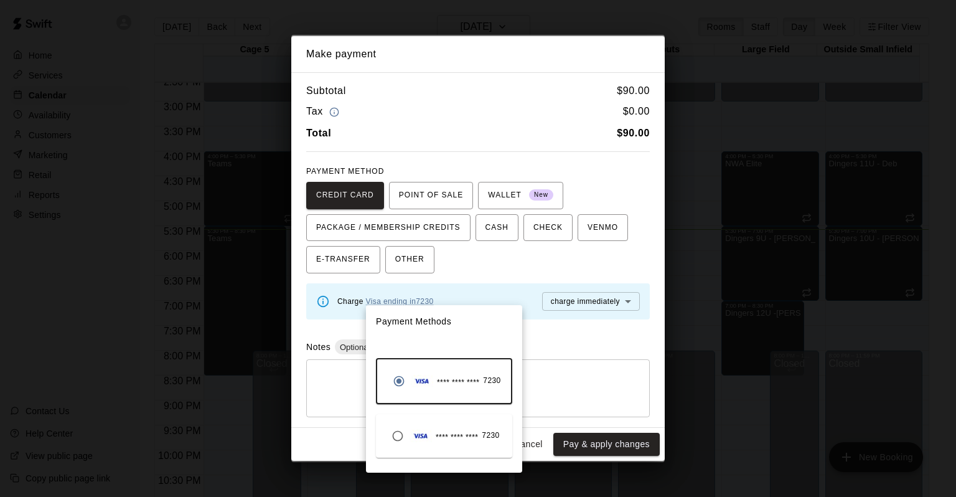
click at [533, 337] on div at bounding box center [478, 248] width 956 height 497
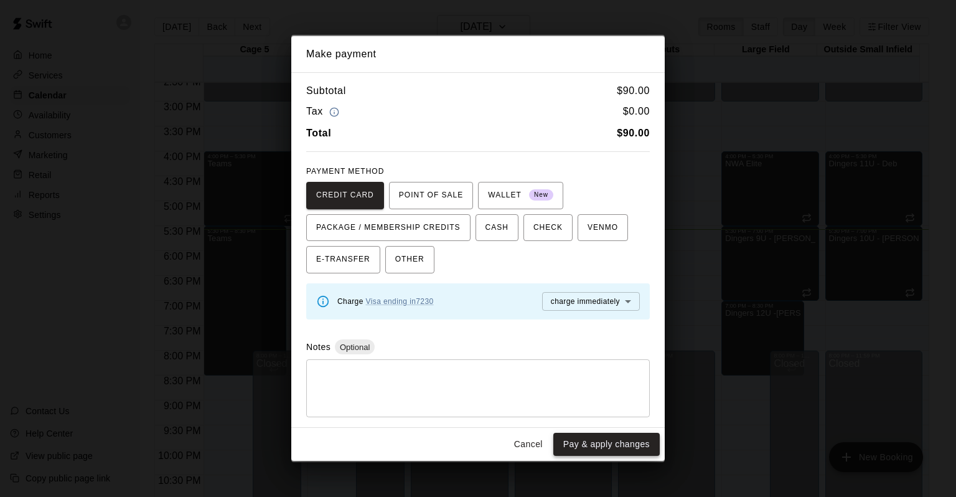
click at [557, 447] on button "Pay & apply changes" at bounding box center [606, 443] width 106 height 23
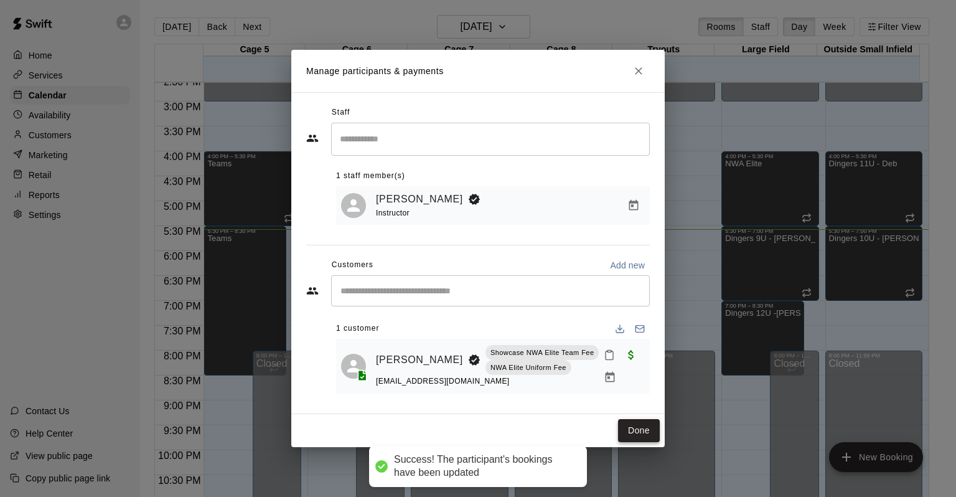
click at [620, 434] on button "Done" at bounding box center [639, 430] width 42 height 23
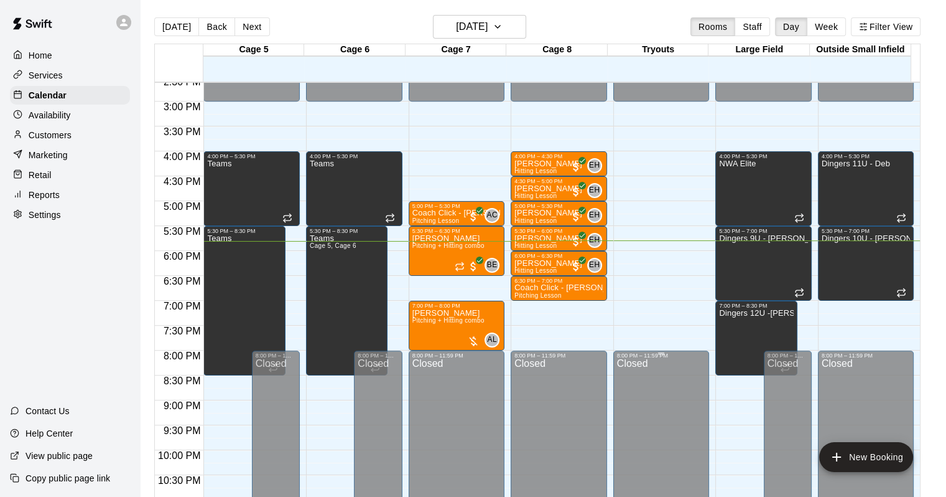
scroll to position [20, 0]
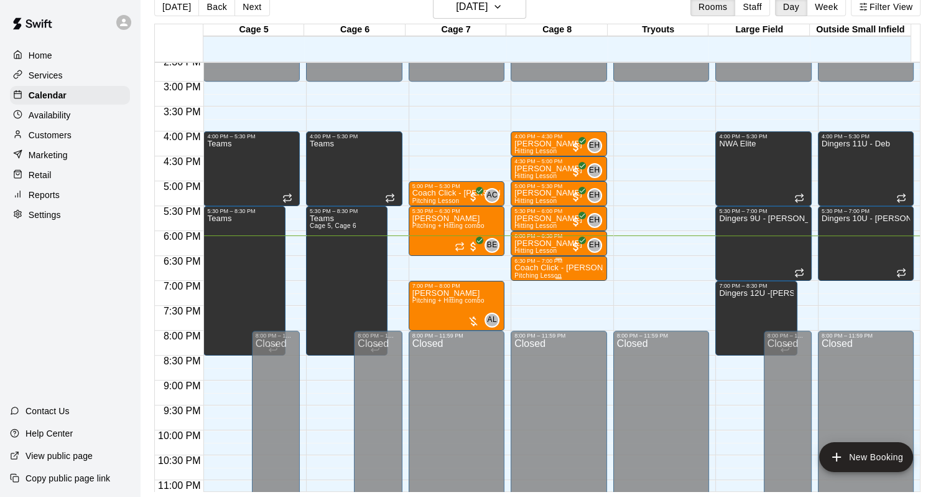
click at [563, 268] on p "Coach Click - [PERSON_NAME] [PERSON_NAME]" at bounding box center [559, 268] width 89 height 0
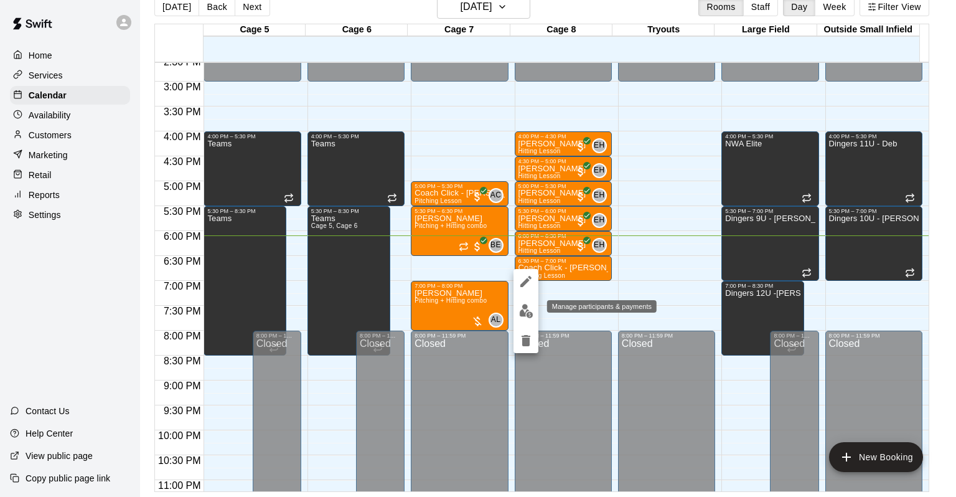
click at [528, 314] on img "edit" at bounding box center [526, 311] width 14 height 14
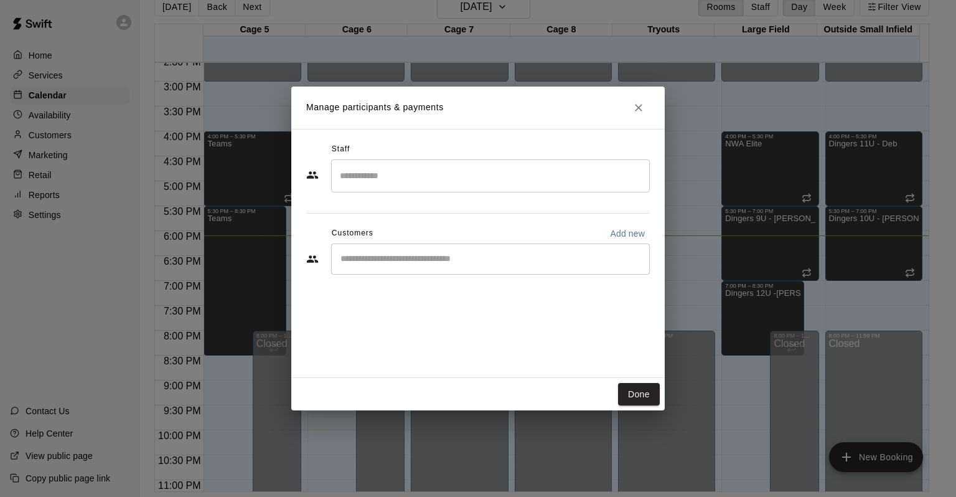
click at [468, 250] on div "​" at bounding box center [490, 258] width 319 height 31
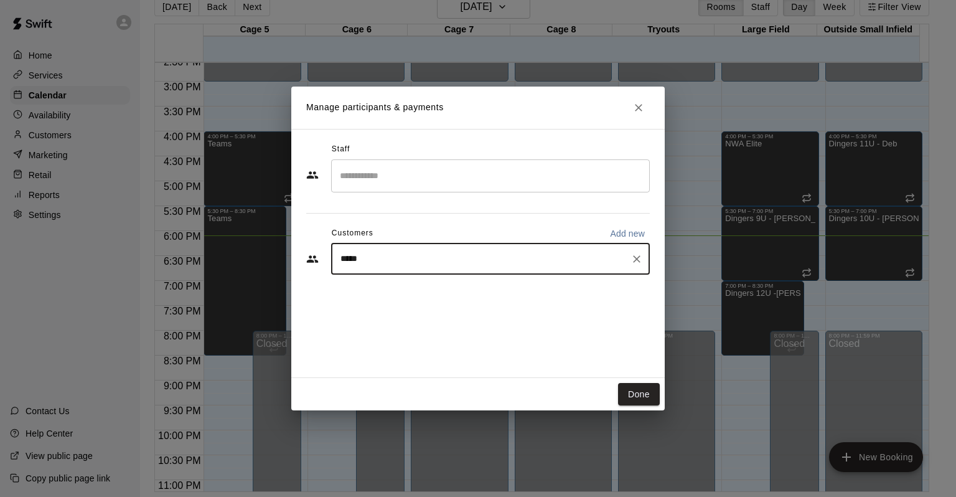
type input "******"
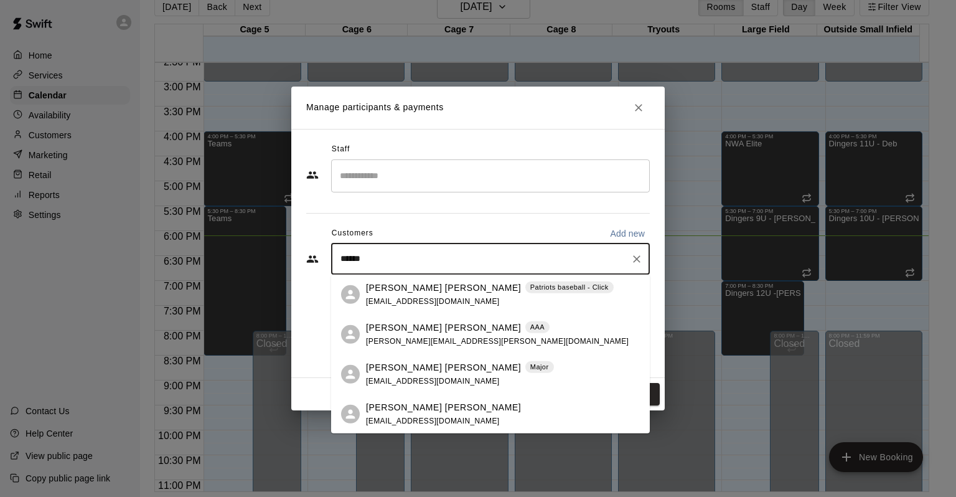
click at [411, 286] on p "[PERSON_NAME] [PERSON_NAME]" at bounding box center [443, 287] width 155 height 13
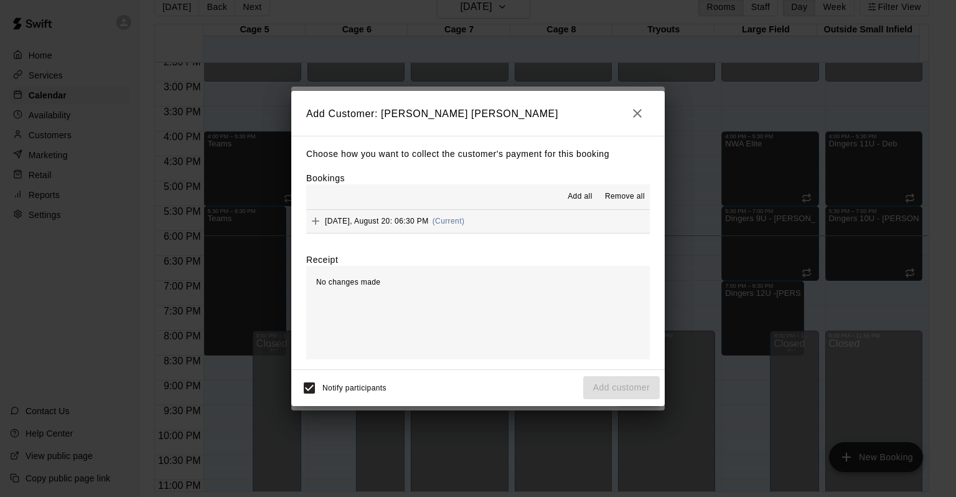
click at [518, 217] on button "[DATE], August 20: 06:30 PM (Current)" at bounding box center [477, 221] width 343 height 23
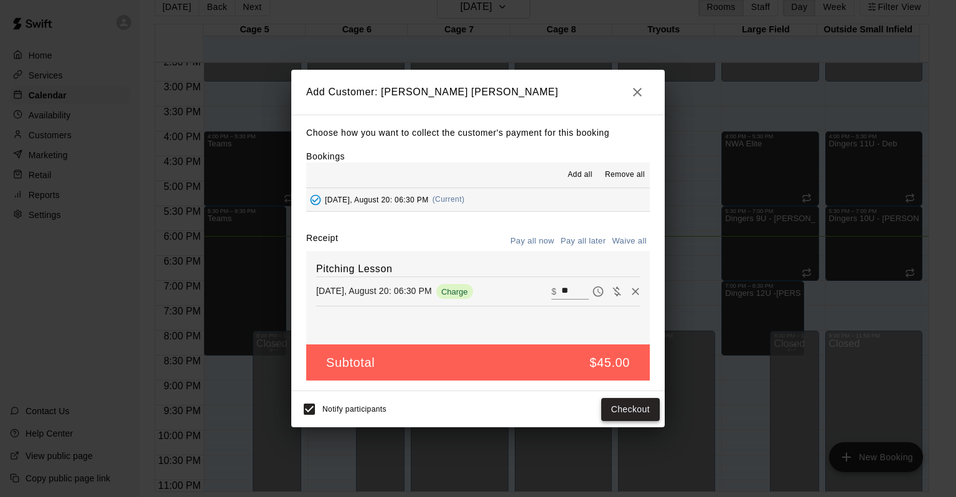
click at [628, 416] on button "Checkout" at bounding box center [630, 409] width 58 height 23
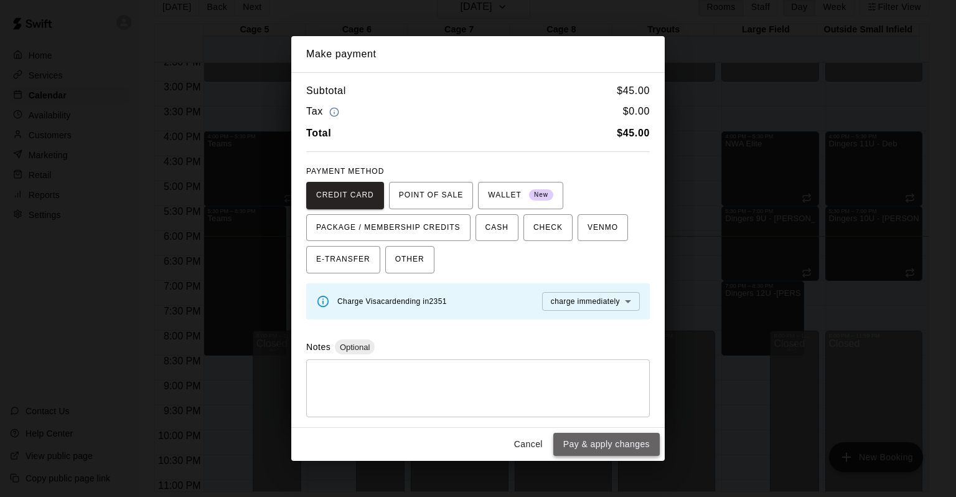
click at [616, 444] on button "Pay & apply changes" at bounding box center [606, 443] width 106 height 23
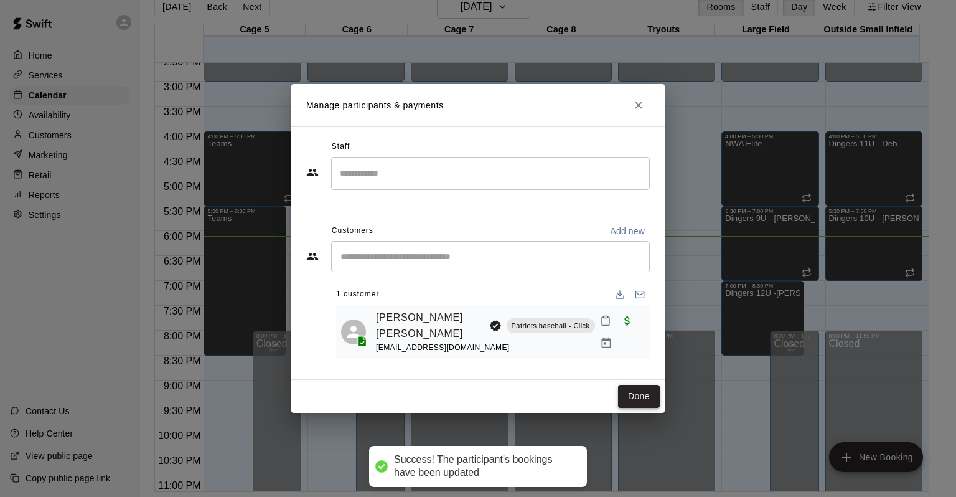
click at [630, 396] on button "Done" at bounding box center [639, 396] width 42 height 23
